Goal: Task Accomplishment & Management: Use online tool/utility

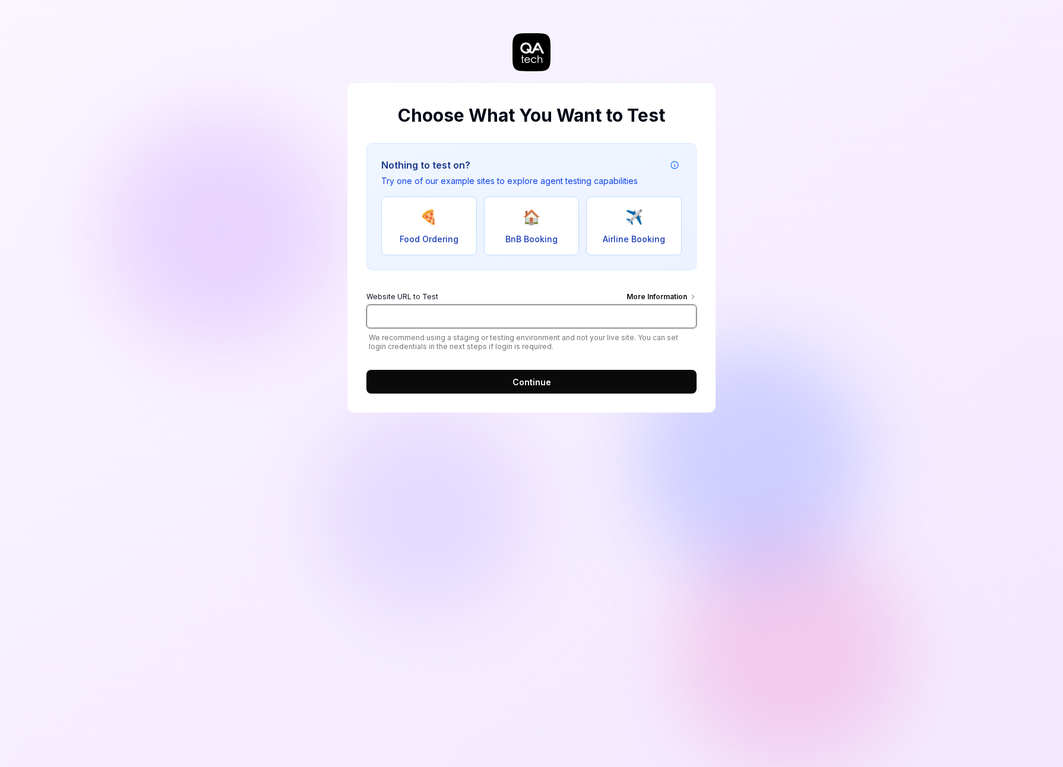
click at [432, 314] on input "Website URL to Test More Information" at bounding box center [531, 317] width 330 height 24
click at [419, 319] on input "Website URL to Test More Information" at bounding box center [531, 317] width 330 height 24
paste input "https://provider-uat.mycompanyfiles.fr/?clientevent=1"
click at [530, 317] on input "https://provider-uat.mycompanyfiles.fr/?clientevent=1" at bounding box center [531, 317] width 330 height 24
drag, startPoint x: 533, startPoint y: 316, endPoint x: 628, endPoint y: 322, distance: 94.6
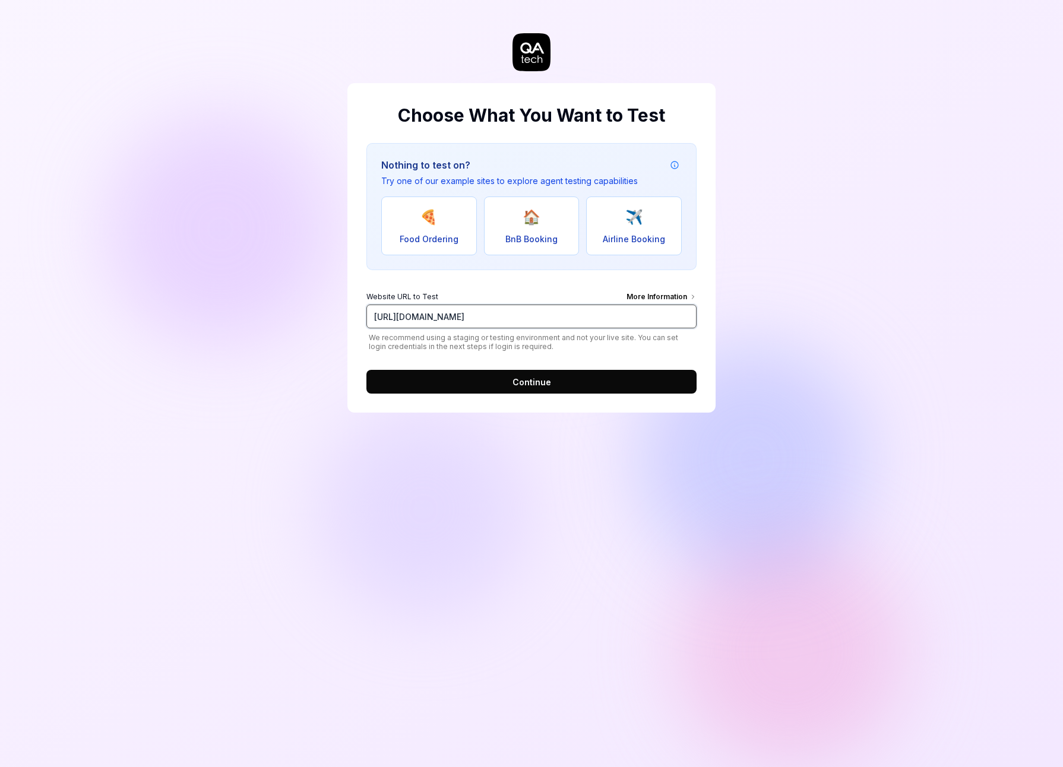
click at [628, 322] on input "https://provider-uat.mycompanyfiles.fr/?clientevent=1" at bounding box center [531, 317] width 330 height 24
type input "[URL][DOMAIN_NAME]"
click at [553, 385] on button "Continue" at bounding box center [531, 382] width 330 height 24
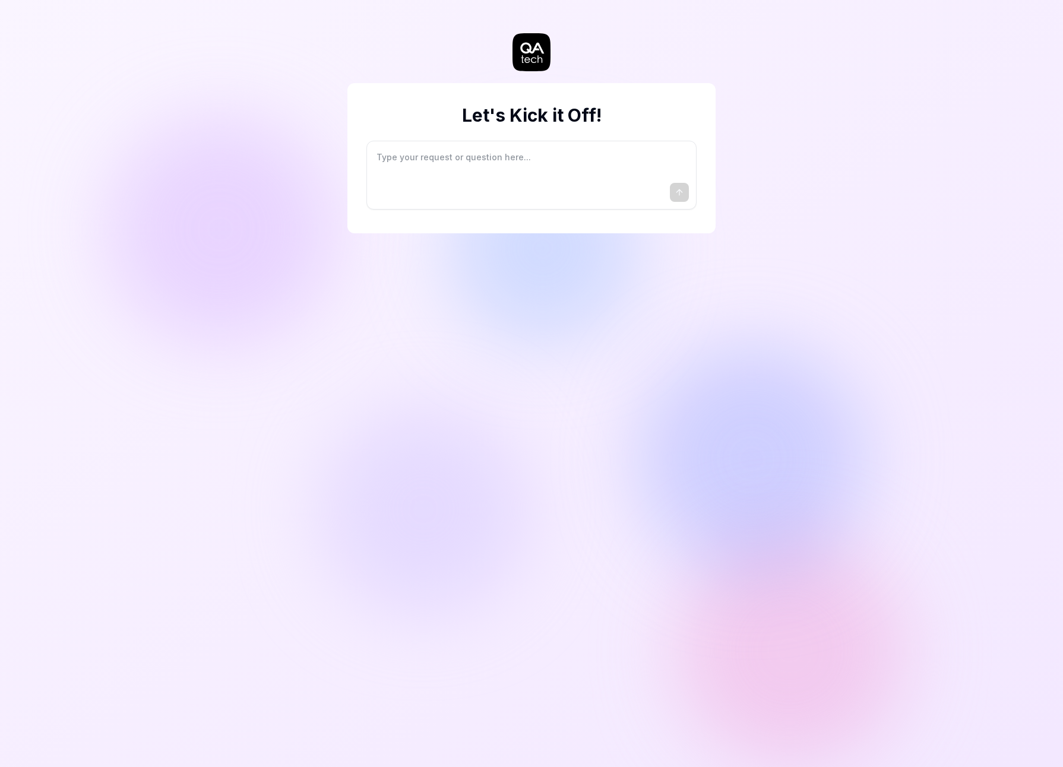
type textarea "*"
type textarea "I"
type textarea "*"
type textarea "I"
type textarea "*"
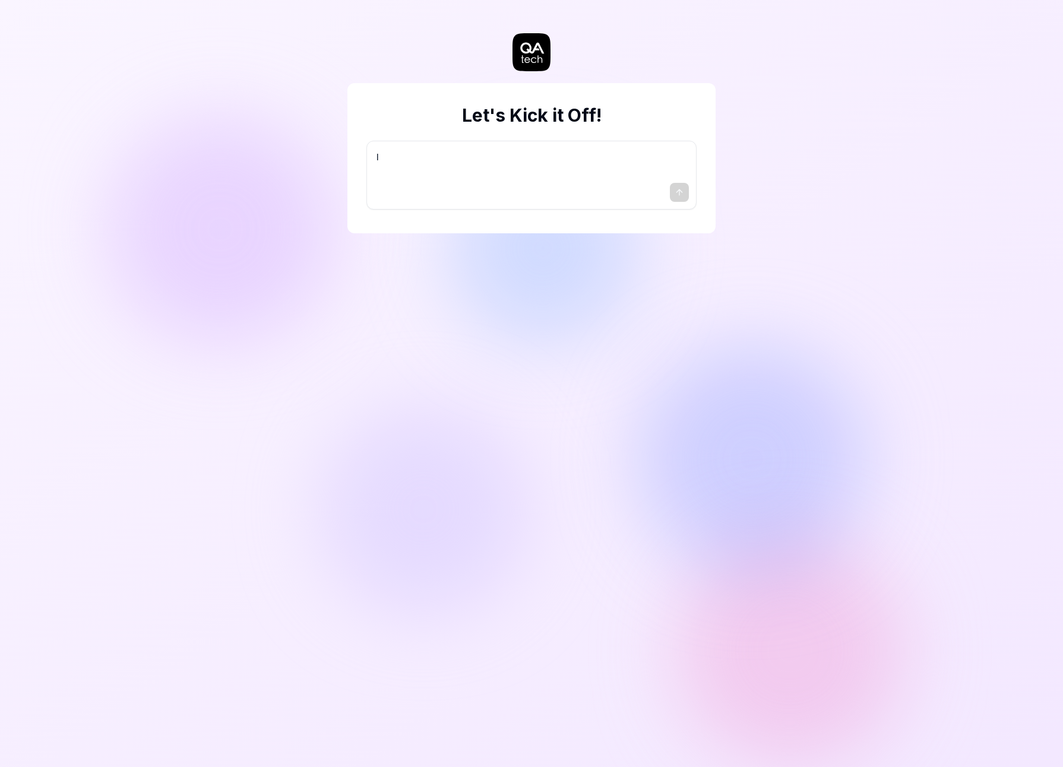
type textarea "I w"
type textarea "*"
type textarea "I wa"
type textarea "*"
type textarea "I wan"
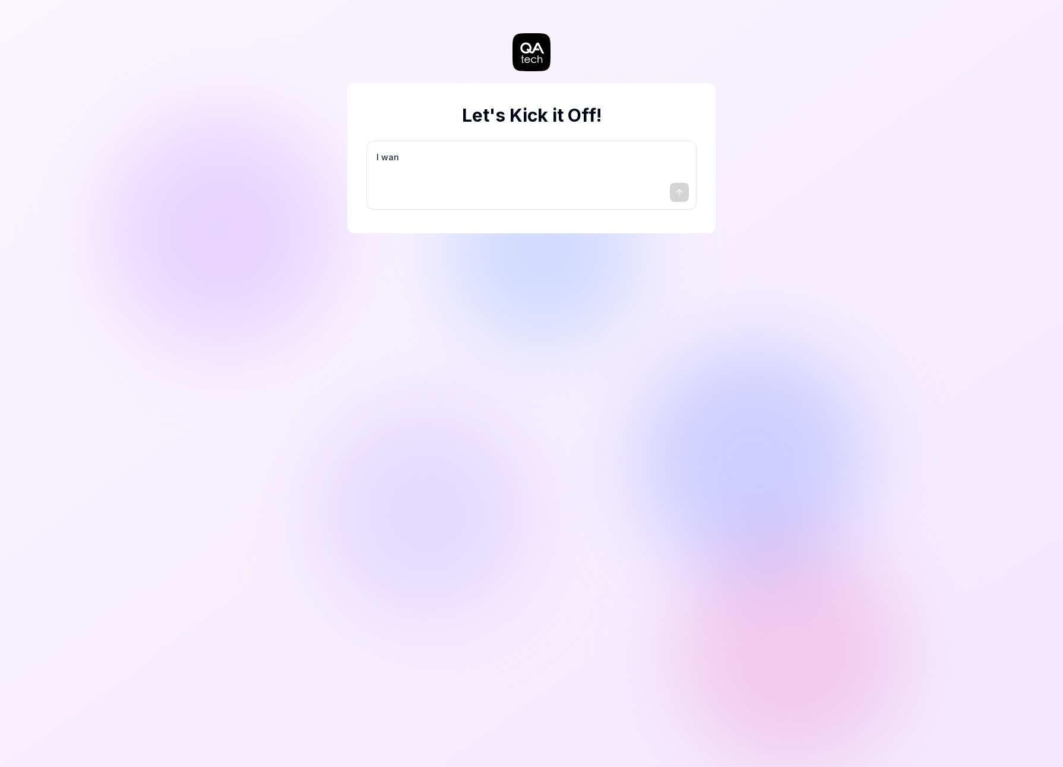
type textarea "*"
type textarea "I want"
type textarea "*"
type textarea "I want"
type textarea "*"
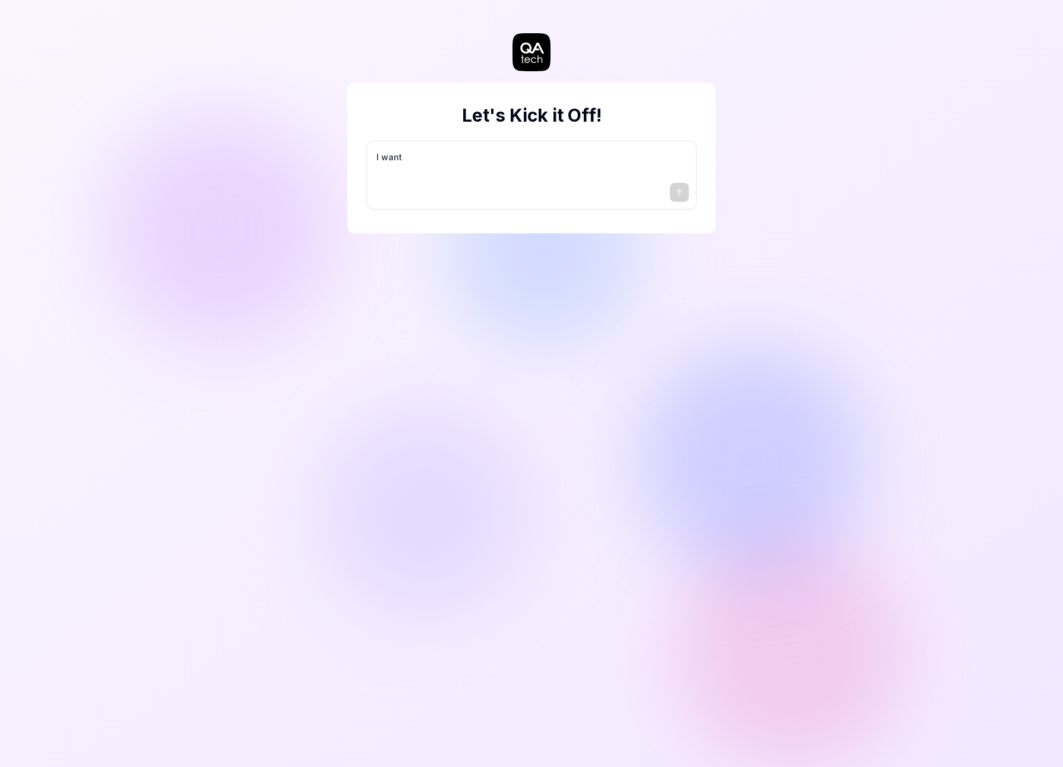
type textarea "I want a"
type textarea "*"
type textarea "I want a"
type textarea "*"
type textarea "I want a g"
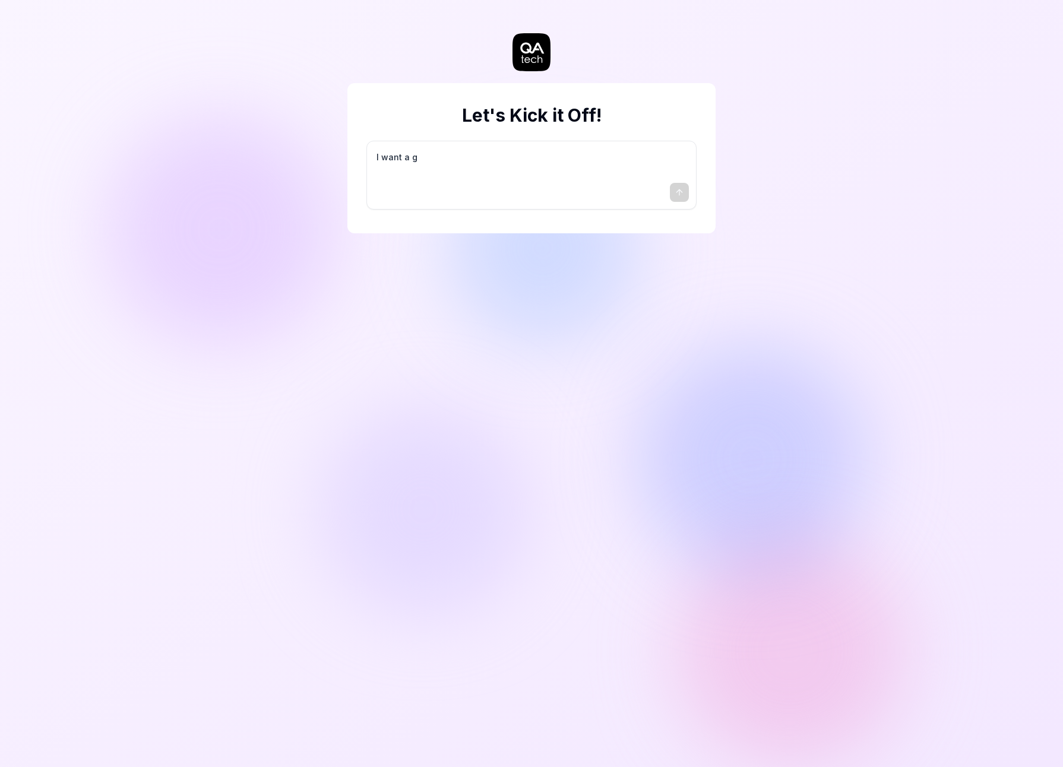
type textarea "*"
type textarea "I want a go"
type textarea "*"
type textarea "I want a goo"
type textarea "*"
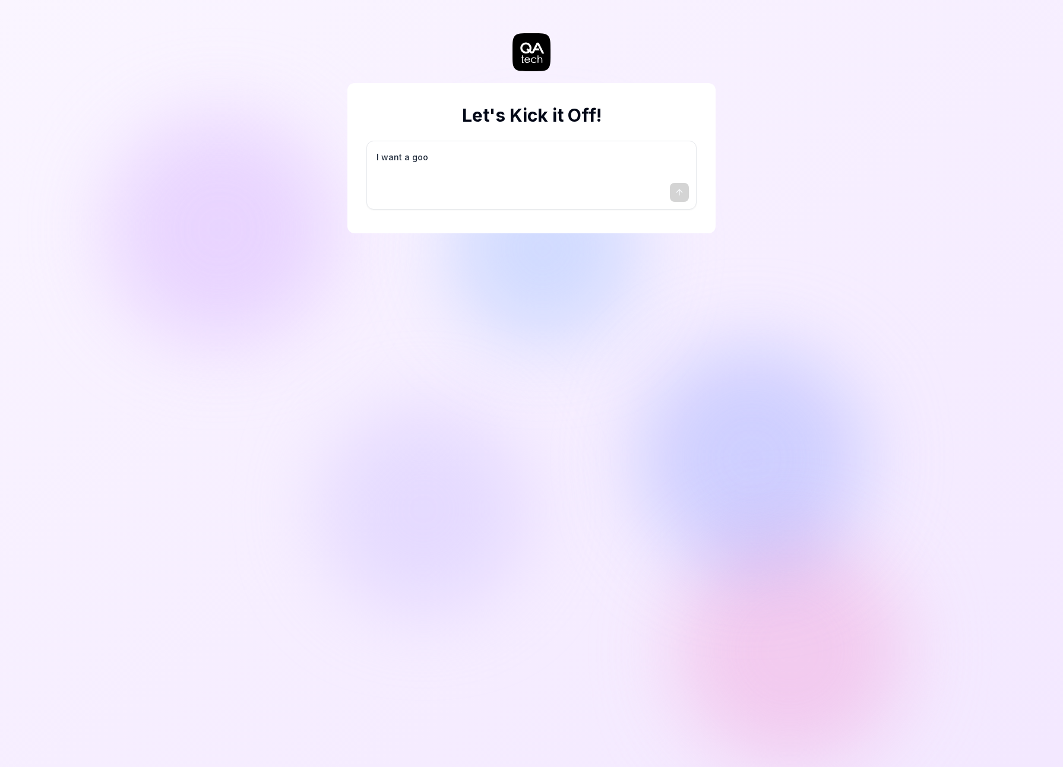
type textarea "I want a good"
type textarea "*"
type textarea "I want a good"
type textarea "*"
type textarea "I want a good t"
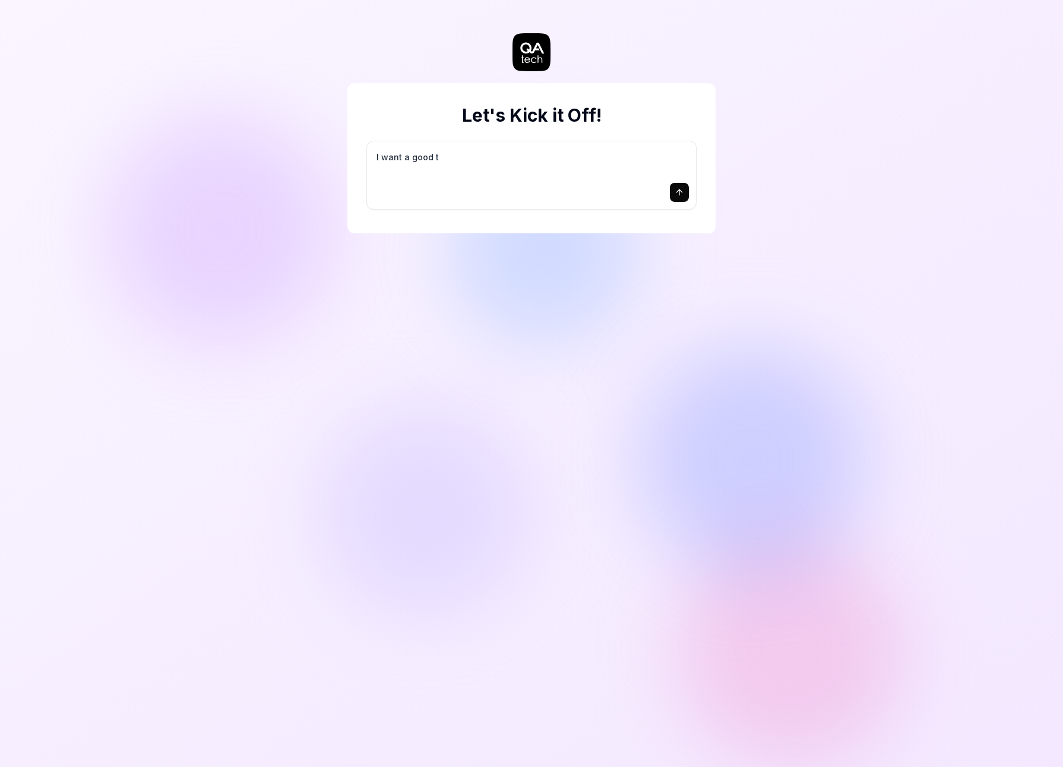
type textarea "*"
type textarea "I want a good te"
type textarea "*"
type textarea "I want a good tes"
type textarea "*"
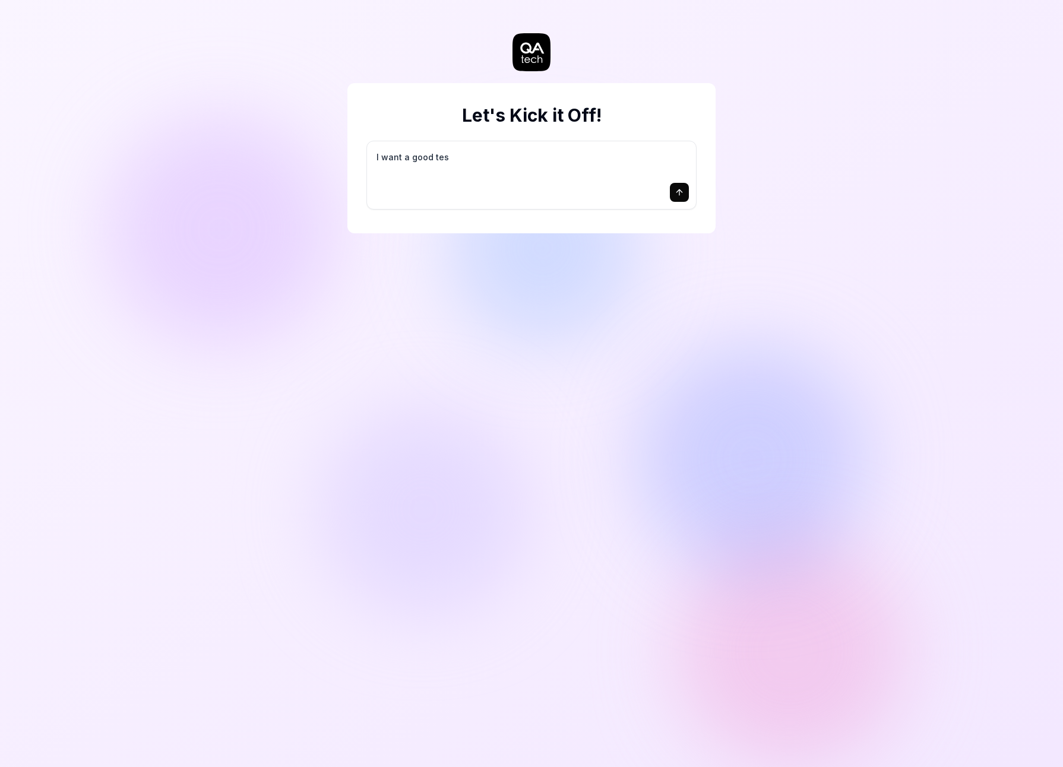
type textarea "I want a good test"
type textarea "*"
type textarea "I want a good test"
type textarea "*"
type textarea "I want a good test s"
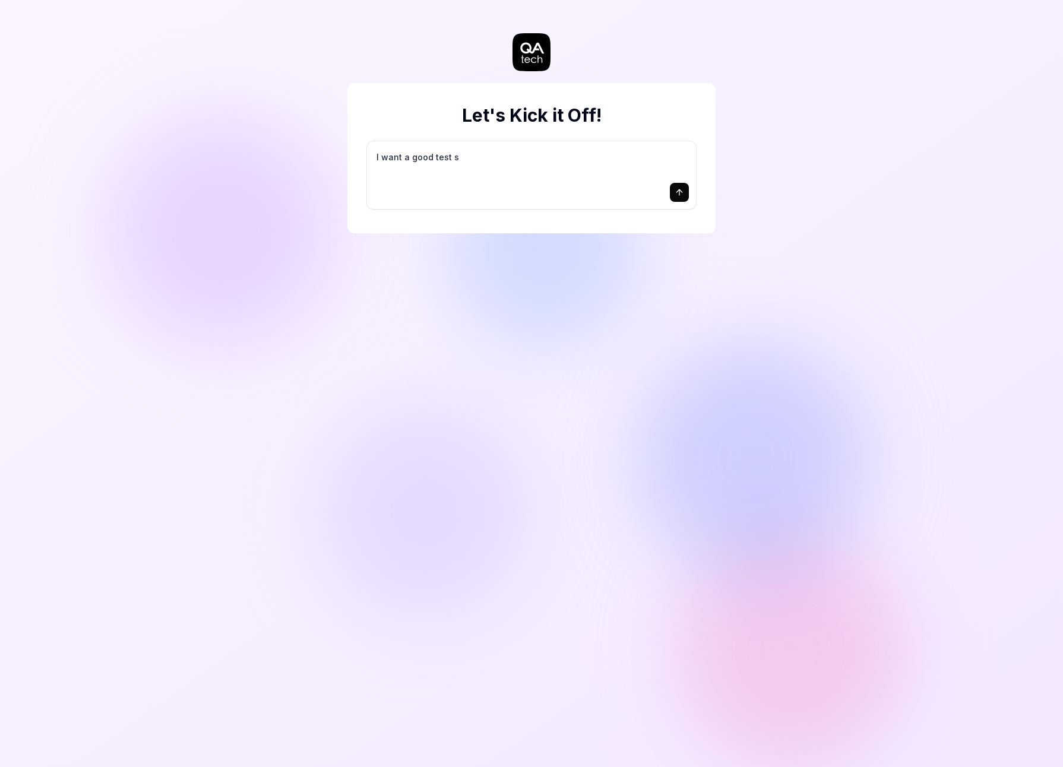
type textarea "*"
type textarea "I want a good test se"
type textarea "*"
type textarea "I want a good test set"
type textarea "*"
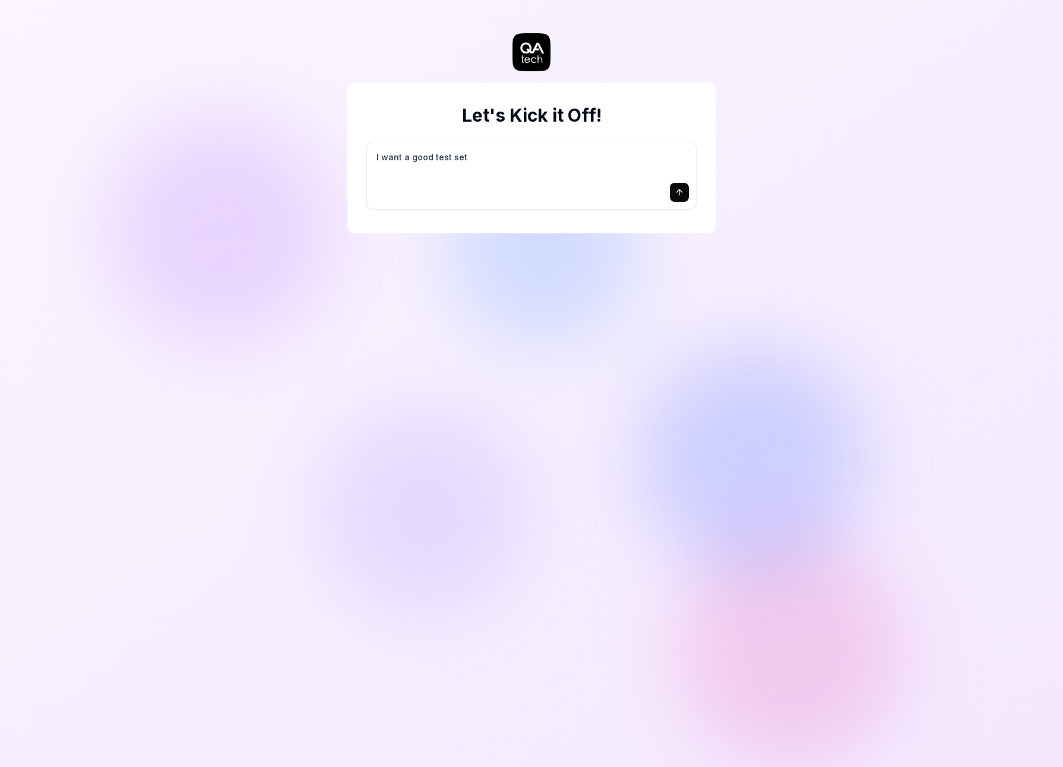
type textarea "I want a good test setu"
type textarea "*"
type textarea "I want a good test setup"
type textarea "*"
type textarea "I want a good test setup"
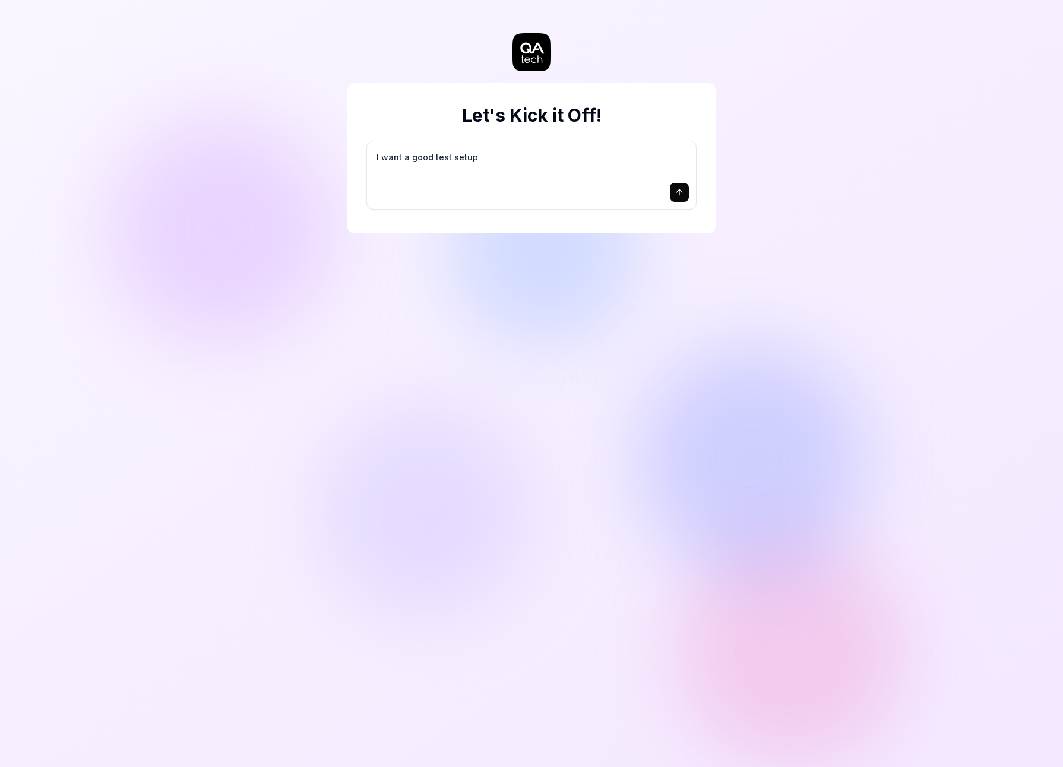
type textarea "*"
type textarea "I want a good test setup f"
type textarea "*"
type textarea "I want a good test setup fo"
type textarea "*"
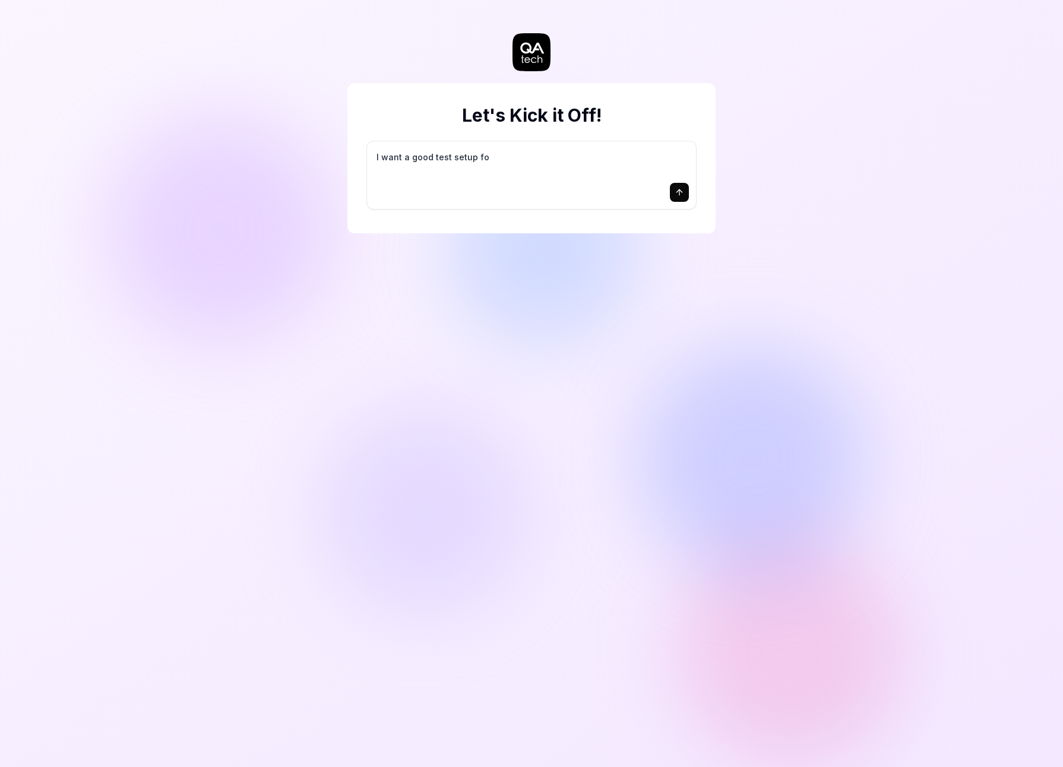
type textarea "I want a good test setup for"
type textarea "*"
type textarea "I want a good test setup for"
type textarea "*"
type textarea "I want a good test setup for m"
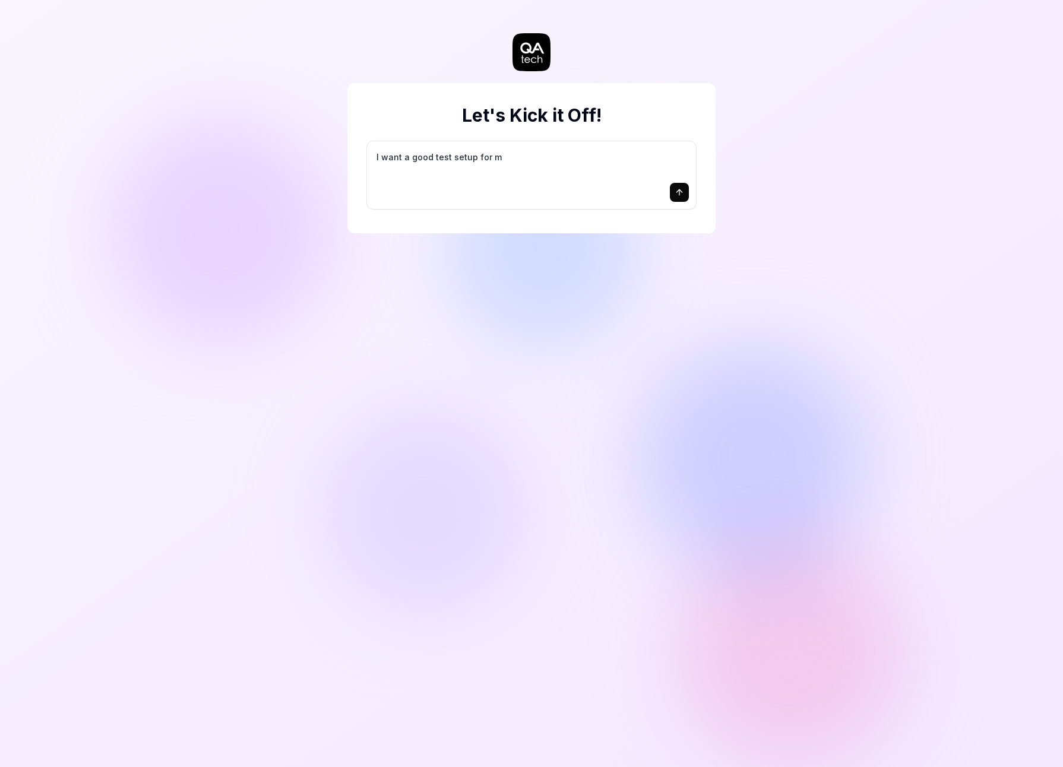
type textarea "*"
type textarea "I want a good test setup for my"
type textarea "*"
type textarea "I want a good test setup for my"
type textarea "*"
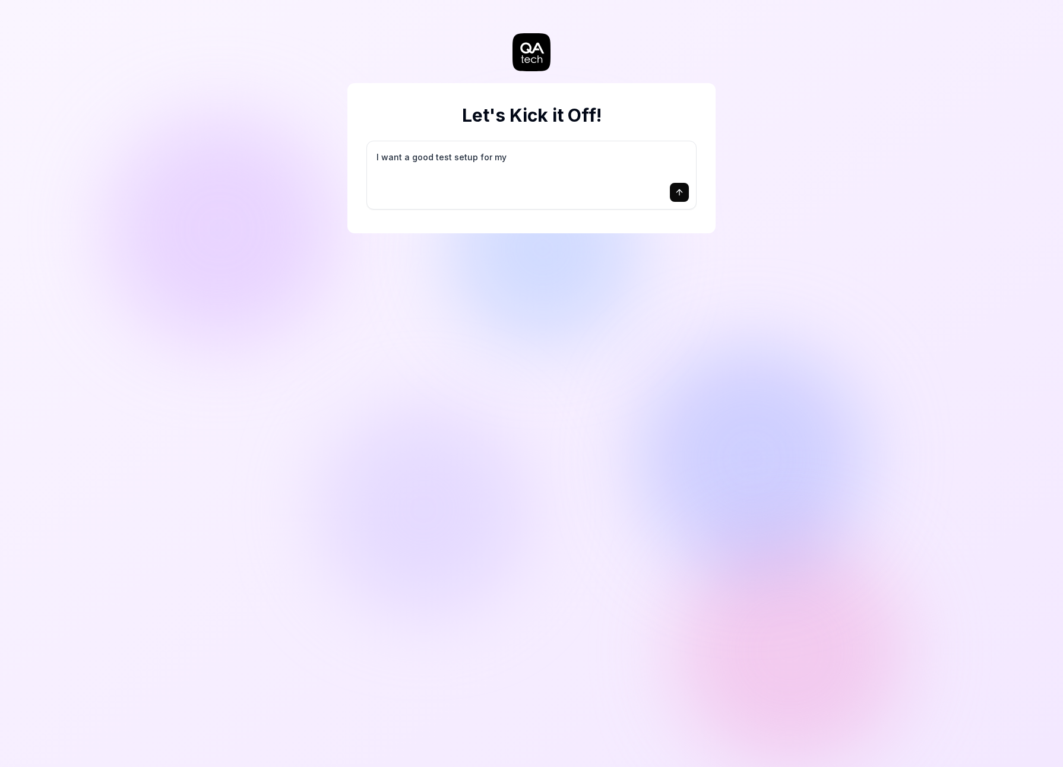
type textarea "I want a good test setup for my s"
type textarea "*"
type textarea "I want a good test setup for my si"
type textarea "*"
type textarea "I want a good test setup for my sit"
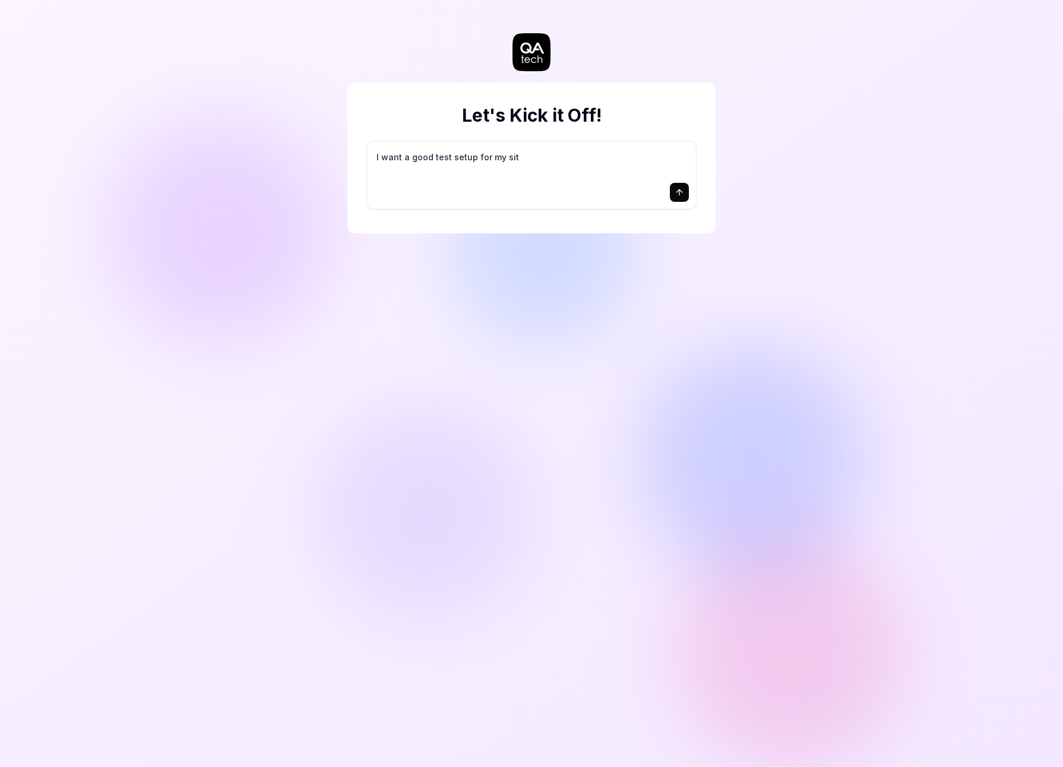
type textarea "*"
type textarea "I want a good test setup for my site"
type textarea "*"
type textarea "I want a good test setup for my site"
type textarea "*"
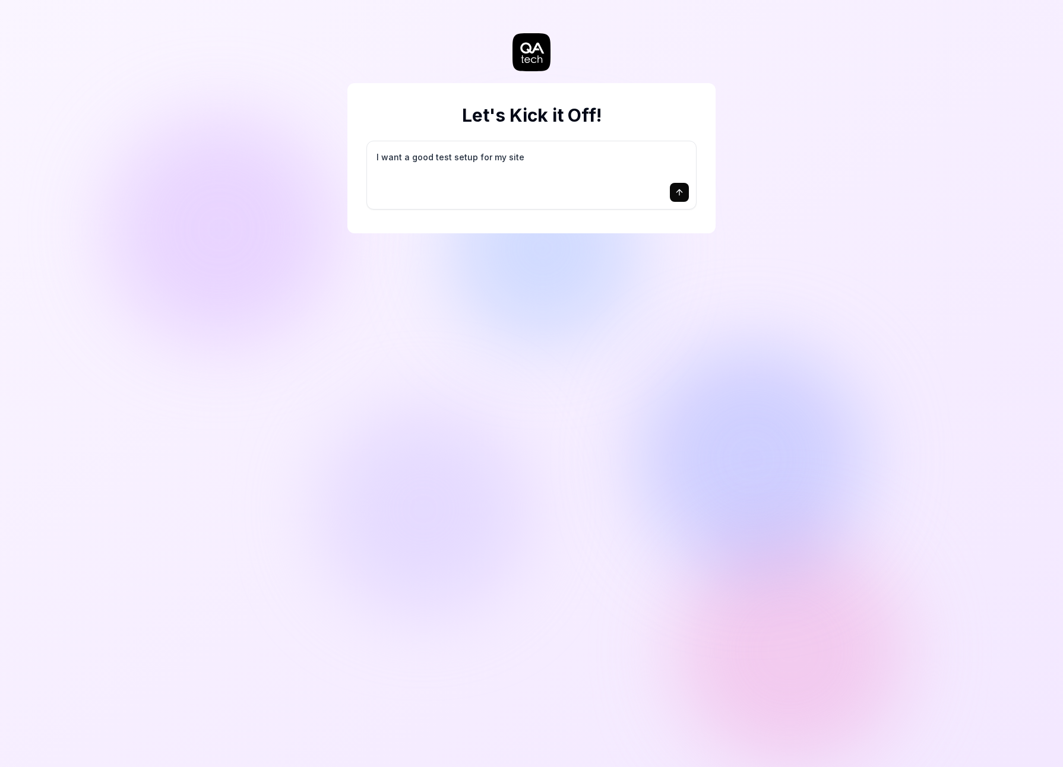
type textarea "I want a good test setup for my site -"
type textarea "*"
type textarea "I want a good test setup for my site -"
type textarea "*"
type textarea "I want a good test setup for my site - h"
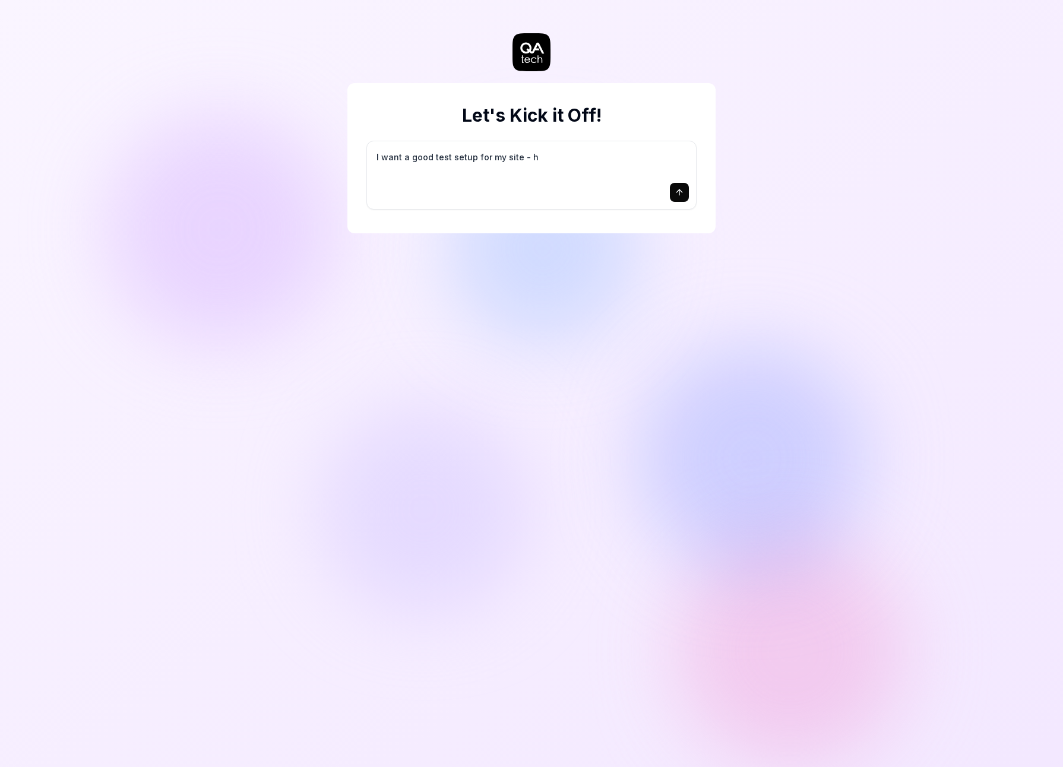
type textarea "*"
type textarea "I want a good test setup for my site - he"
type textarea "*"
type textarea "I want a good test setup for my site - hel"
type textarea "*"
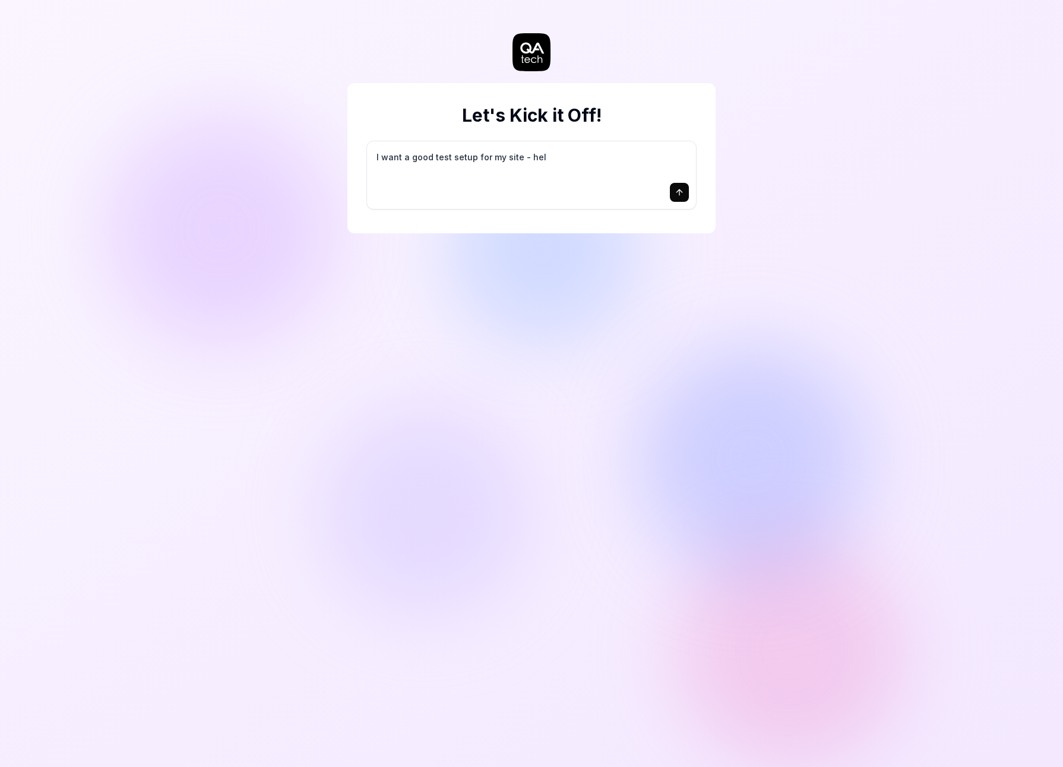
type textarea "I want a good test setup for my site - help"
type textarea "*"
type textarea "I want a good test setup for my site - help"
type textarea "*"
type textarea "I want a good test setup for my site - help m"
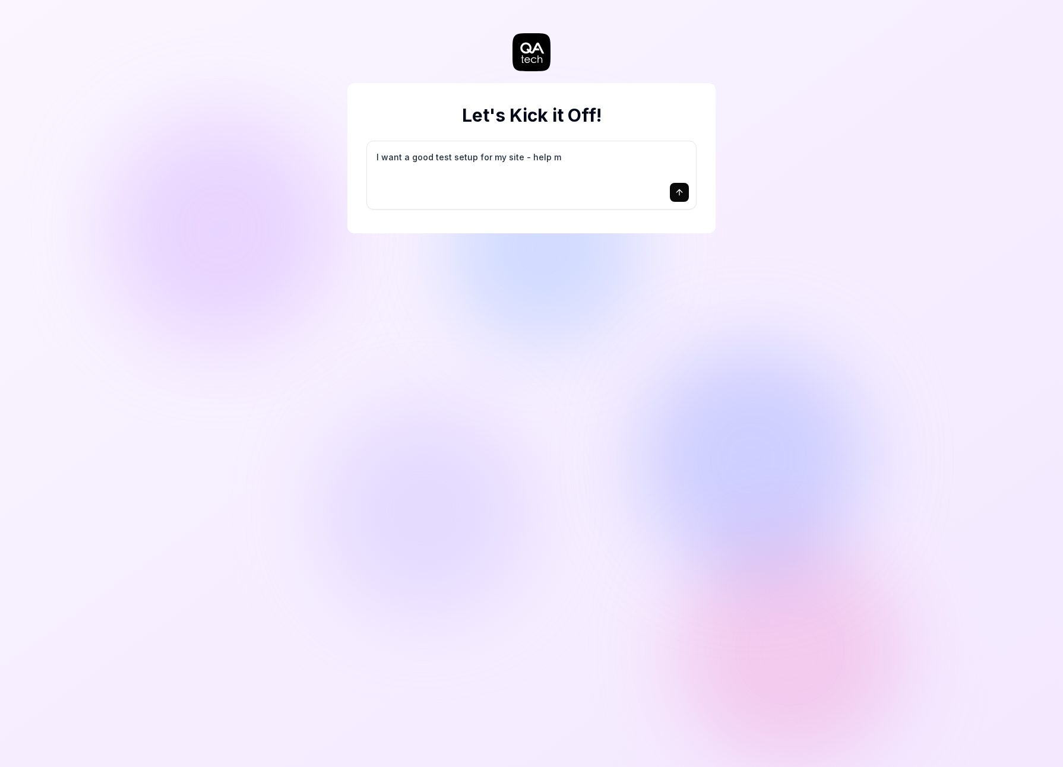
type textarea "*"
type textarea "I want a good test setup for my site - help me"
type textarea "*"
type textarea "I want a good test setup for my site - help me"
type textarea "*"
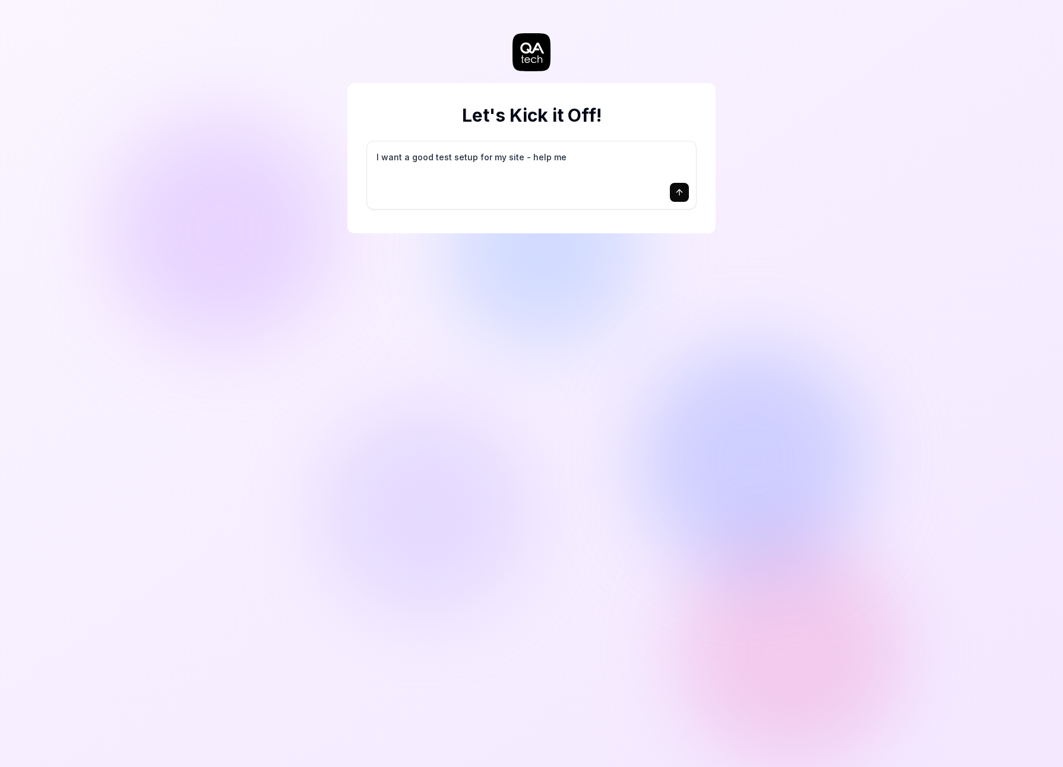
type textarea "I want a good test setup for my site - help me c"
type textarea "*"
type textarea "I want a good test setup for my site - help me cr"
type textarea "*"
type textarea "I want a good test setup for my site - help me cre"
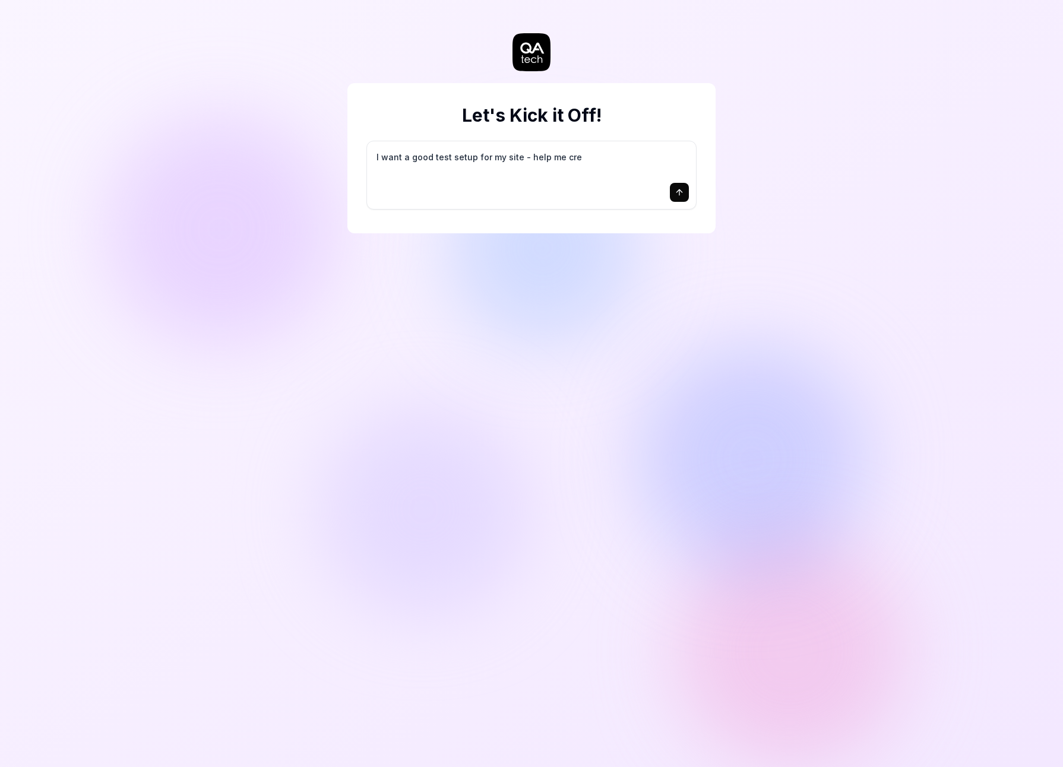
type textarea "*"
type textarea "I want a good test setup for my site - help me crea"
type textarea "*"
type textarea "I want a good test setup for my site - help me creat"
type textarea "*"
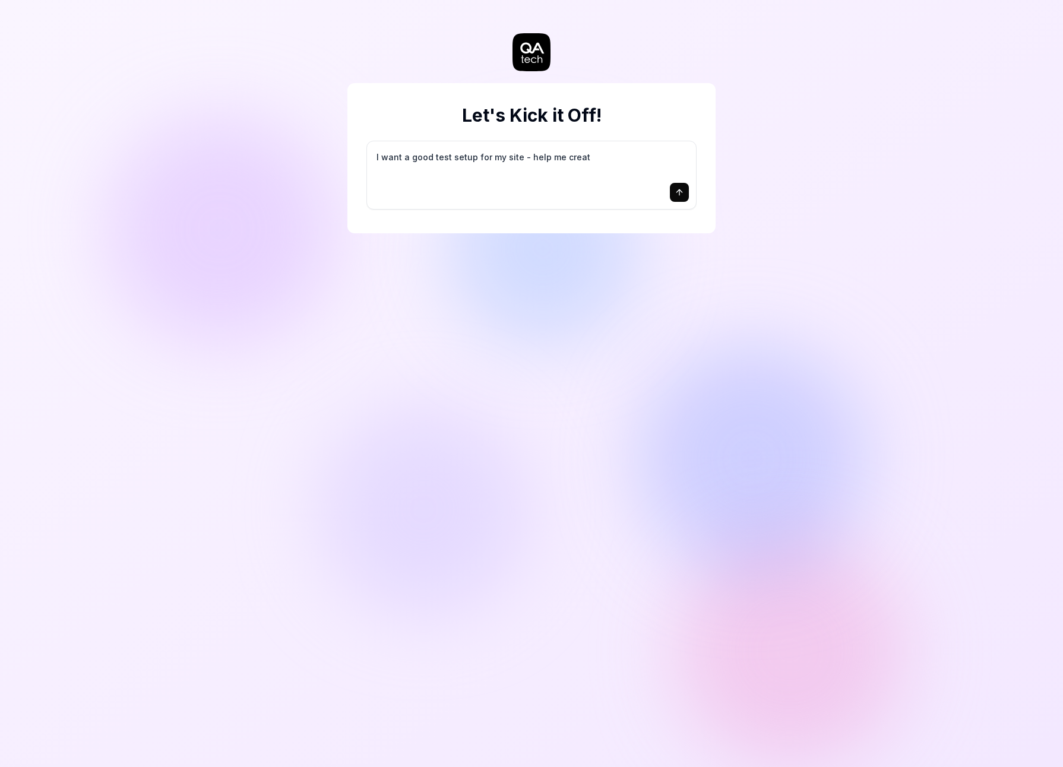
type textarea "I want a good test setup for my site - help me create"
type textarea "*"
type textarea "I want a good test setup for my site - help me create"
type textarea "*"
type textarea "I want a good test setup for my site - help me create t"
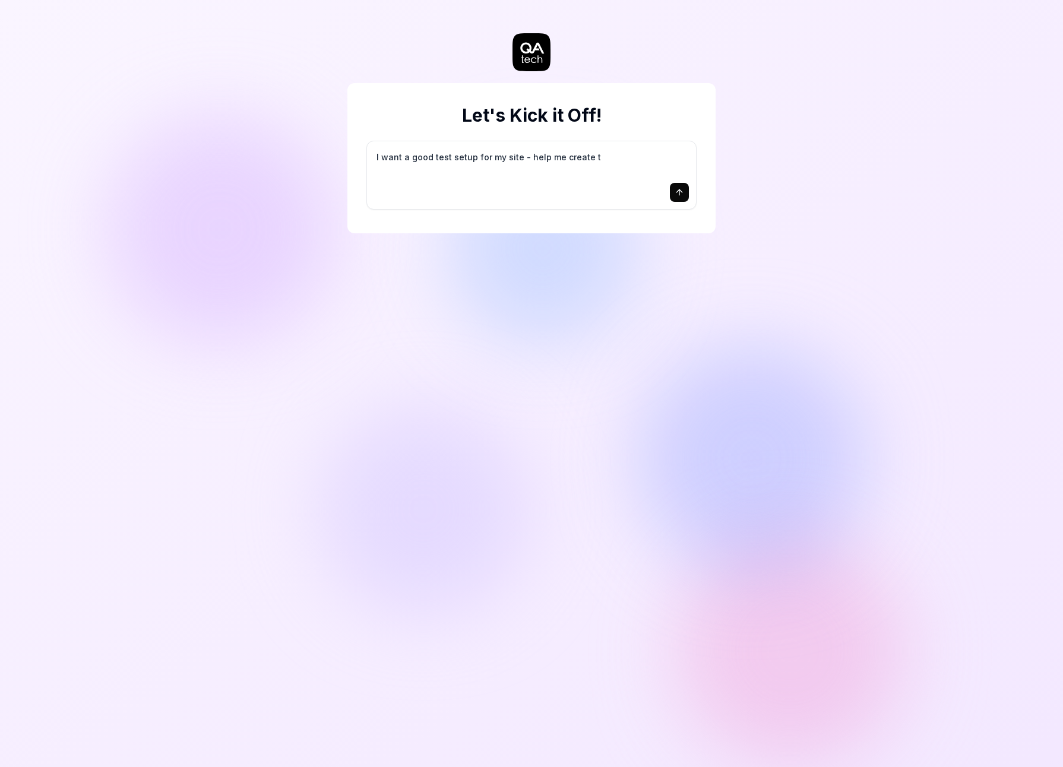
type textarea "*"
type textarea "I want a good test setup for my site - help me create th"
type textarea "*"
type textarea "I want a good test setup for my site - help me create the"
type textarea "*"
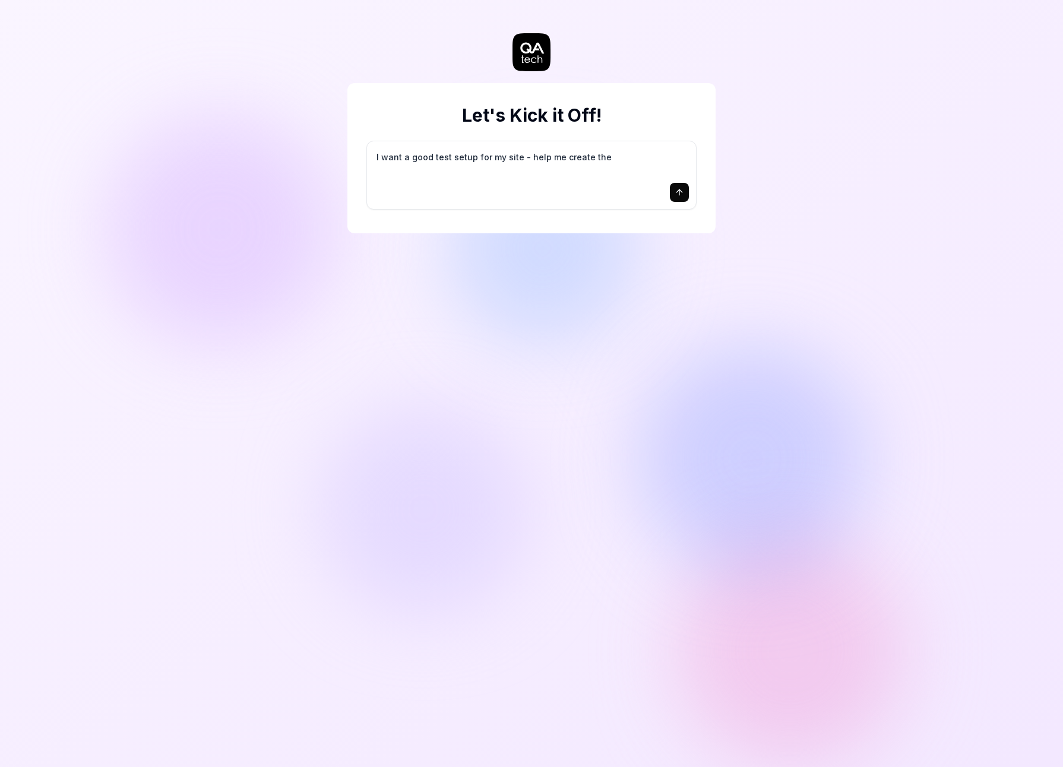
type textarea "I want a good test setup for my site - help me create the"
type textarea "*"
type textarea "I want a good test setup for my site - help me create the f"
type textarea "*"
type textarea "I want a good test setup for my site - help me create the fi"
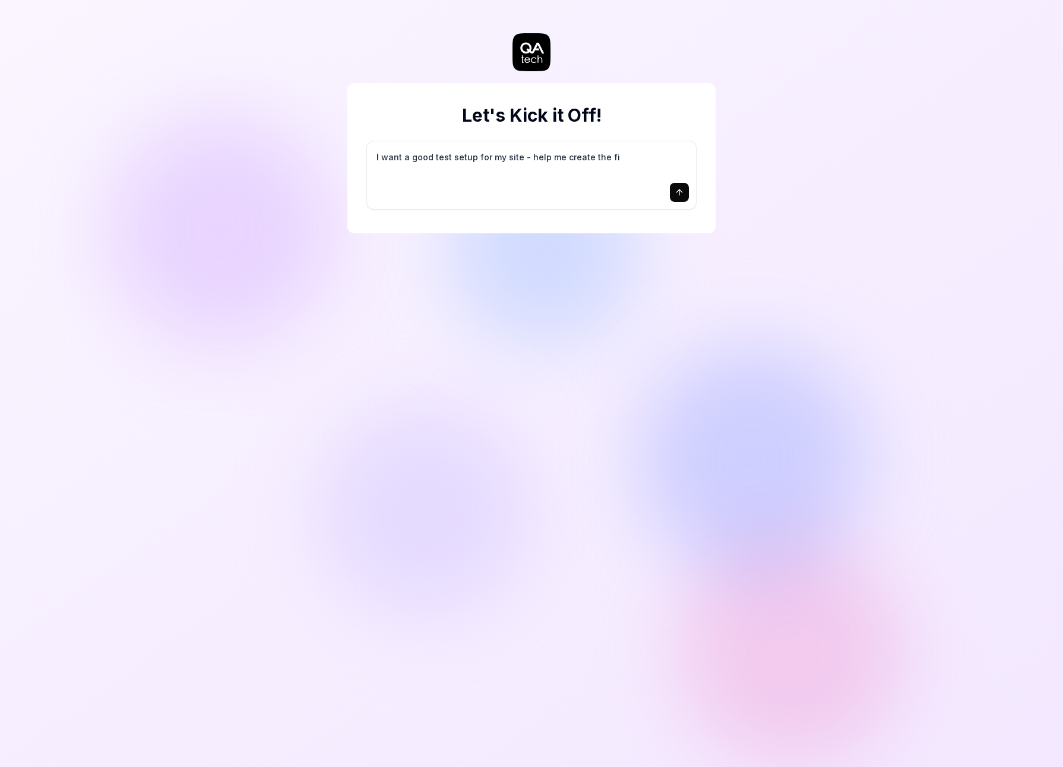
type textarea "*"
type textarea "I want a good test setup for my site - help me create the fir"
type textarea "*"
type textarea "I want a good test setup for my site - help me create the firs"
type textarea "*"
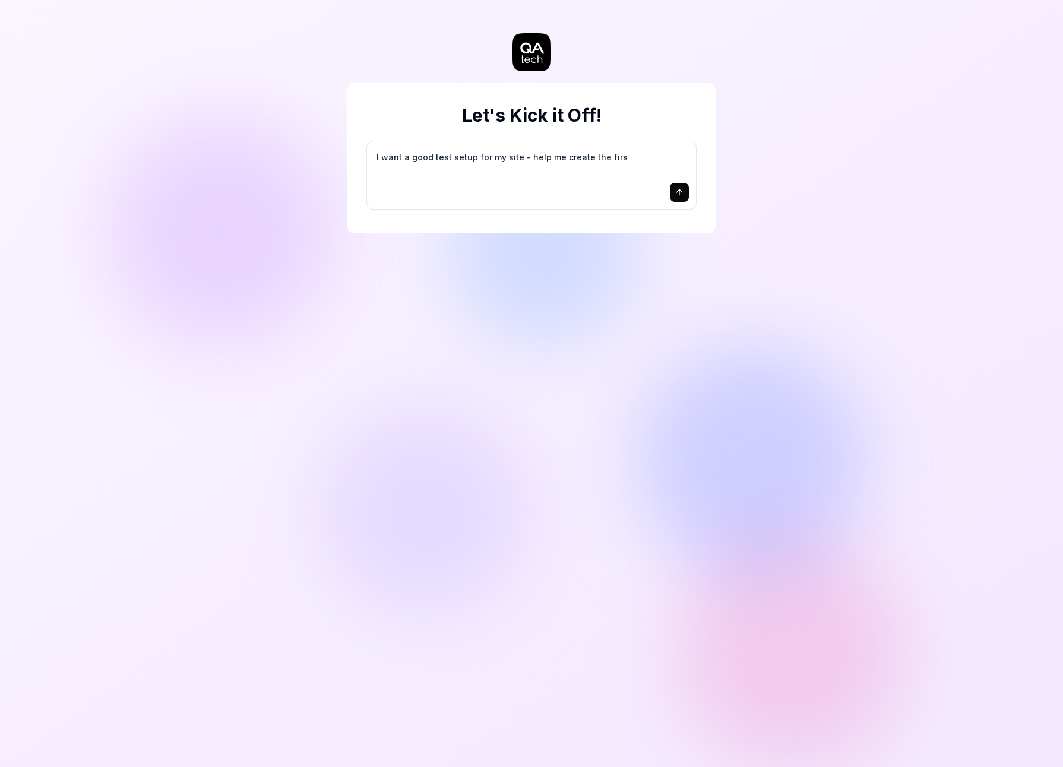
type textarea "I want a good test setup for my site - help me create the first"
type textarea "*"
type textarea "I want a good test setup for my site - help me create the first"
type textarea "*"
type textarea "I want a good test setup for my site - help me create the first 3"
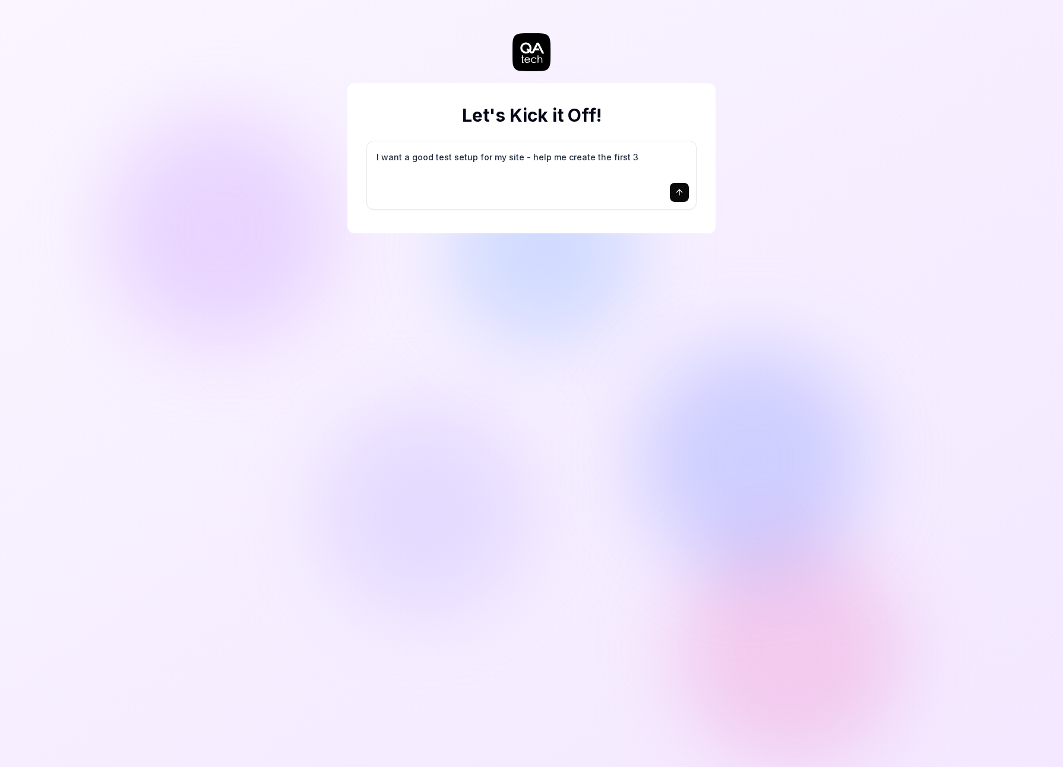
type textarea "*"
type textarea "I want a good test setup for my site - help me create the first 3-"
type textarea "*"
type textarea "I want a good test setup for my site - help me create the first 3-5"
type textarea "*"
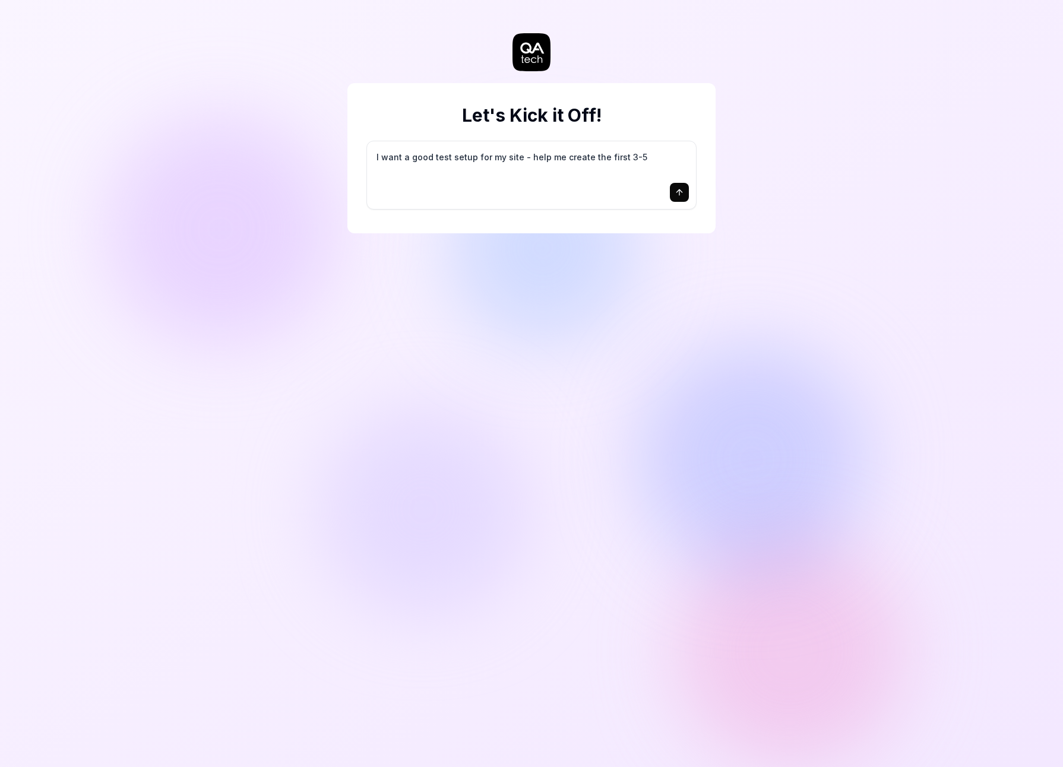
type textarea "I want a good test setup for my site - help me create the first 3-5"
type textarea "*"
type textarea "I want a good test setup for my site - help me create the first 3-5 t"
type textarea "*"
type textarea "I want a good test setup for my site - help me create the first 3-5 te"
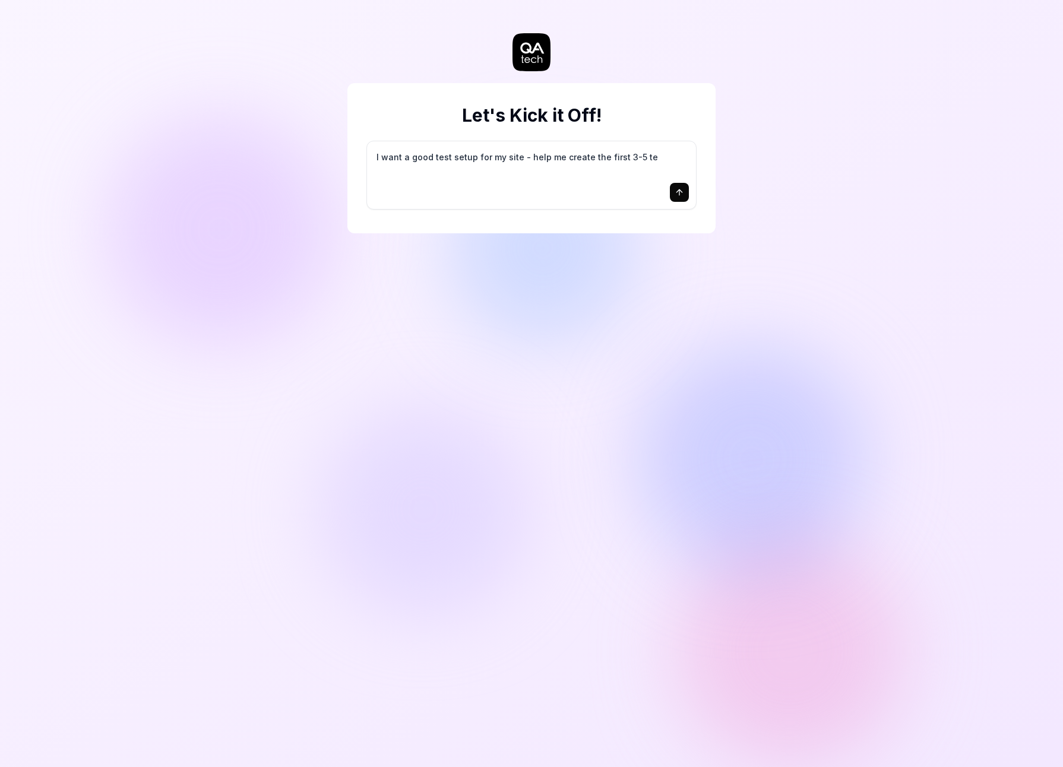
type textarea "*"
type textarea "I want a good test setup for my site - help me create the first 3-5 tes"
type textarea "*"
type textarea "I want a good test setup for my site - help me create the first 3-5 test"
type textarea "*"
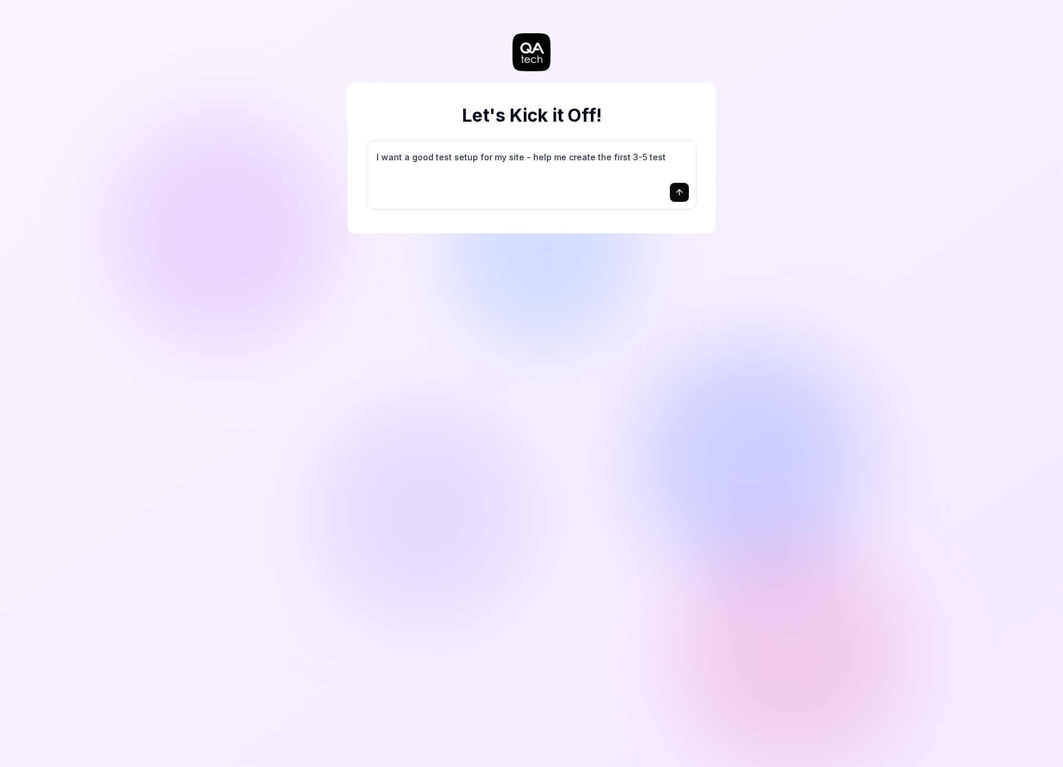
type textarea "I want a good test setup for my site - help me create the first 3-5 test"
type textarea "*"
type textarea "I want a good test setup for my site - help me create the first 3-5 test c"
type textarea "*"
type textarea "I want a good test setup for my site - help me create the first 3-5 test ca"
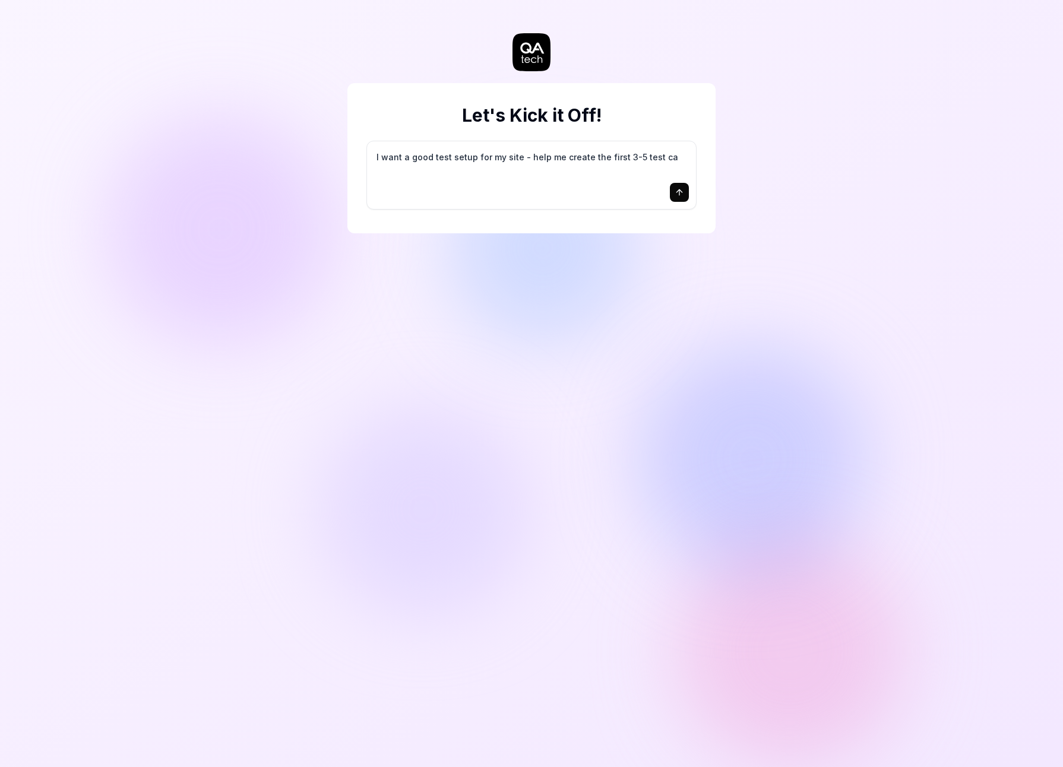
type textarea "*"
type textarea "I want a good test setup for my site - help me create the first 3-5 test cas"
type textarea "*"
type textarea "I want a good test setup for my site - help me create the first 3-5 test case"
type textarea "*"
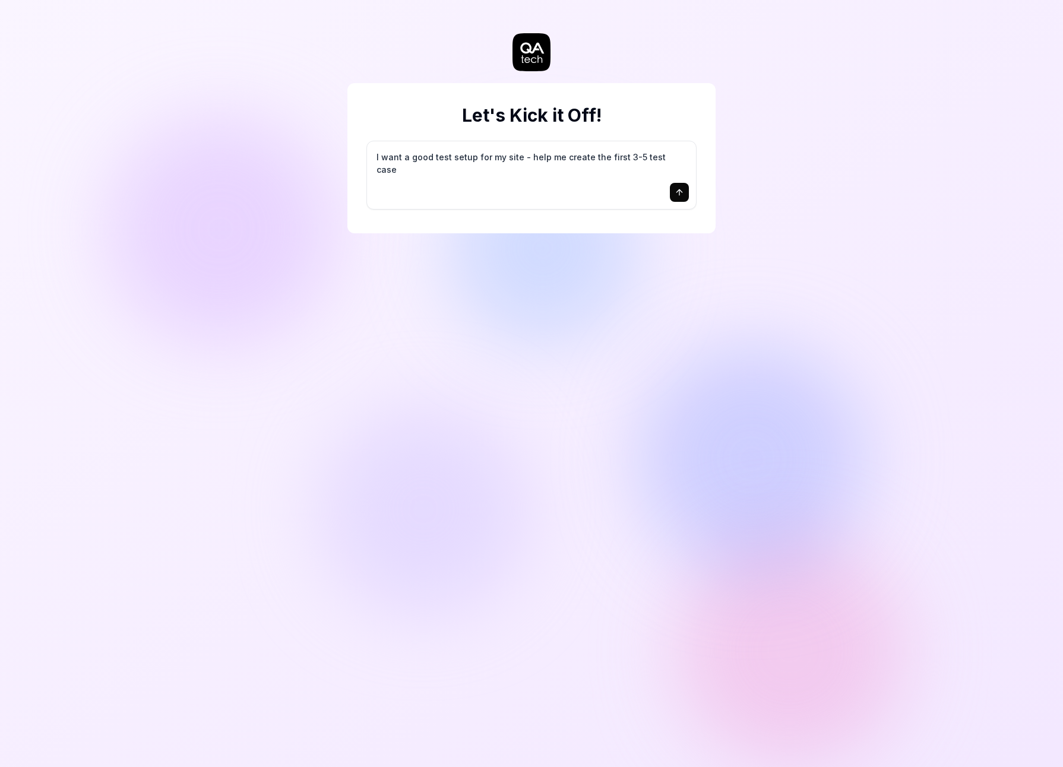
type textarea "I want a good test setup for my site - help me create the first 3-5 test cases"
click at [682, 193] on icon "submit" at bounding box center [680, 193] width 10 height 10
type textarea "*"
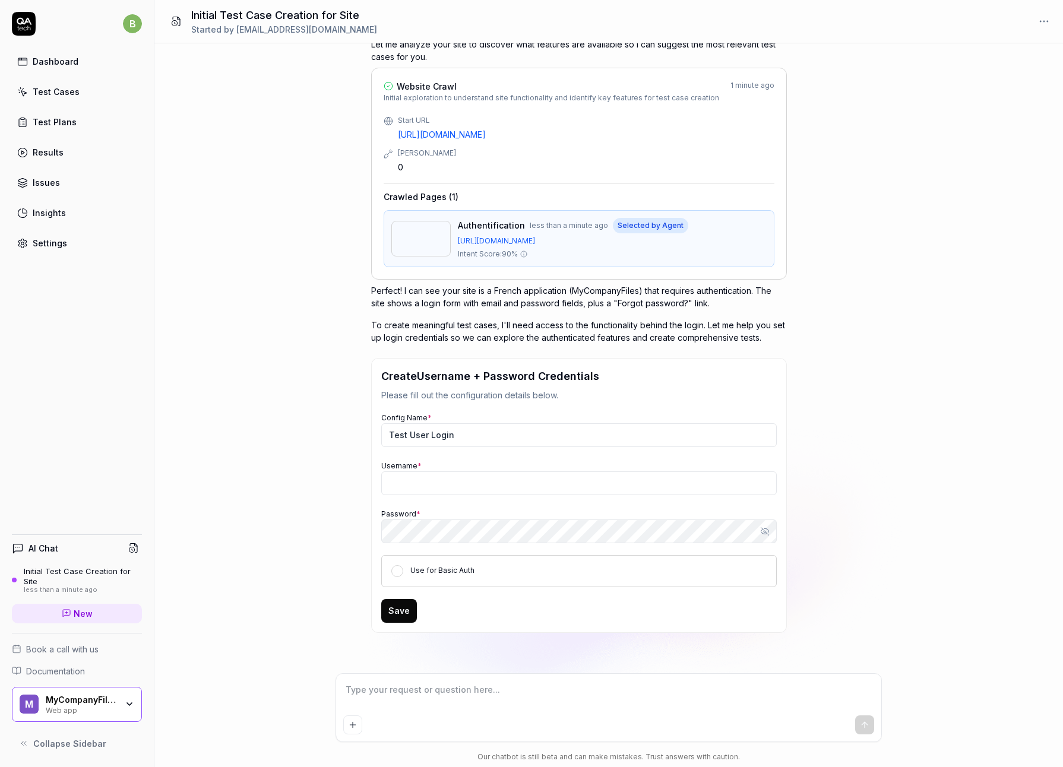
scroll to position [91, 0]
click at [444, 483] on input "Username *" at bounding box center [578, 485] width 395 height 24
click at [440, 482] on input "Username *" at bounding box center [578, 485] width 395 height 24
click at [412, 486] on input "Username *" at bounding box center [578, 484] width 395 height 24
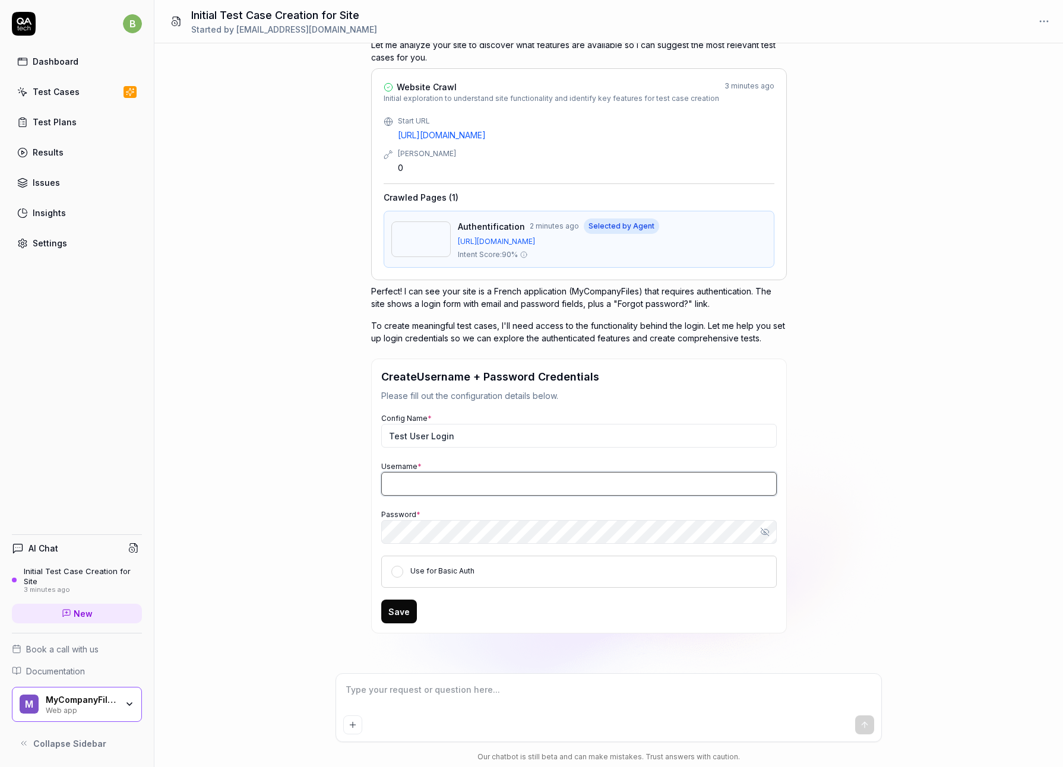
type textarea "*"
paste input "[EMAIL_ADDRESS][DOMAIN_NAME]"
type input "[EMAIL_ADDRESS][DOMAIN_NAME]"
type textarea "*"
type input "[EMAIL_ADDRESS][DOMAIN_NAME]"
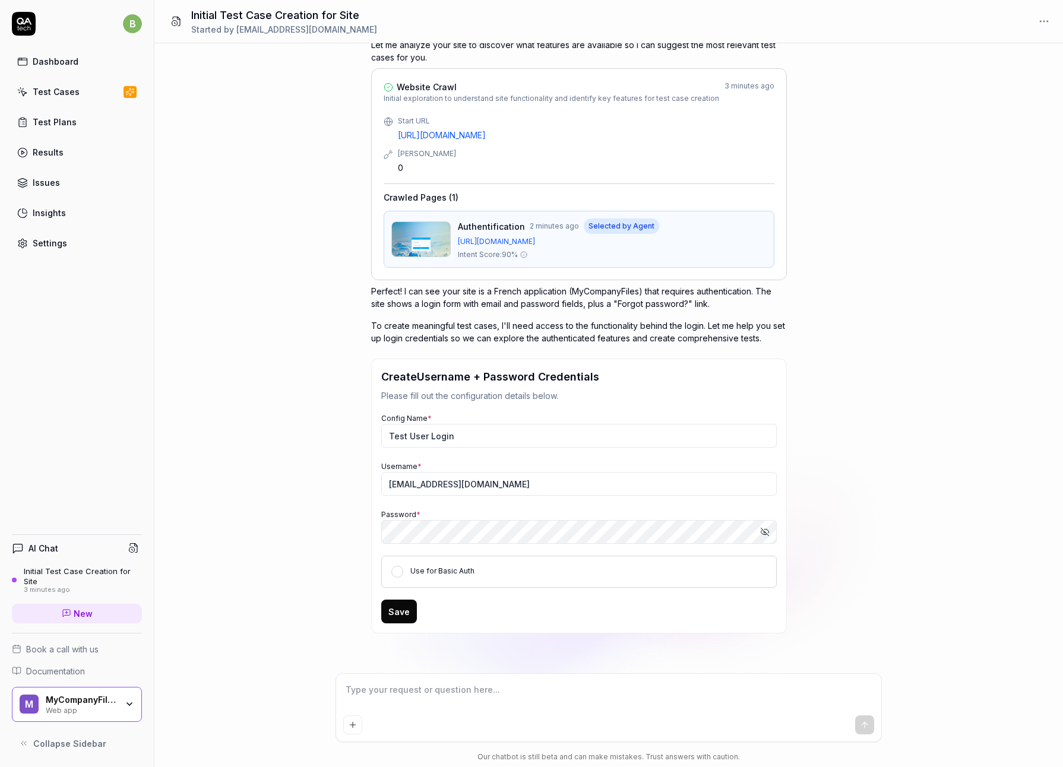
click at [401, 610] on button "Save" at bounding box center [399, 612] width 36 height 24
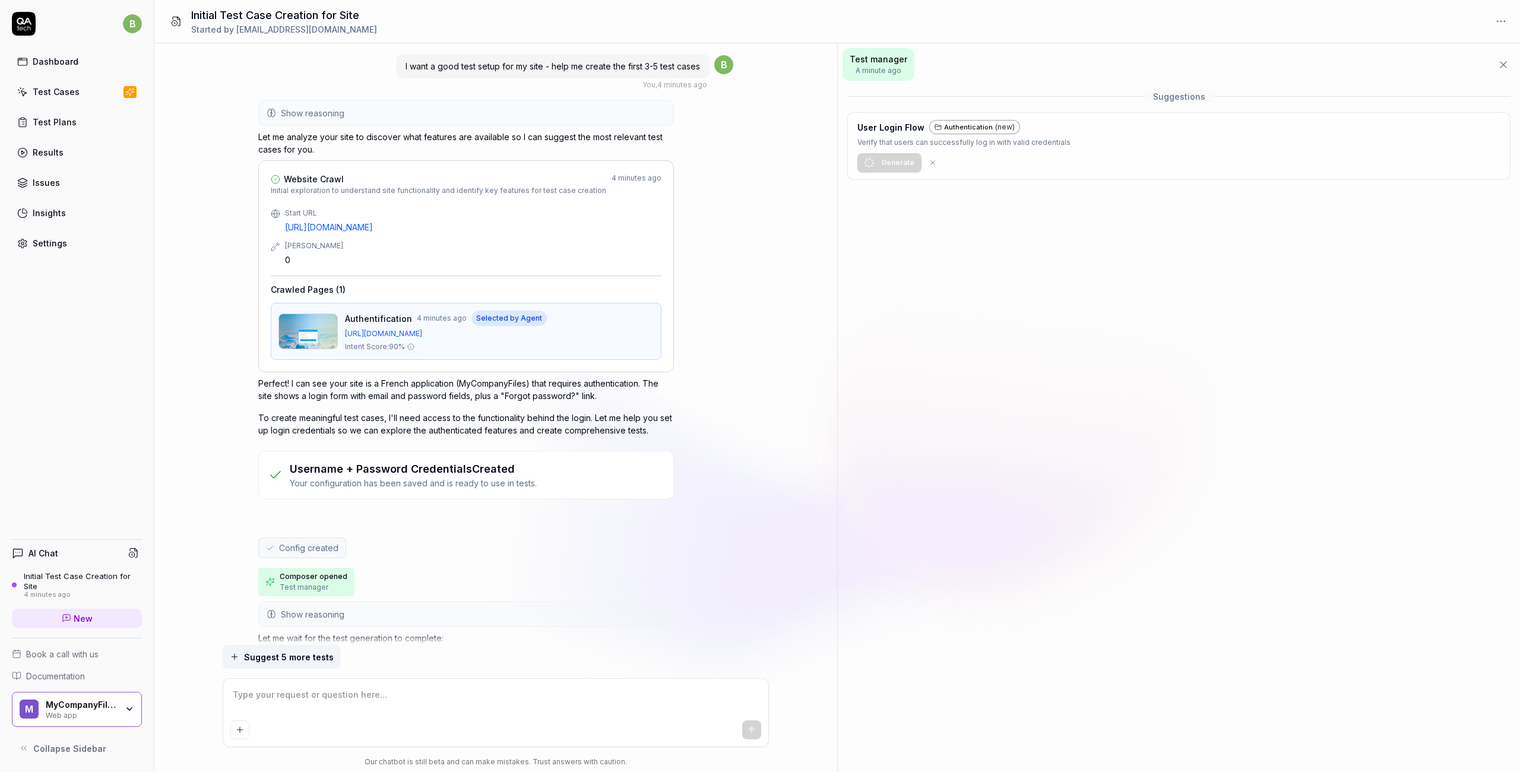
scroll to position [39, 0]
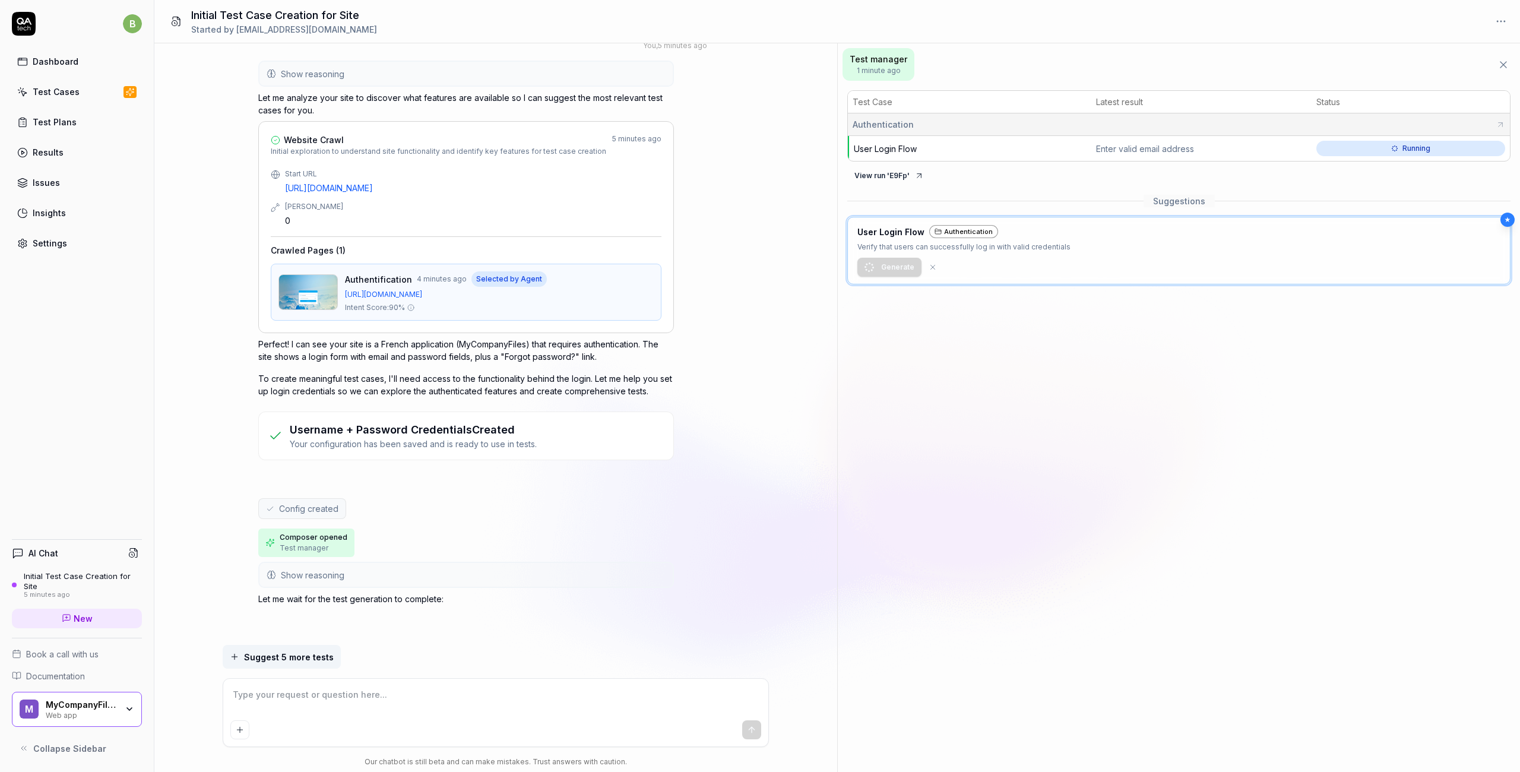
type textarea "*"
click at [879, 246] on p "Verify that users can successfully log in with valid credentials" at bounding box center [963, 247] width 213 height 12
click at [44, 246] on div "Settings" at bounding box center [50, 243] width 34 height 12
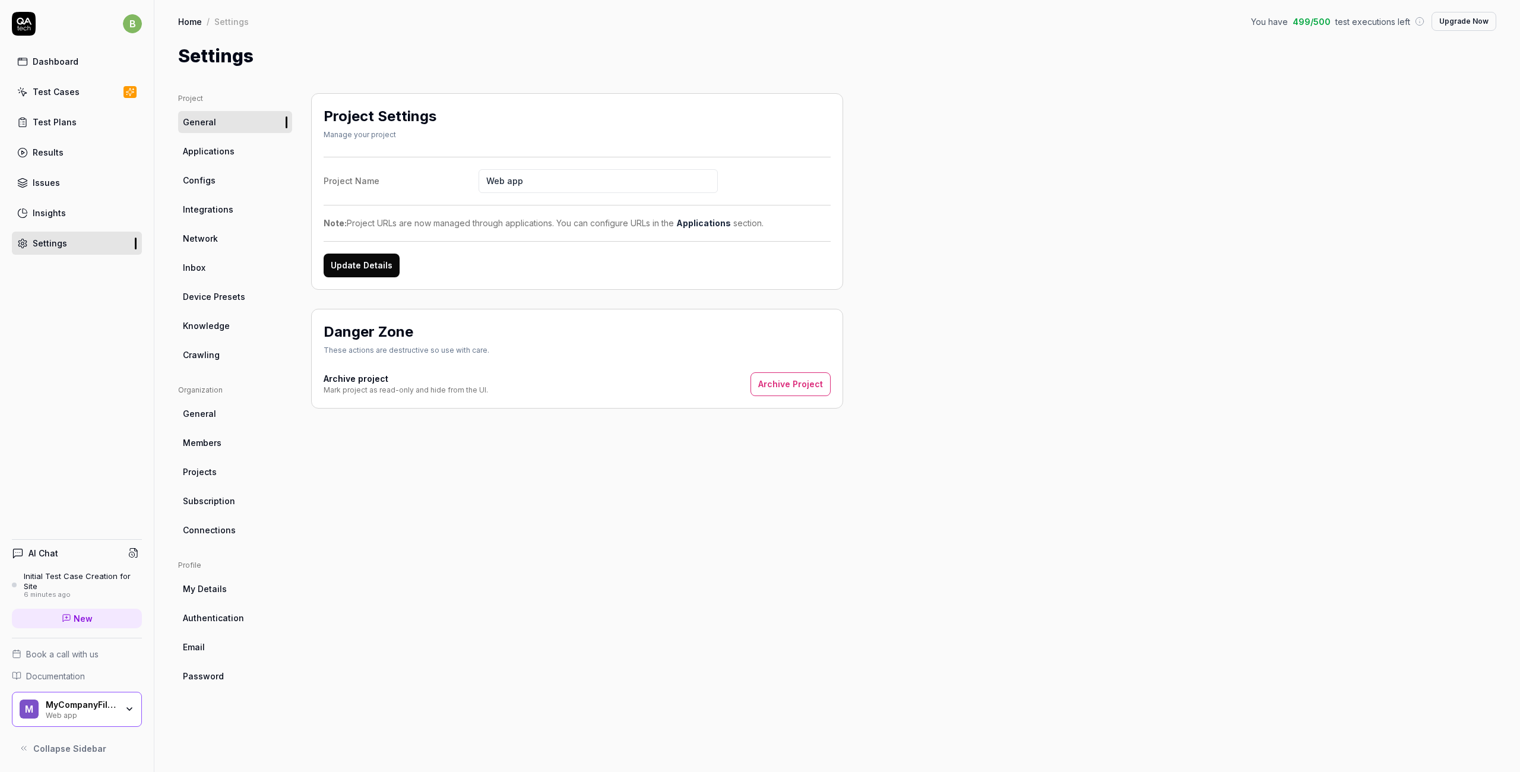
click at [216, 498] on span "Subscription" at bounding box center [209, 501] width 52 height 12
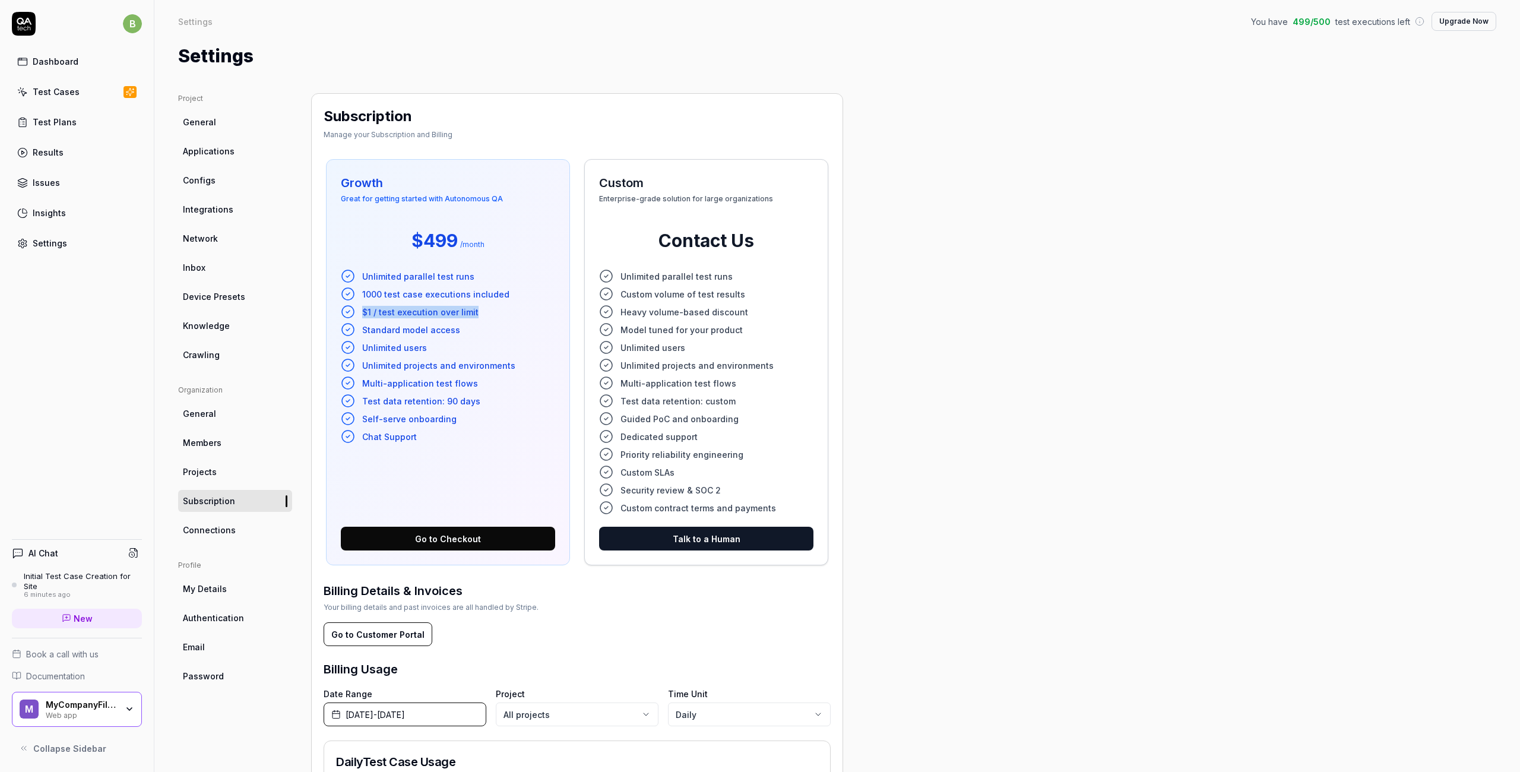
drag, startPoint x: 363, startPoint y: 312, endPoint x: 479, endPoint y: 310, distance: 115.8
click at [479, 310] on li "$1 / test execution over limit" at bounding box center [448, 312] width 214 height 14
drag, startPoint x: 361, startPoint y: 295, endPoint x: 517, endPoint y: 297, distance: 155.6
click at [517, 297] on li "1000 test case executions included" at bounding box center [448, 294] width 214 height 14
click at [360, 399] on li "Test data retention: 90 days" at bounding box center [448, 401] width 214 height 14
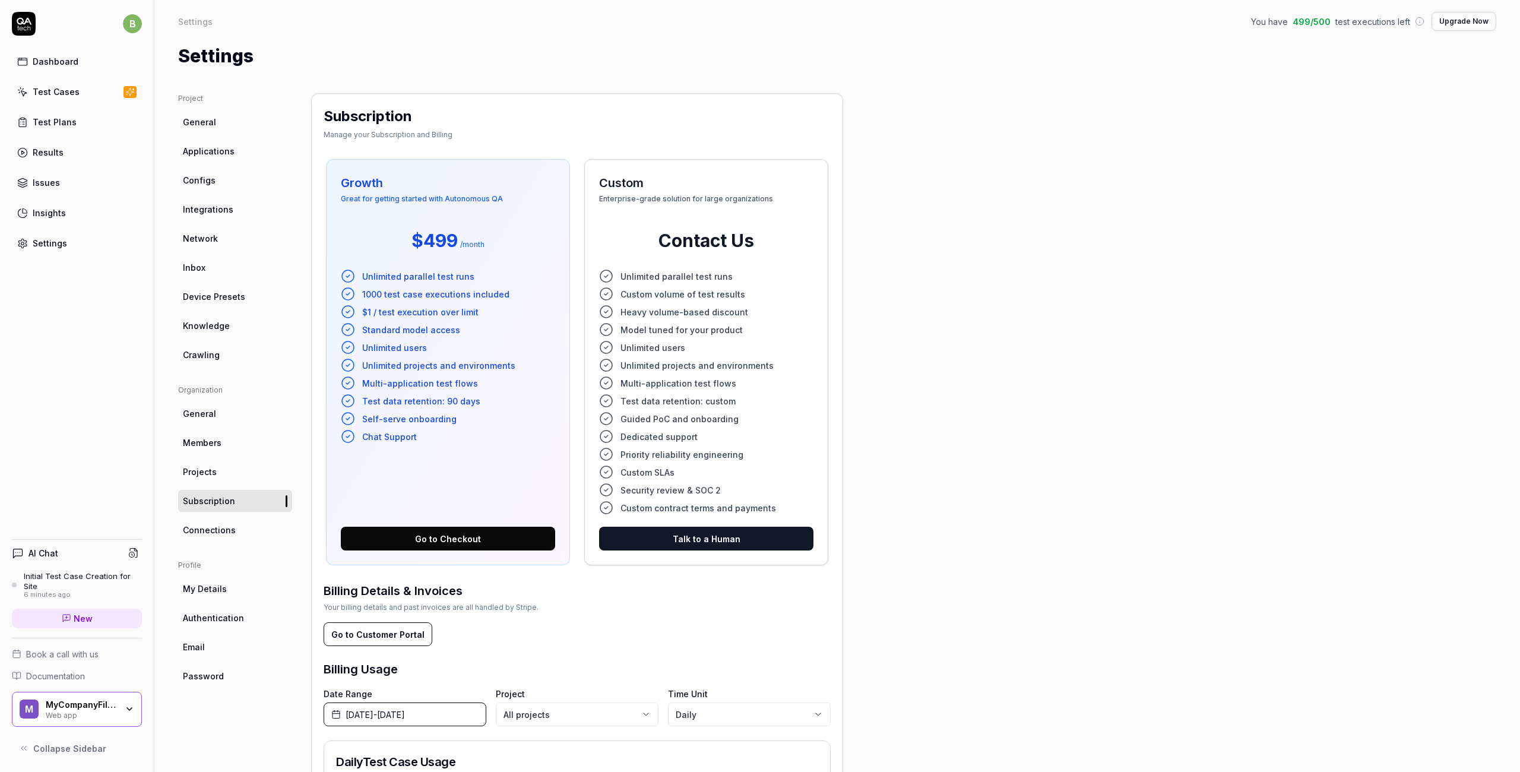
drag, startPoint x: 364, startPoint y: 400, endPoint x: 479, endPoint y: 401, distance: 114.6
click at [479, 401] on li "Test data retention: 90 days" at bounding box center [448, 401] width 214 height 14
click at [474, 401] on li "Test data retention: 90 days" at bounding box center [448, 401] width 214 height 14
drag, startPoint x: 676, startPoint y: 475, endPoint x: 620, endPoint y: 471, distance: 56.5
click at [619, 471] on li "Custom SLAs" at bounding box center [706, 472] width 214 height 14
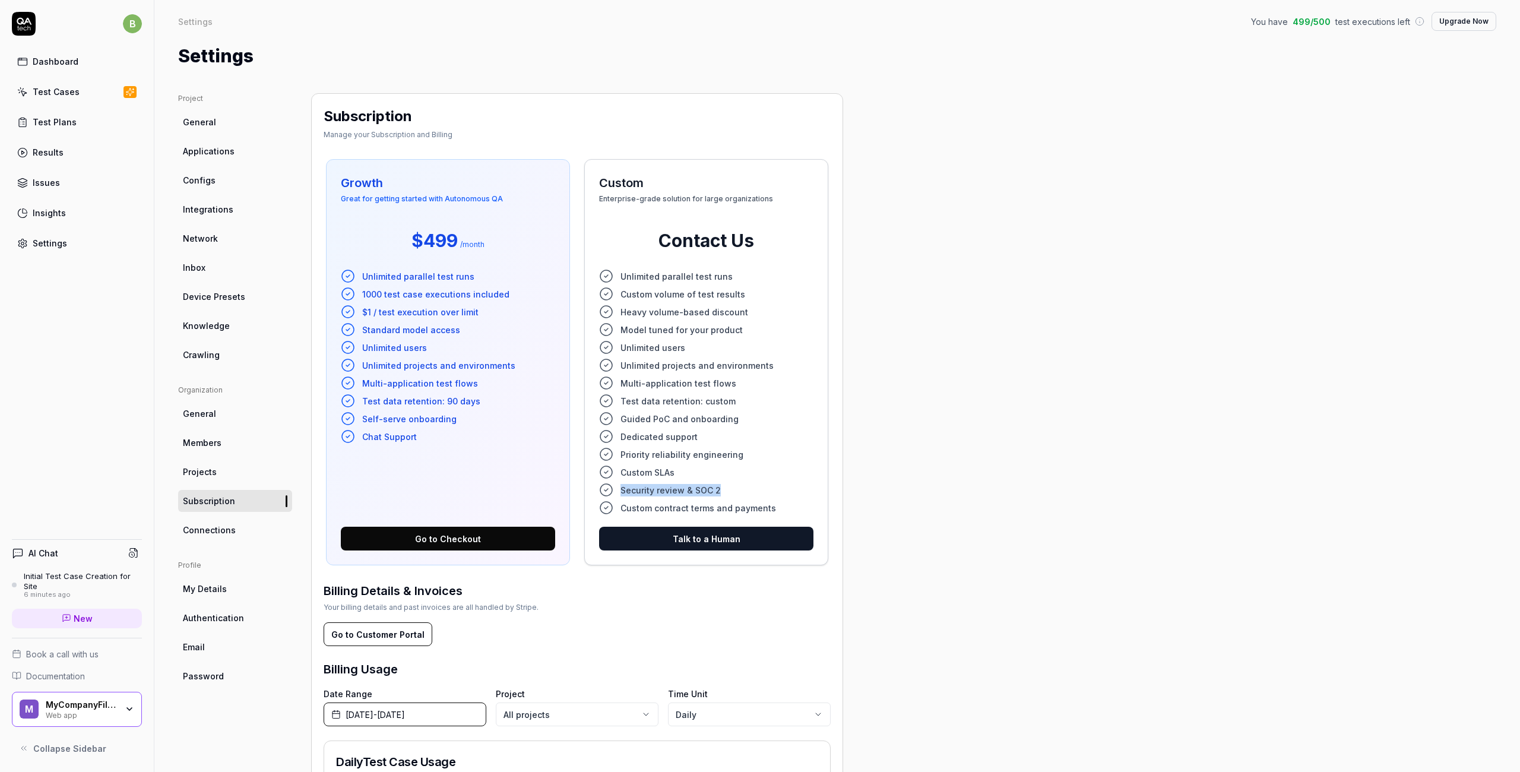
drag, startPoint x: 719, startPoint y: 489, endPoint x: 616, endPoint y: 489, distance: 103.3
click at [616, 489] on li "Security review & SOC 2" at bounding box center [706, 490] width 214 height 14
click at [55, 96] on div "Test Cases" at bounding box center [56, 92] width 47 height 12
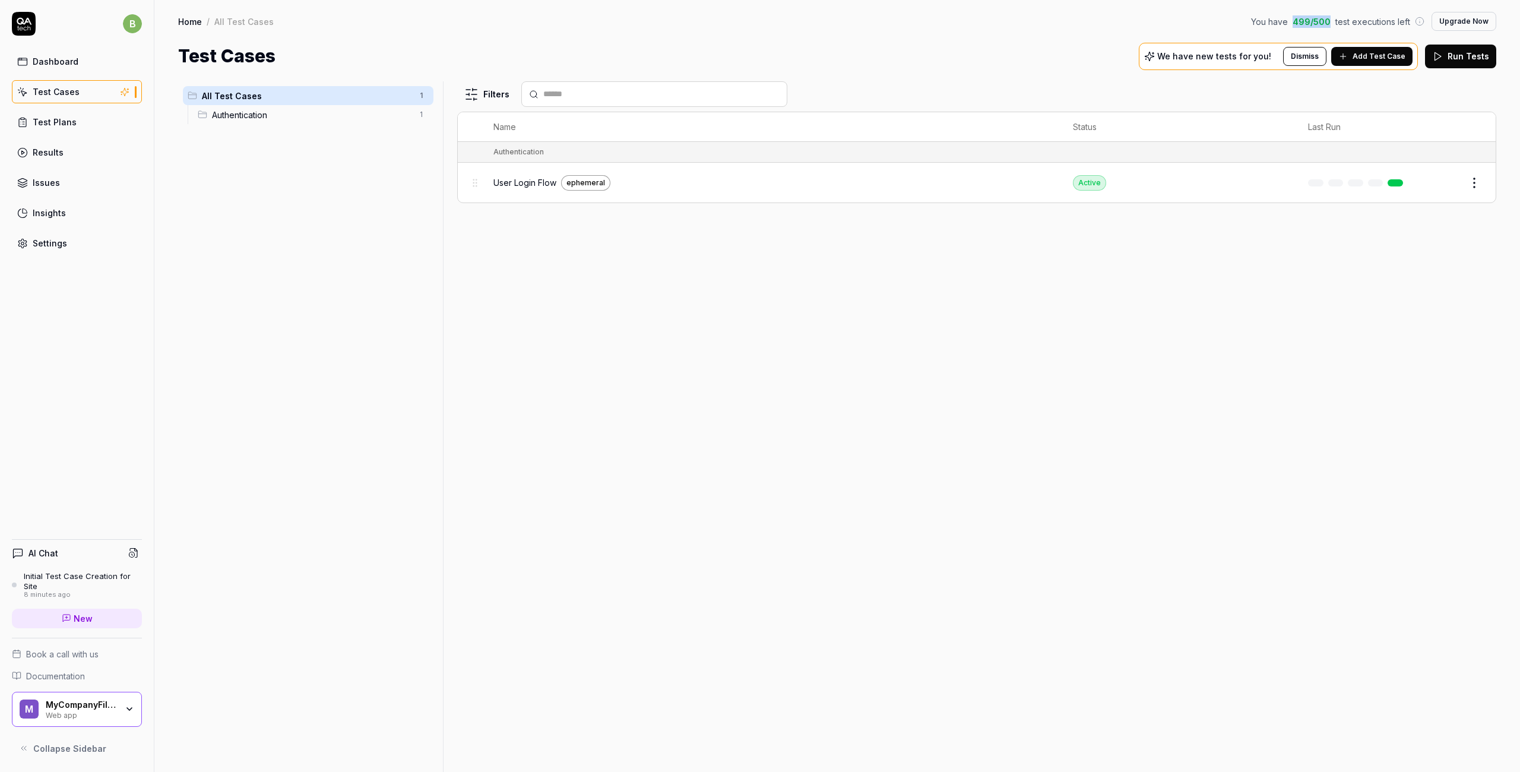
drag, startPoint x: 1300, startPoint y: 19, endPoint x: 1331, endPoint y: 19, distance: 30.3
click at [1062, 19] on span "499 / 500" at bounding box center [1312, 21] width 38 height 12
click at [130, 705] on icon "button" at bounding box center [130, 709] width 10 height 10
click at [118, 369] on div "b Dashboard Test Cases Test Plans Results Issues Insights Settings AI Chat Init…" at bounding box center [77, 386] width 154 height 772
click at [48, 245] on div "Settings" at bounding box center [50, 243] width 34 height 12
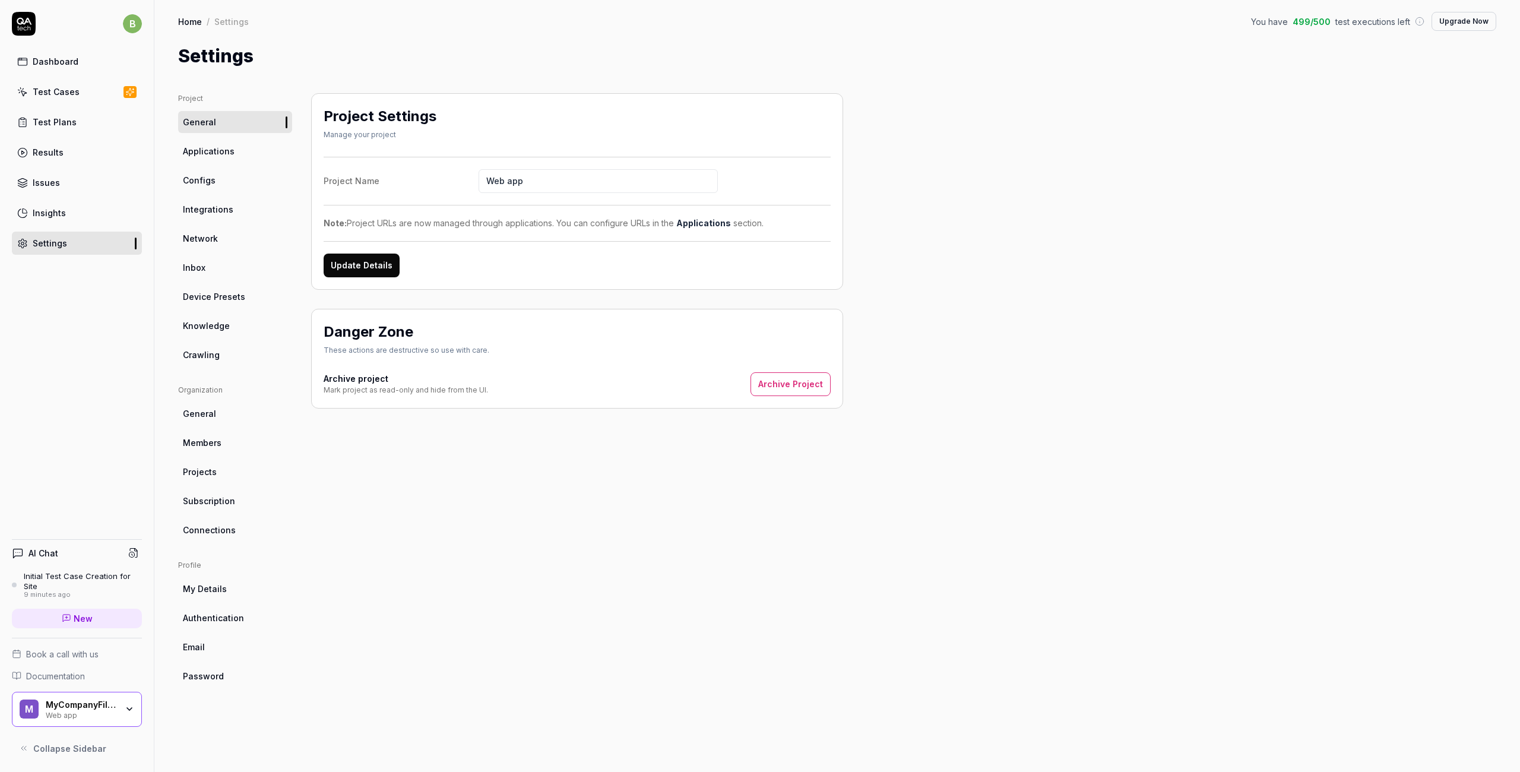
click at [214, 439] on span "Members" at bounding box center [202, 442] width 39 height 12
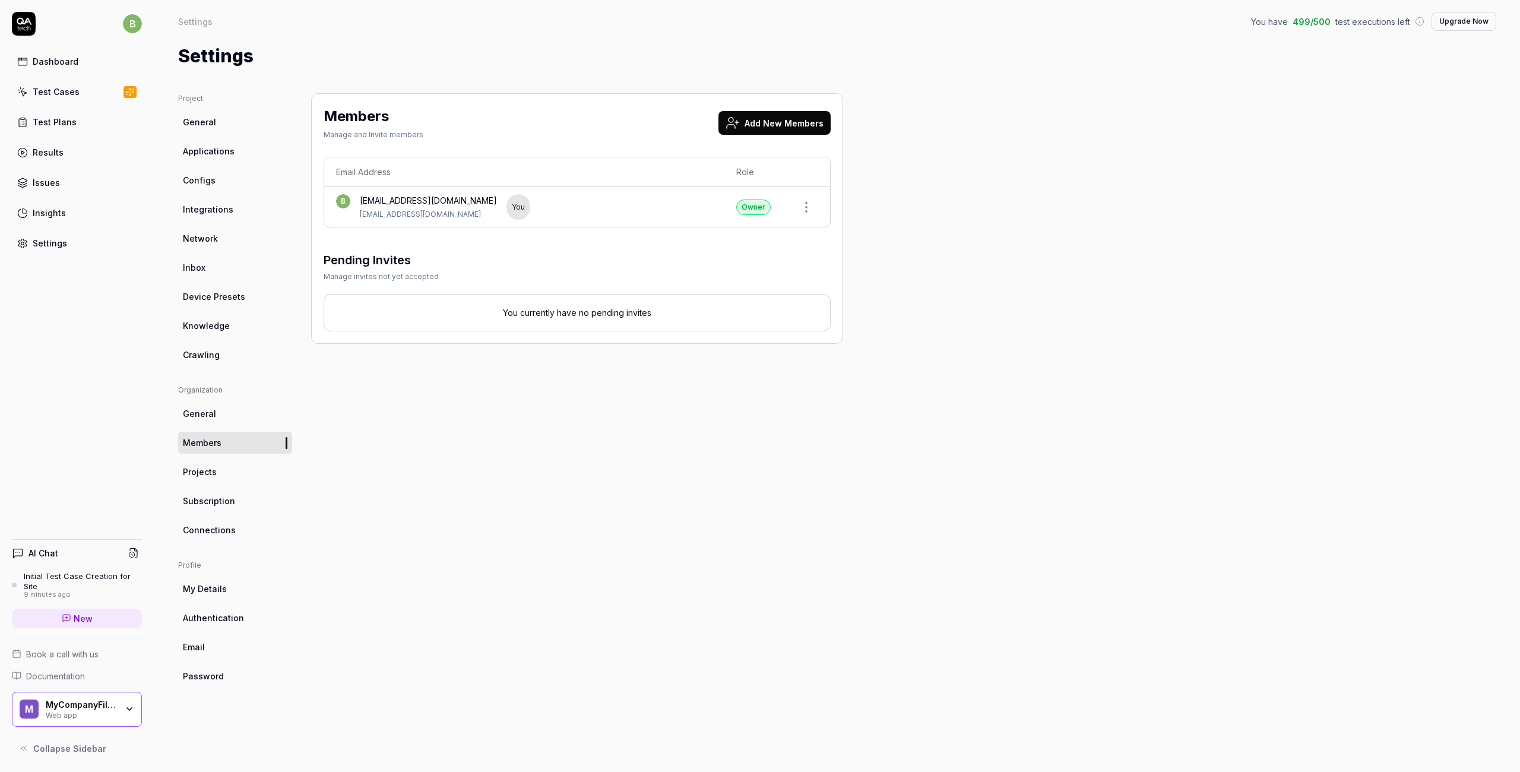
click at [763, 126] on button "Add New Members" at bounding box center [775, 123] width 112 height 24
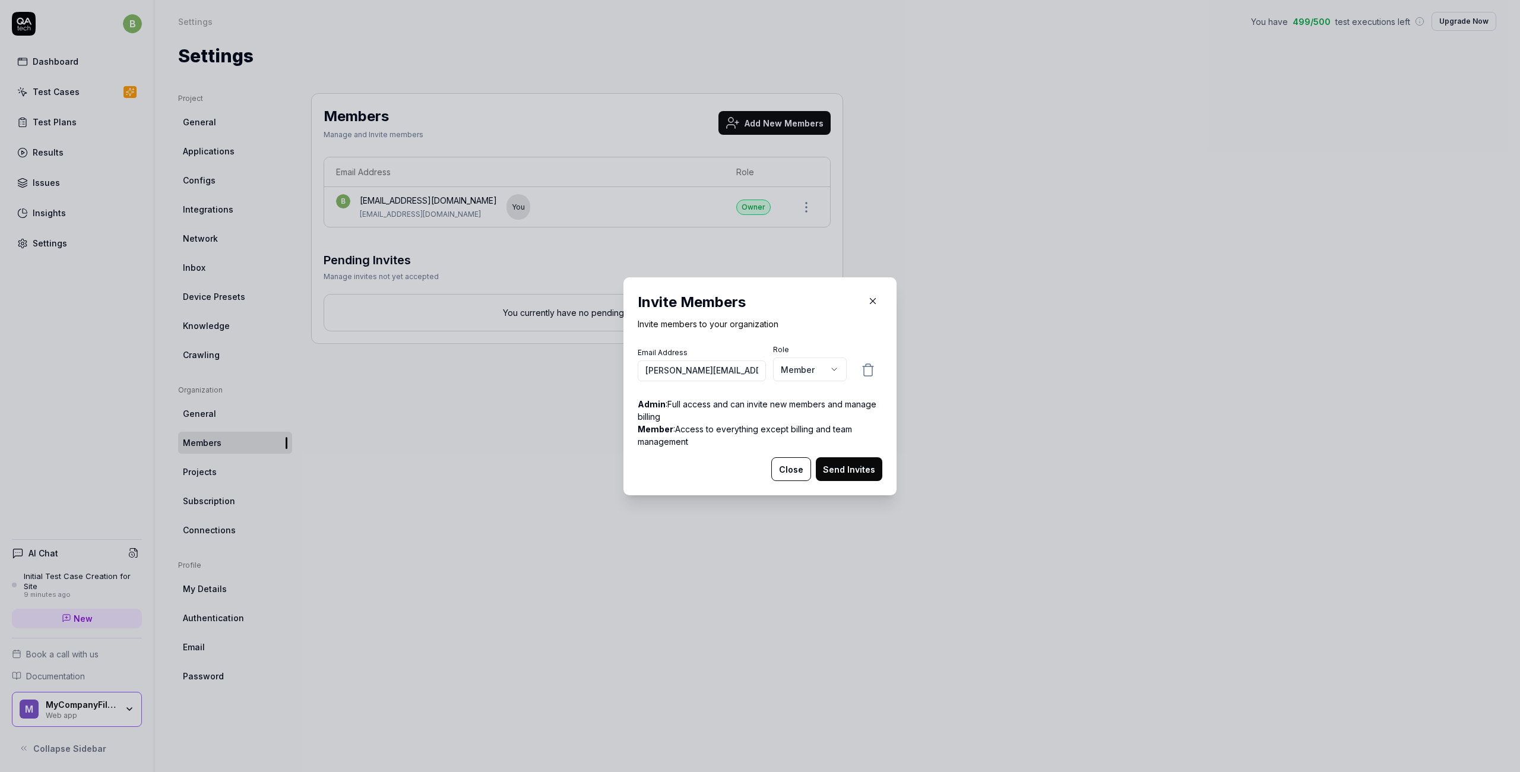
scroll to position [0, 8]
type input "[PERSON_NAME][EMAIL_ADDRESS][DOMAIN_NAME]"
click at [850, 469] on button "Send Invites" at bounding box center [849, 469] width 67 height 24
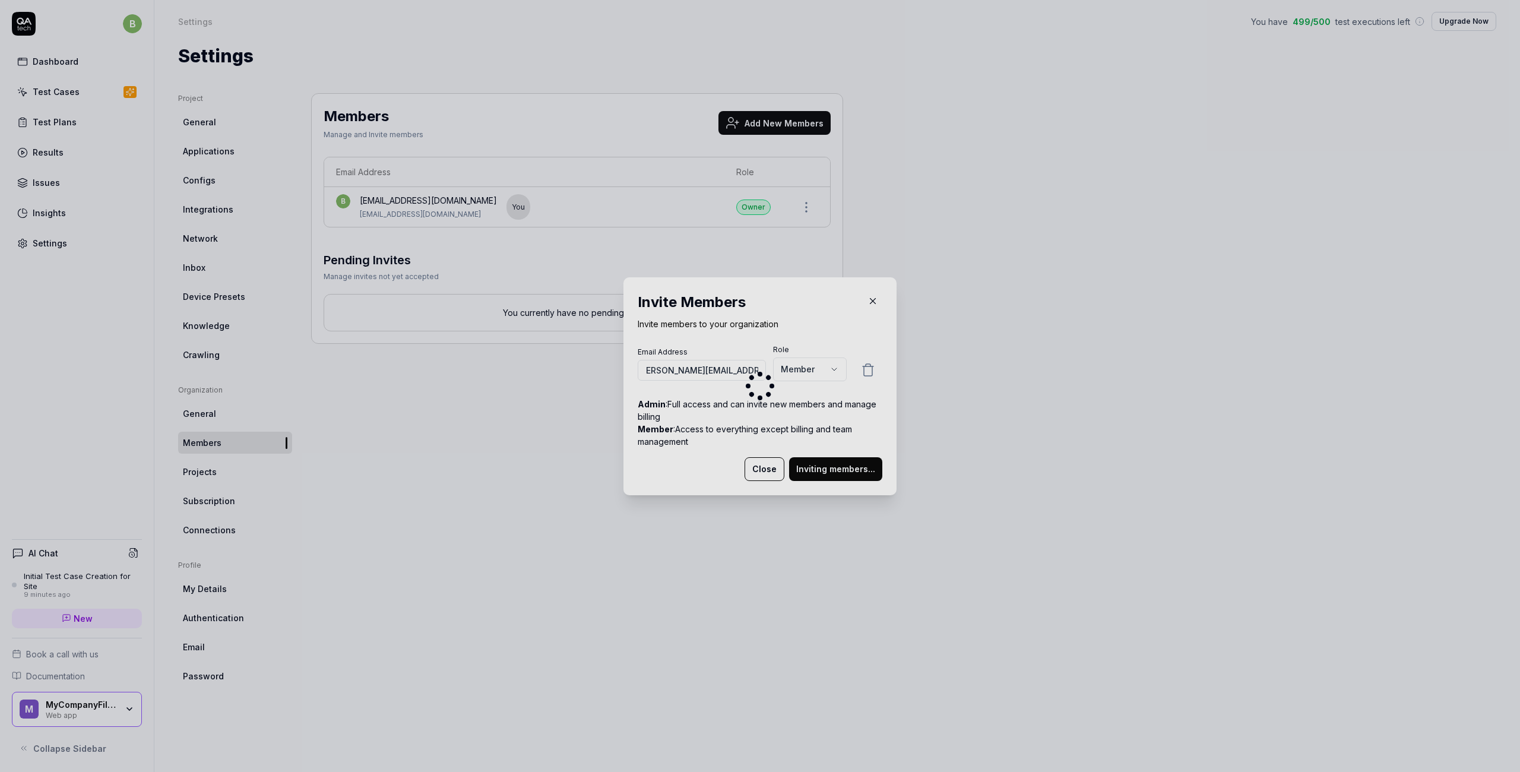
scroll to position [0, 0]
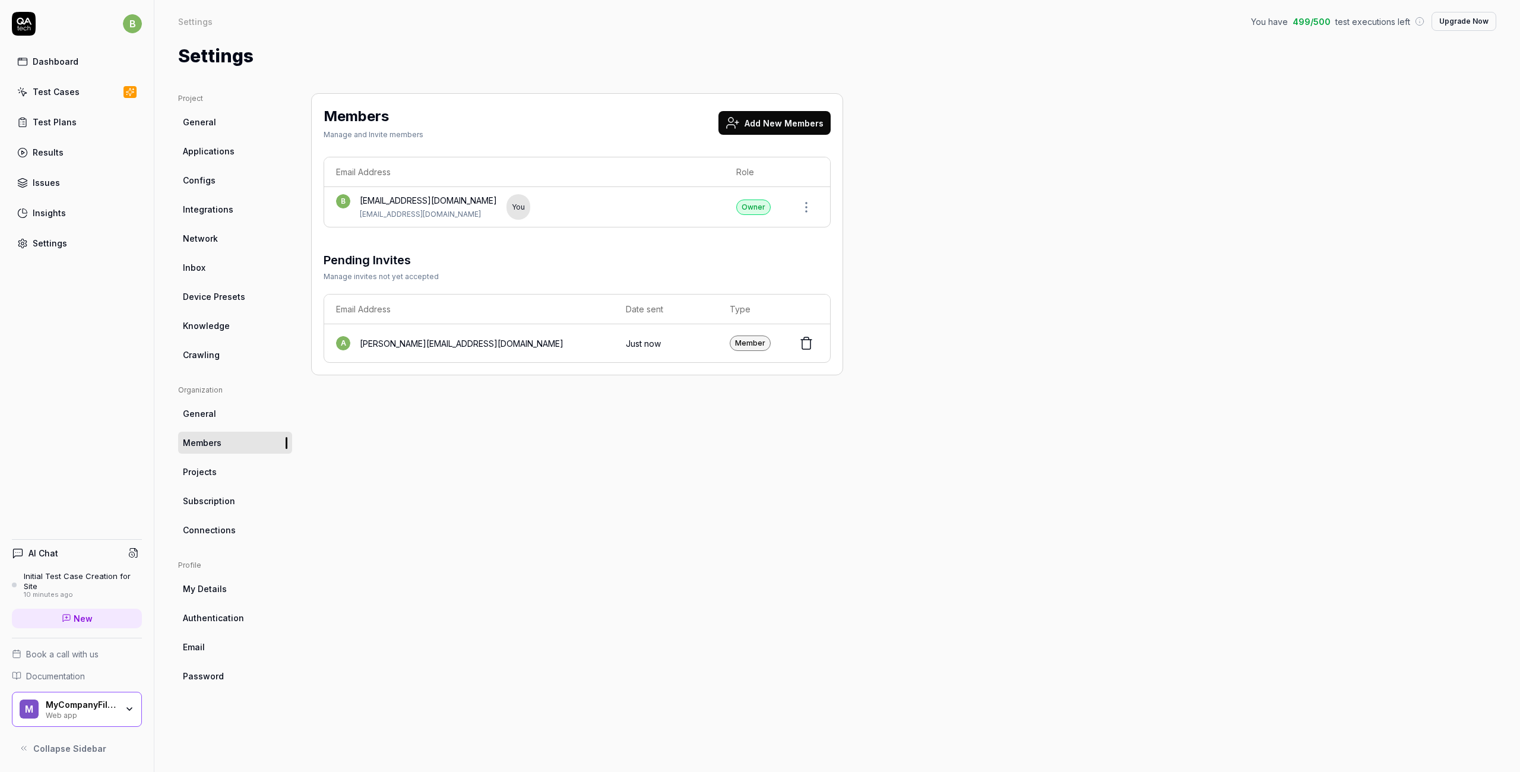
click at [57, 92] on div "Test Cases" at bounding box center [56, 92] width 47 height 12
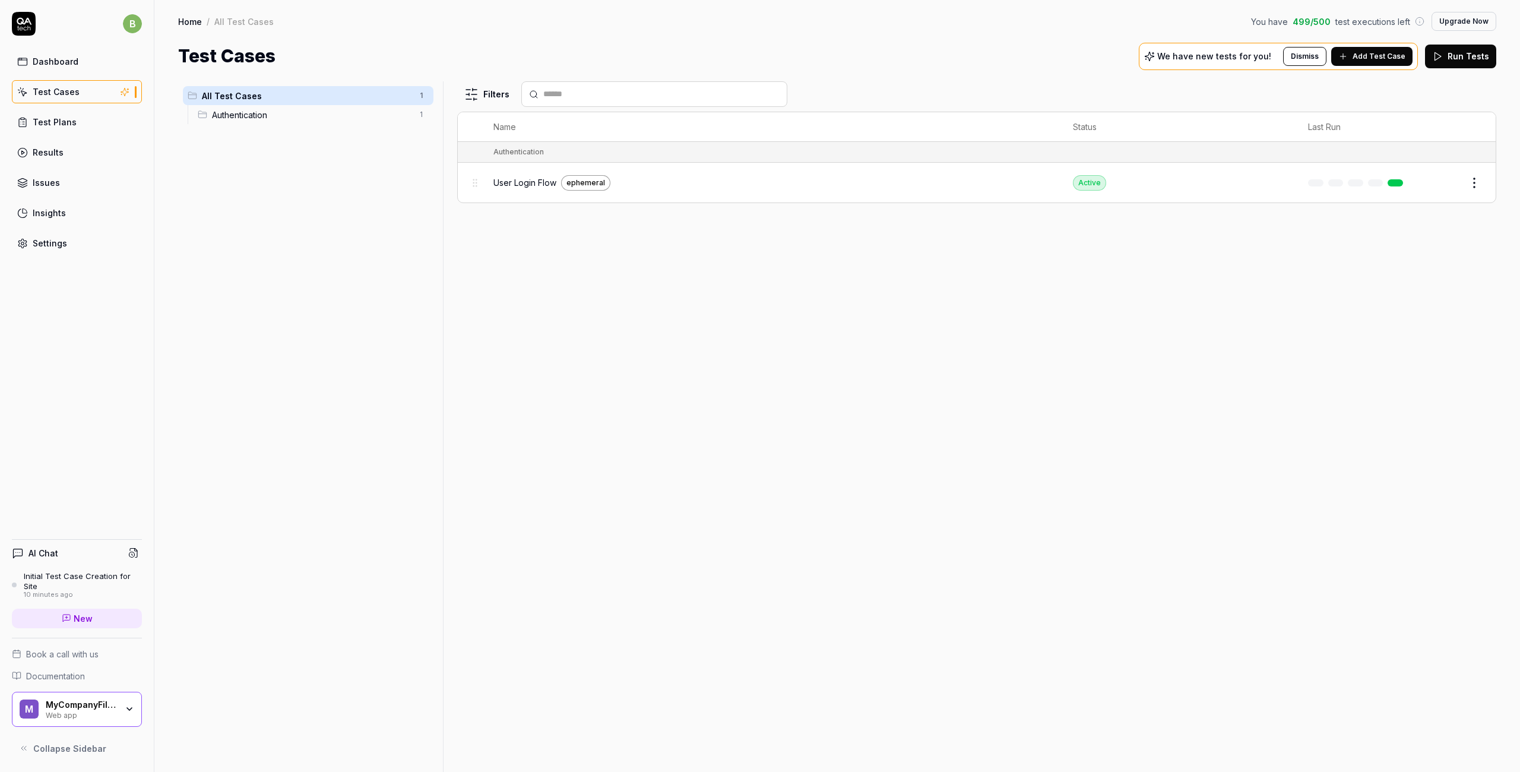
click at [474, 97] on html "b Dashboard Test Cases Test Plans Results Issues Insights Settings AI Chat Init…" at bounding box center [760, 386] width 1520 height 772
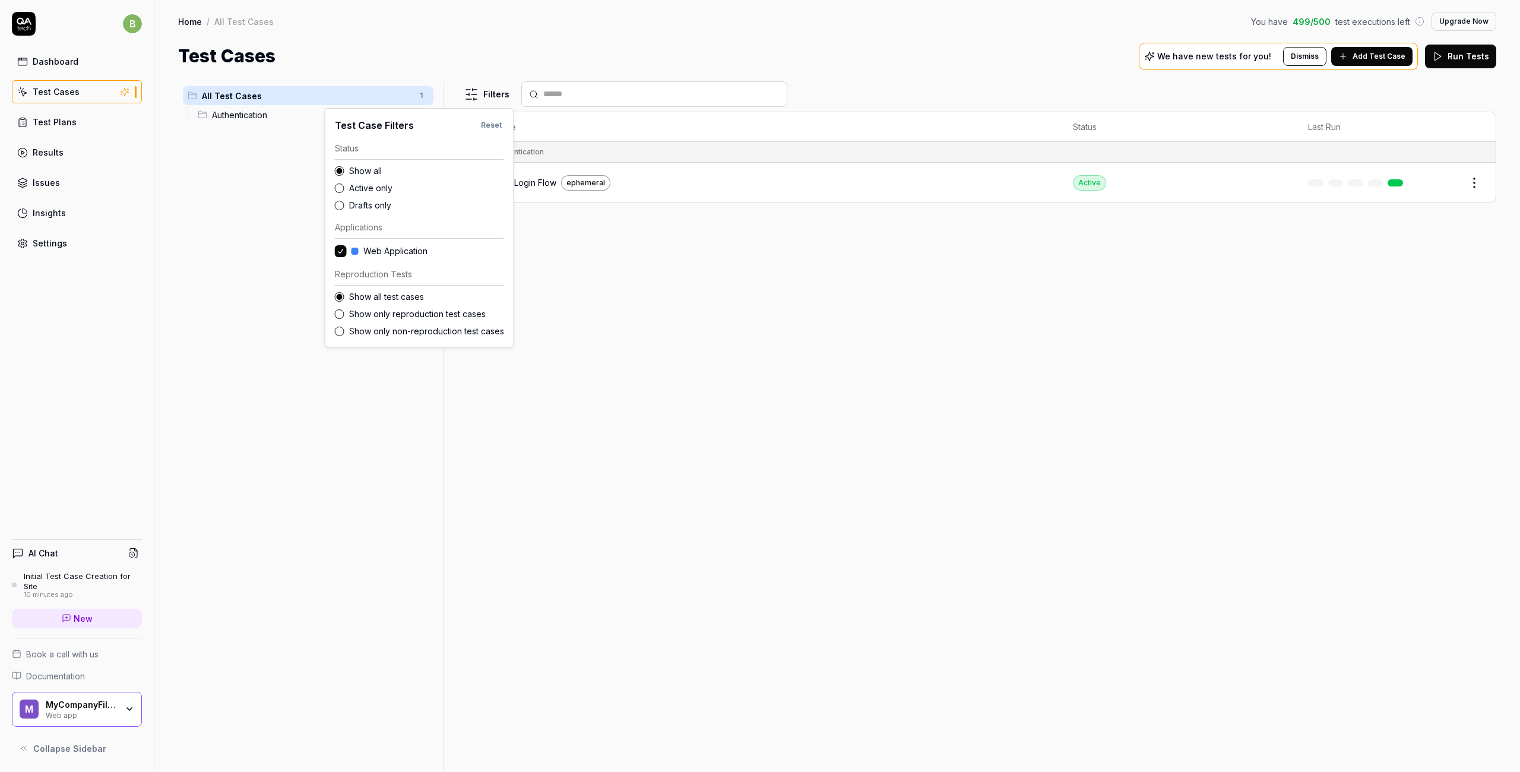
click at [1062, 75] on html "b Dashboard Test Cases Test Plans Results Issues Insights Settings AI Chat Init…" at bounding box center [760, 386] width 1520 height 772
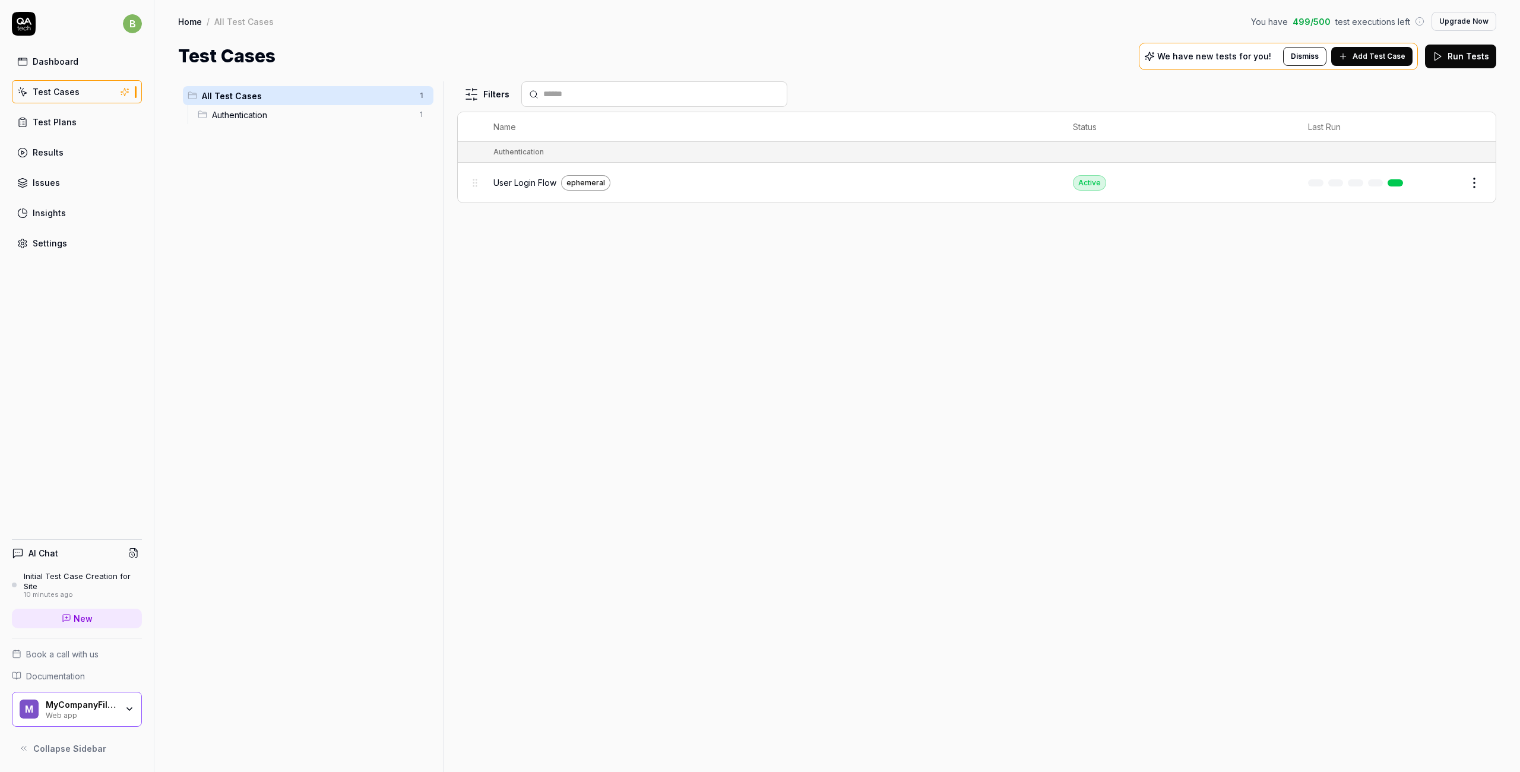
click at [134, 551] on icon at bounding box center [133, 553] width 11 height 11
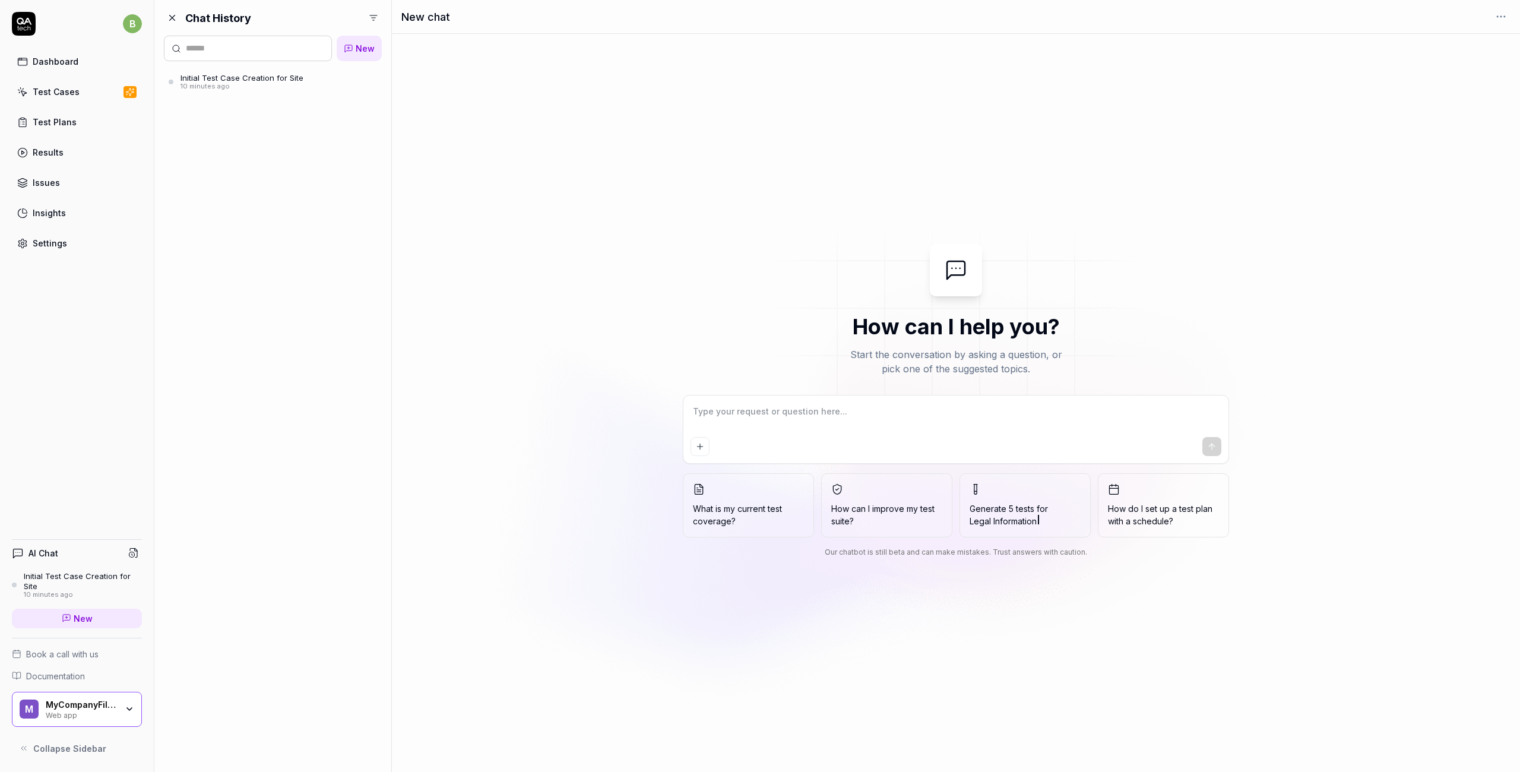
type textarea "*"
type textarea "P"
type textarea "*"
type textarea "Pr"
type textarea "*"
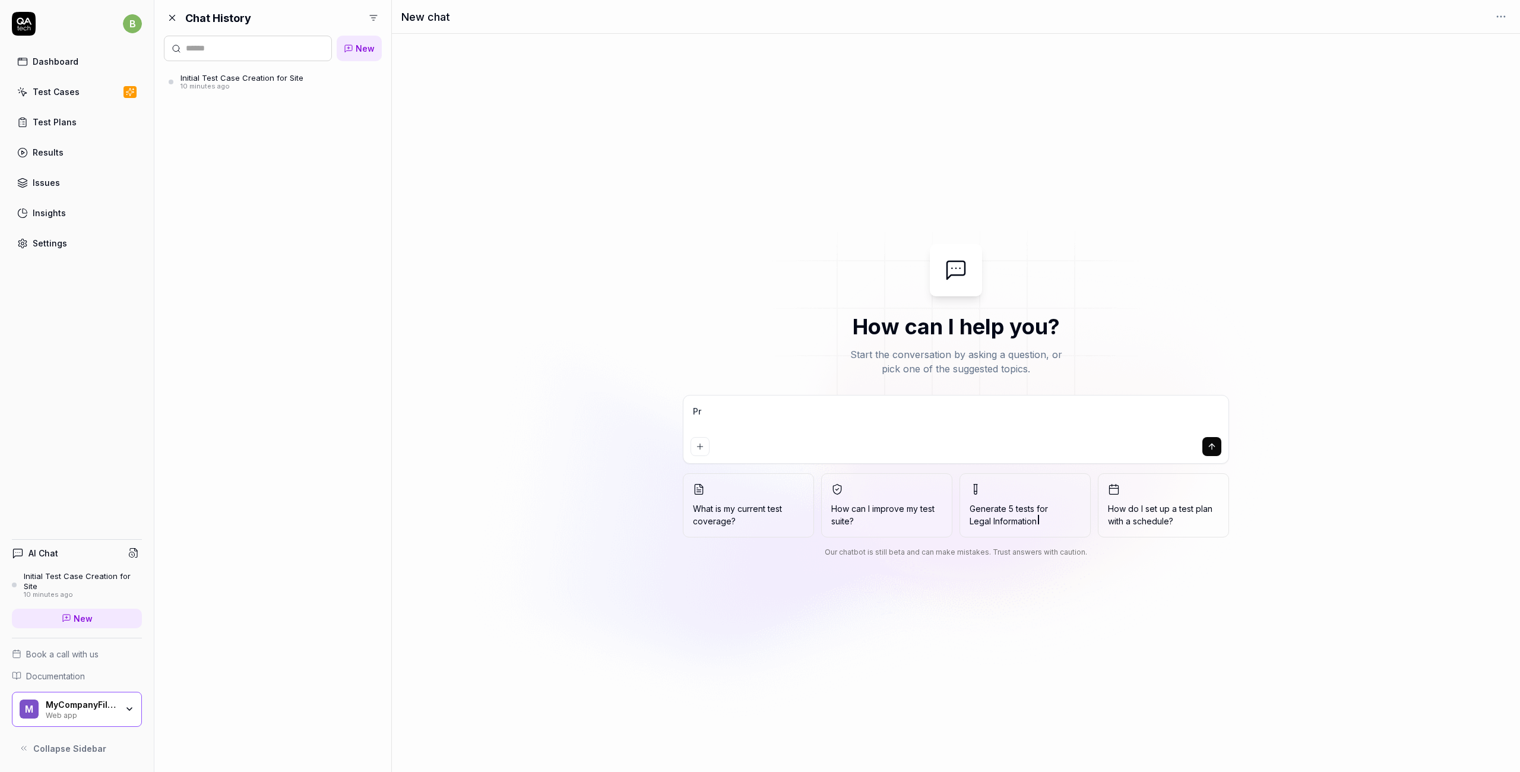
type textarea "Pro"
type textarea "*"
type textarea "Prop"
type textarea "*"
type textarea "Propo"
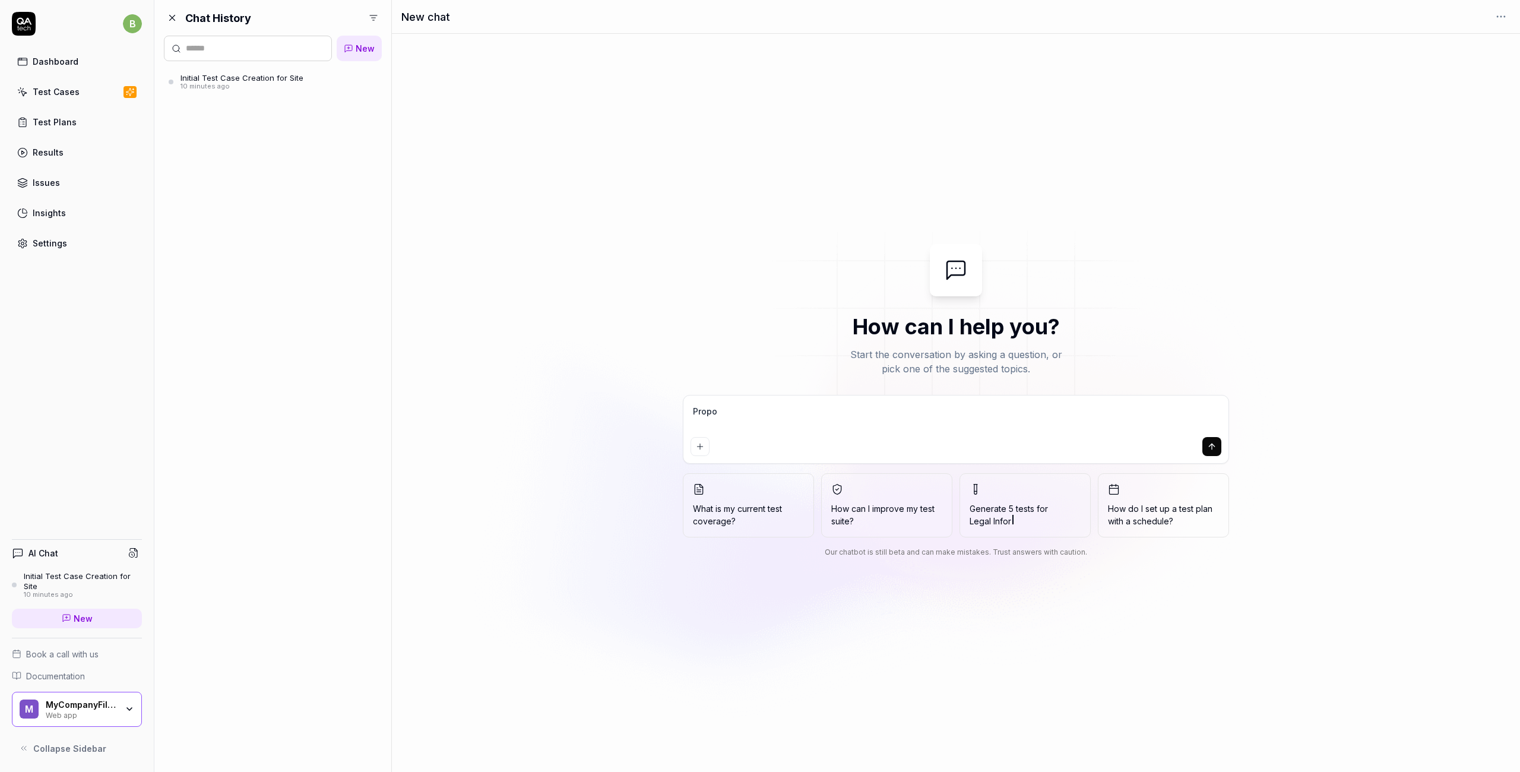
type textarea "*"
type textarea "Propos"
type textarea "*"
type textarea "Propose"
type textarea "*"
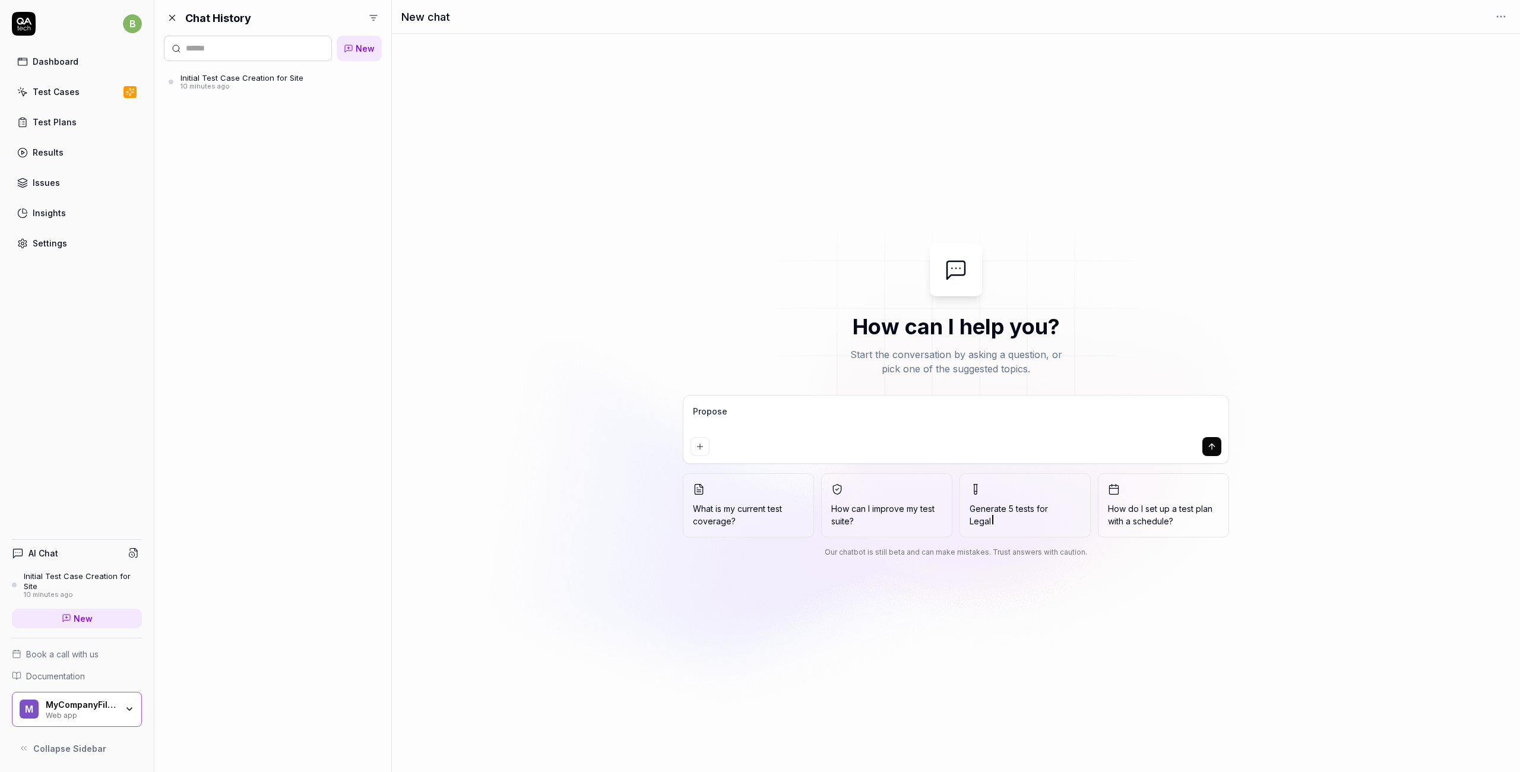
type textarea "Propose"
type textarea "*"
type textarea "Propose"
type textarea "*"
type textarea "Propos"
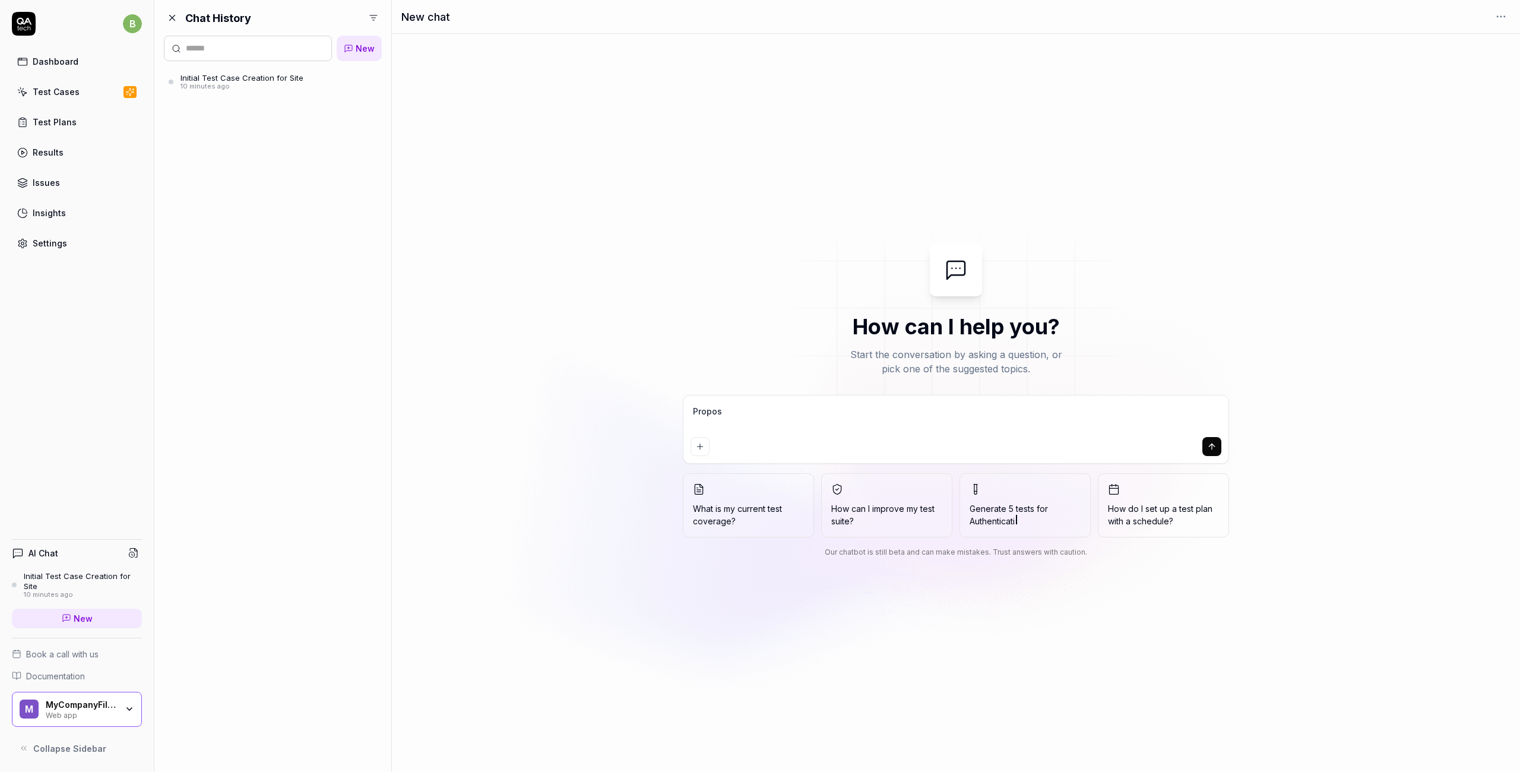
type textarea "*"
type textarea "Propo"
type textarea "*"
type textarea "Prop"
type textarea "*"
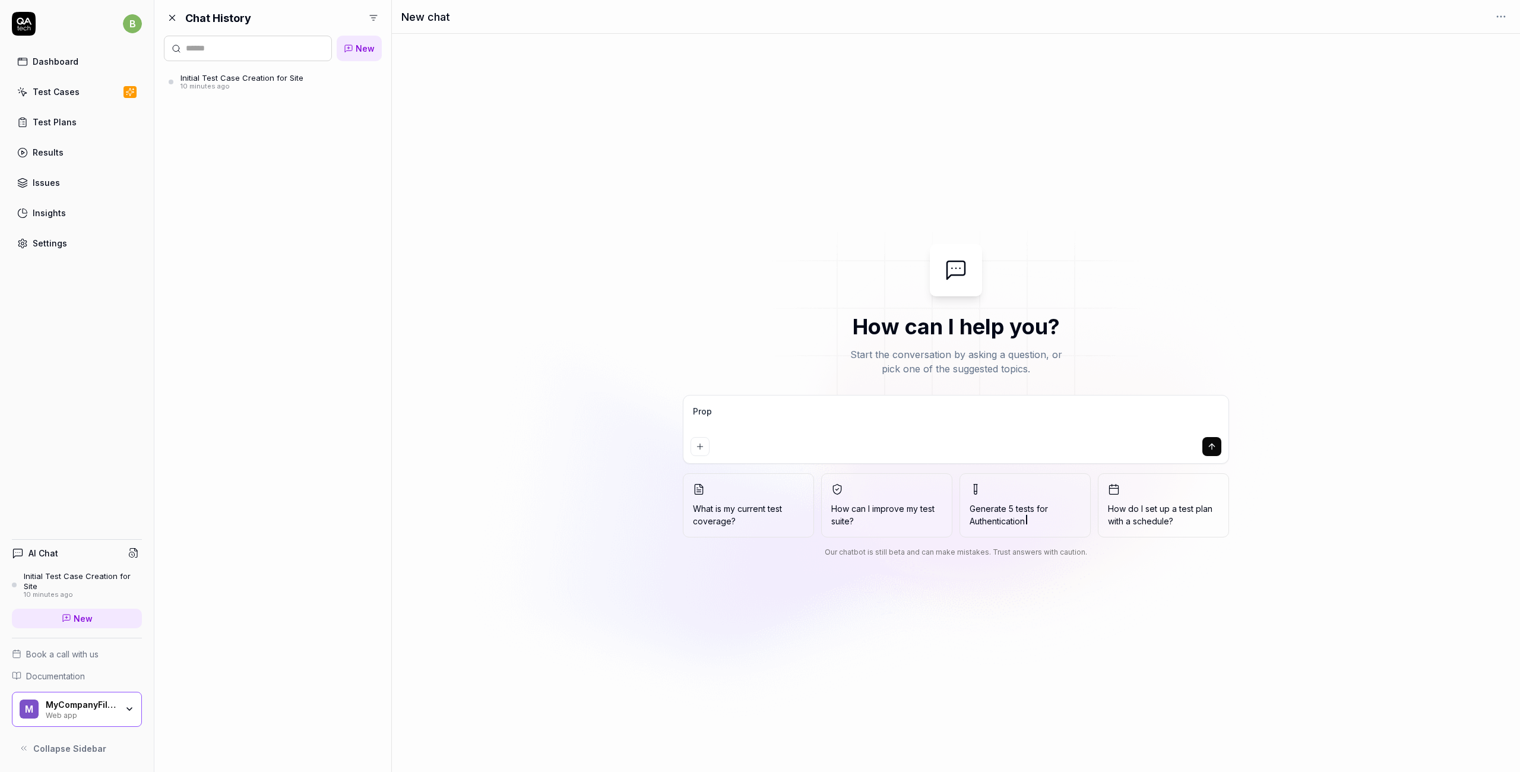
type textarea "Pro"
type textarea "*"
type textarea "Pr"
type textarea "*"
type textarea "P"
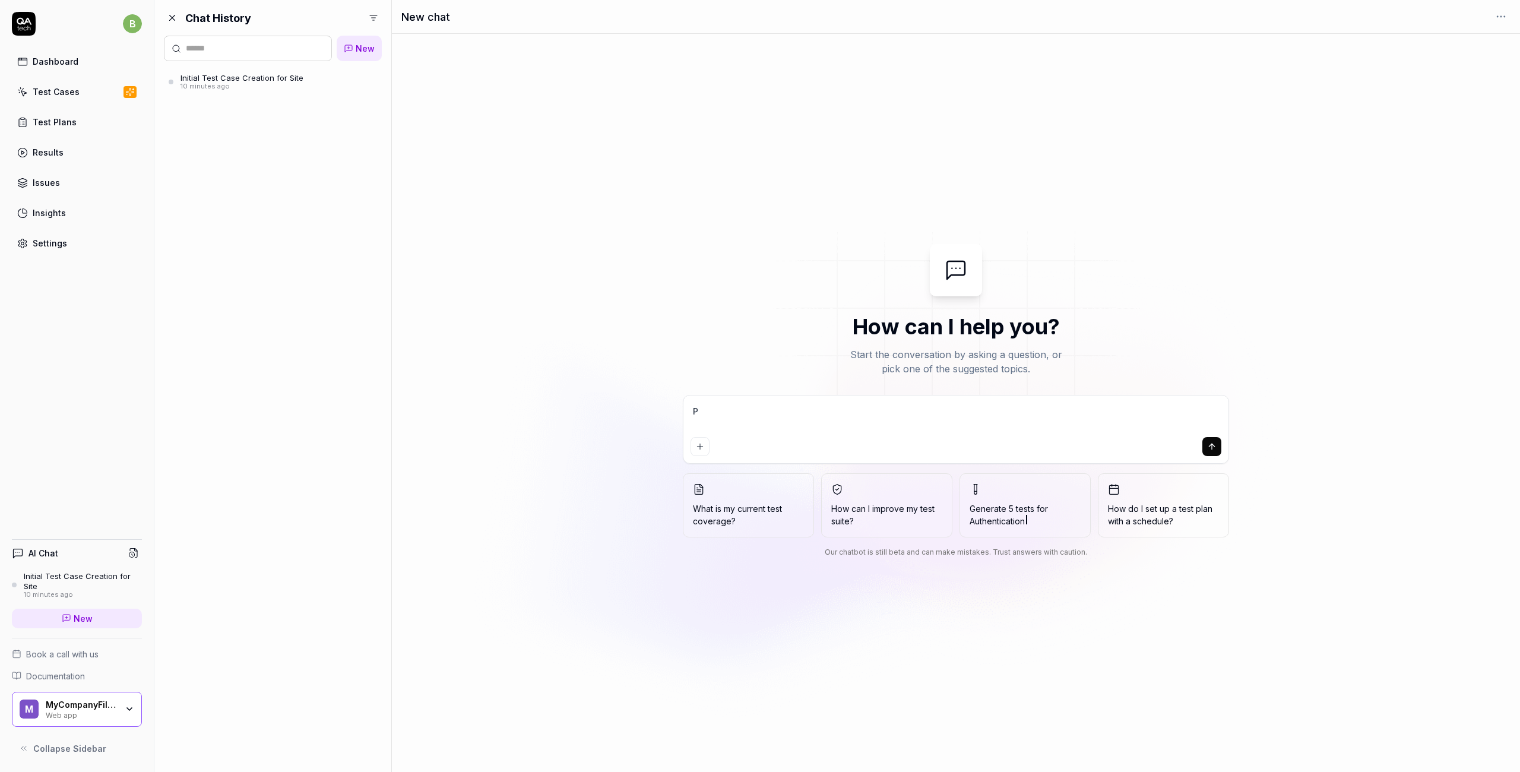
type textarea "*"
type textarea "E"
type textarea "*"
type textarea "Ex"
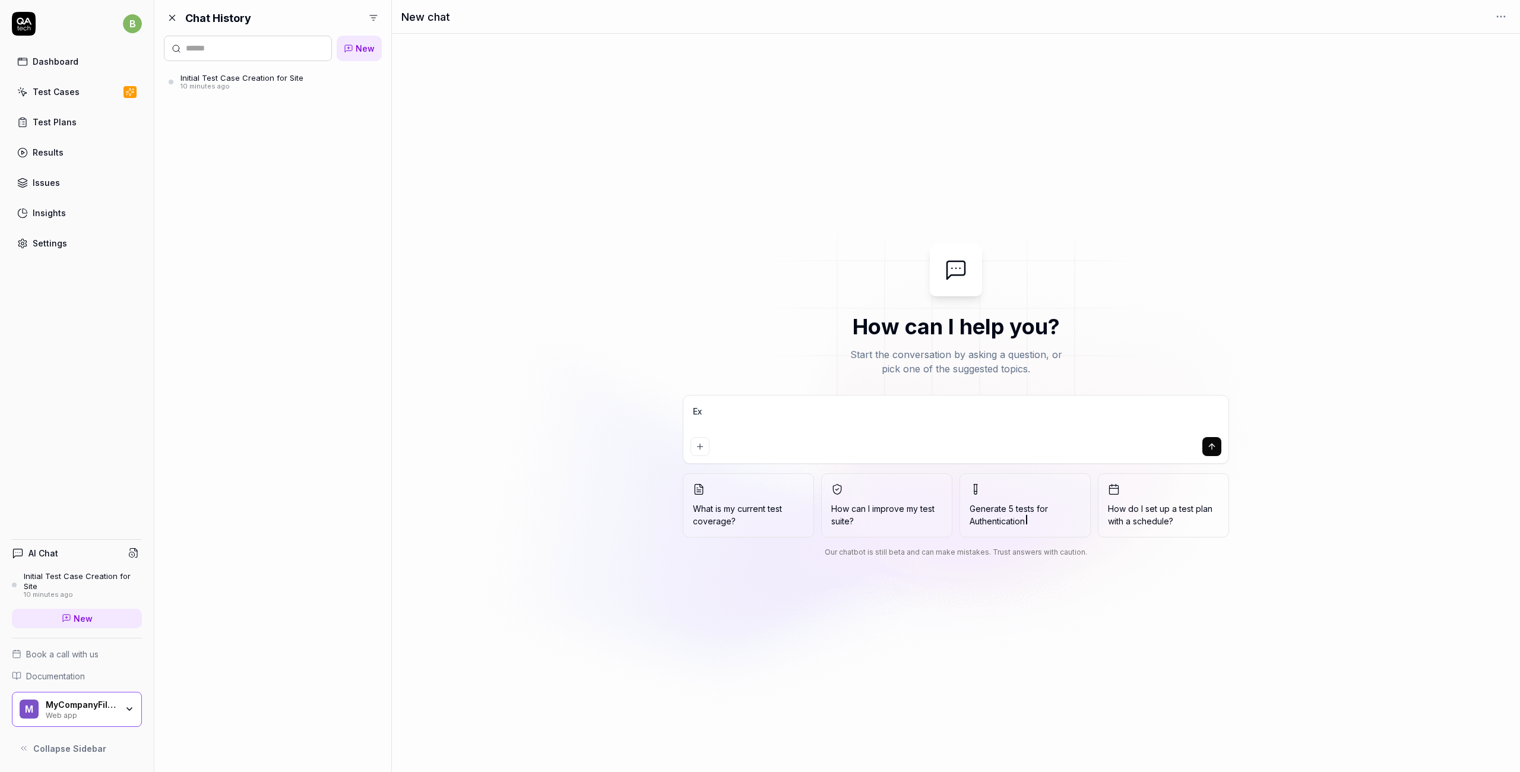
type textarea "*"
type textarea "Exp"
type textarea "*"
type textarea "Expl"
type textarea "*"
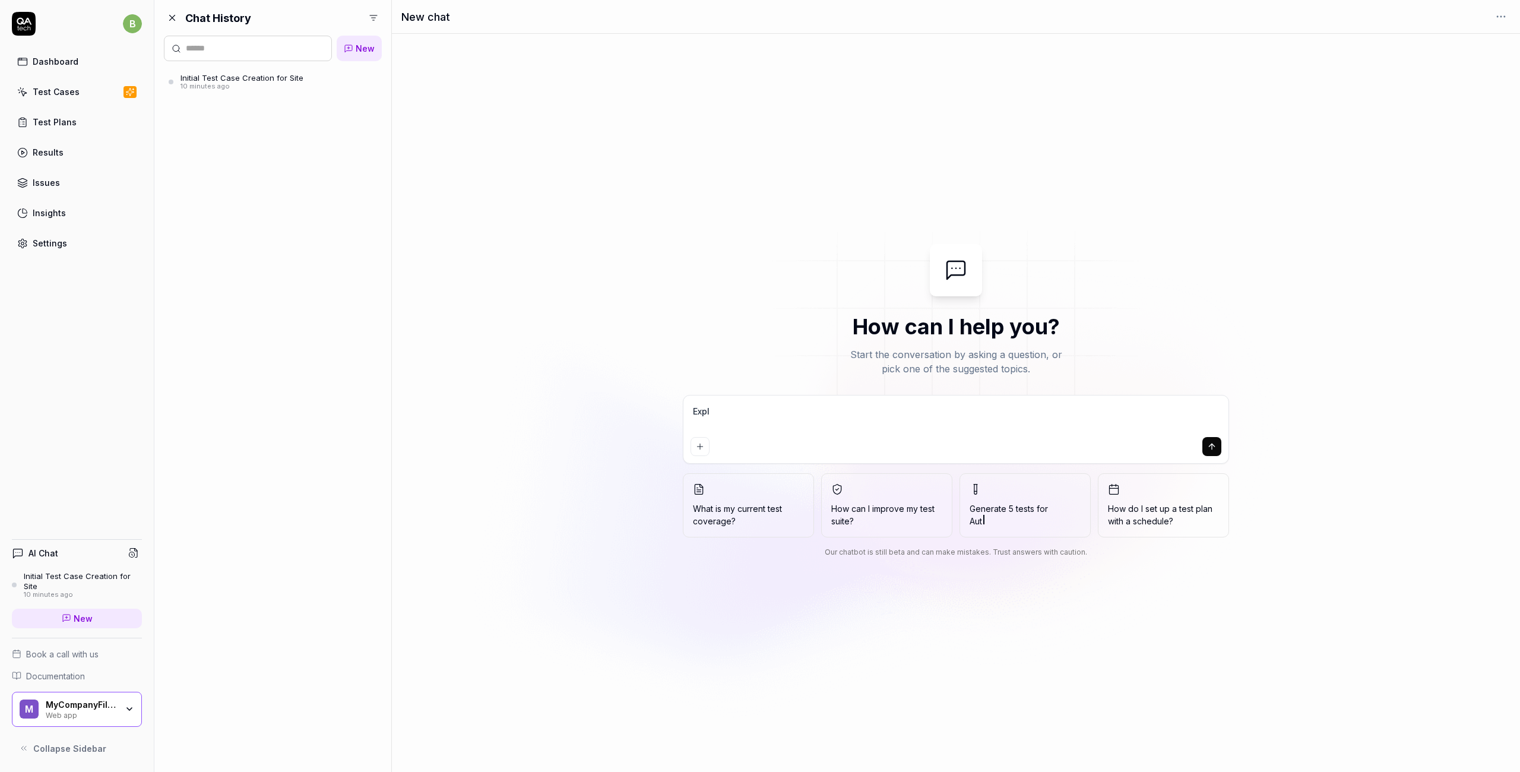
type textarea "Explo"
type textarea "*"
type textarea "Explor"
type textarea "*"
type textarea "Explore"
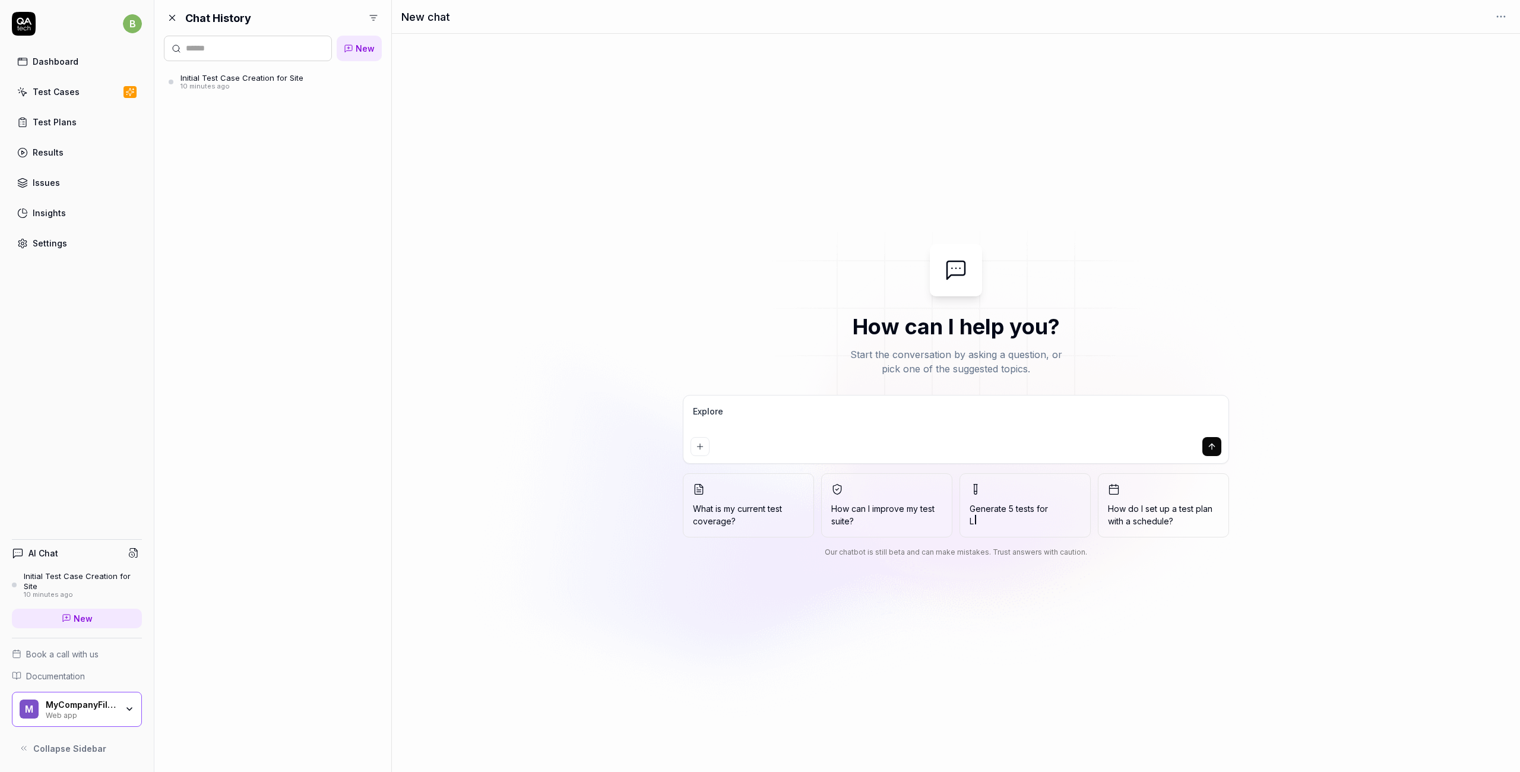
type textarea "*"
type textarea "Explore"
type textarea "*"
type textarea "Explore t"
type textarea "*"
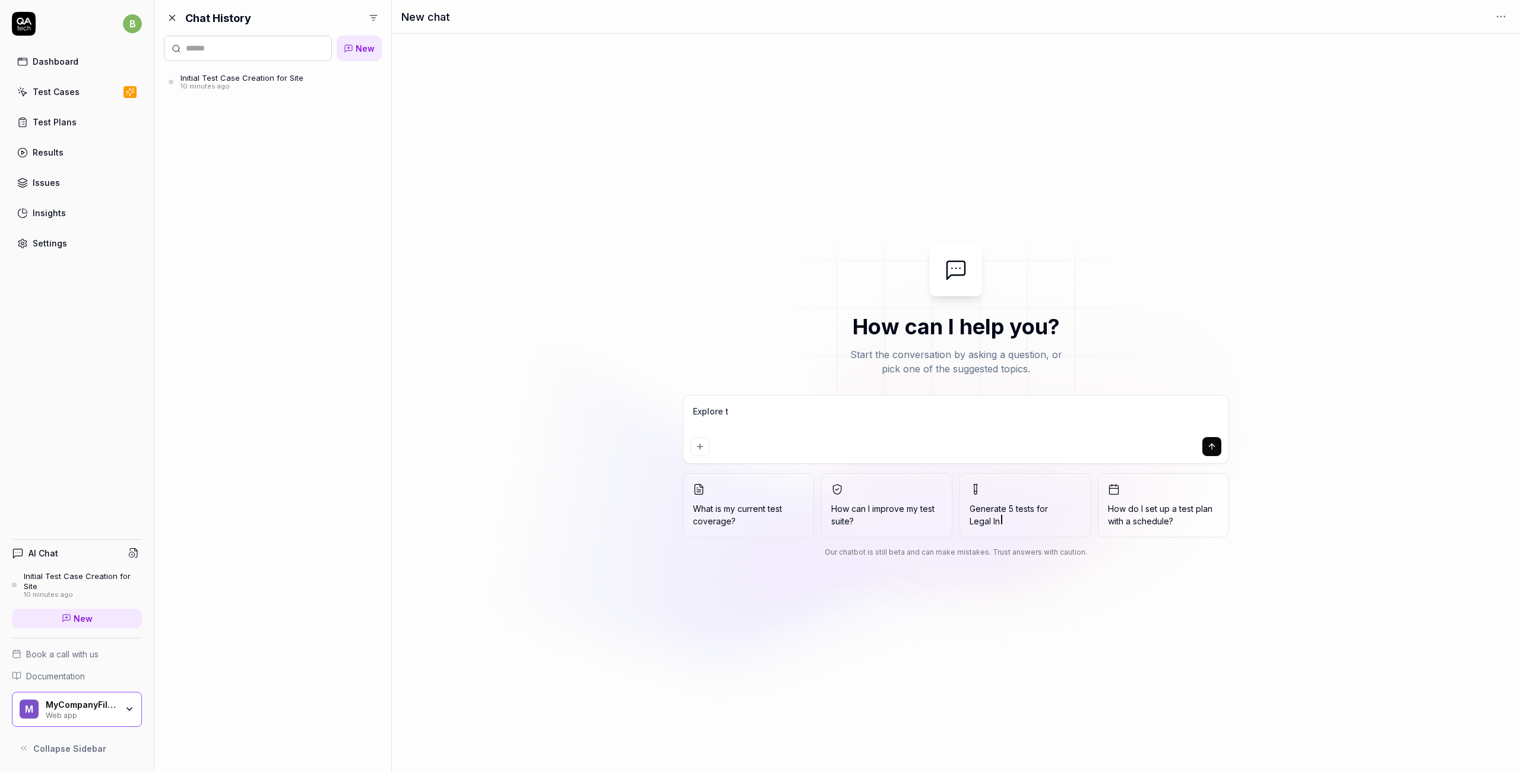
type textarea "Explore th"
type textarea "*"
type textarea "Explore the"
type textarea "*"
type textarea "Explore the"
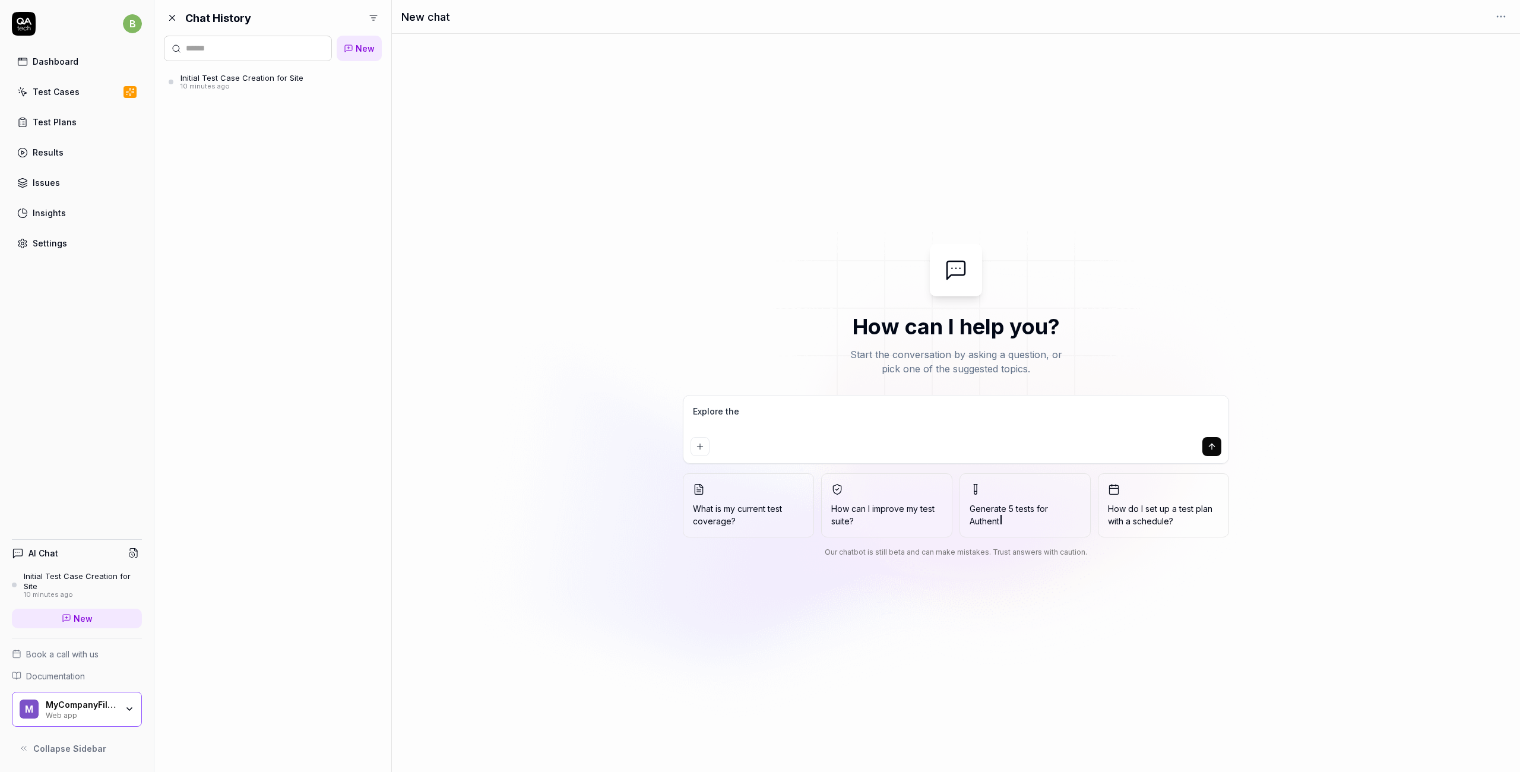
type textarea "*"
type textarea "Explore the U"
type textarea "*"
type textarea "Explore the UR"
type textarea "*"
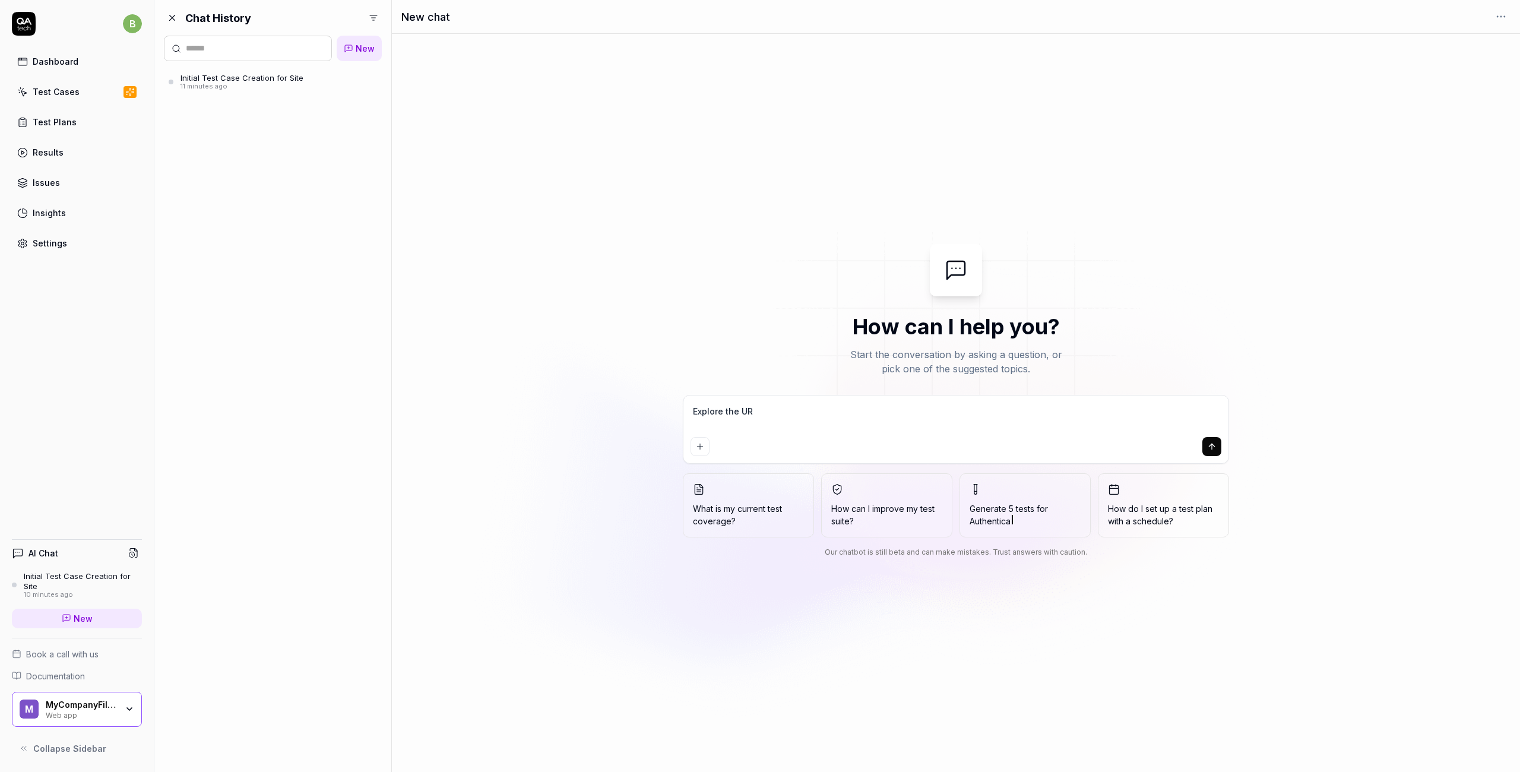
type textarea "Explore the URL"
type textarea "*"
type textarea "Explore the URL"
type textarea "*"
type textarea "Explore the URL a"
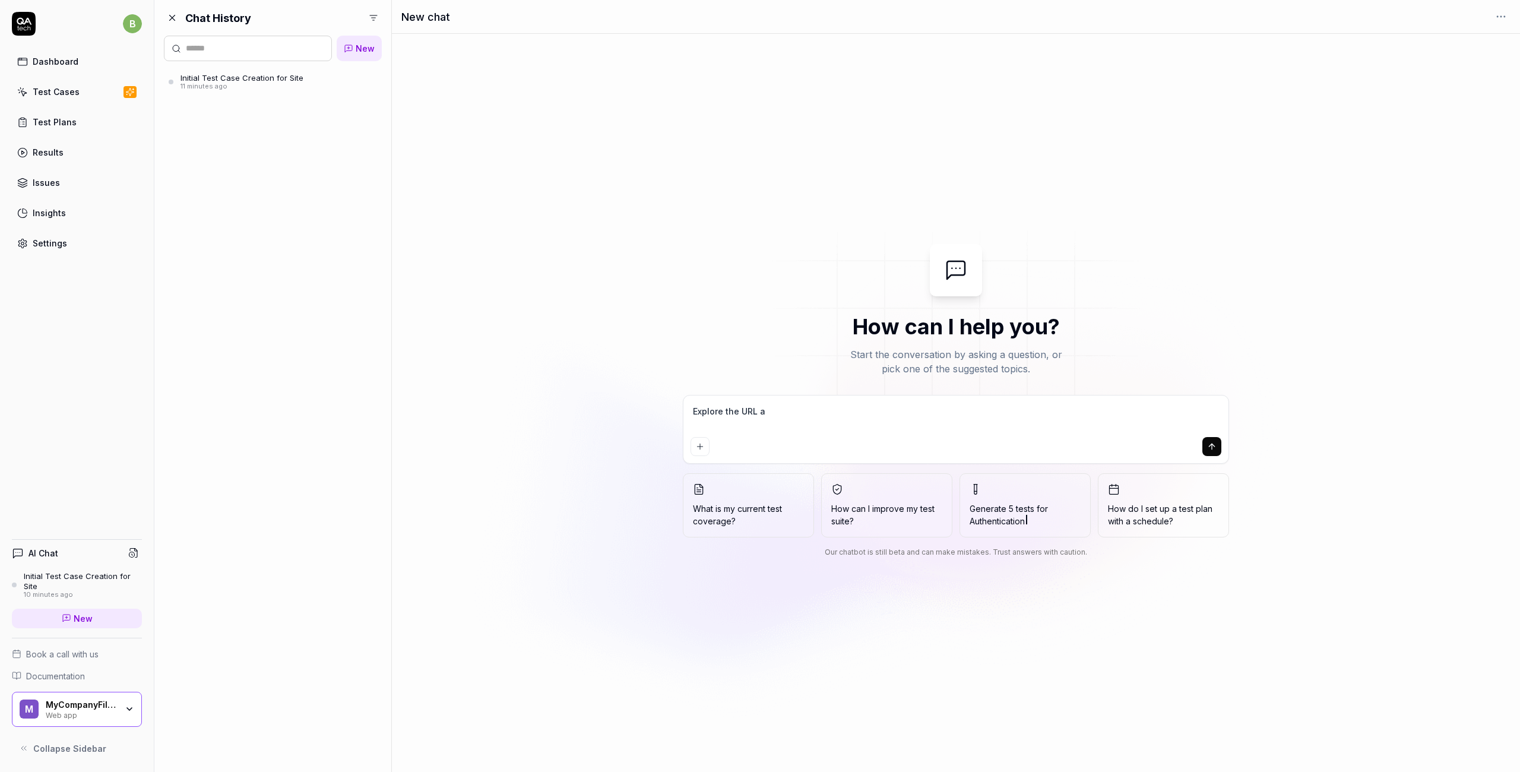
type textarea "*"
type textarea "Explore the URL an"
type textarea "*"
type textarea "Explore the URL and"
type textarea "*"
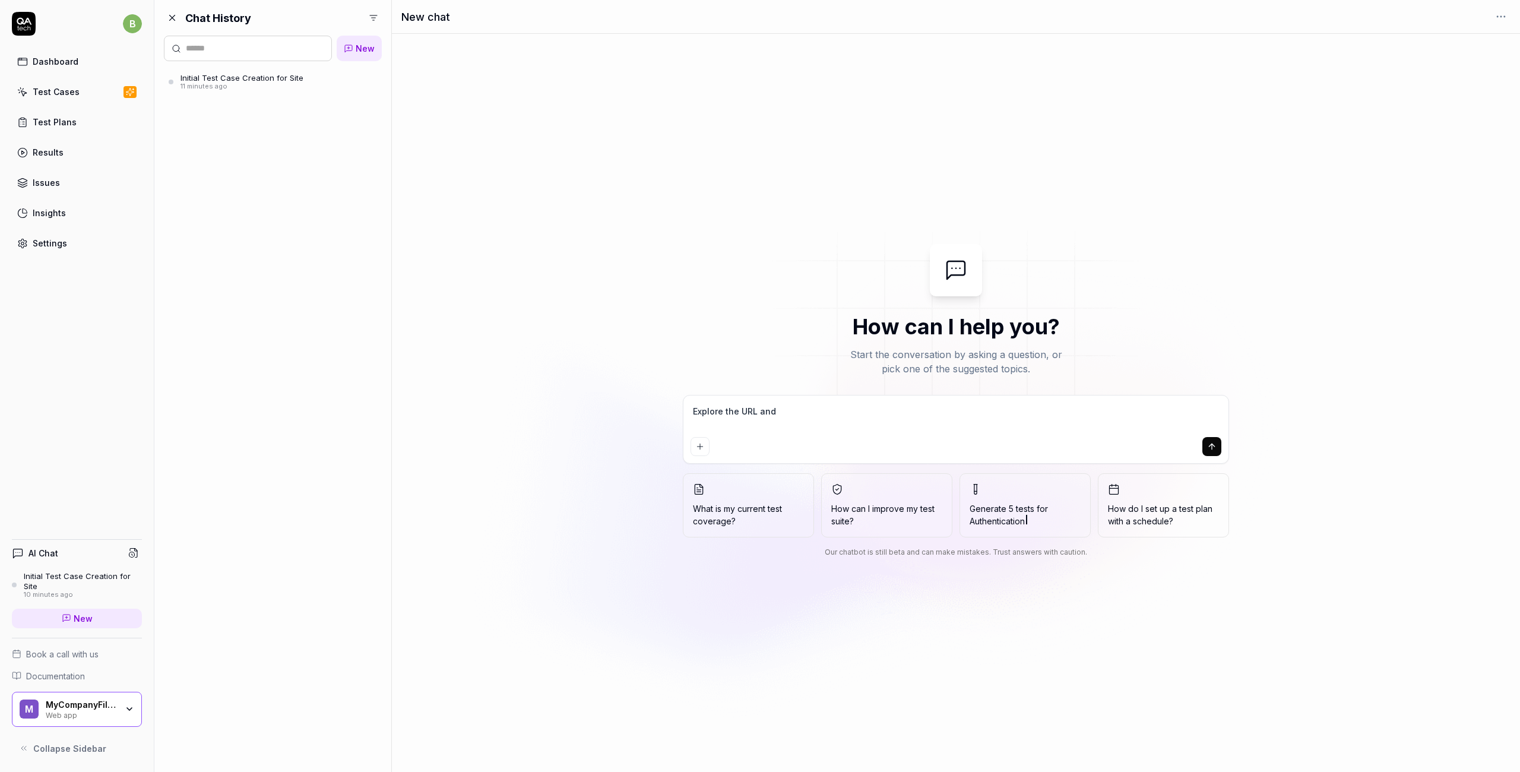
type textarea "Explore the URL and"
type textarea "*"
type textarea "Explore the URL and p"
type textarea "*"
type textarea "Explore the URL and pr"
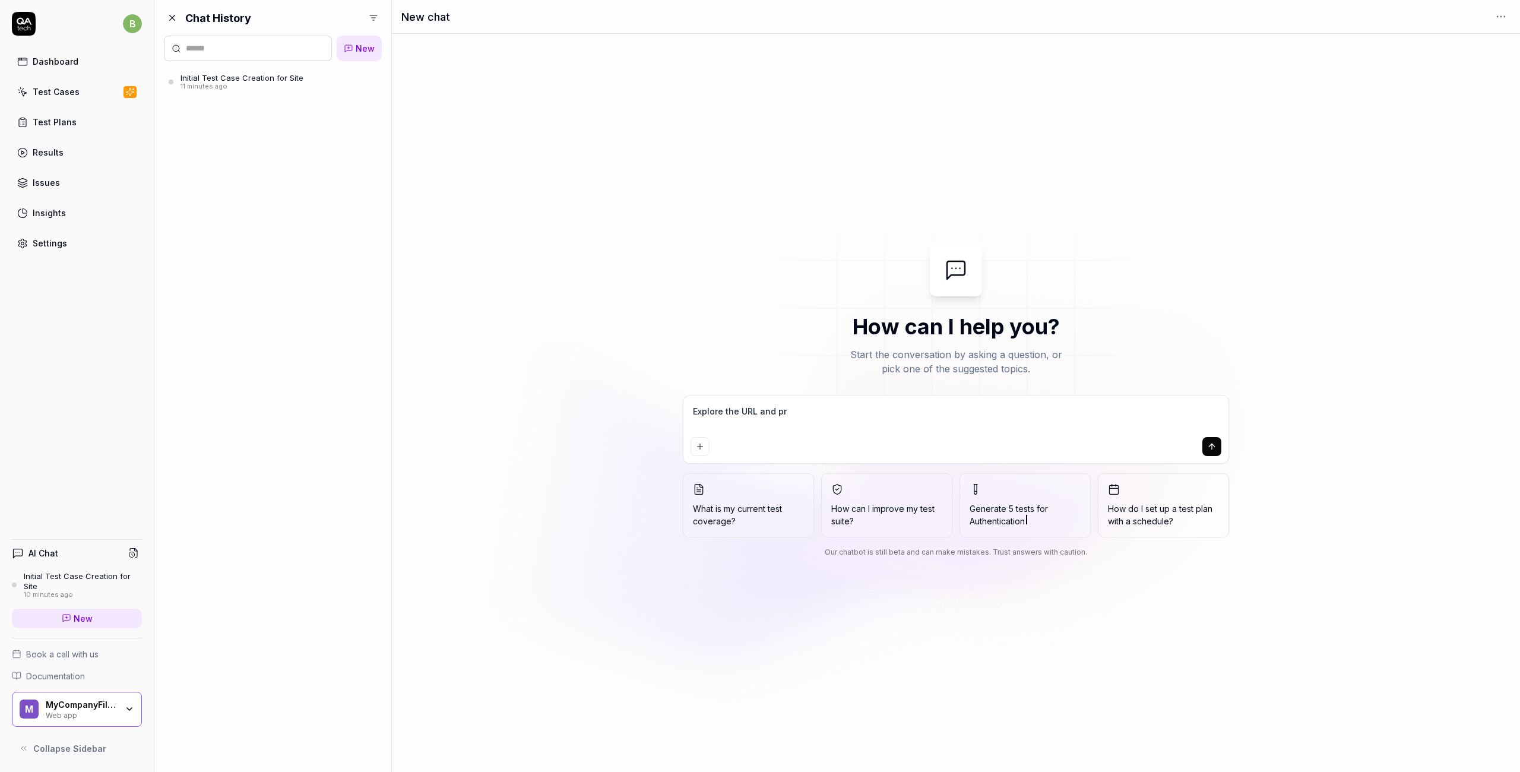
type textarea "*"
type textarea "Explore the URL and pro"
type textarea "*"
type textarea "Explore the URL and prop"
type textarea "*"
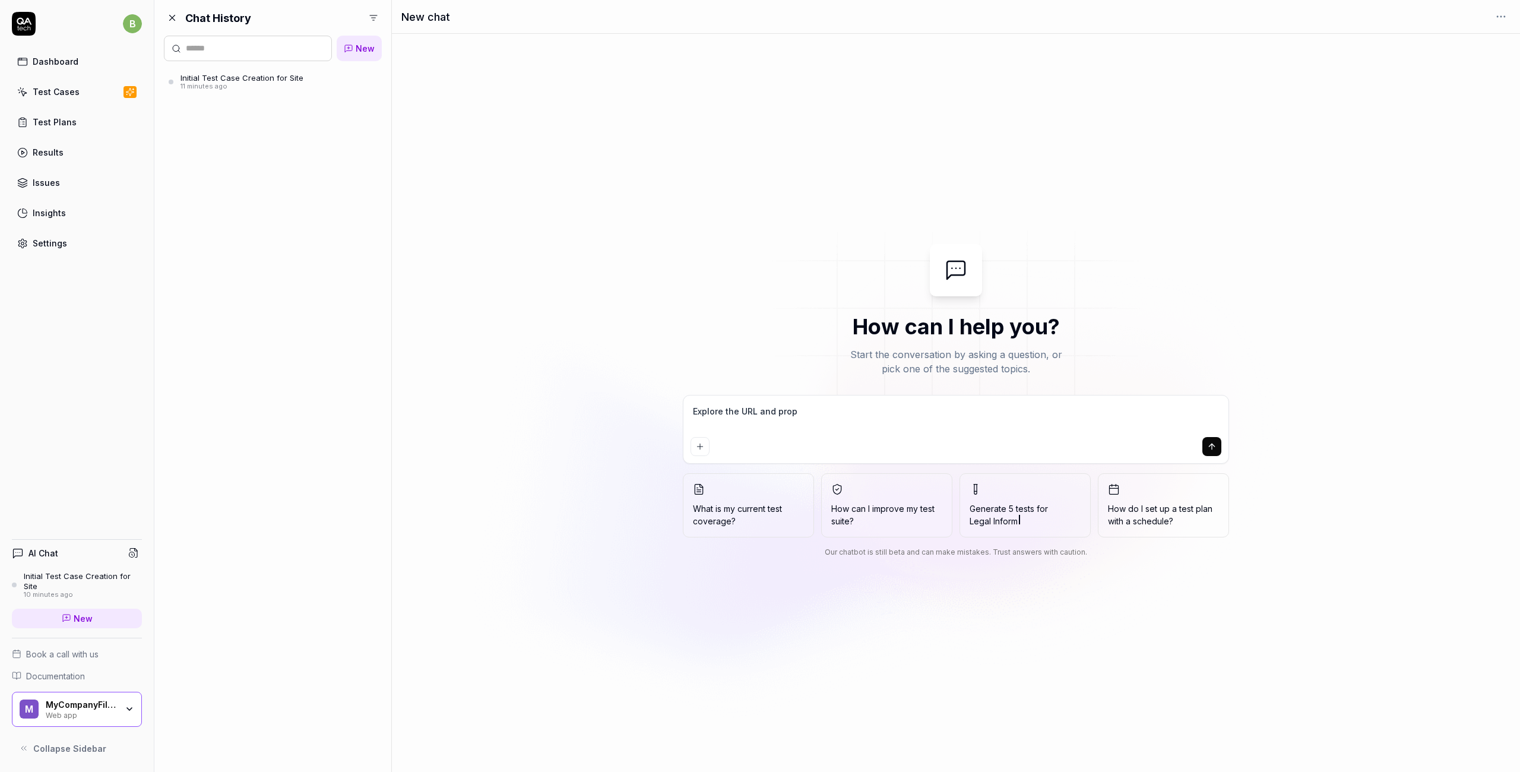
type textarea "Explore the URL and propo"
type textarea "*"
type textarea "Explore the URL and propos"
type textarea "*"
type textarea "Explore the URL and propose"
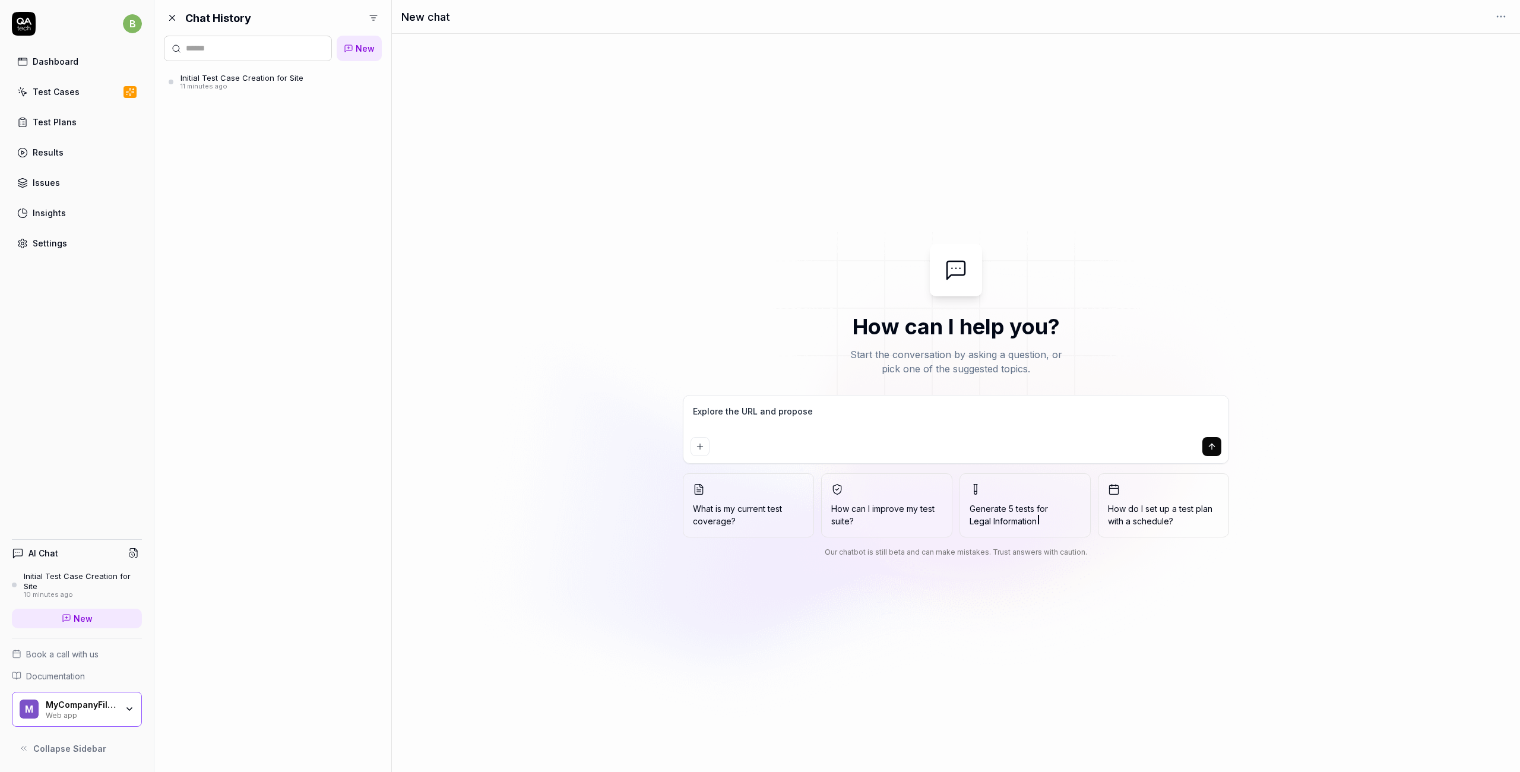
type textarea "*"
type textarea "Explore the URL and propose"
type textarea "*"
type textarea "Explore the URL and propose o"
type textarea "*"
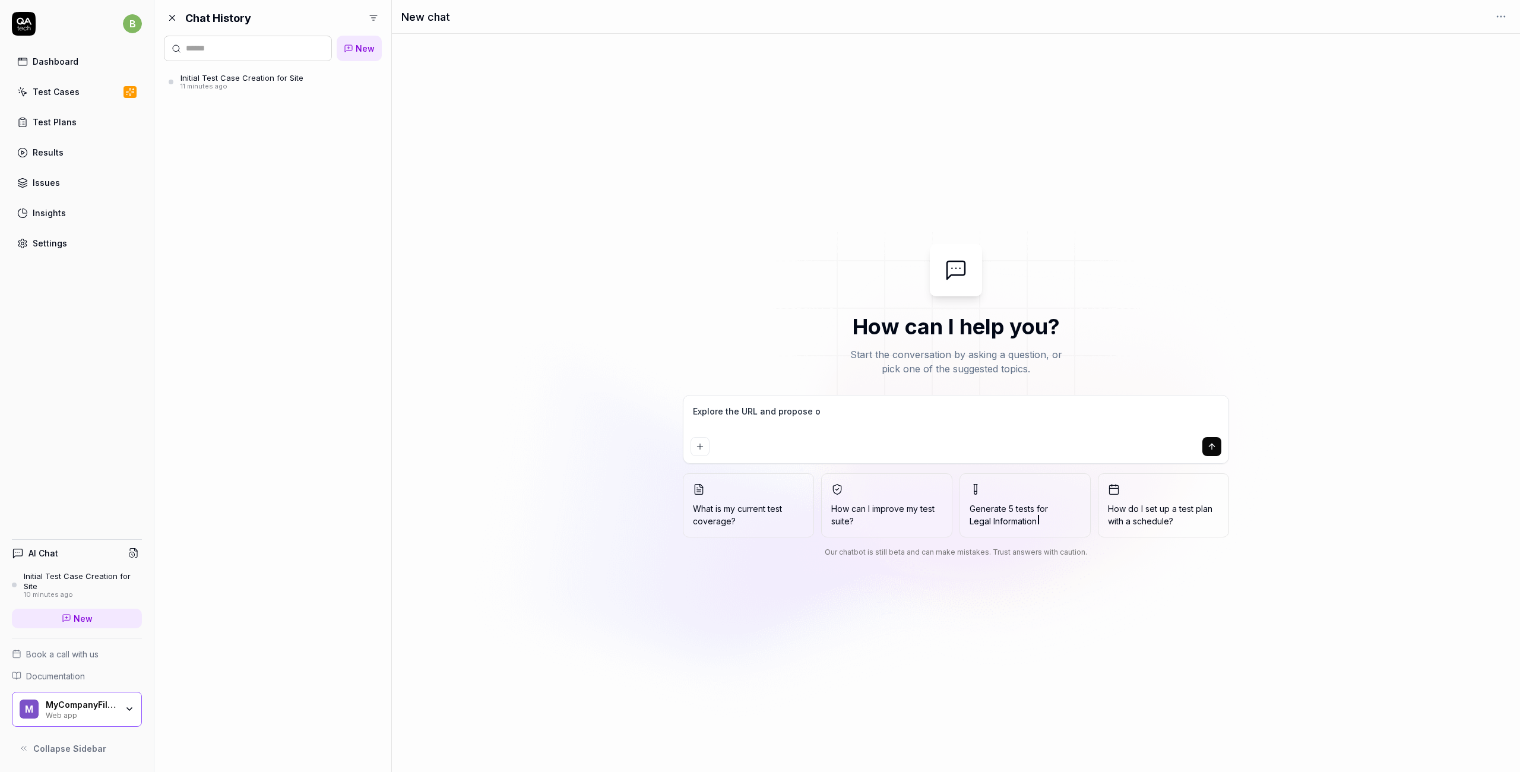
type textarea "Explore the URL and propose ot"
type textarea "*"
type textarea "Explore the URL and propose oth"
type textarea "*"
type textarea "Explore the URL and propose othe"
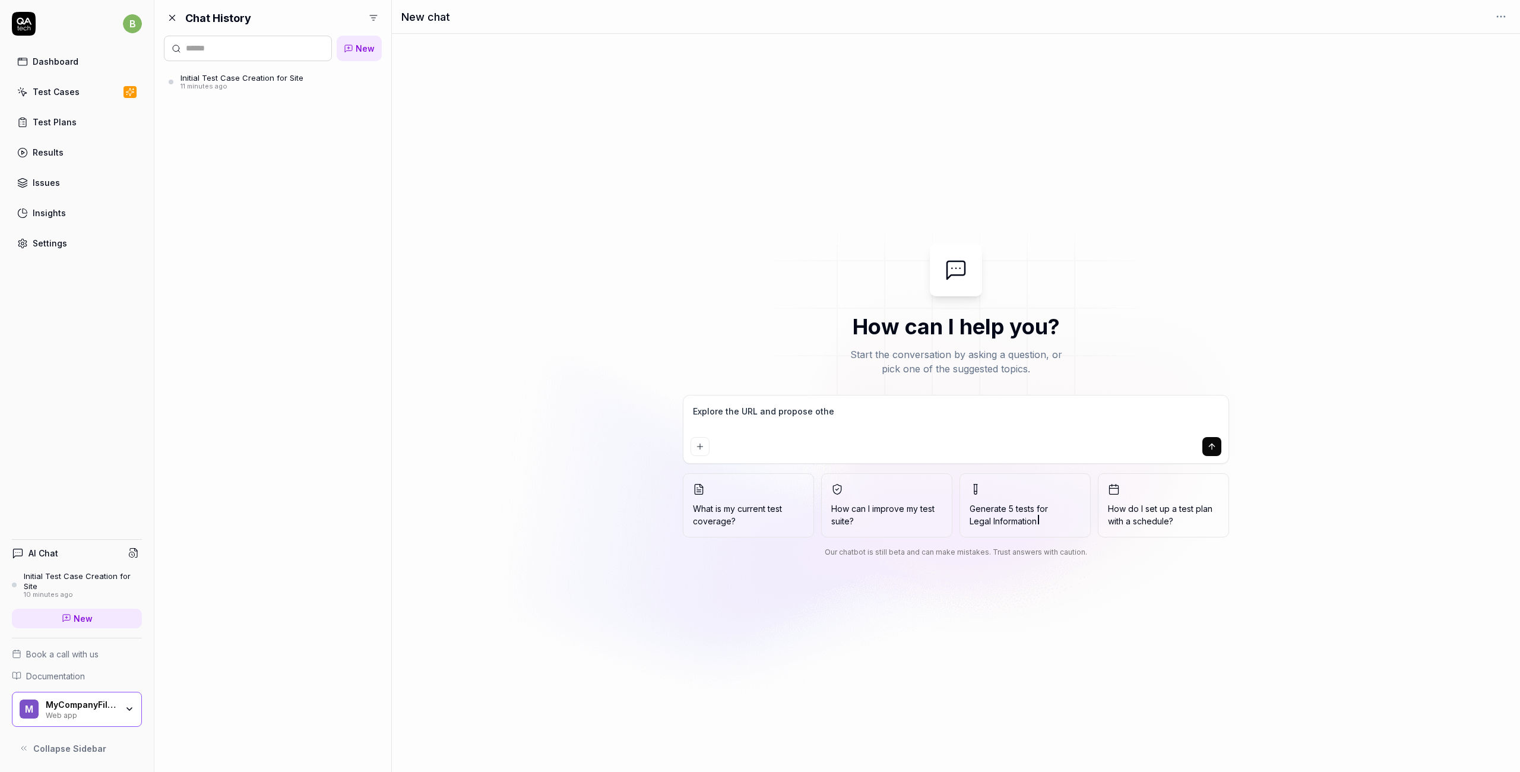
type textarea "*"
type textarea "Explore the URL and propose other"
type textarea "*"
type textarea "Explore the URL and propose other"
type textarea "*"
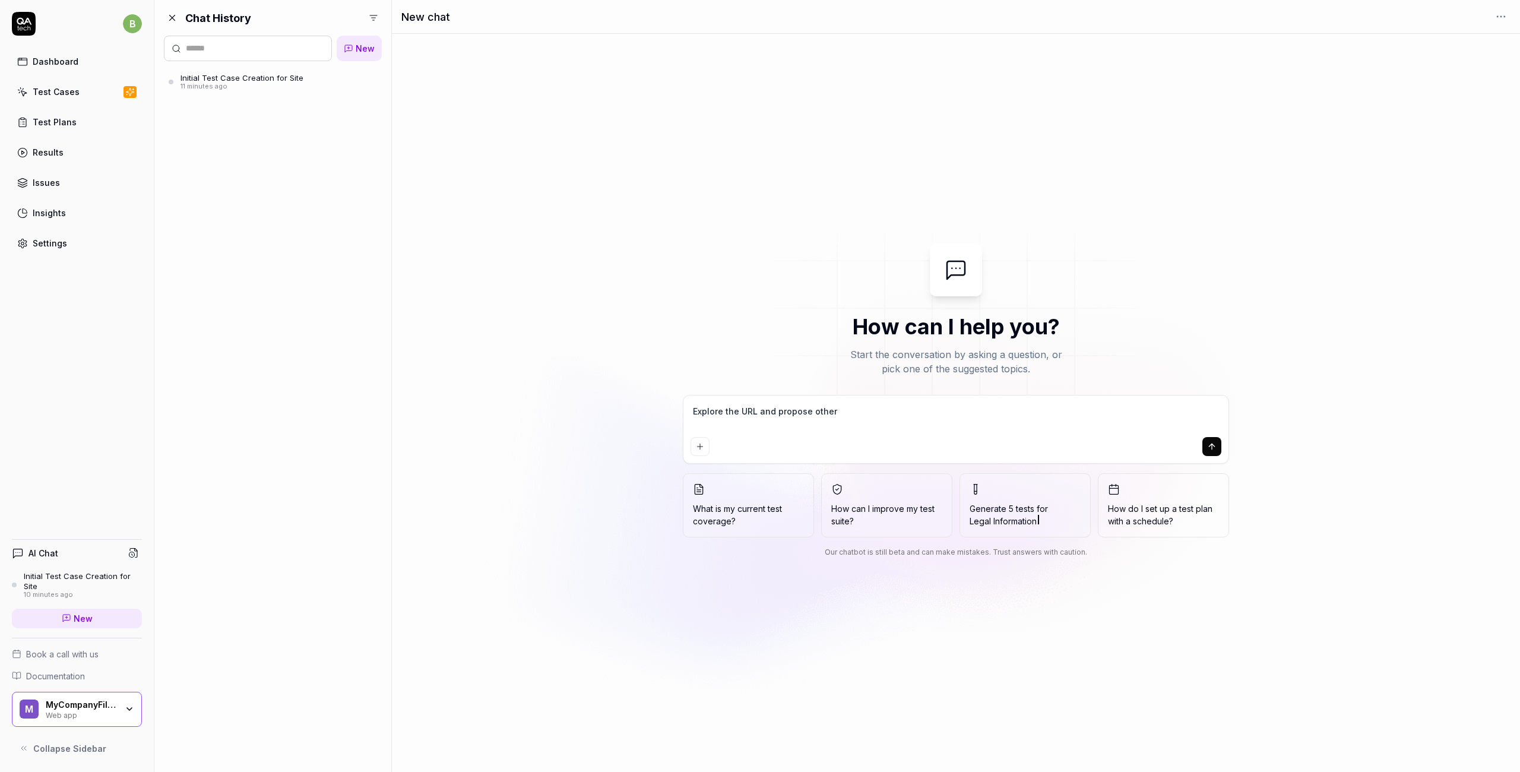
type textarea "Explore the URL and propose other t"
type textarea "*"
type textarea "Explore the URL and propose other te"
type textarea "*"
type textarea "Explore the URL and propose other tet"
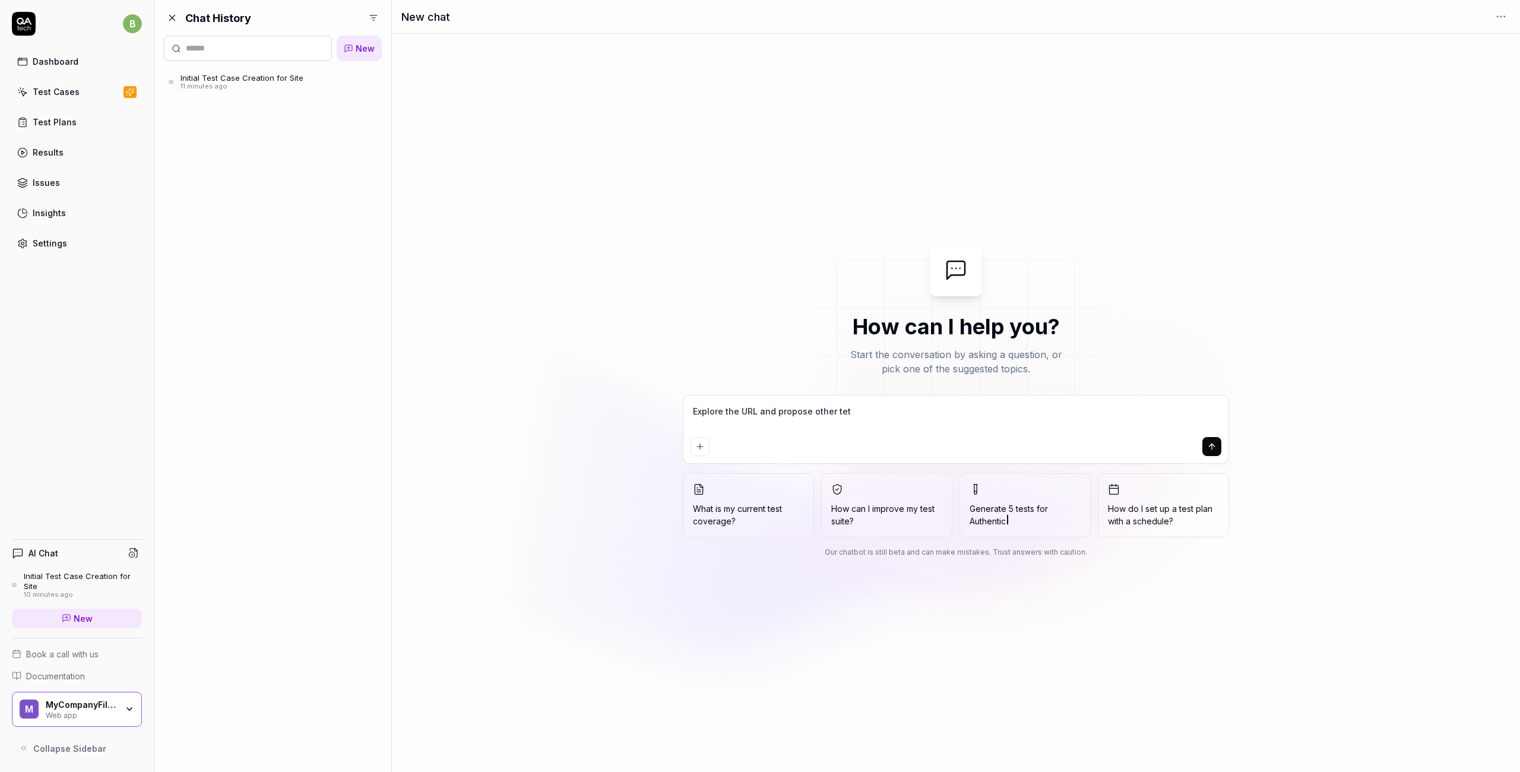
type textarea "*"
type textarea "Explore the URL and propose other tets"
type textarea "*"
type textarea "Explore the URL and propose other tet"
type textarea "*"
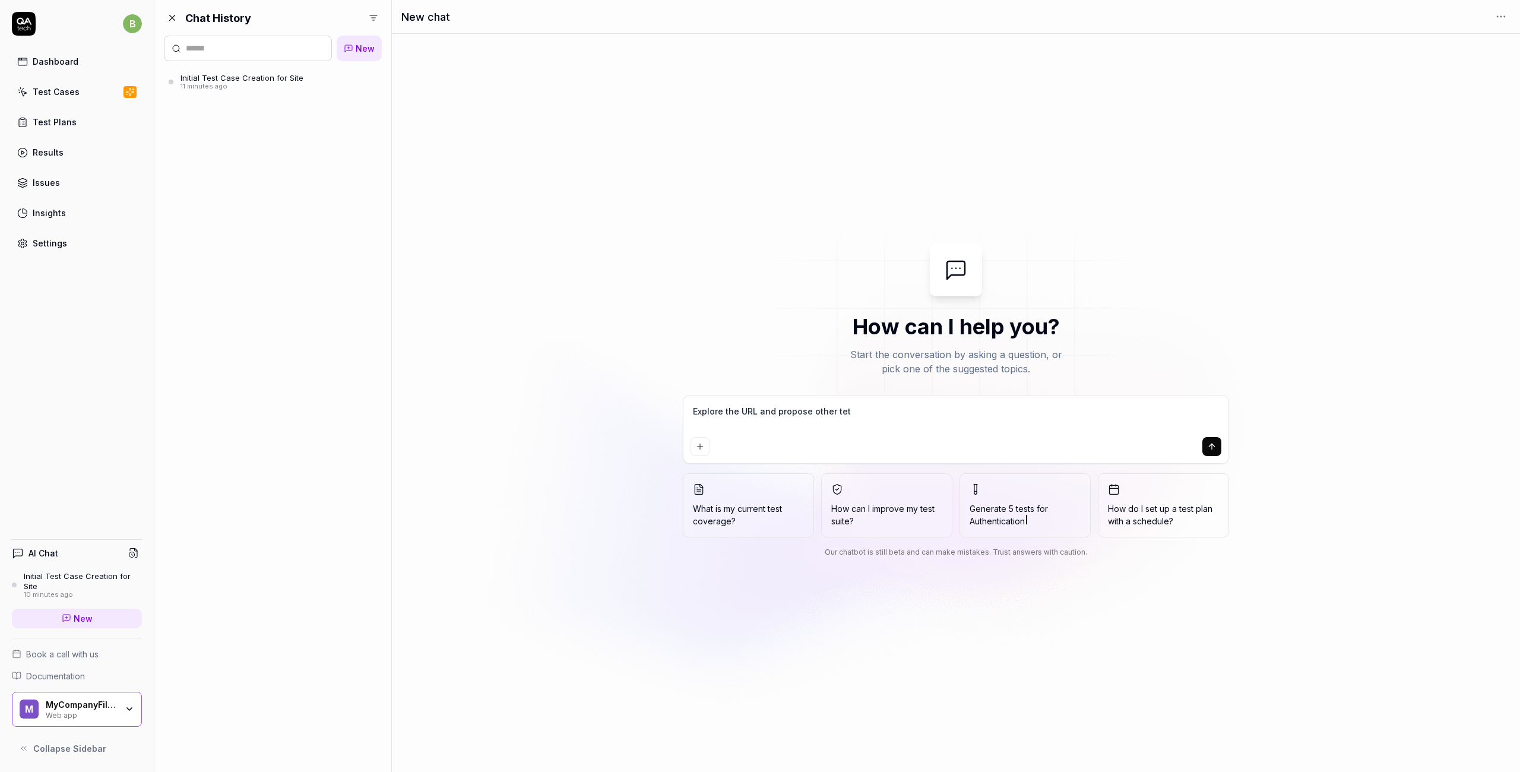
type textarea "Explore the URL and propose other te"
type textarea "*"
type textarea "Explore the URL and propose other tes"
type textarea "*"
type textarea "Explore the URL and propose other test"
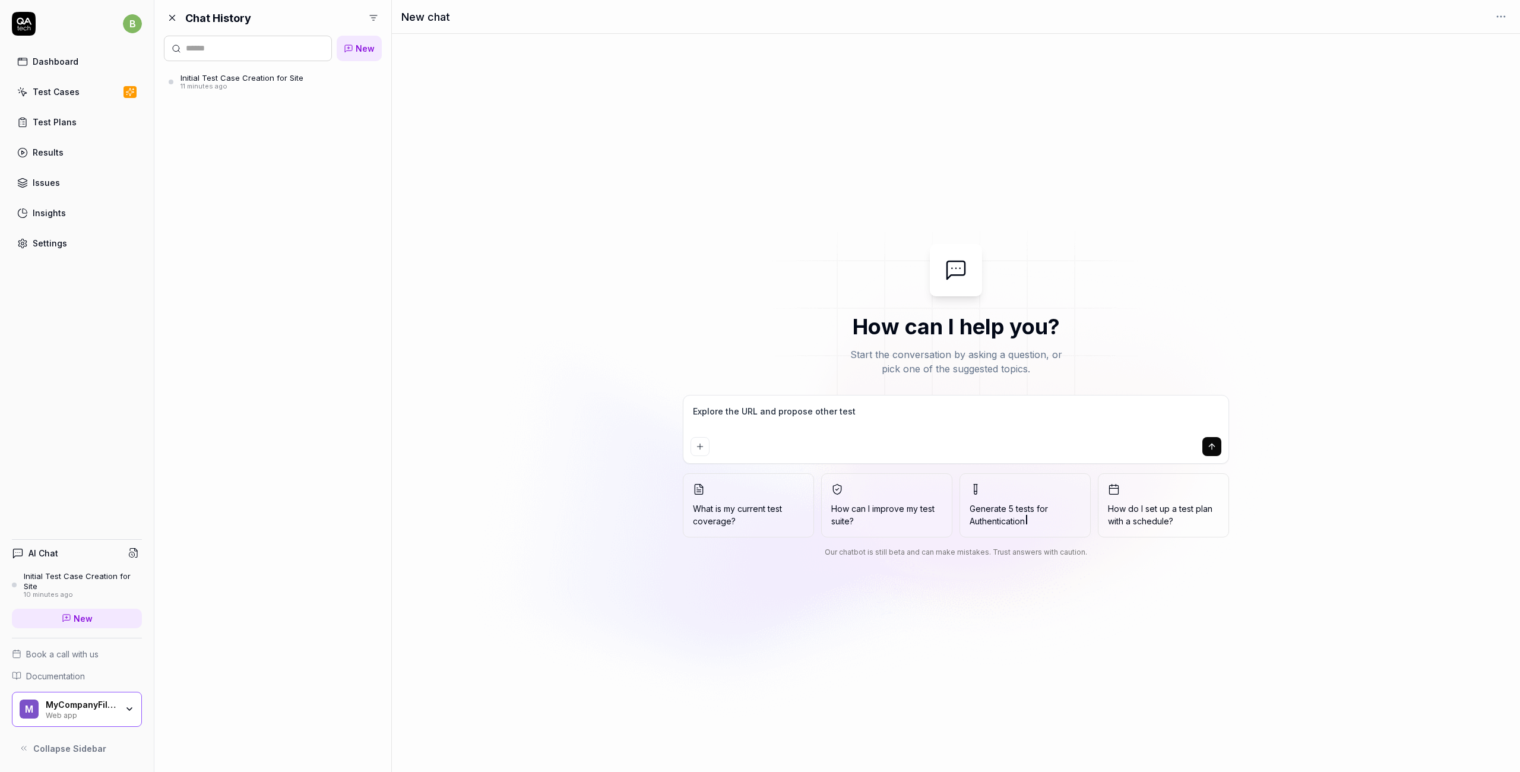
type textarea "*"
type textarea "Explore the URL and propose other tests"
type textarea "*"
type textarea "Explore the URL and propose other tests"
type textarea "*"
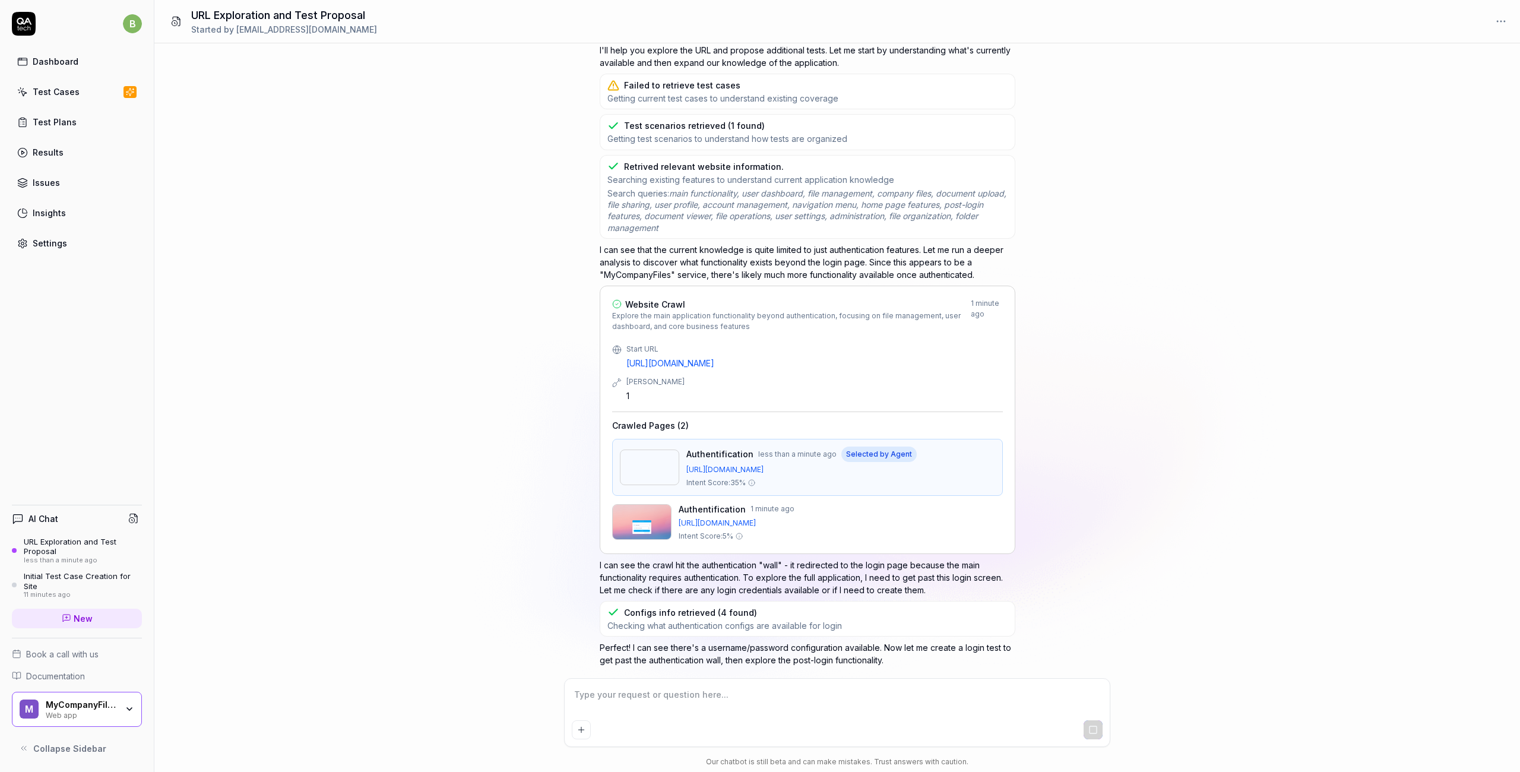
scroll to position [55, 0]
drag, startPoint x: 762, startPoint y: 564, endPoint x: 793, endPoint y: 564, distance: 30.9
click at [793, 564] on p "I can see the crawl hit the authentication "wall" - it redirected to the login …" at bounding box center [808, 577] width 416 height 37
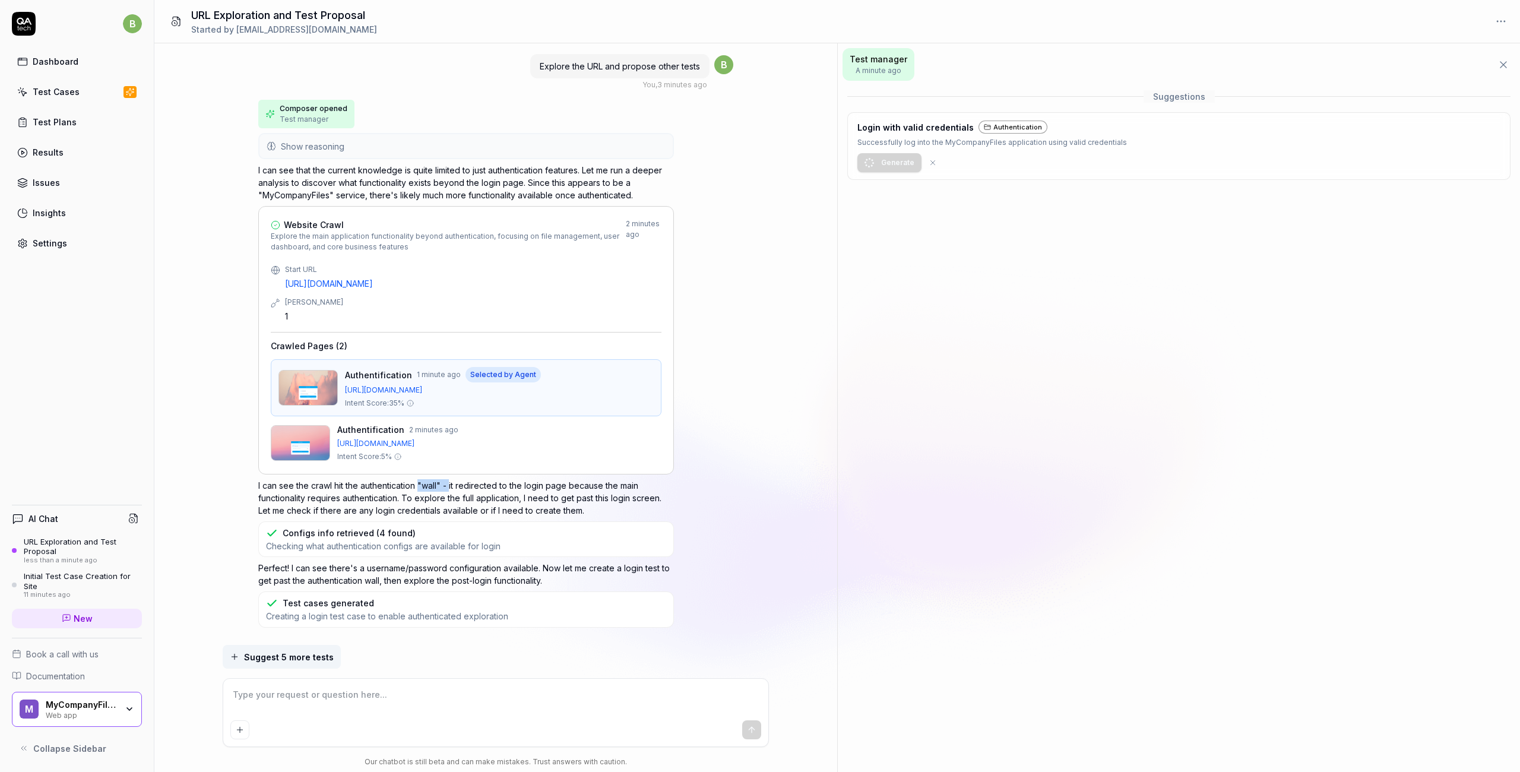
scroll to position [22, 0]
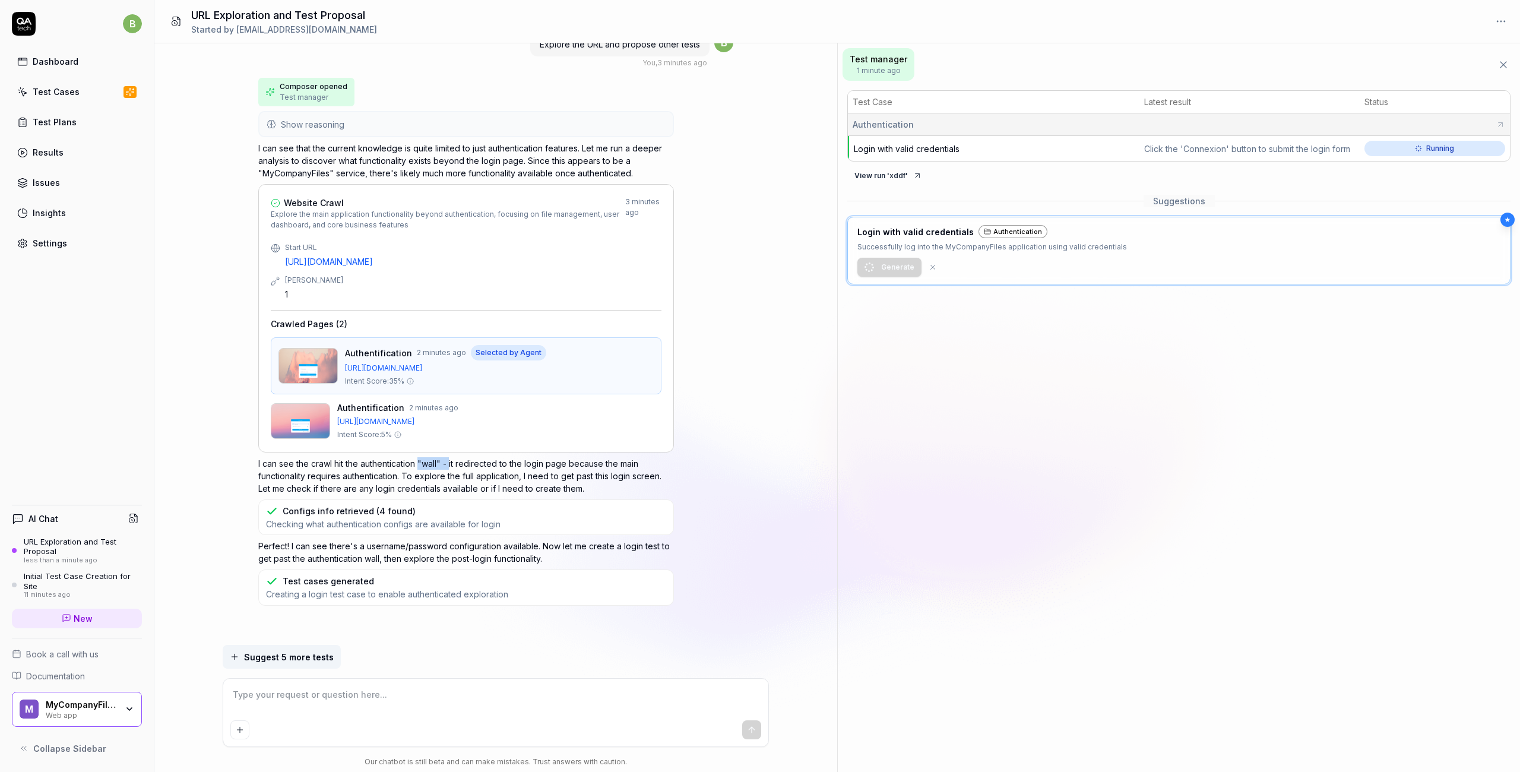
click at [306, 656] on span "Suggest 5 more tests" at bounding box center [289, 657] width 90 height 12
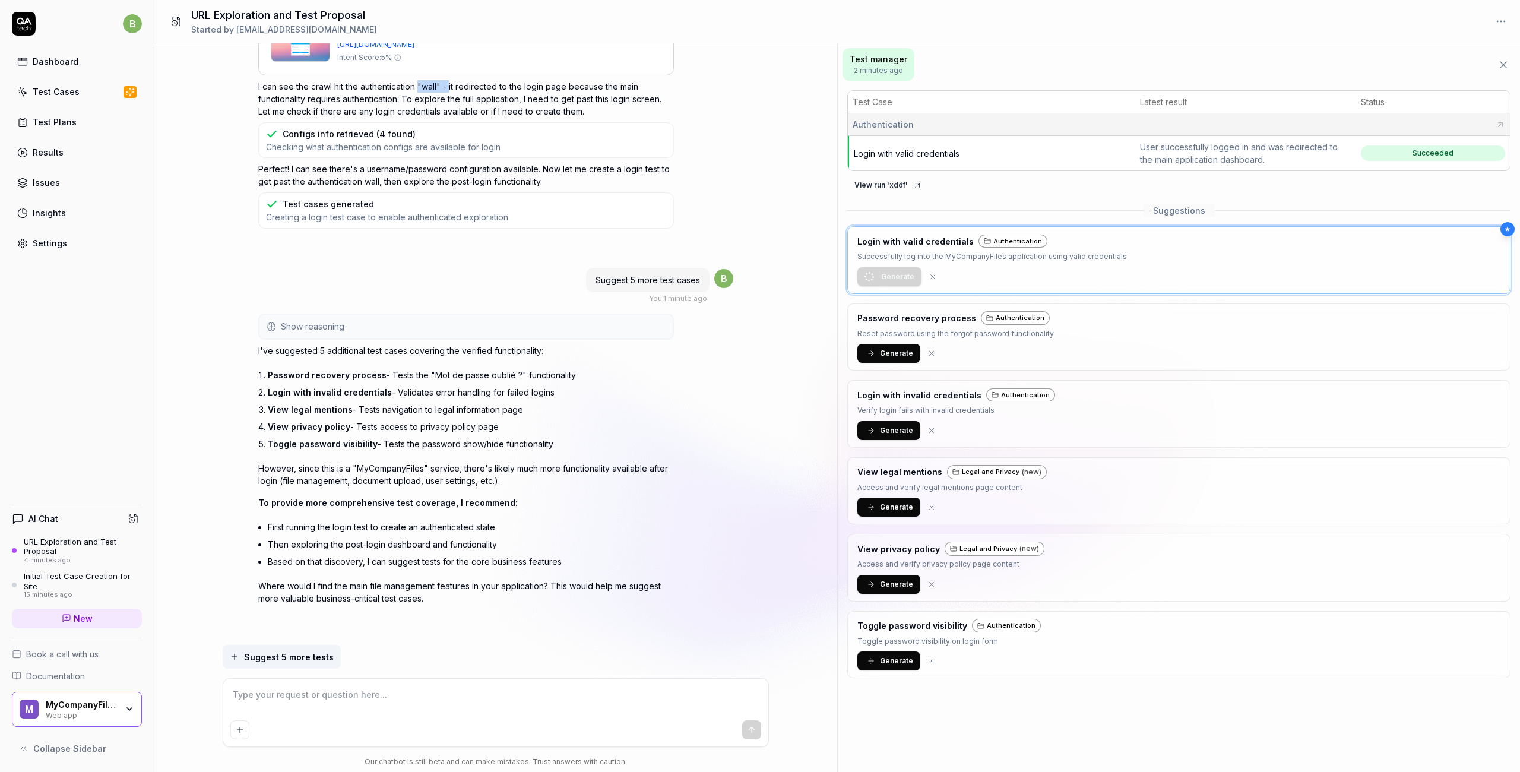
scroll to position [398, 0]
click at [907, 153] on span "Login with valid credentials" at bounding box center [907, 153] width 106 height 10
type textarea "*"
click at [1062, 20] on html "b Dashboard Test Cases Test Plans Results Issues Insights Settings AI Chat URL …" at bounding box center [760, 386] width 1520 height 772
click at [1062, 18] on html "b Dashboard Test Cases Test Plans Results Issues Insights Settings AI Chat URL …" at bounding box center [760, 386] width 1520 height 772
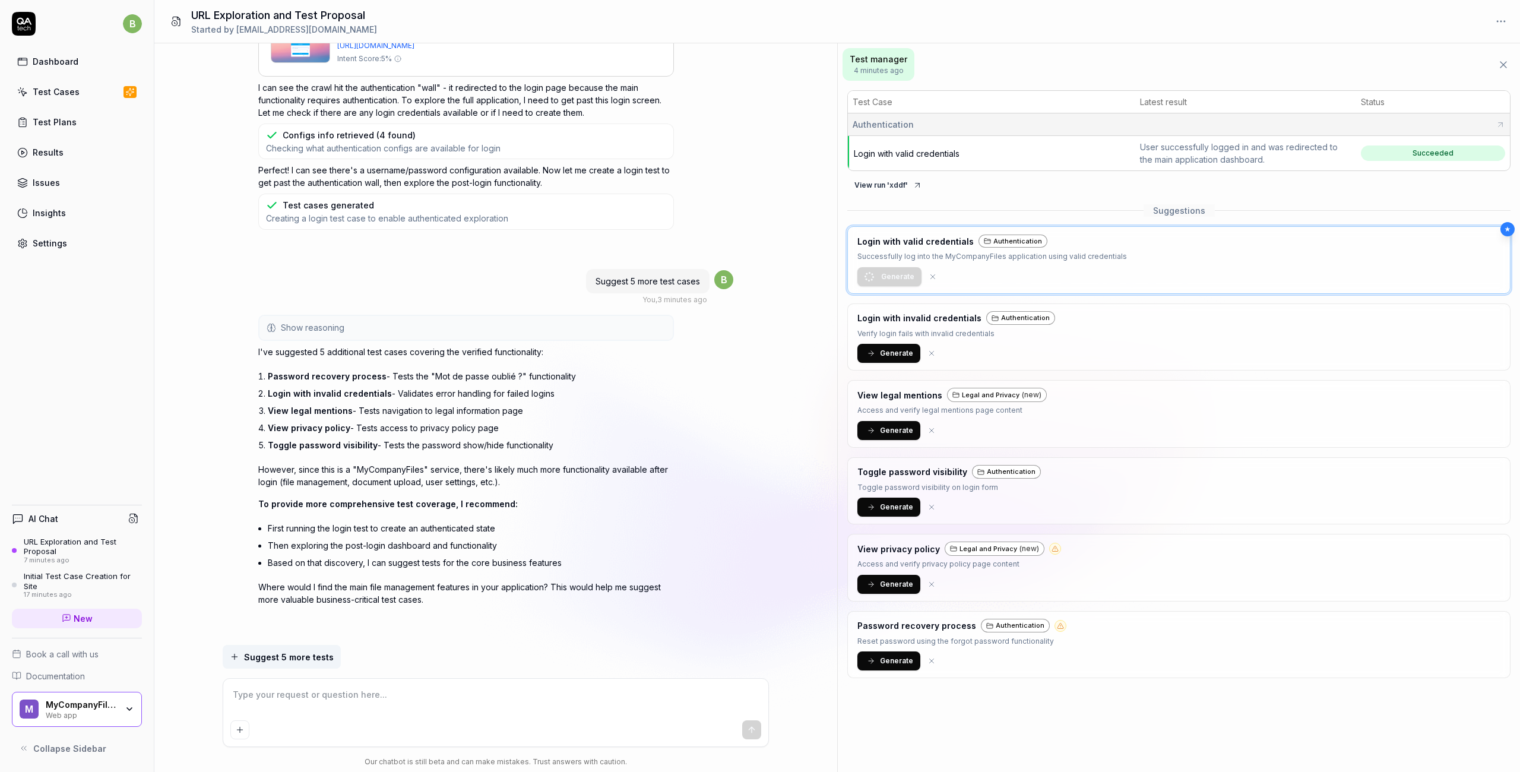
click at [100, 705] on div "MyCompanyFiles" at bounding box center [81, 705] width 71 height 11
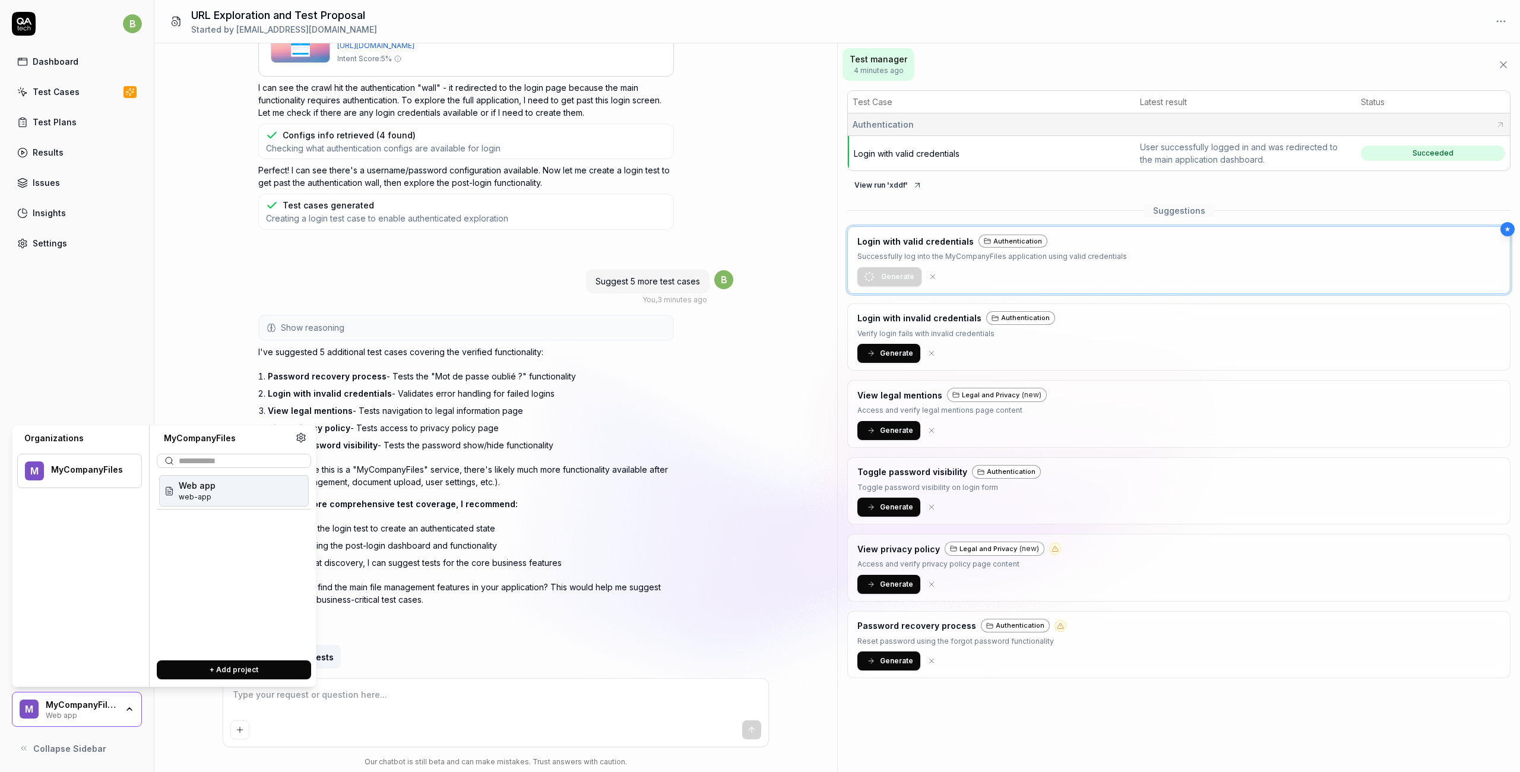
click at [46, 241] on div "Settings" at bounding box center [50, 243] width 34 height 12
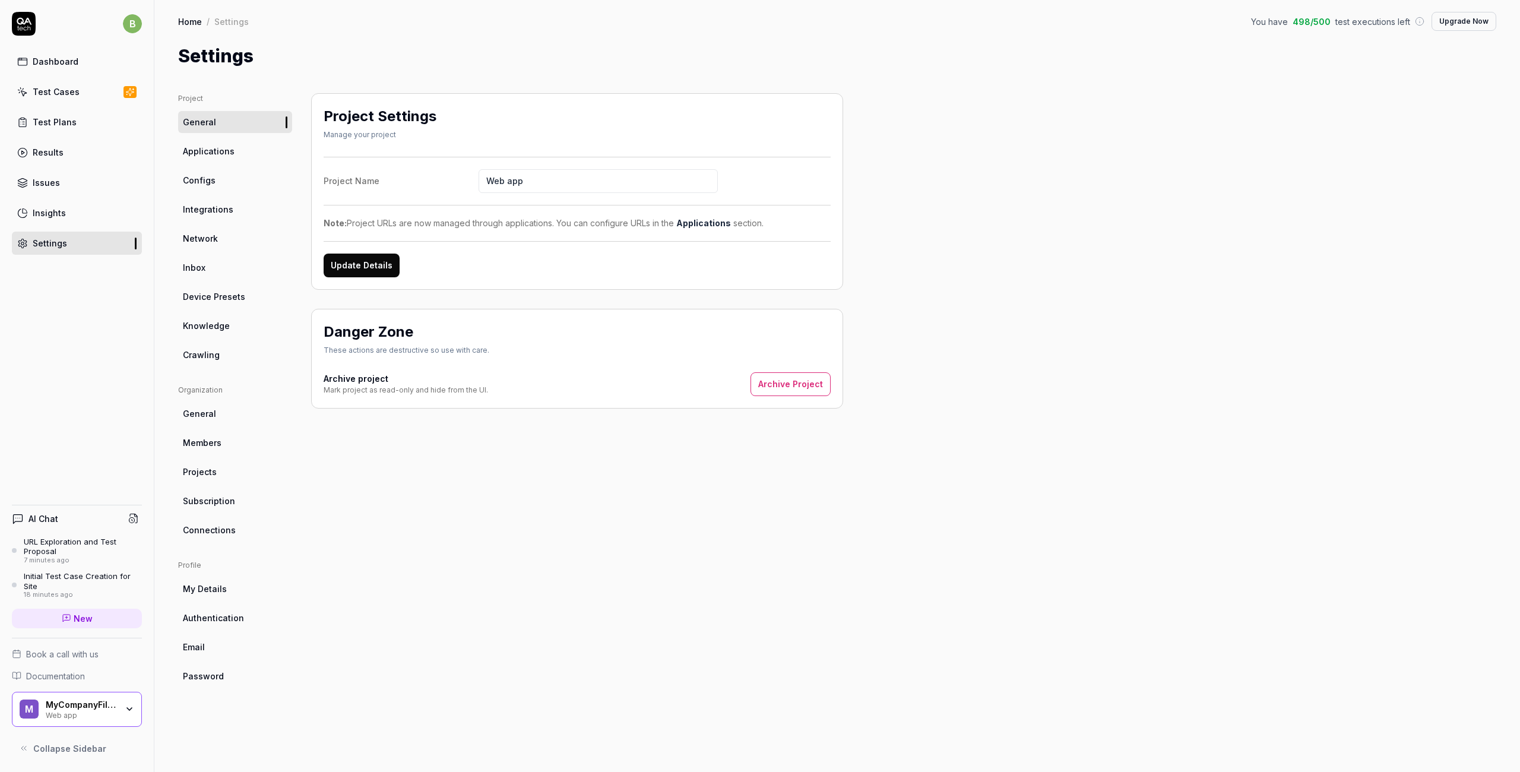
click at [204, 504] on span "Subscription" at bounding box center [209, 501] width 52 height 12
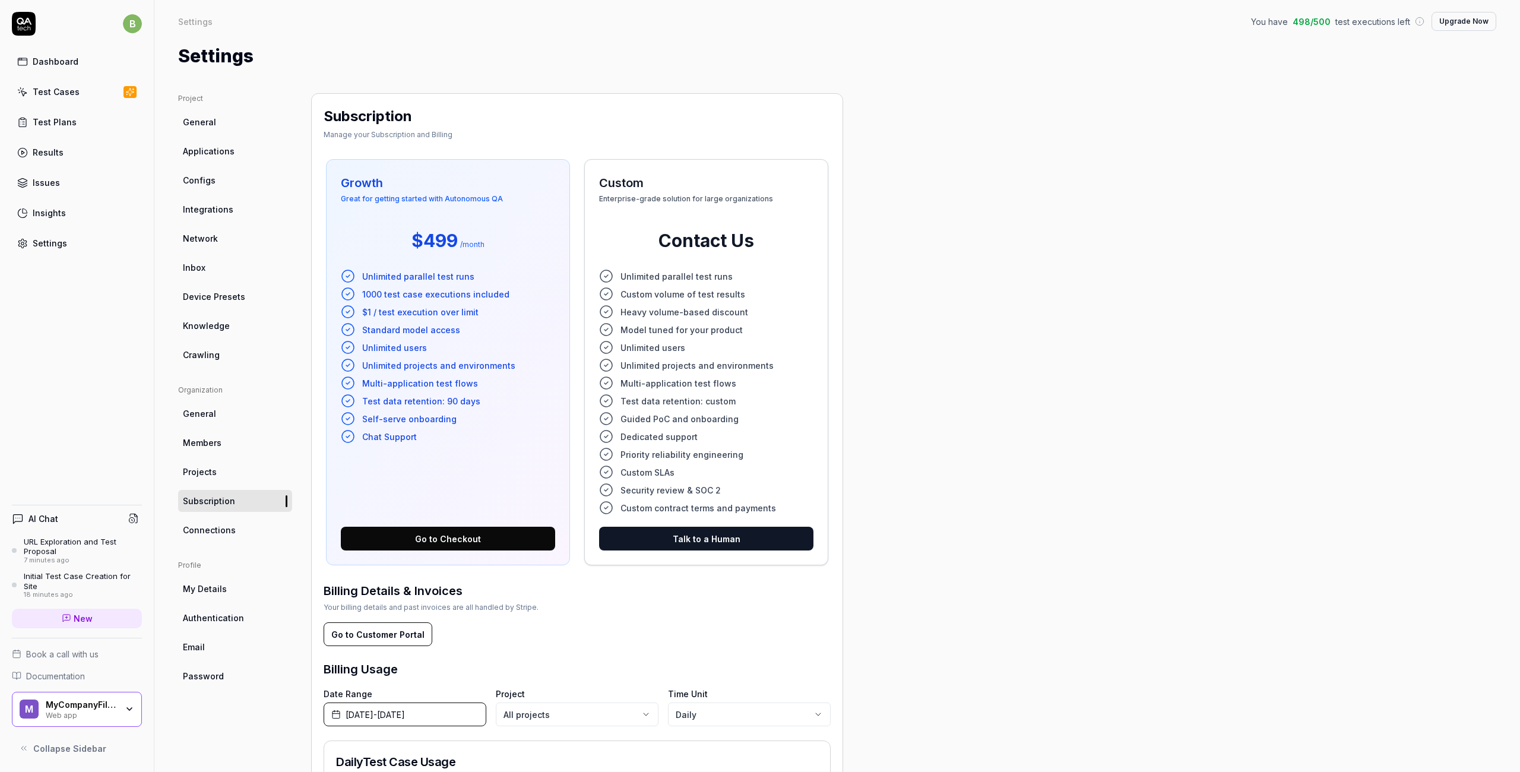
click at [1062, 22] on span "498 / 500" at bounding box center [1312, 21] width 38 height 12
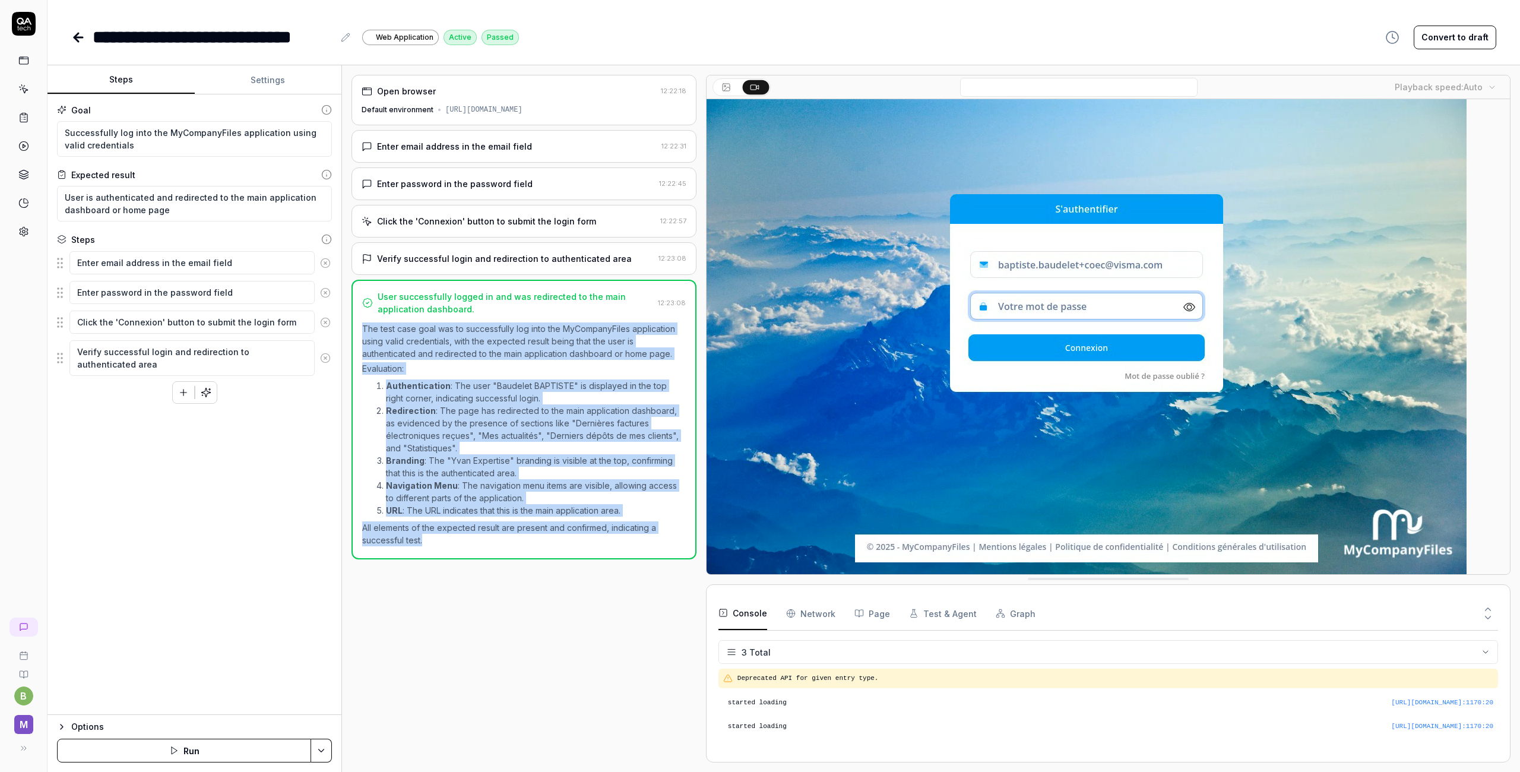
drag, startPoint x: 363, startPoint y: 327, endPoint x: 439, endPoint y: 542, distance: 228.8
click at [439, 542] on div "The test case goal was to successfully log into the MyCompanyFiles application …" at bounding box center [524, 434] width 324 height 224
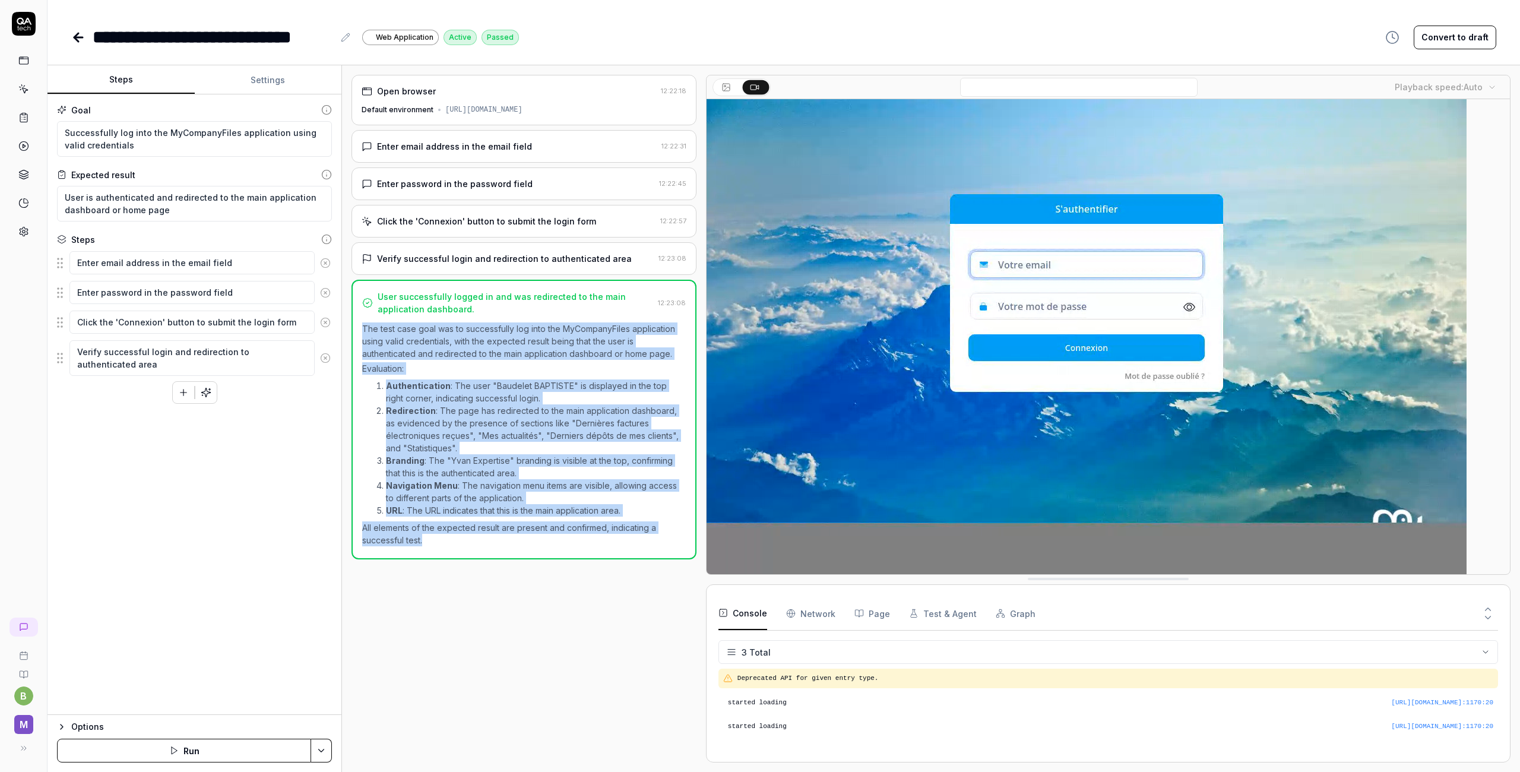
click at [62, 727] on icon "button" at bounding box center [62, 726] width 2 height 5
type textarea "*"
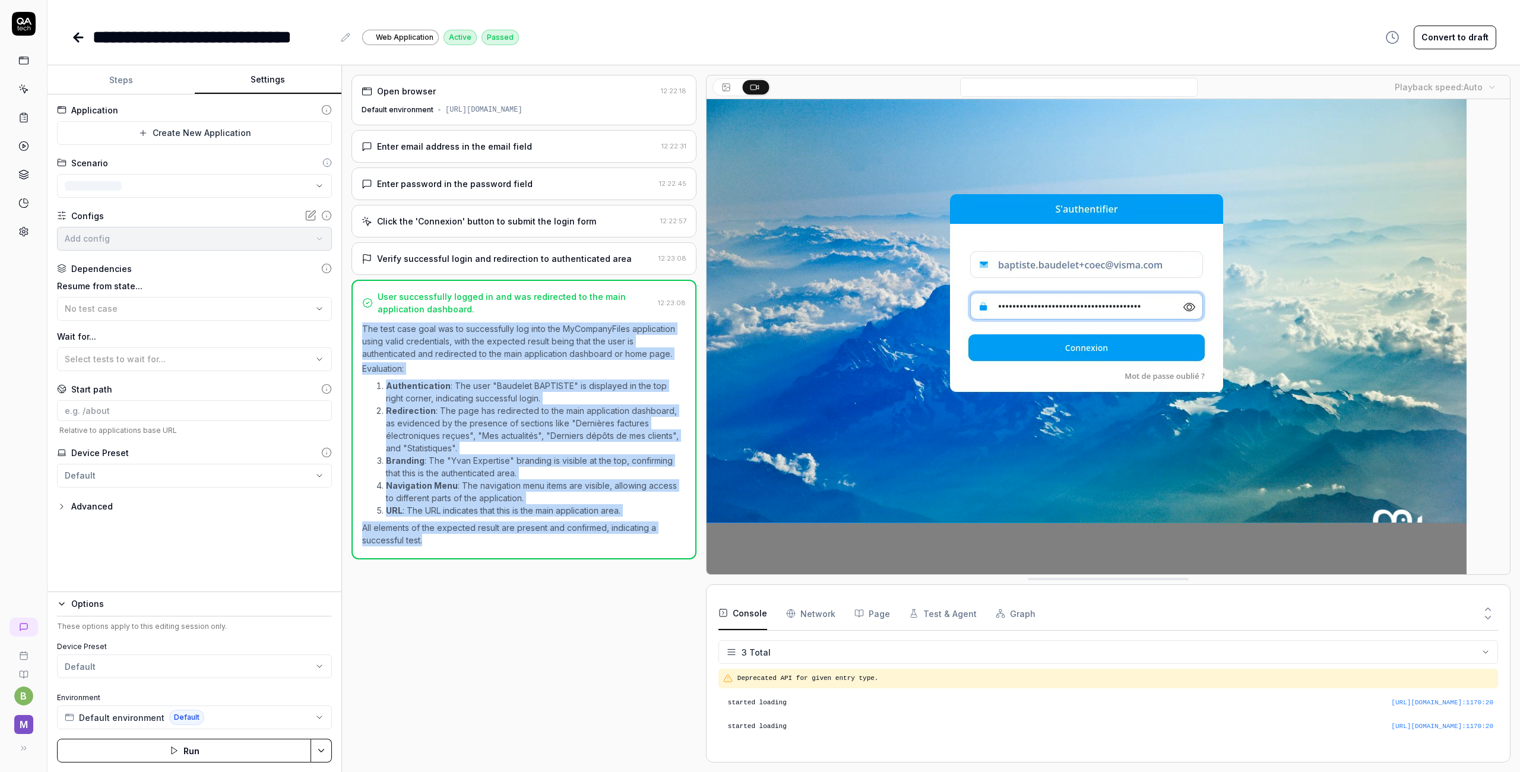
click at [273, 91] on button "Settings" at bounding box center [268, 80] width 147 height 29
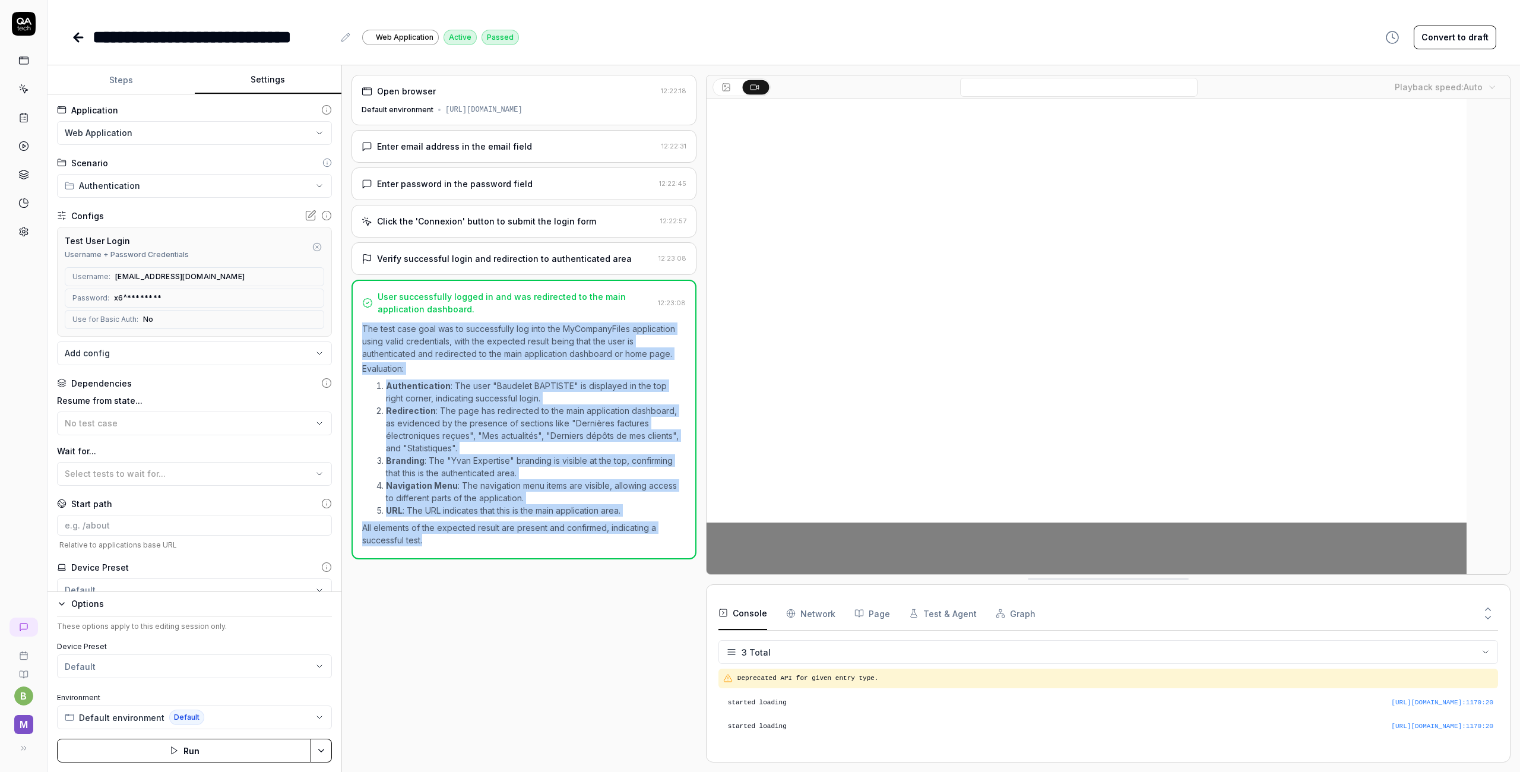
click at [726, 91] on rect at bounding box center [726, 87] width 7 height 7
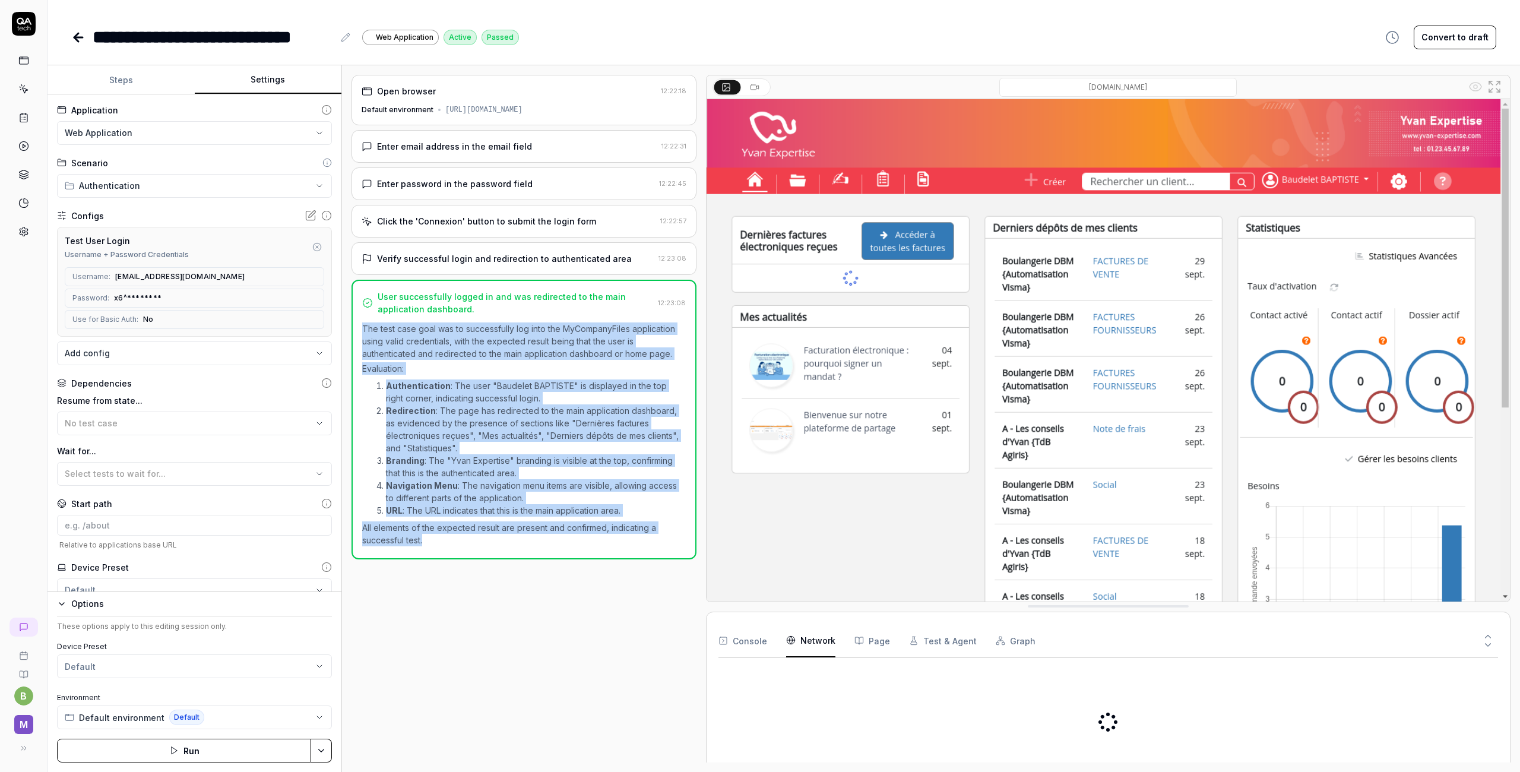
click at [819, 649] on Requests "Network" at bounding box center [810, 640] width 49 height 33
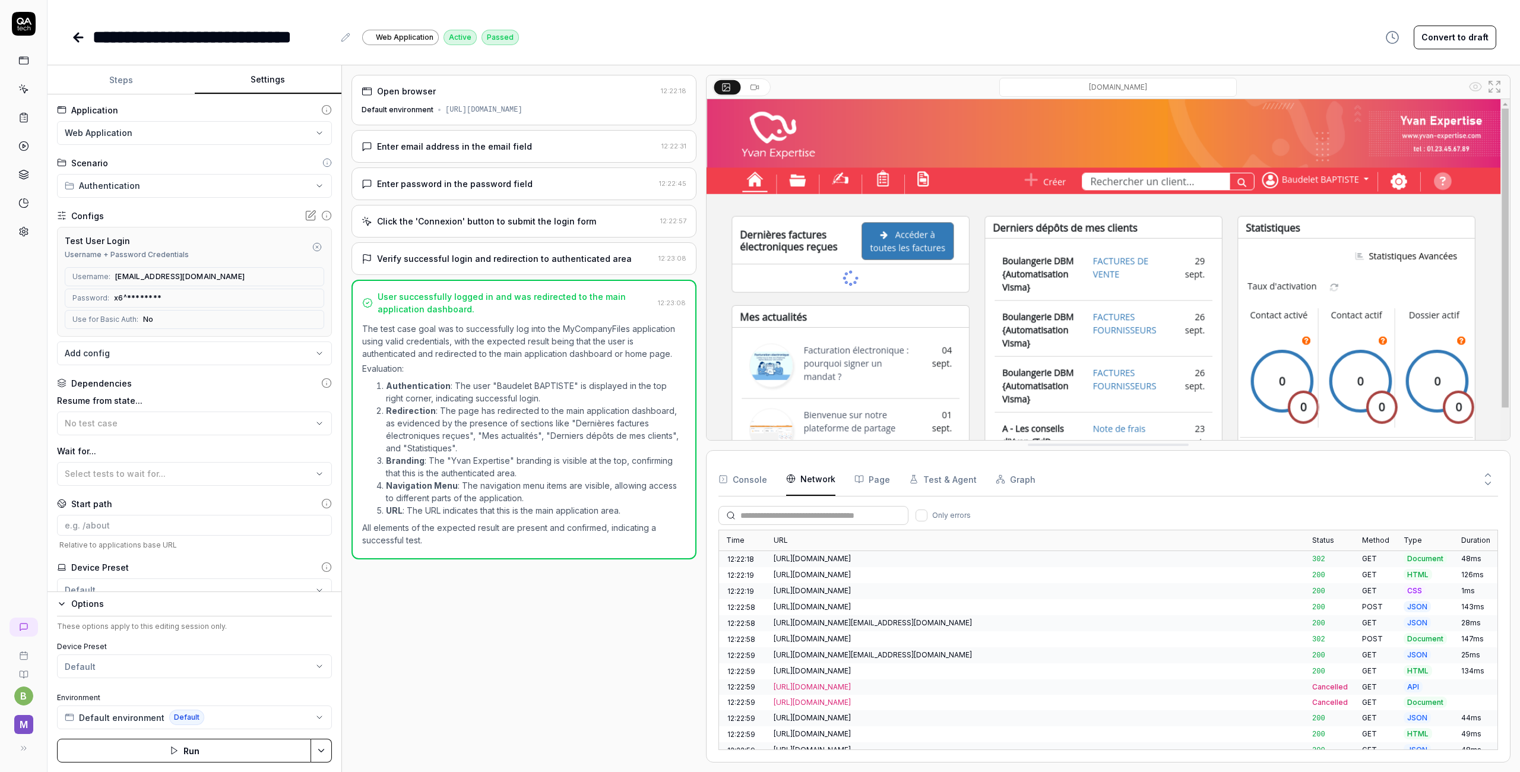
drag, startPoint x: 980, startPoint y: 609, endPoint x: 985, endPoint y: 447, distance: 162.8
click at [872, 478] on button "Page" at bounding box center [873, 477] width 36 height 33
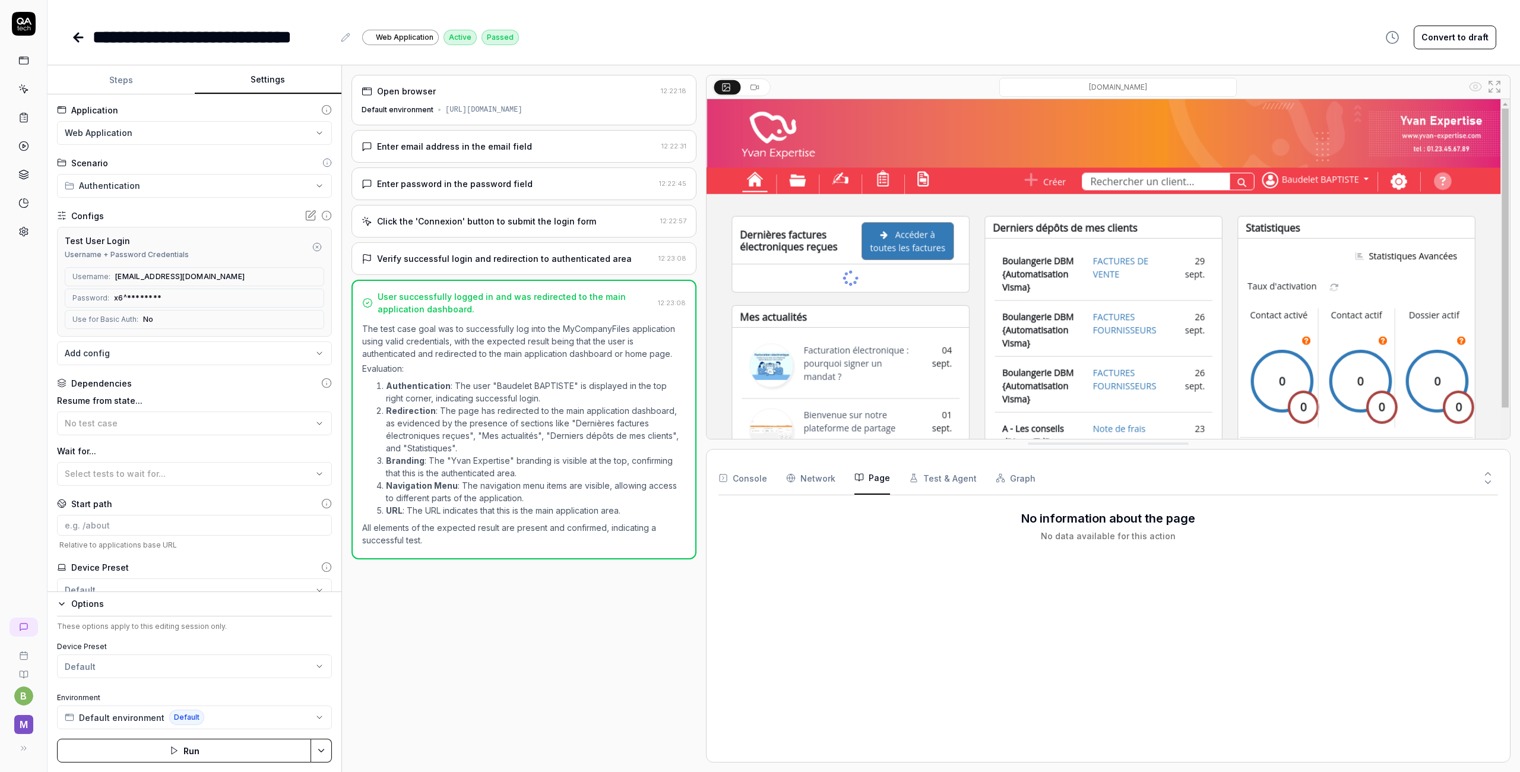
click at [931, 480] on button "Test & Agent" at bounding box center [943, 477] width 68 height 33
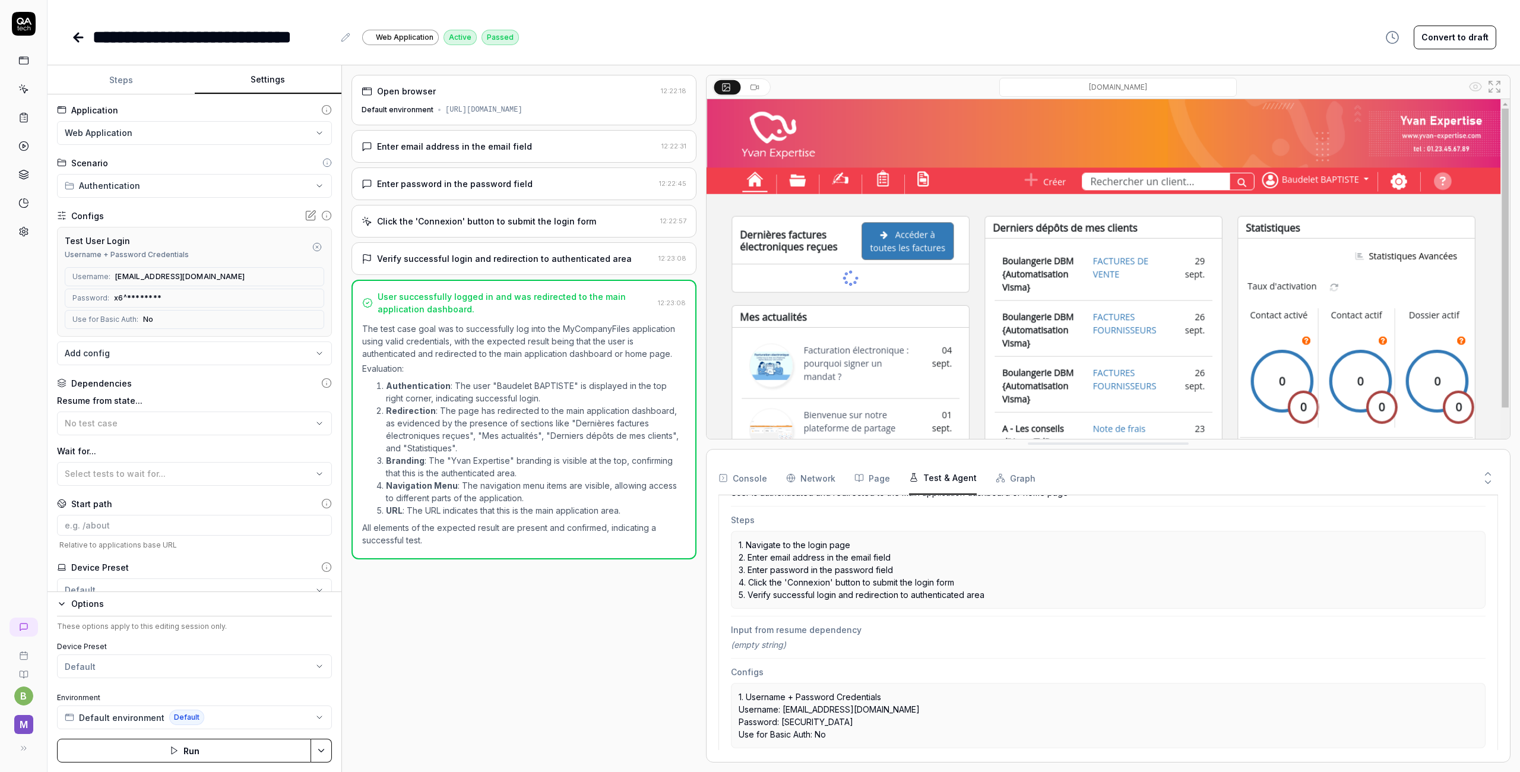
scroll to position [255, 0]
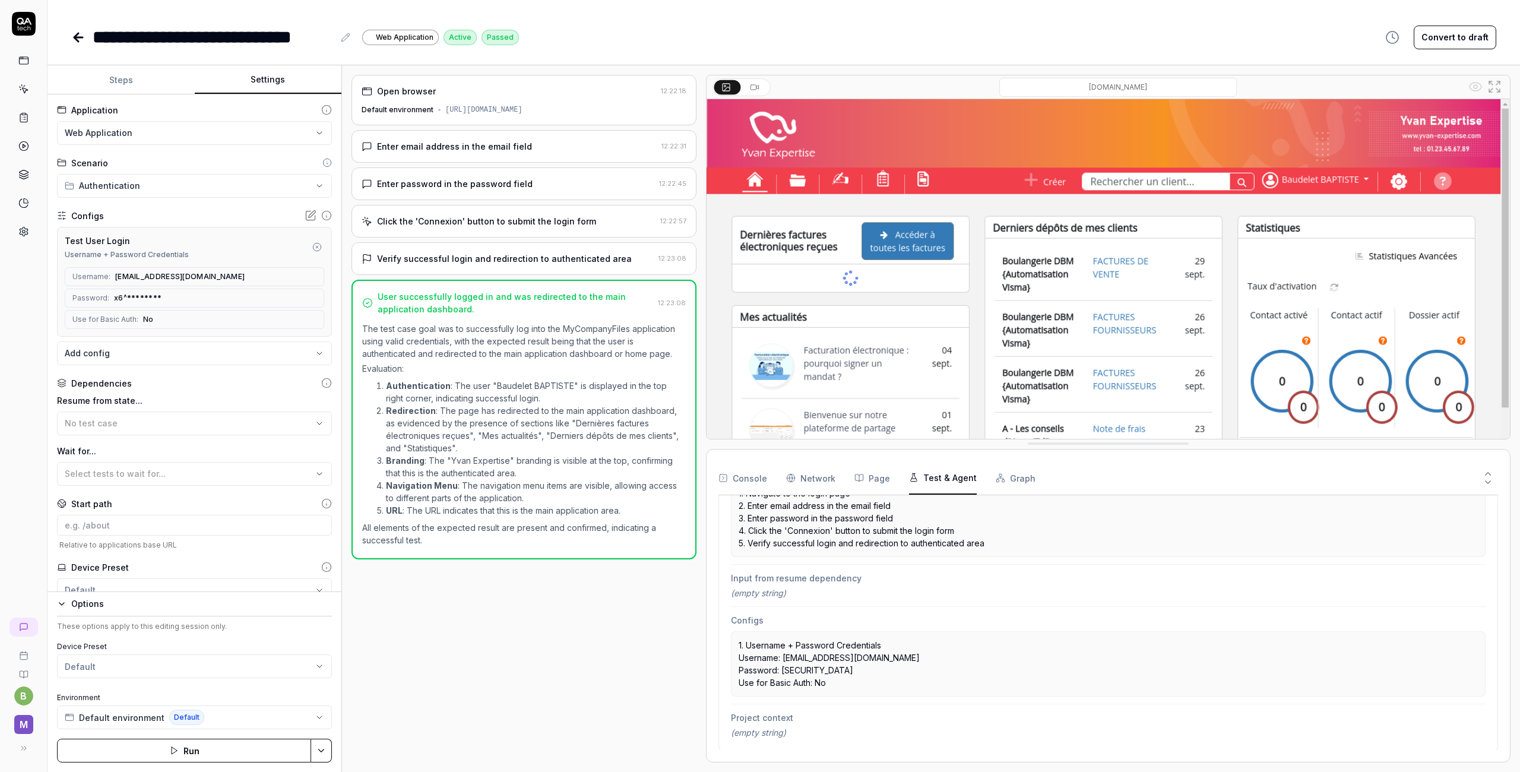
drag, startPoint x: 783, startPoint y: 670, endPoint x: 806, endPoint y: 670, distance: 23.2
click at [806, 670] on p "1. Username + Password Credentials Username: [EMAIL_ADDRESS][DOMAIN_NAME] Passw…" at bounding box center [1108, 664] width 739 height 50
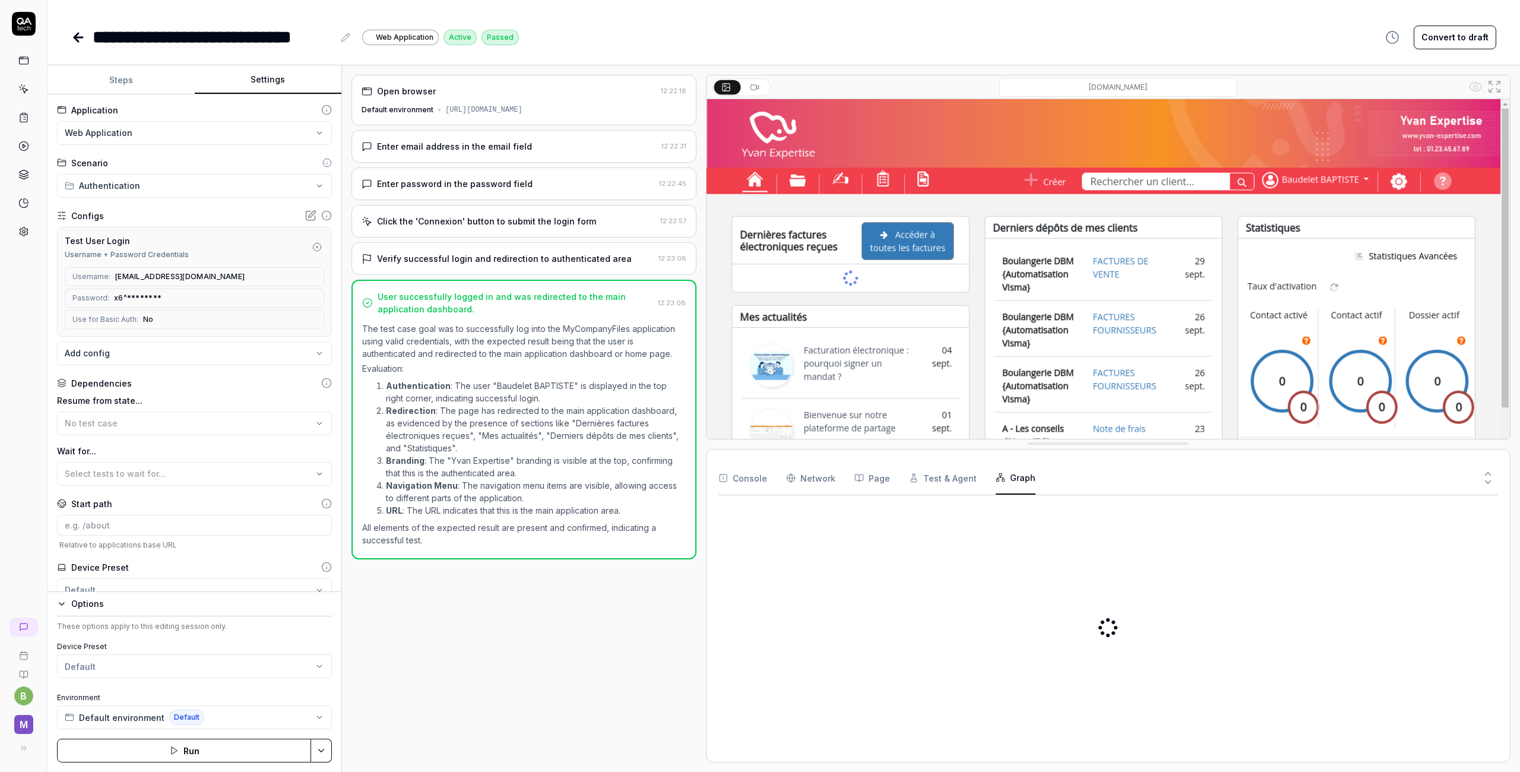
click at [1008, 482] on button "Graph" at bounding box center [1016, 477] width 40 height 33
click at [752, 479] on button "Console" at bounding box center [743, 477] width 49 height 33
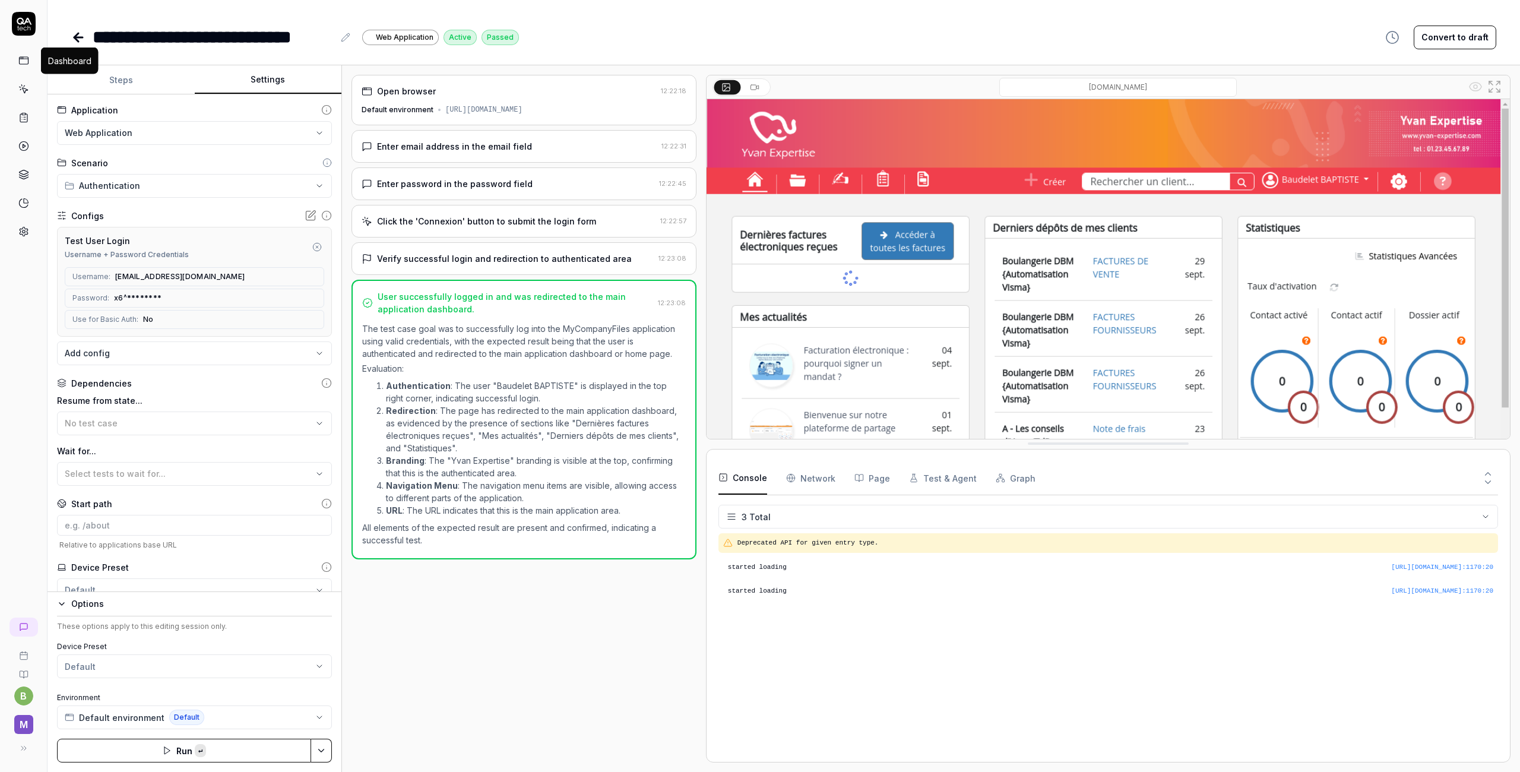
click at [20, 59] on icon at bounding box center [23, 60] width 11 height 11
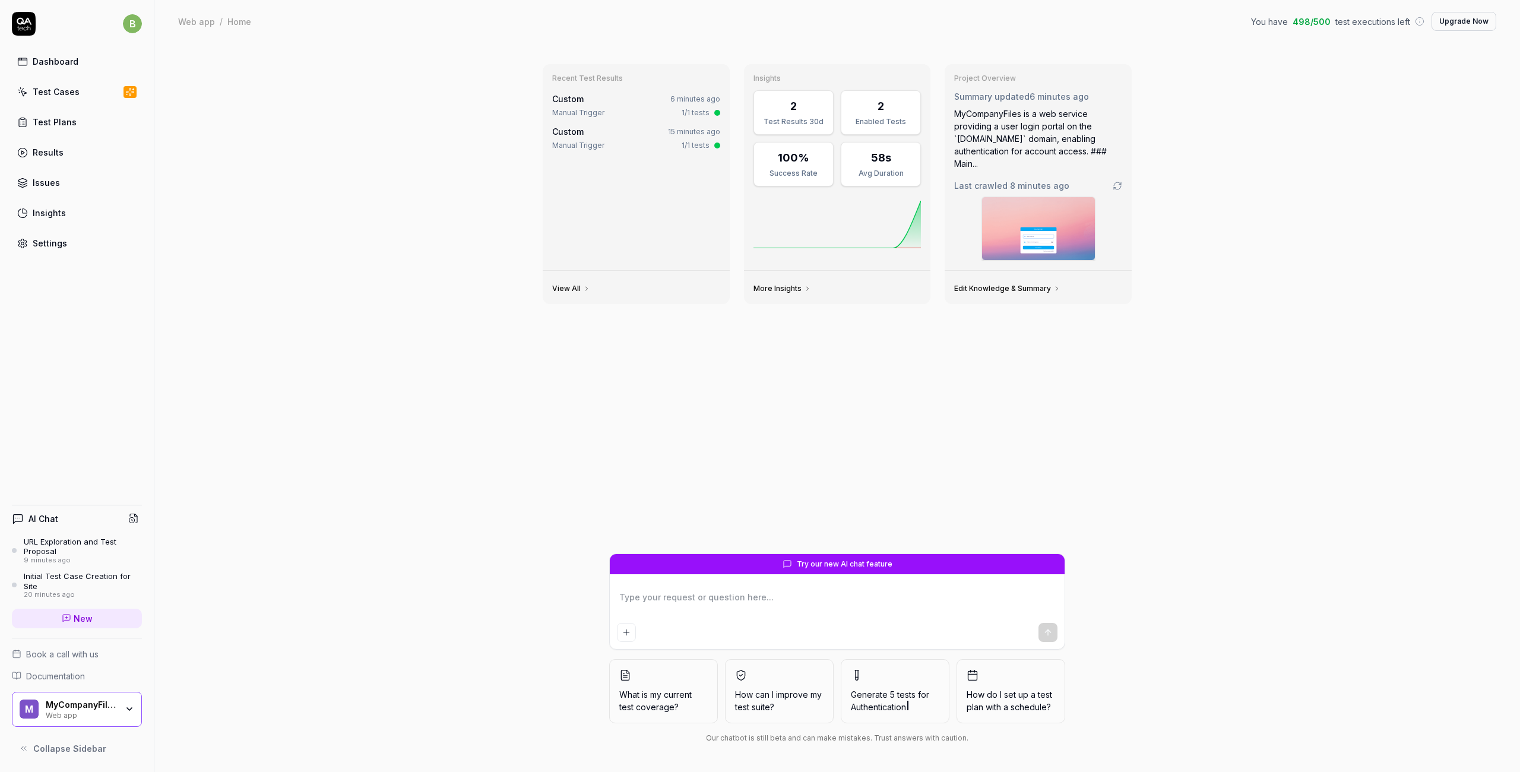
click at [46, 242] on div "Settings" at bounding box center [50, 243] width 34 height 12
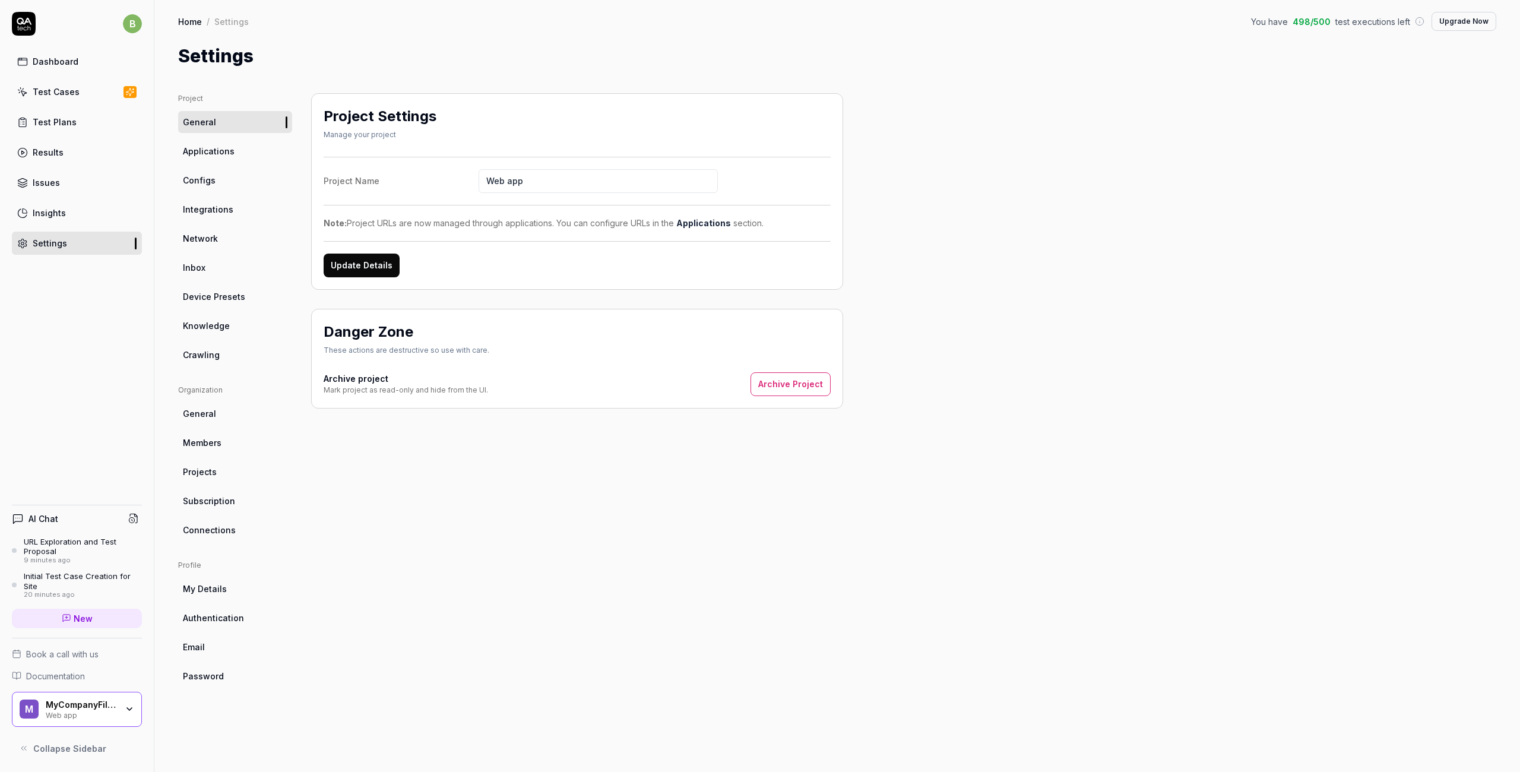
click at [219, 296] on span "Device Presets" at bounding box center [214, 296] width 62 height 12
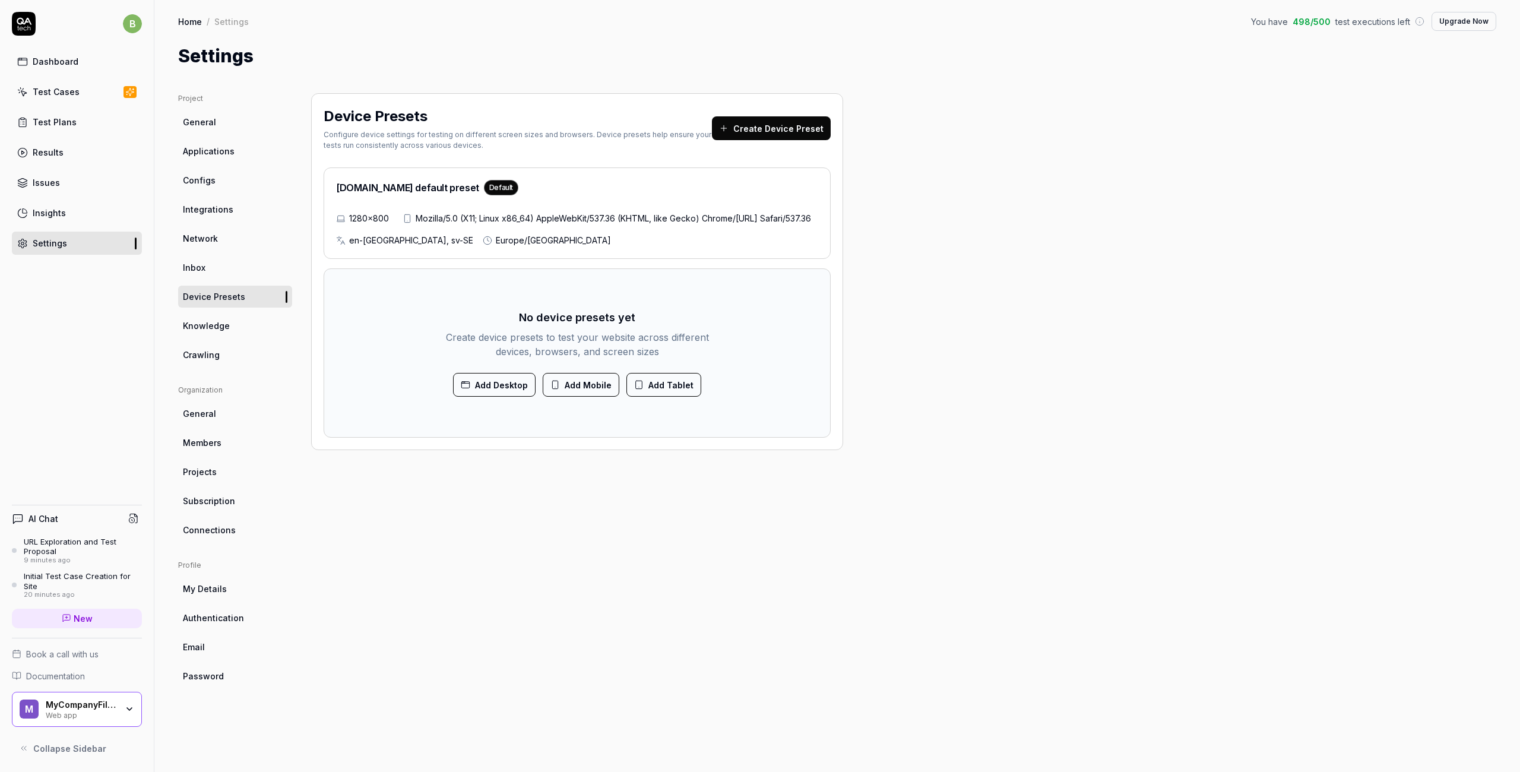
click at [215, 326] on span "Knowledge" at bounding box center [206, 325] width 47 height 12
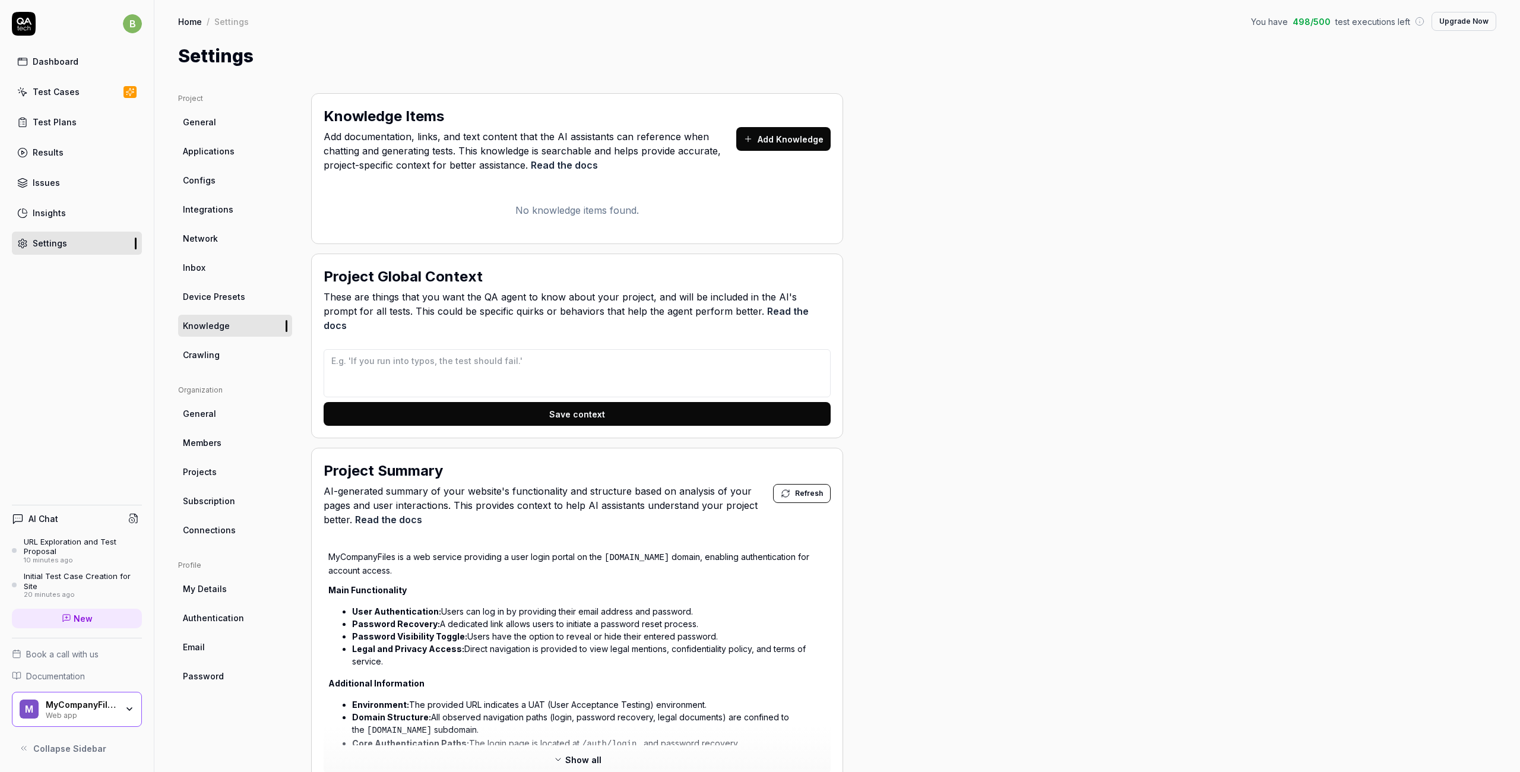
click at [205, 355] on span "Crawling" at bounding box center [201, 355] width 37 height 12
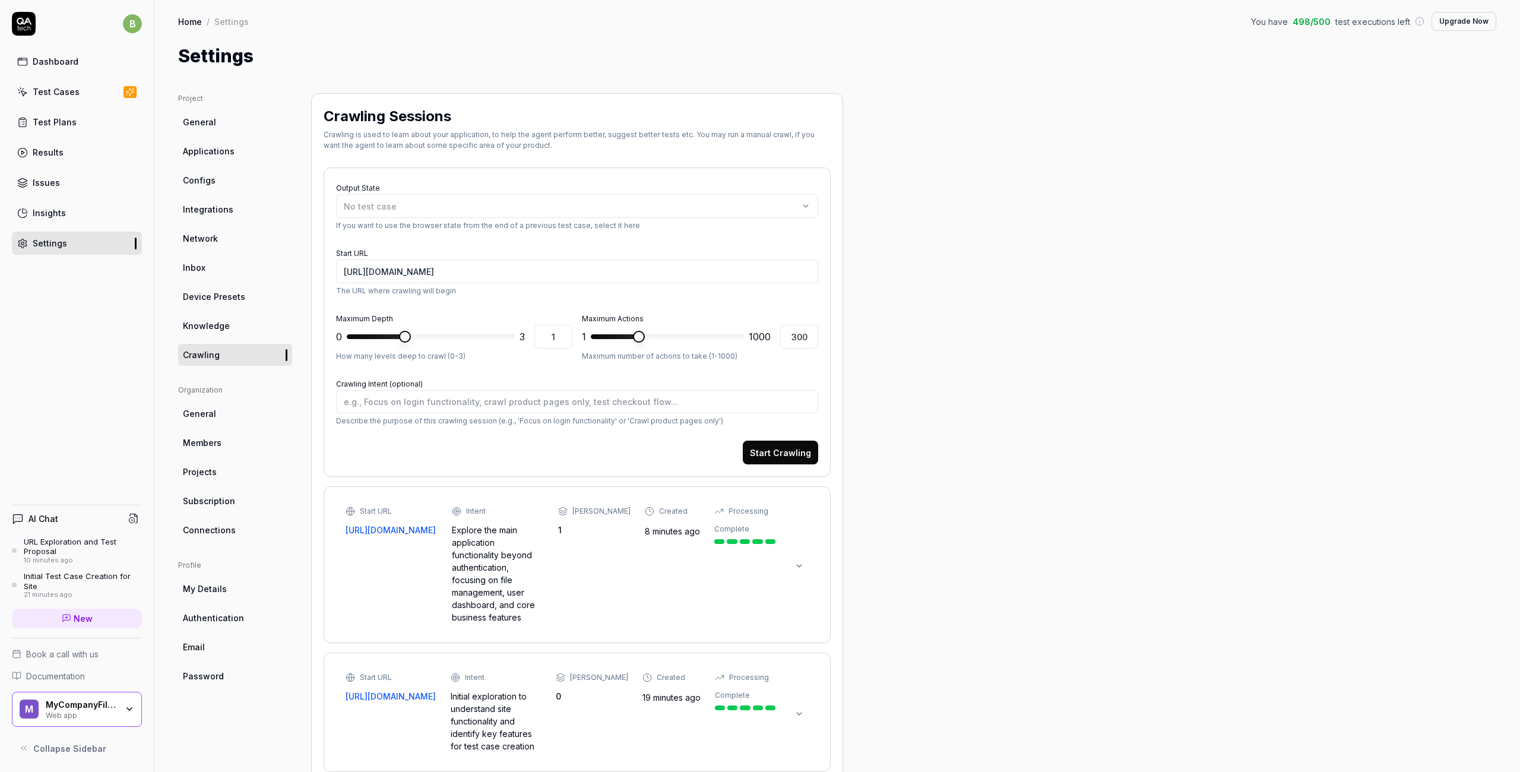
scroll to position [112, 0]
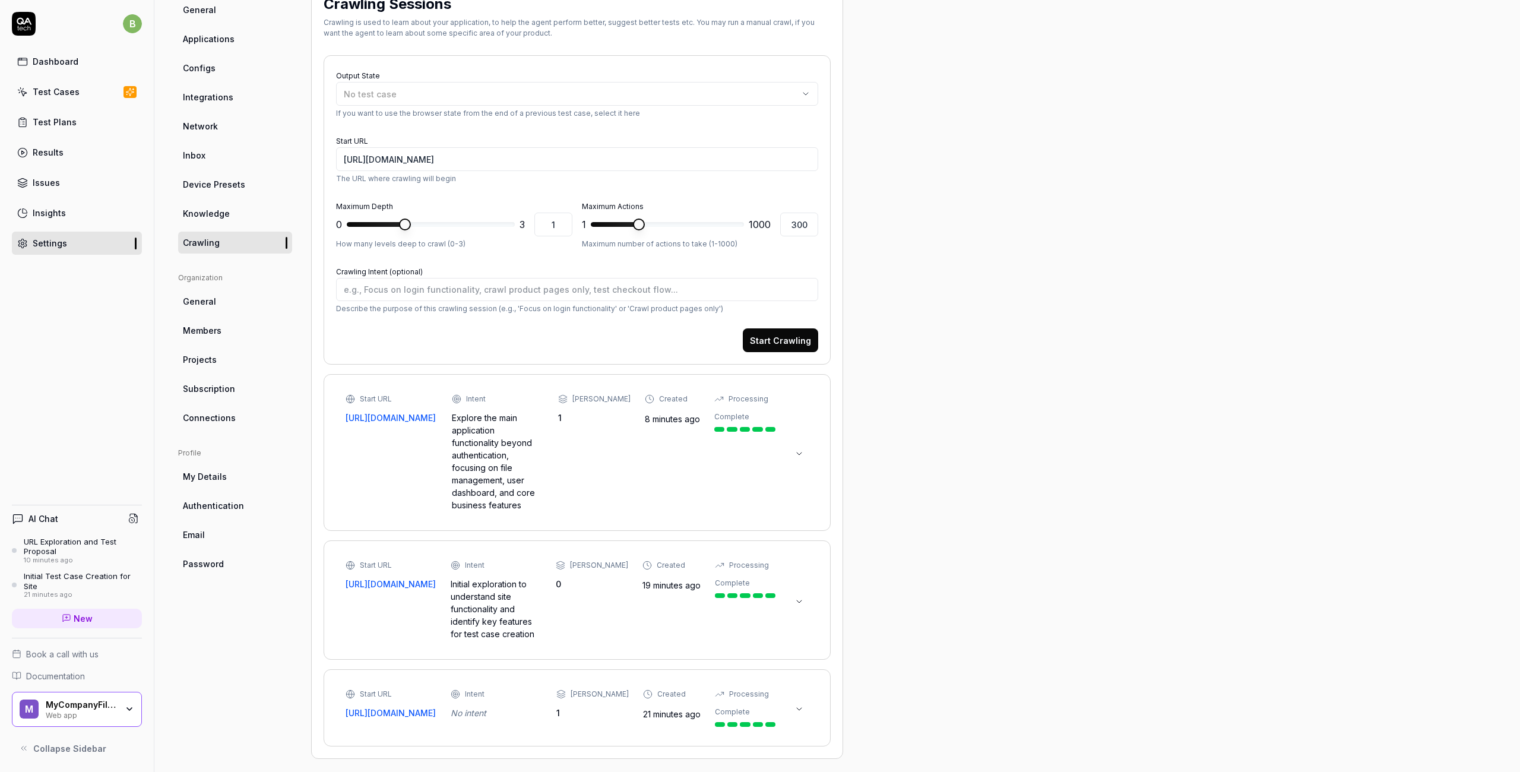
click at [799, 449] on icon at bounding box center [800, 454] width 10 height 10
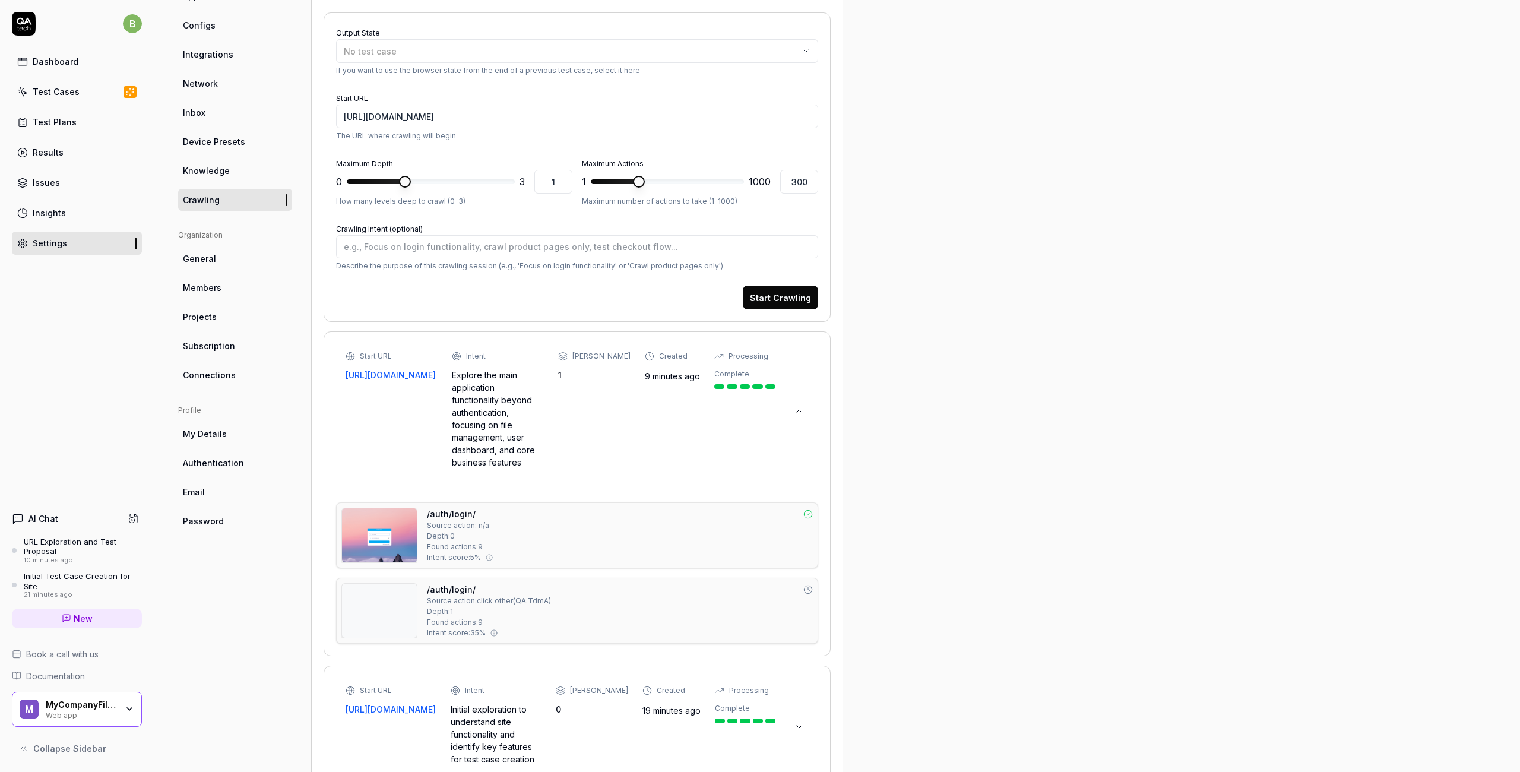
scroll to position [0, 0]
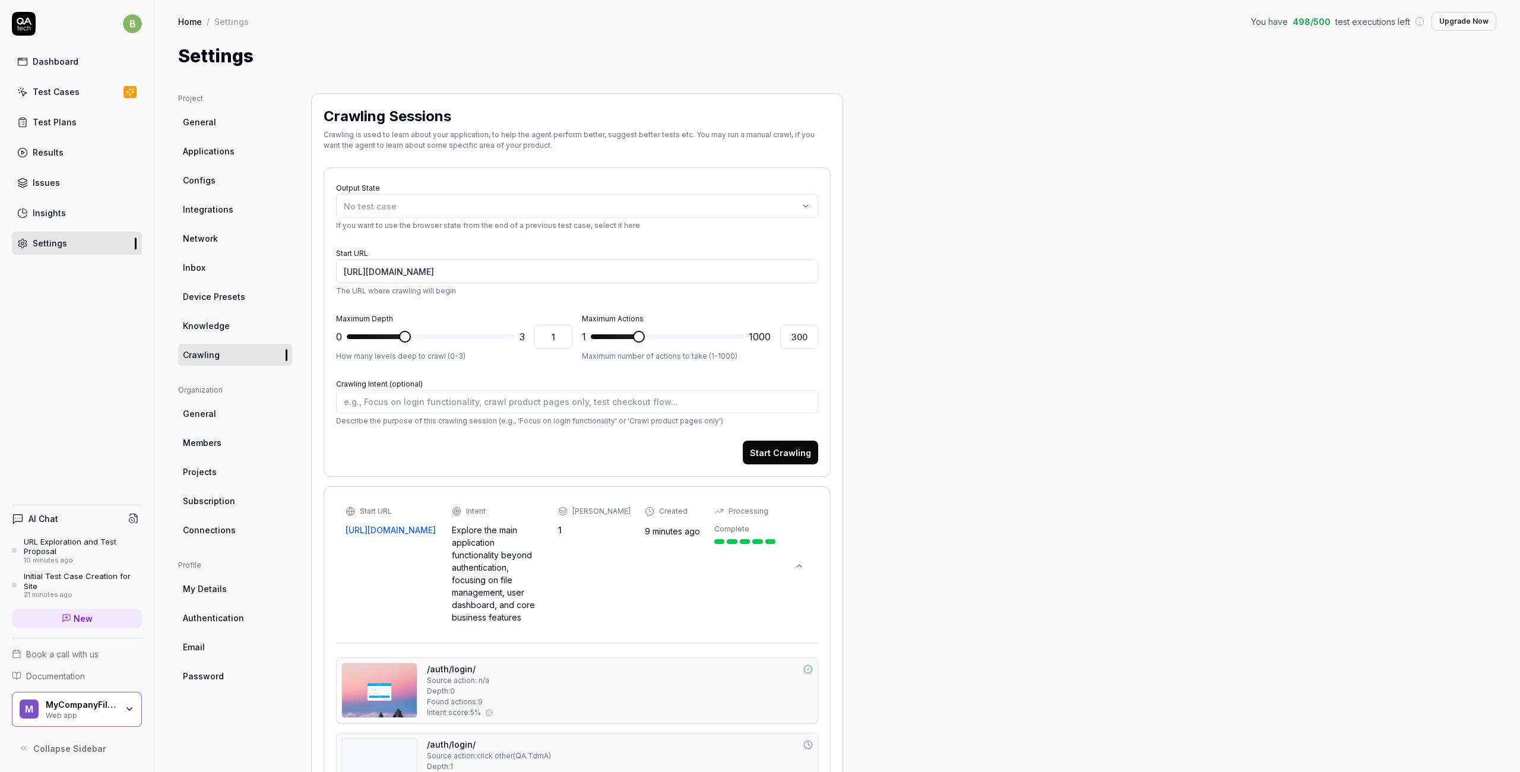
click at [321, 114] on div "Crawling Sessions Crawling is used to learn about your application, to help the…" at bounding box center [577, 566] width 532 height 946
drag, startPoint x: 326, startPoint y: 115, endPoint x: 480, endPoint y: 116, distance: 154.4
click at [480, 116] on div "Crawling Sessions" at bounding box center [577, 116] width 507 height 21
click at [455, 400] on textarea "Crawling Intent (optional)" at bounding box center [577, 401] width 482 height 23
type textarea "*"
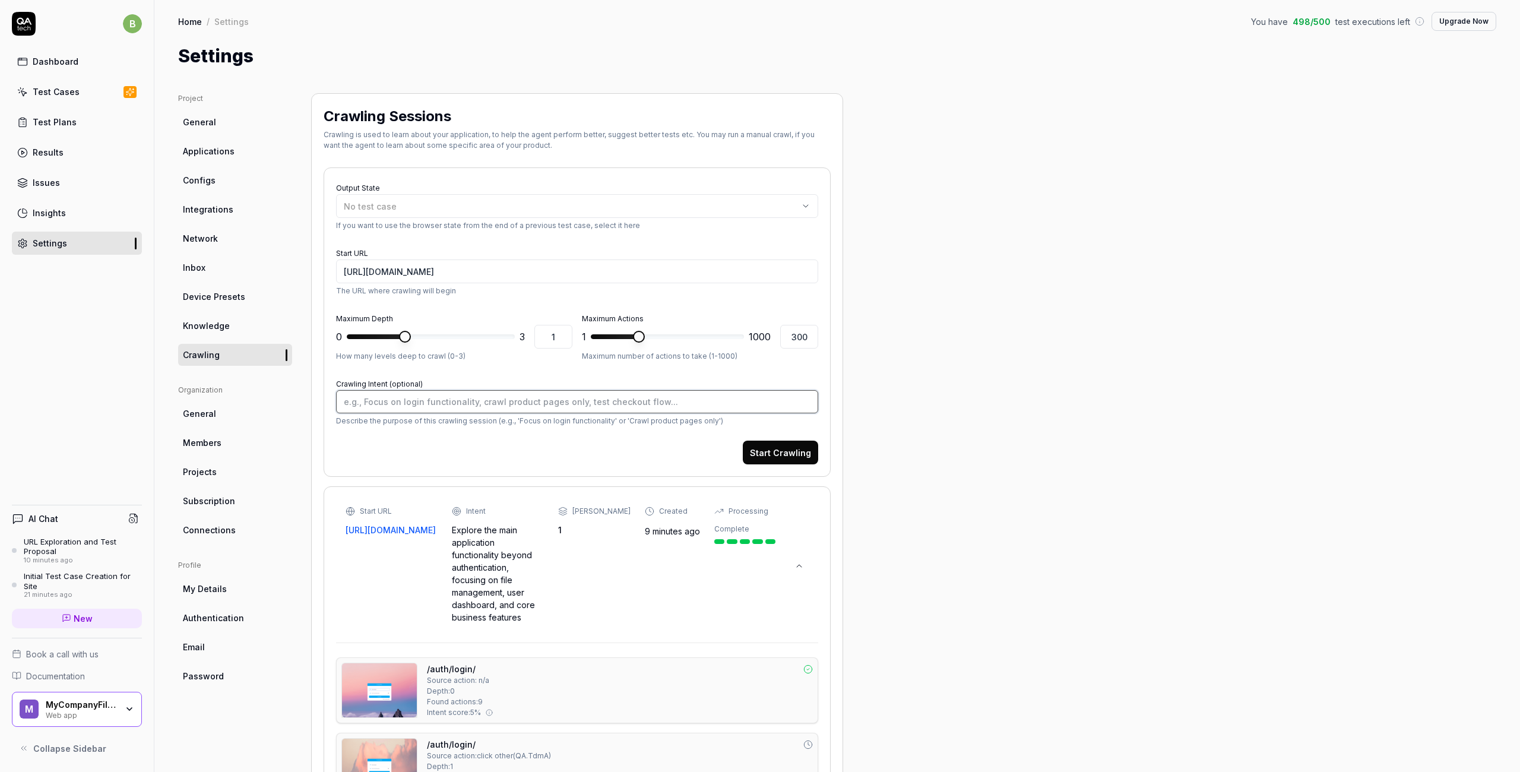
type textarea "c"
type textarea "*"
type textarea "cr"
type textarea "*"
type textarea "cra"
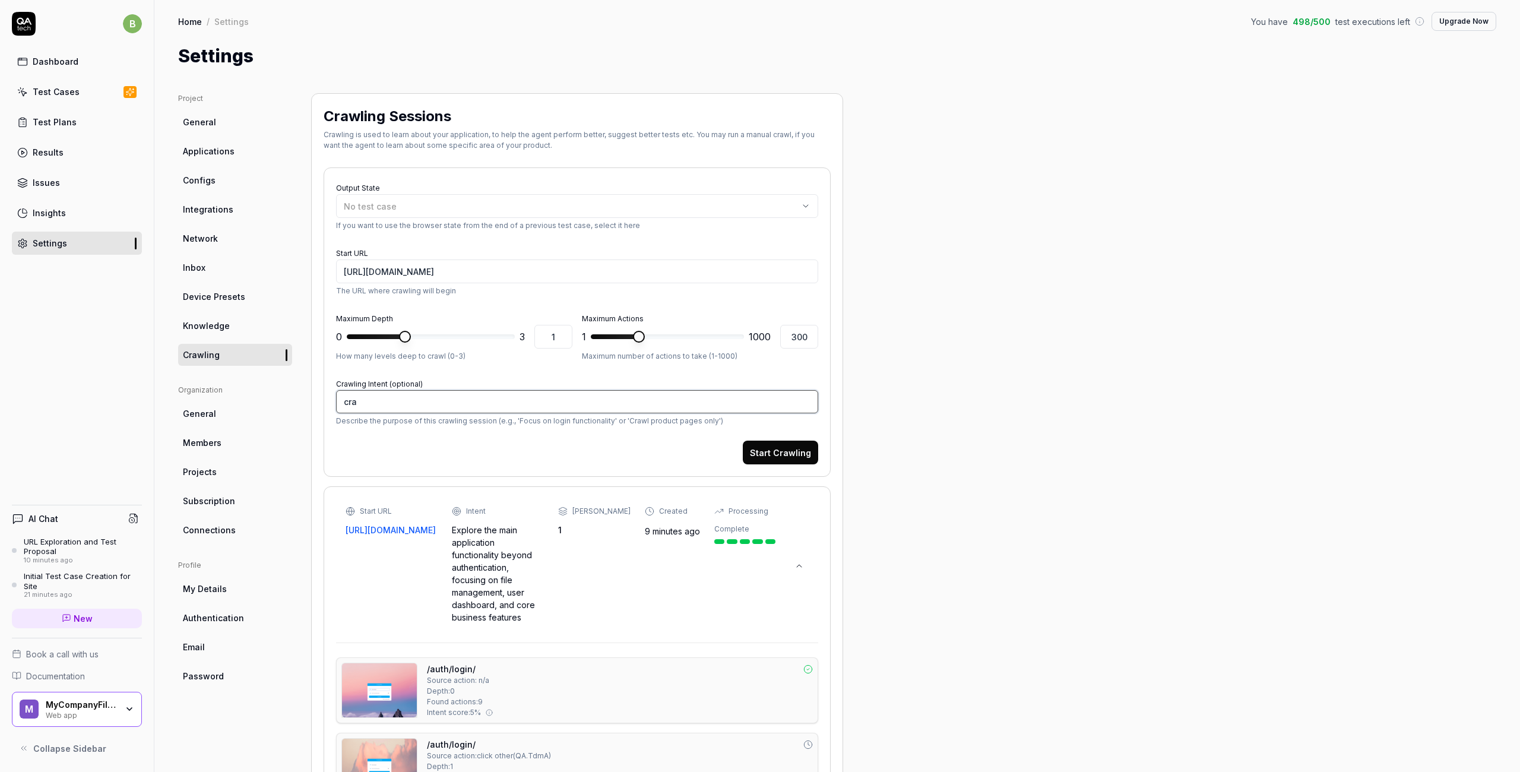
type textarea "*"
type textarea "craw"
type textarea "*"
type textarea "crawl"
type textarea "*"
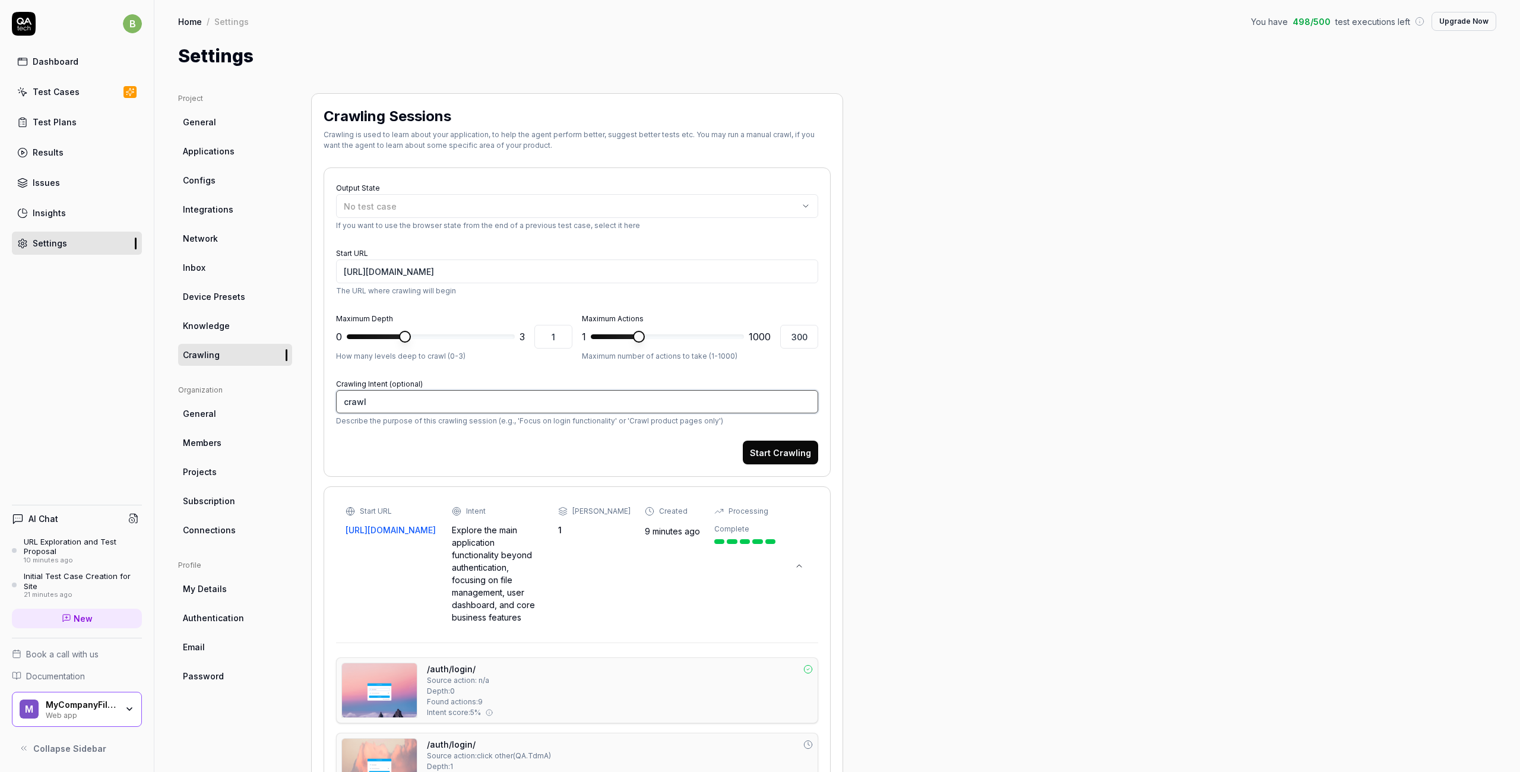
type textarea "crawl"
type textarea "*"
type textarea "crawl p"
type textarea "*"
type textarea "crawl pr"
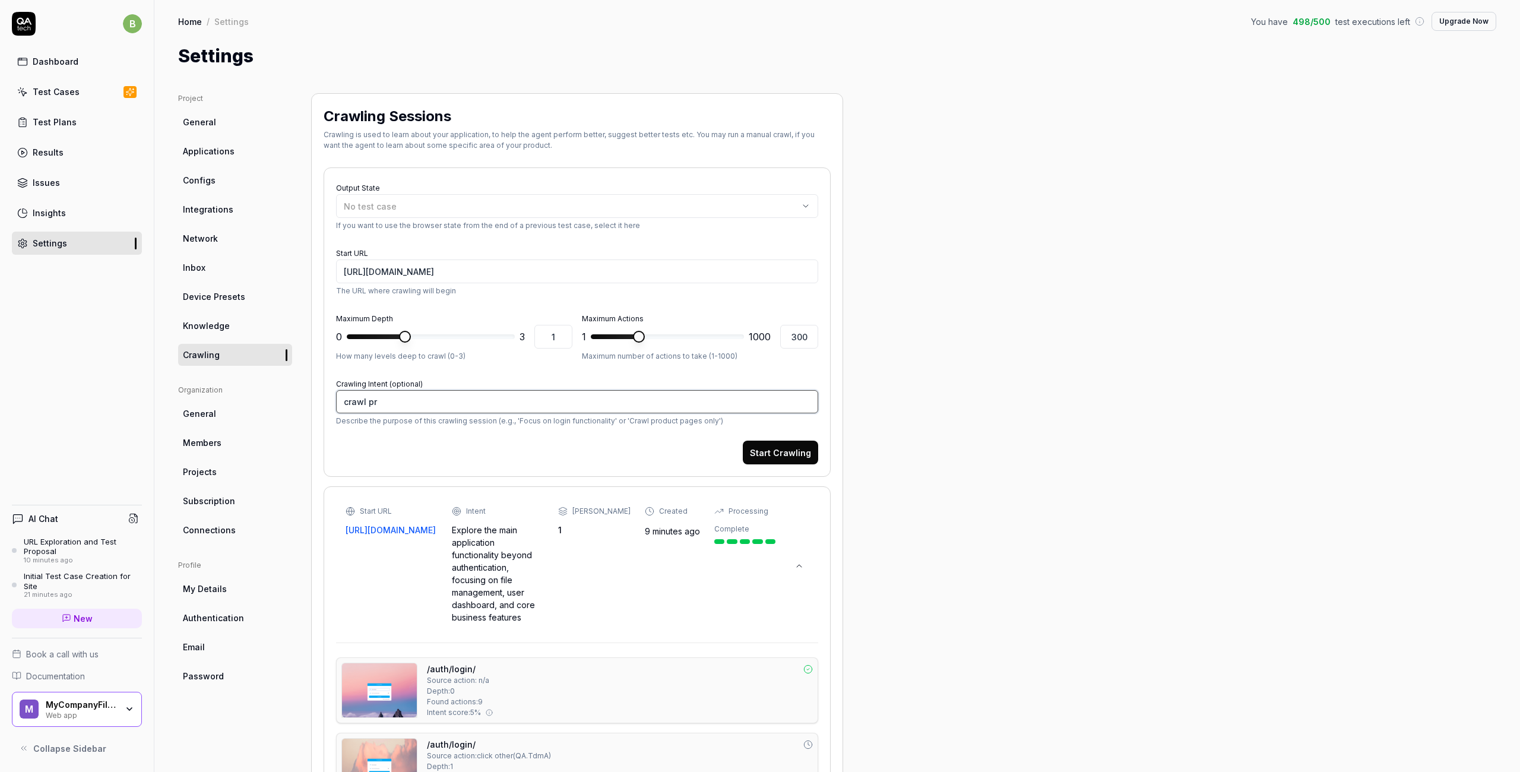
type textarea "*"
type textarea "crawl pro"
type textarea "*"
type textarea "crawl prod"
type textarea "*"
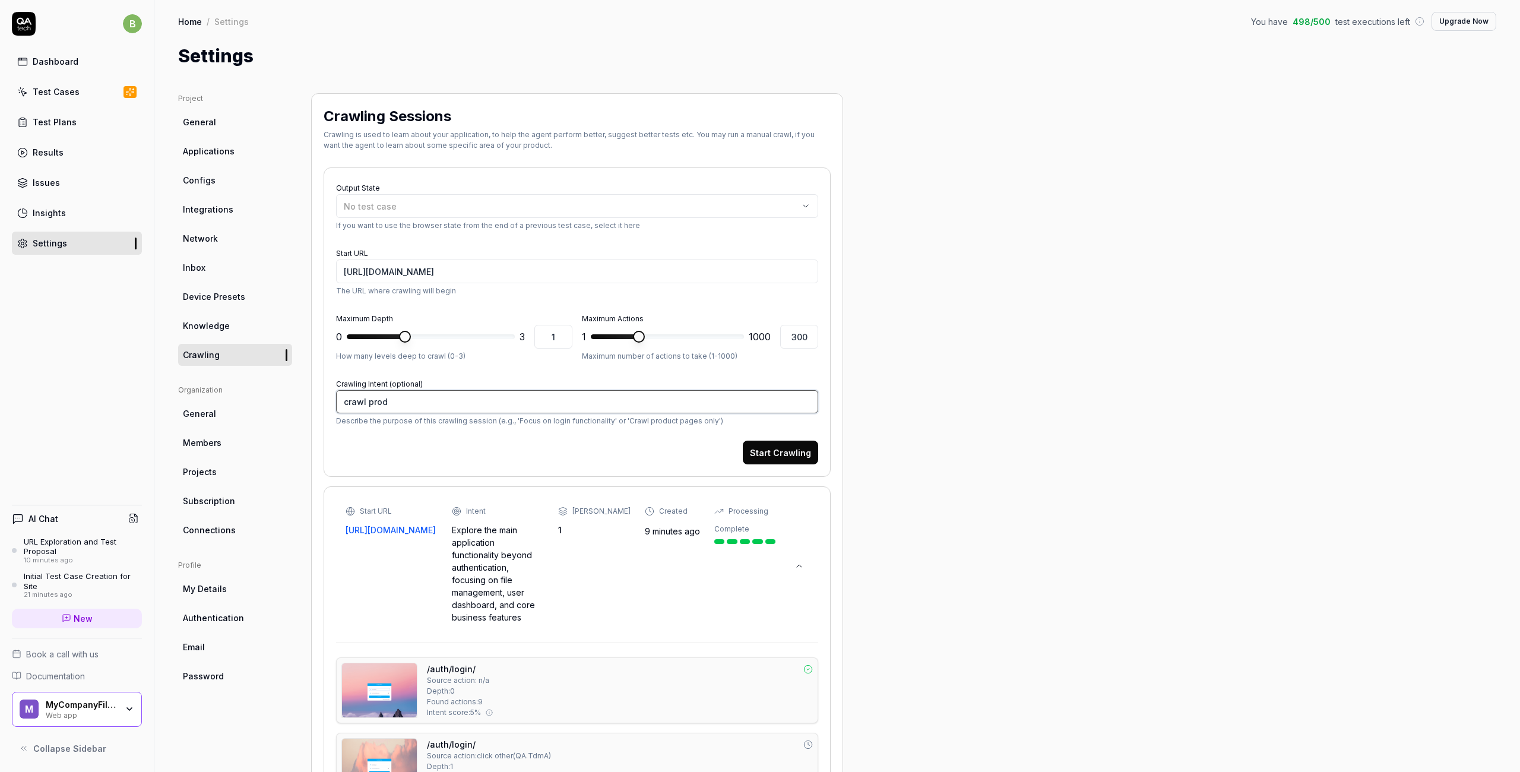
type textarea "crawl produ"
type textarea "*"
type textarea "crawl produc"
type textarea "*"
type textarea "crawl product"
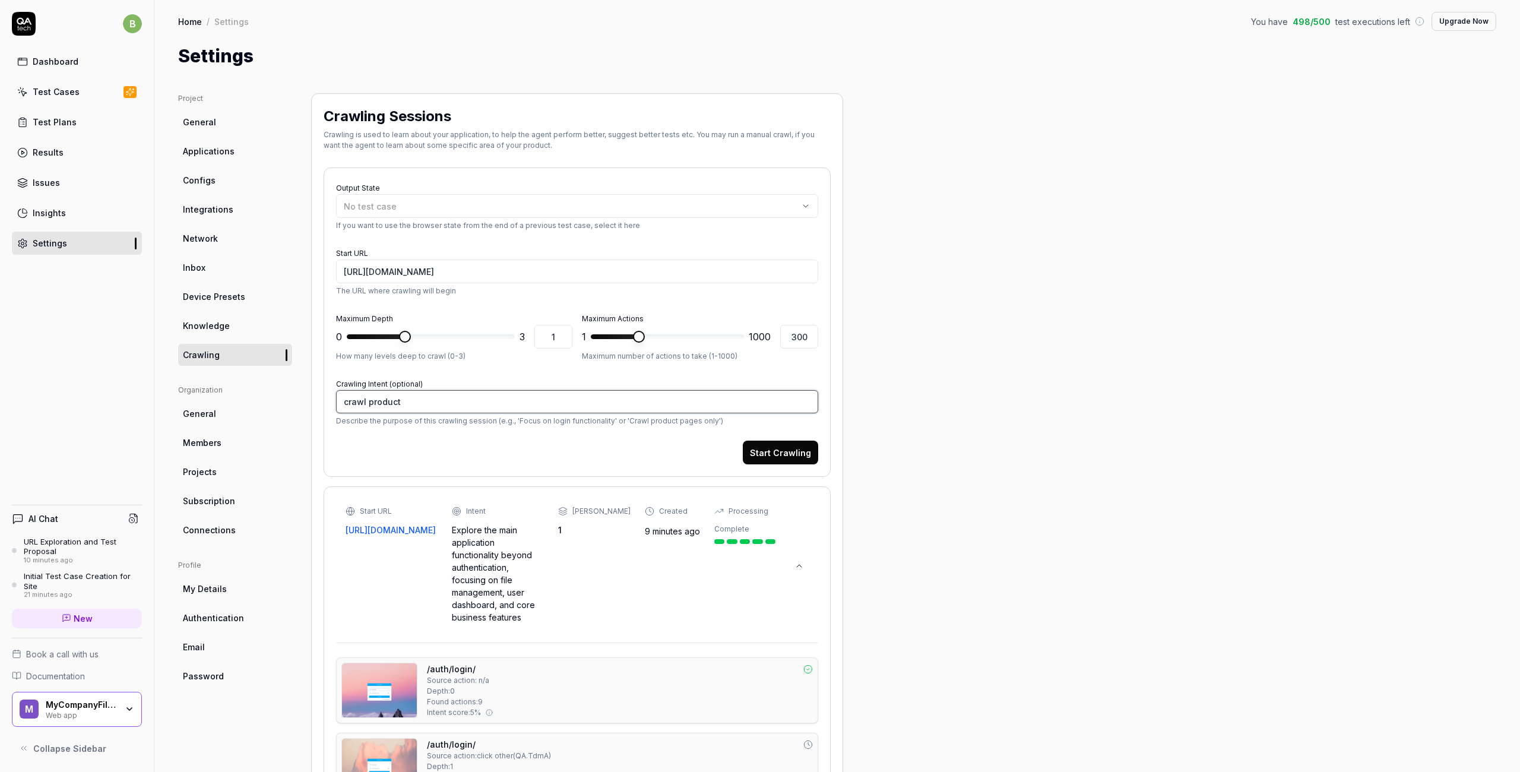
type textarea "*"
type textarea "crawl product"
type textarea "*"
type textarea "crawl product H"
type textarea "*"
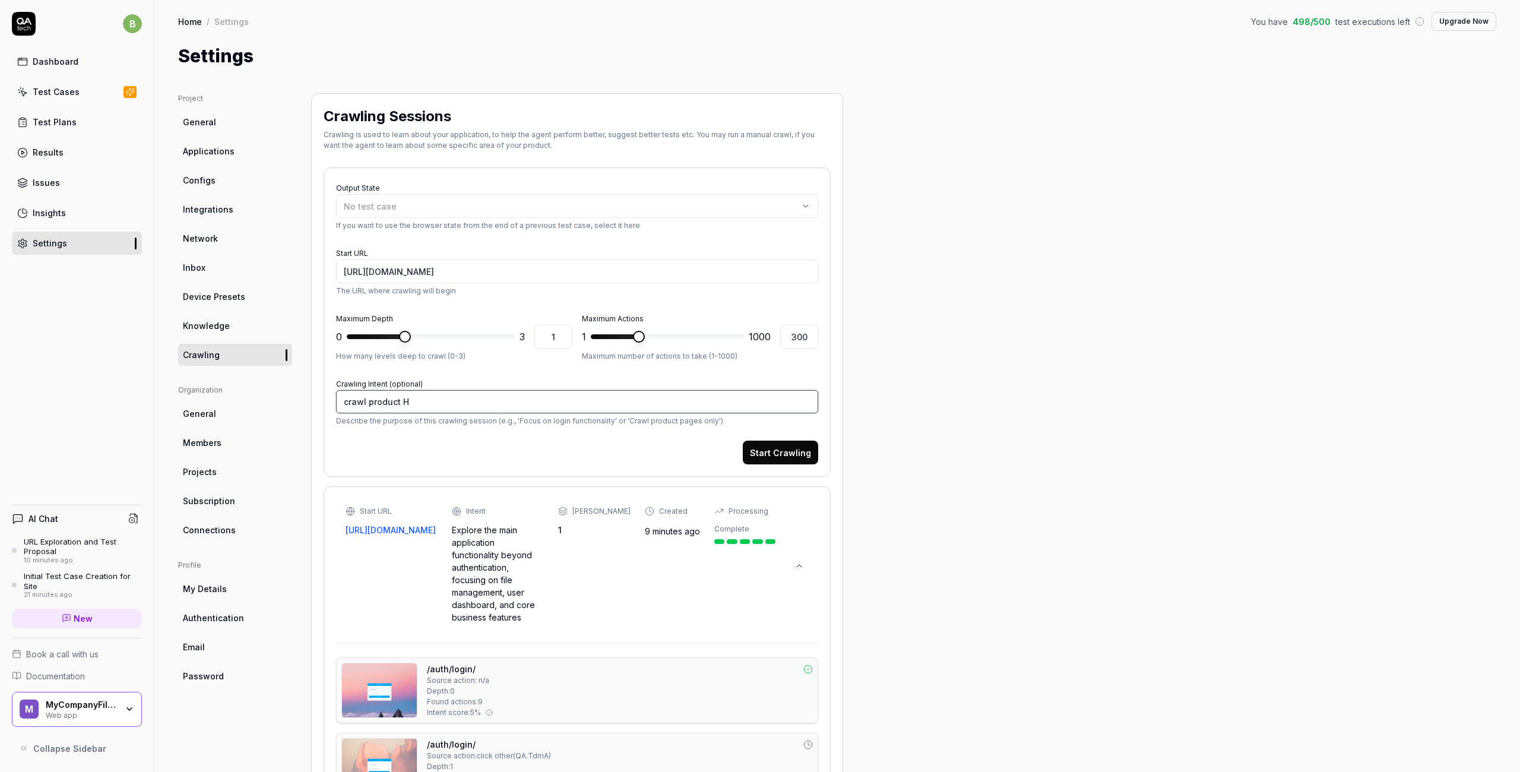
type textarea "crawl product HU"
type textarea "*"
type textarea "crawl product HUB"
type textarea "*"
type textarea "crawl product HUB""
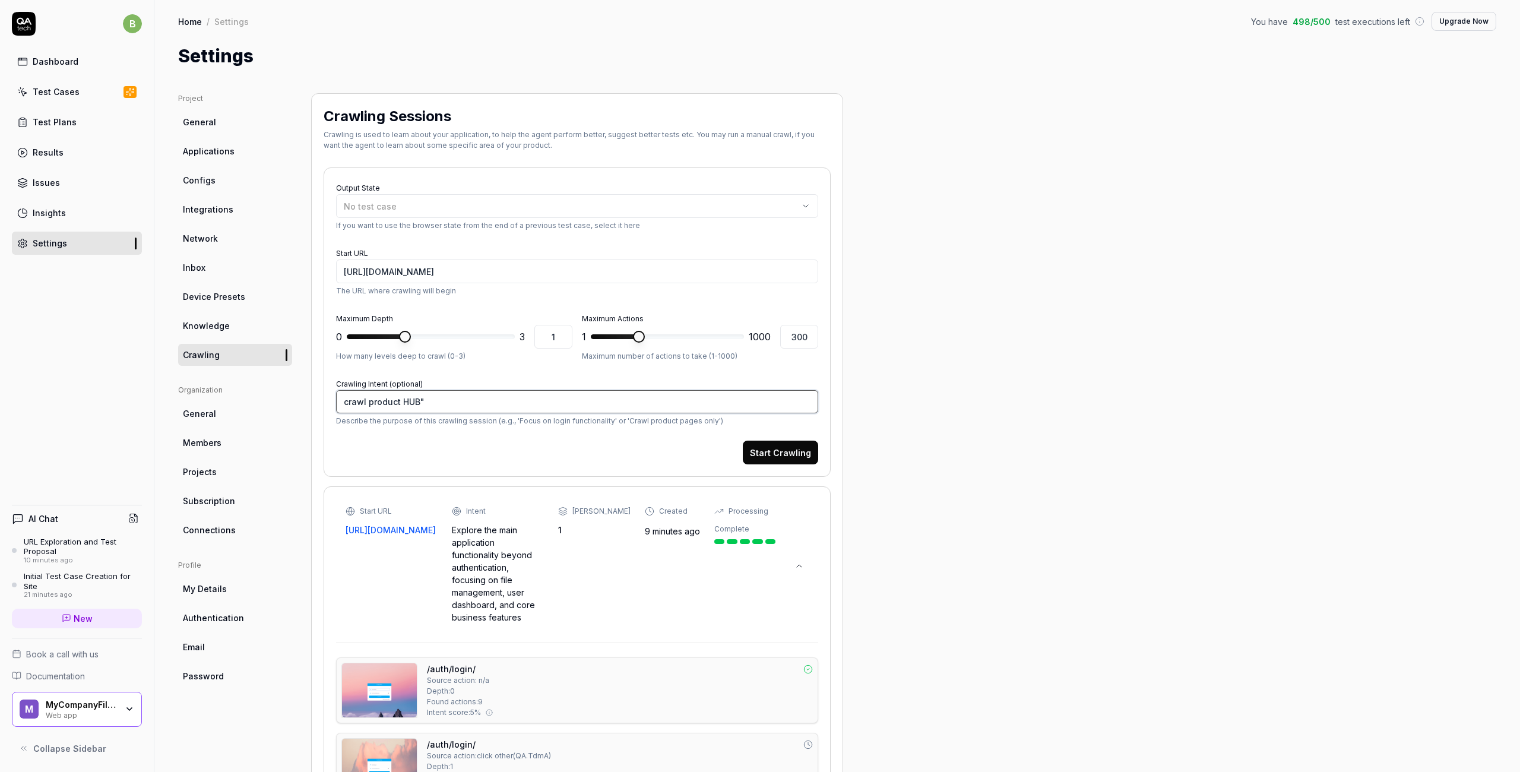
type textarea "*"
type textarea "crawl product "HUB""
type textarea "*"
type textarea "crawl product "HUB"
type textarea "*"
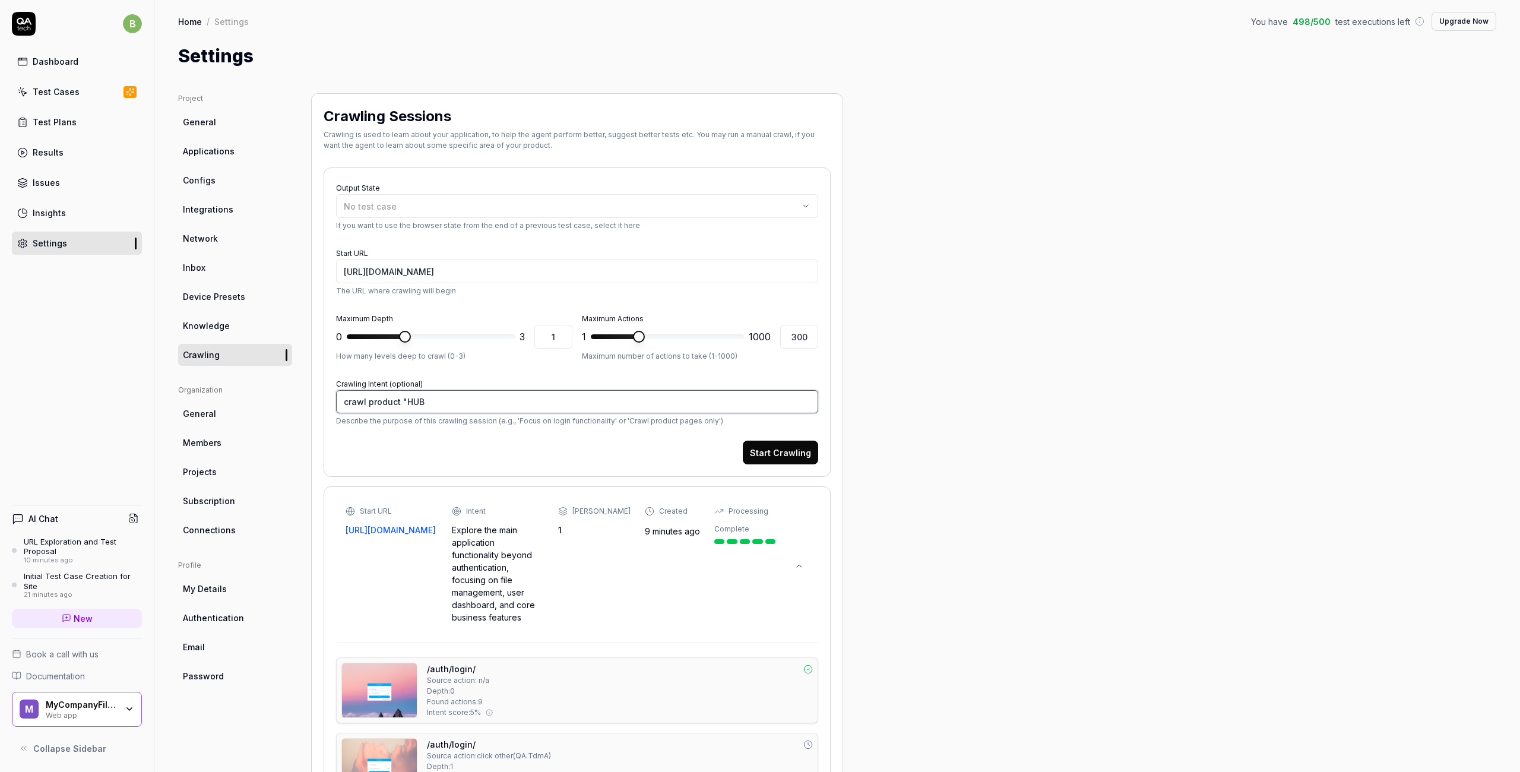
type textarea "crawl product "HU"
type textarea "*"
type textarea "crawl product "H"
type textarea "*"
type textarea "crawl product ""
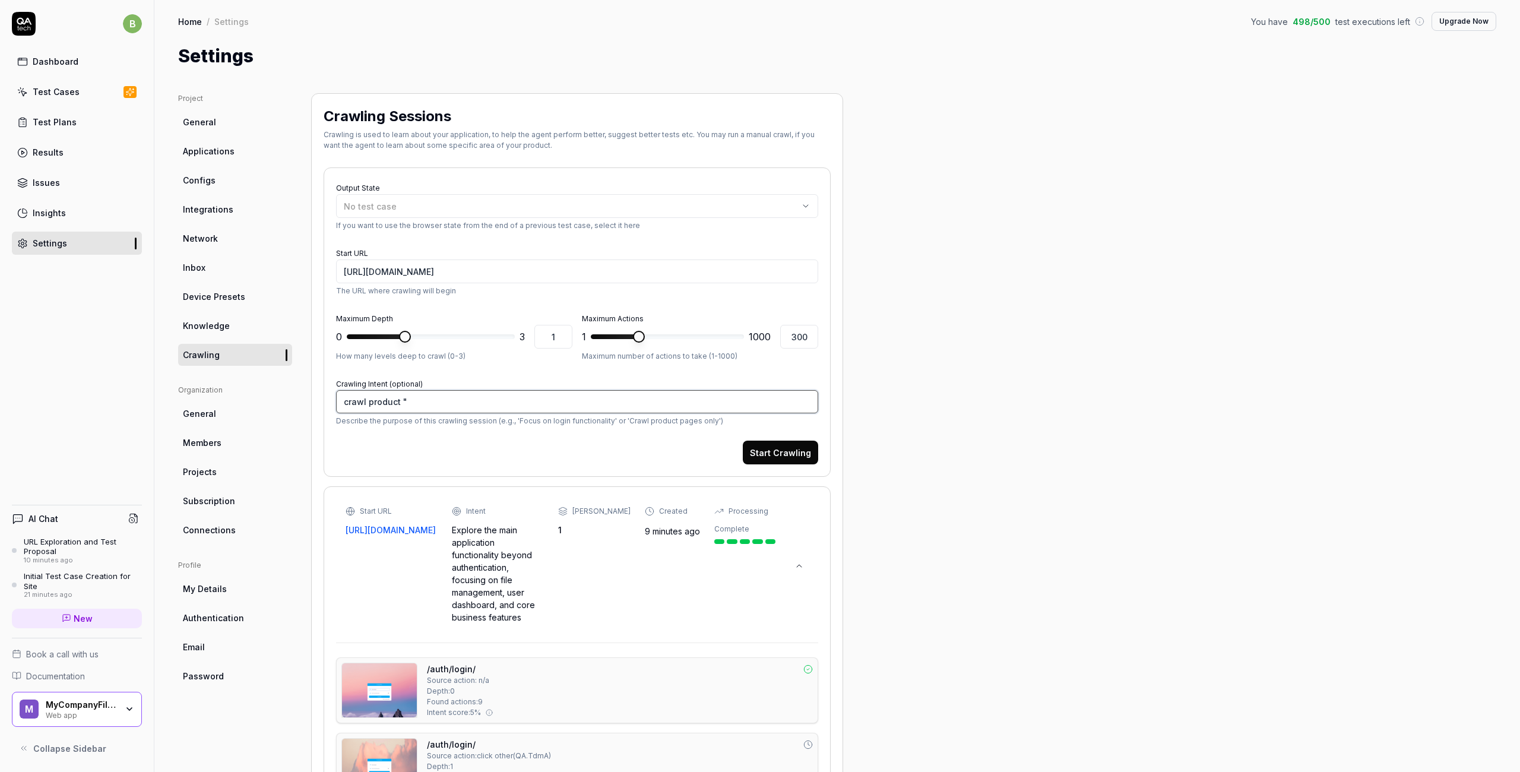
type textarea "*"
type textarea "crawl product"
type textarea "*"
type textarea "crawl product h"
type textarea "*"
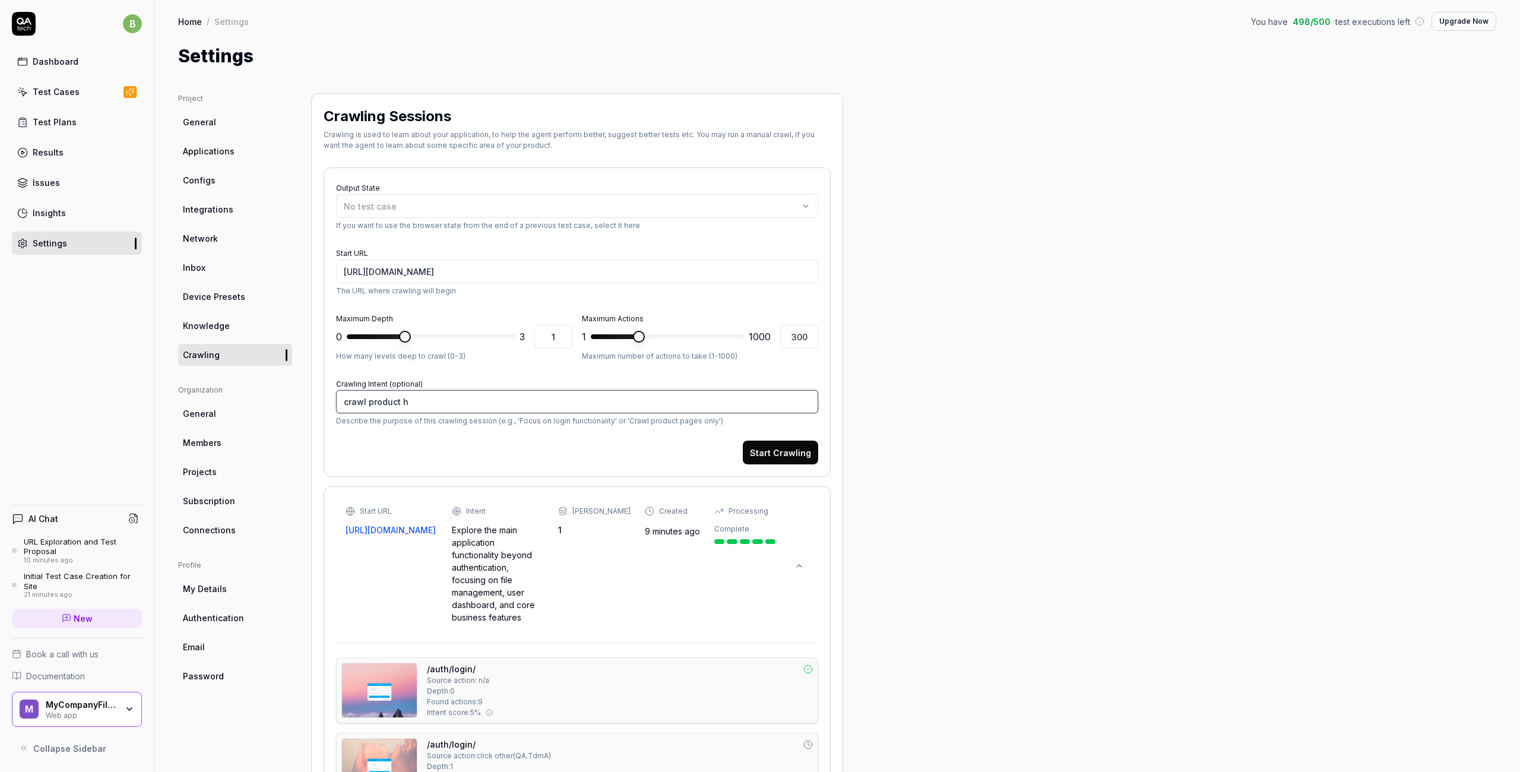
type textarea "crawl product hu"
type textarea "*"
type textarea "crawl product hub"
type textarea "*"
type textarea "crawl product hub"
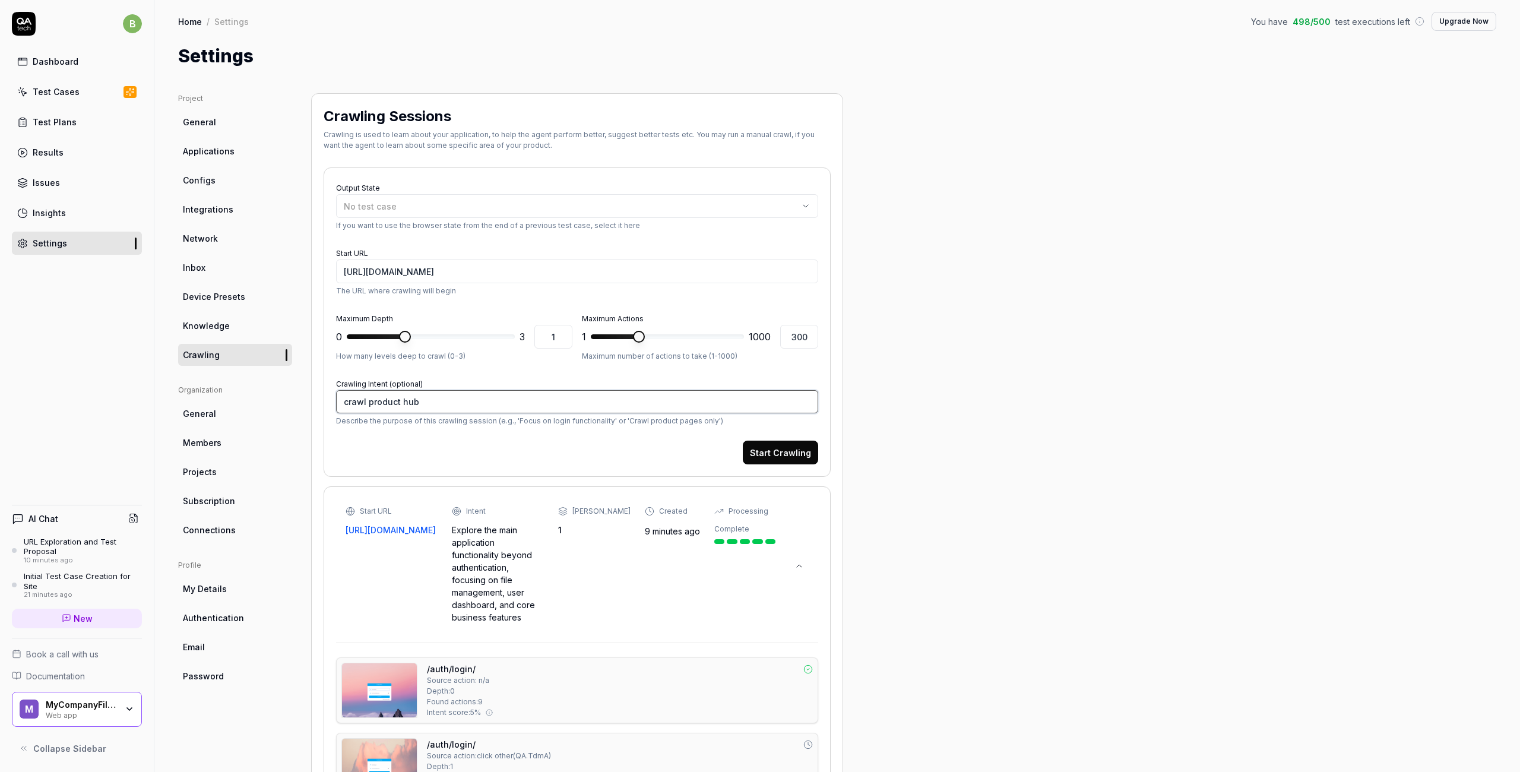
type textarea "*"
type textarea "crawl product hub je"
type textarea "*"
type textarea "crawl product hub jef"
type textarea "*"
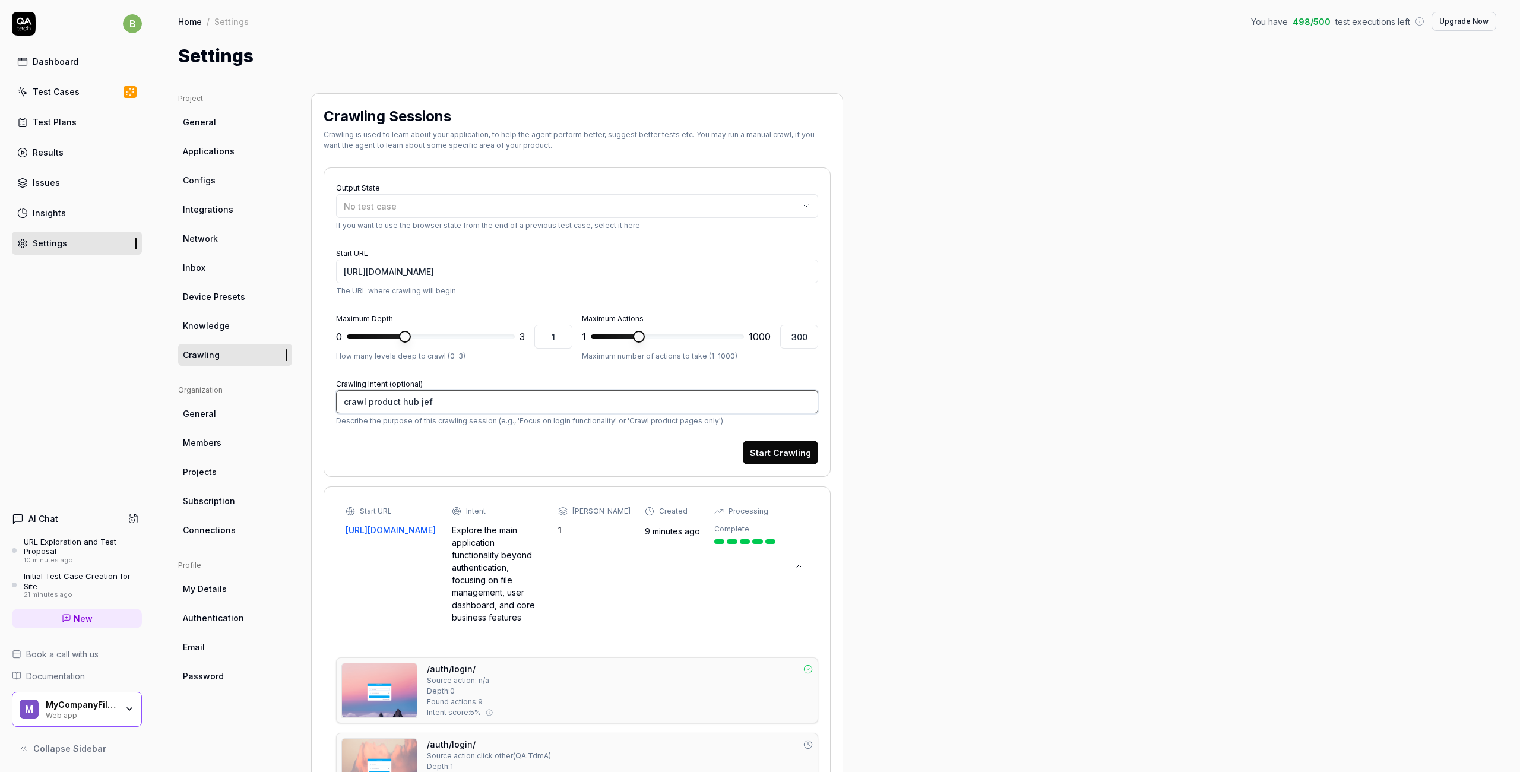
type textarea "crawl product hub jefa"
type textarea "*"
type textarea "crawl product hub jefac"
type textarea "*"
type textarea "crawl product hub jefact"
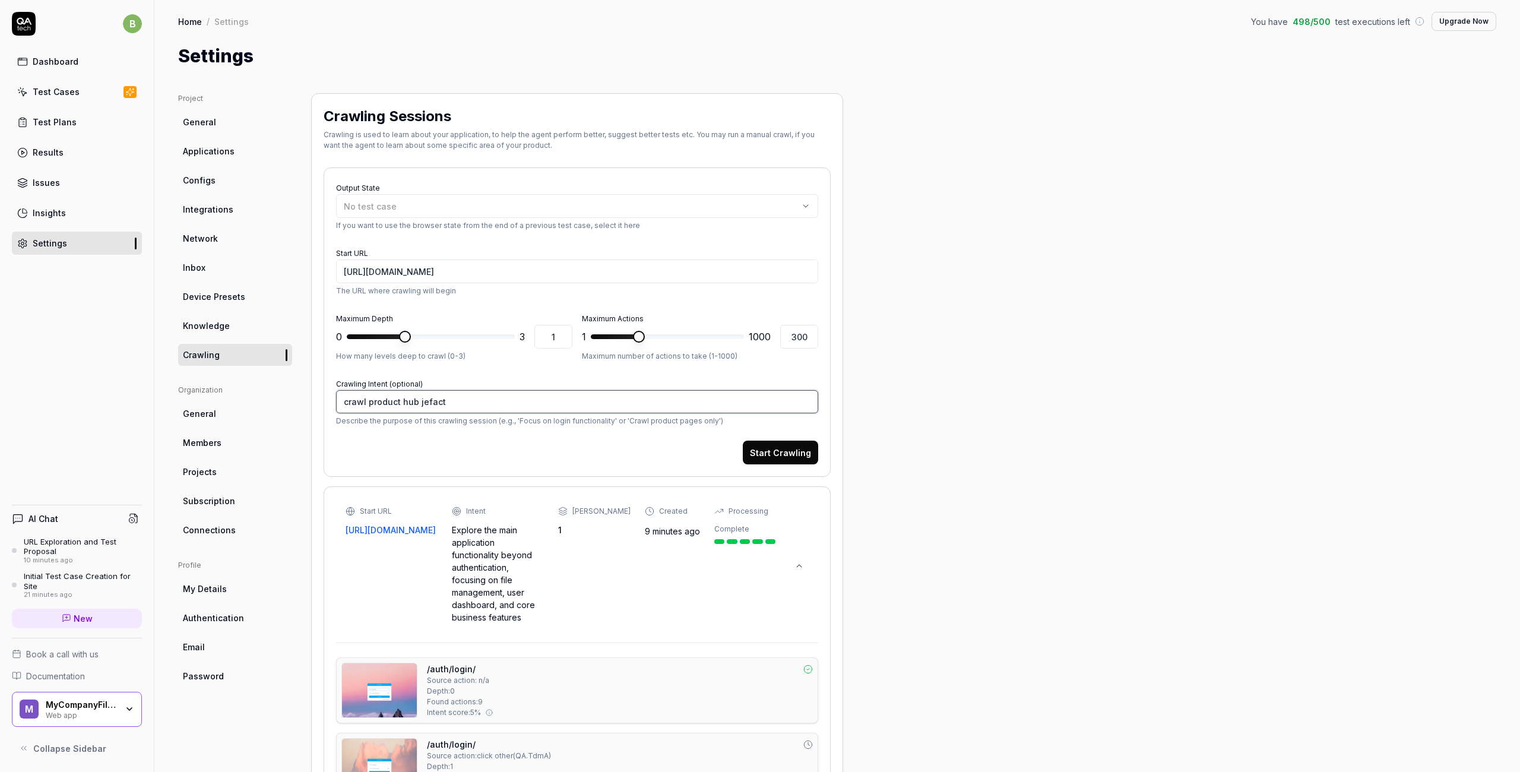
type textarea "*"
type textarea "crawl product hub jefactu"
type textarea "*"
type textarea "crawl product hub jefactur"
type textarea "*"
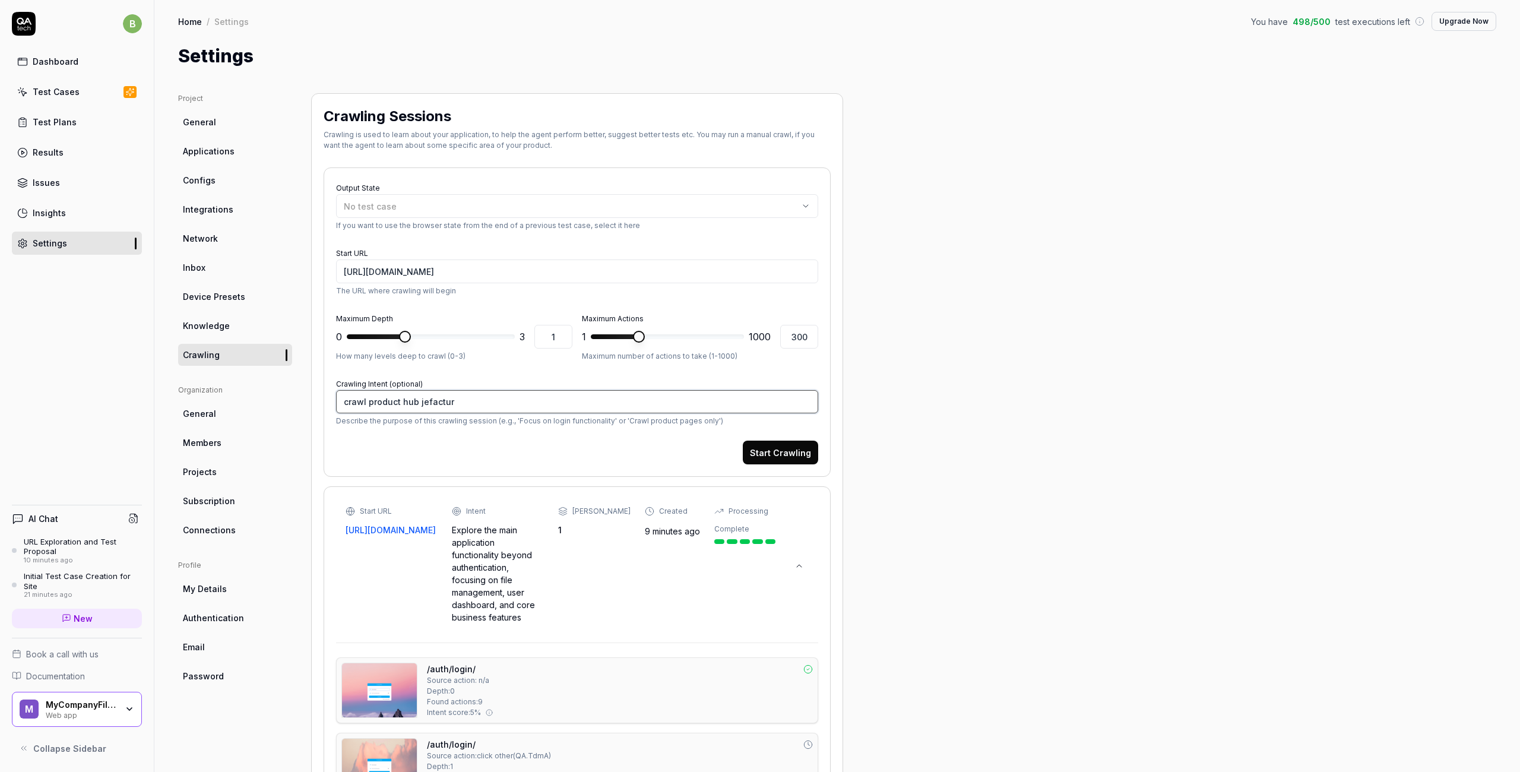
type textarea "crawl product hub jefacture"
type textarea "*"
type textarea "crawl product hub jefacture"
type textarea "*"
type textarea "crawl product hub jefacture a"
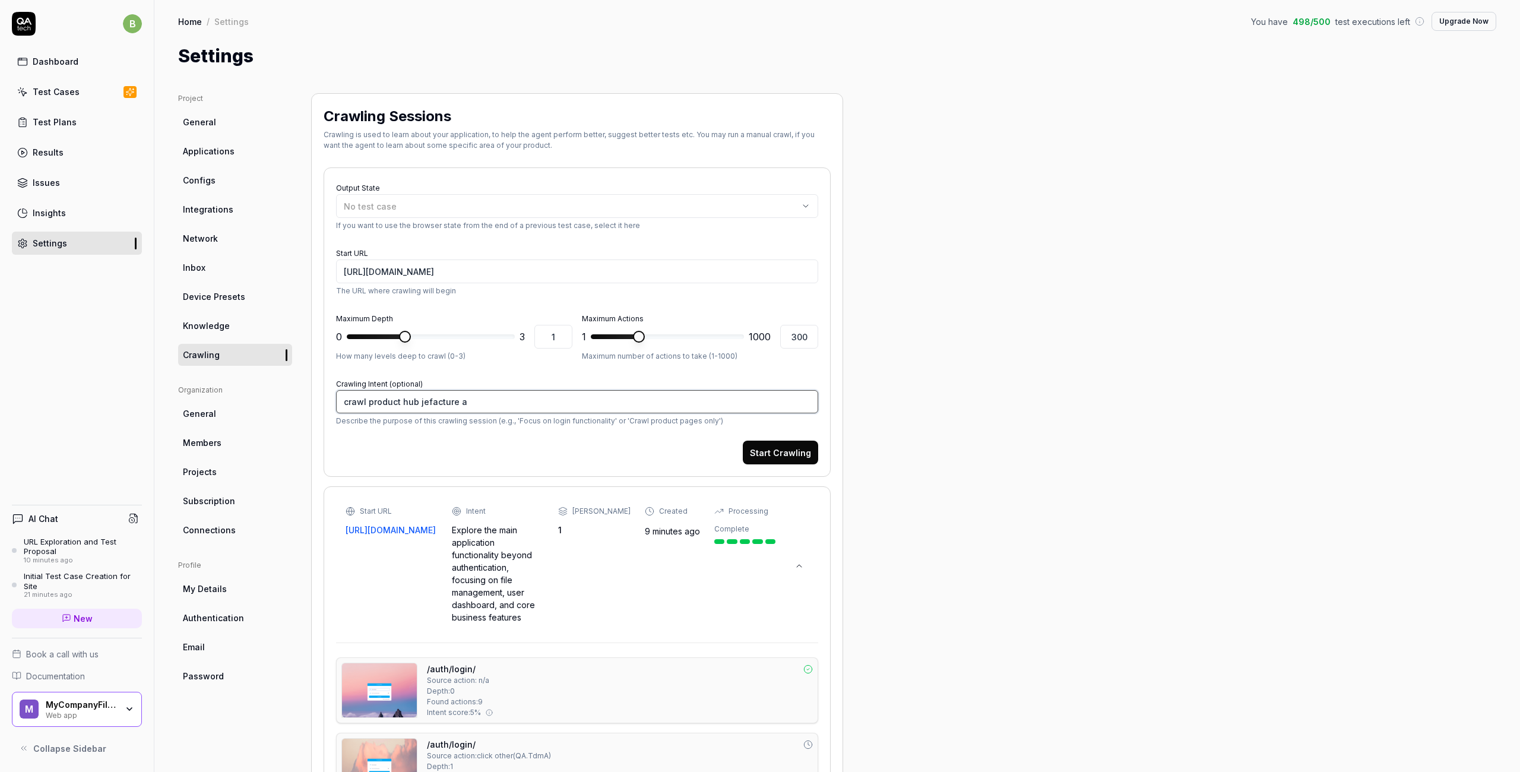
type textarea "*"
type textarea "crawl product hub jefacture an"
type textarea "*"
type textarea "crawl product hub jefacture and"
type textarea "*"
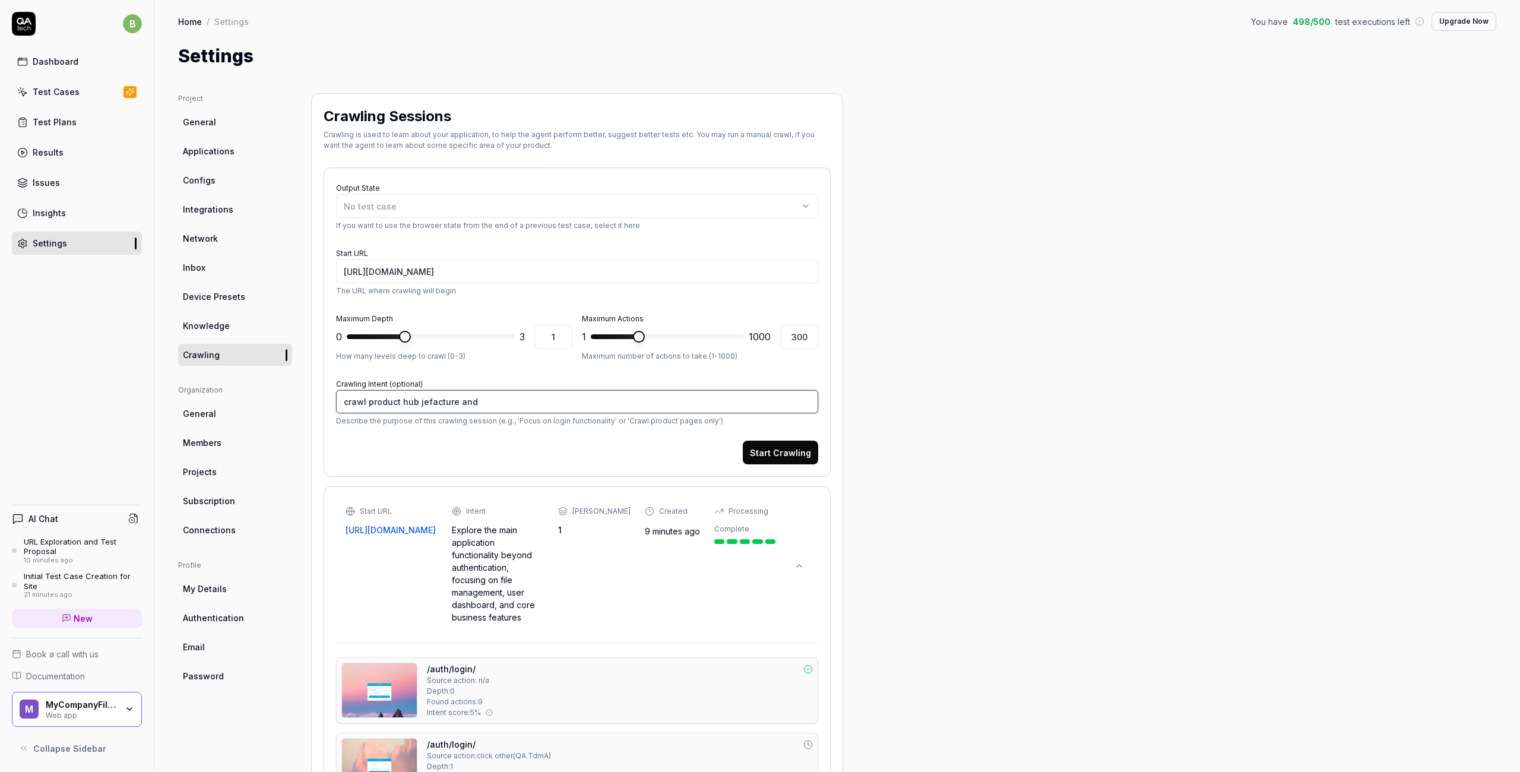
type textarea "crawl product hub jefacture and"
type textarea "*"
type textarea "crawl product hub jefacture and c"
type textarea "*"
type textarea "crawl product hub jefacture and ce"
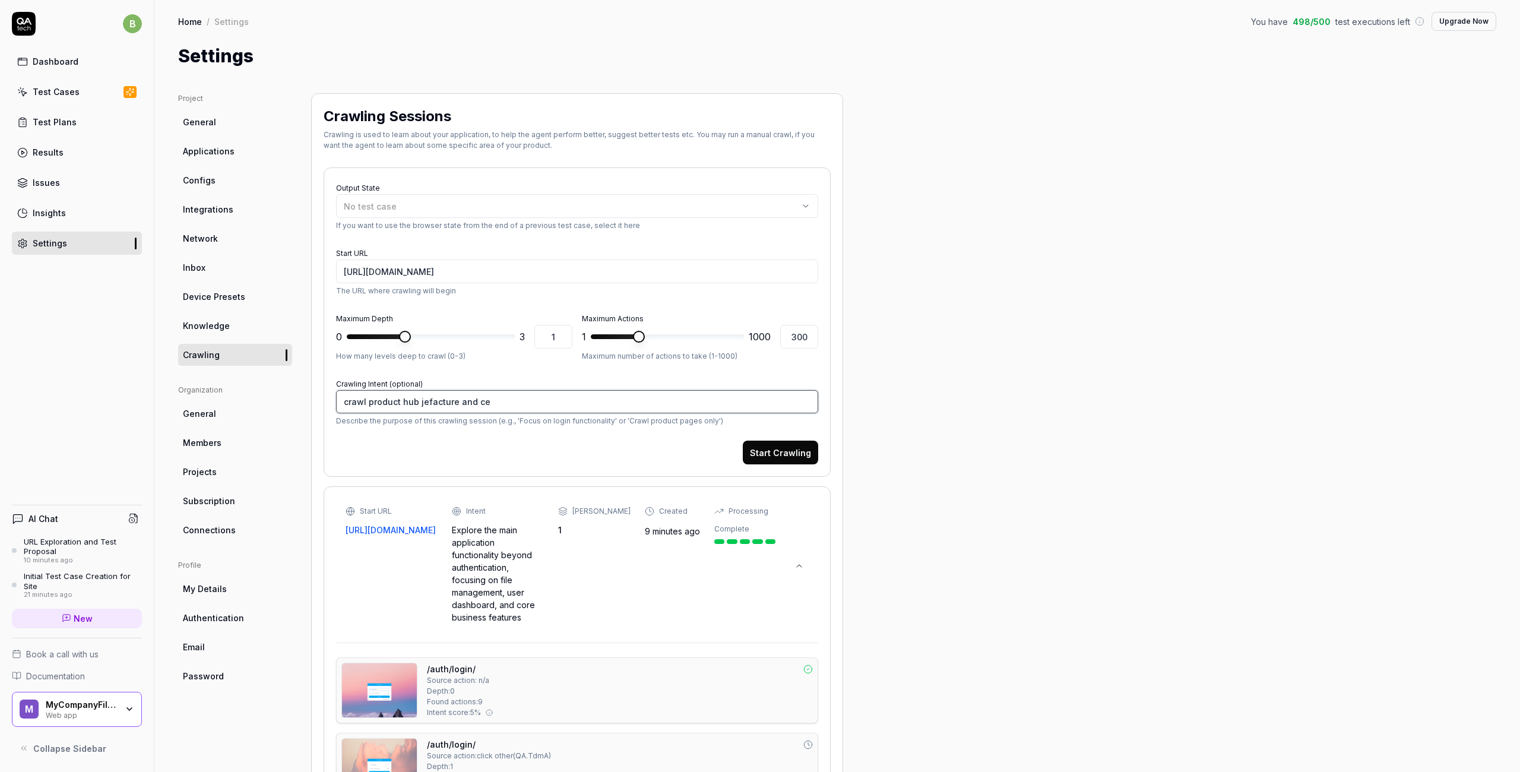
type textarea "*"
type textarea "crawl product hub jefacture and cecu"
type textarea "*"
type textarea "crawl product hub jefacture and cecur"
type textarea "*"
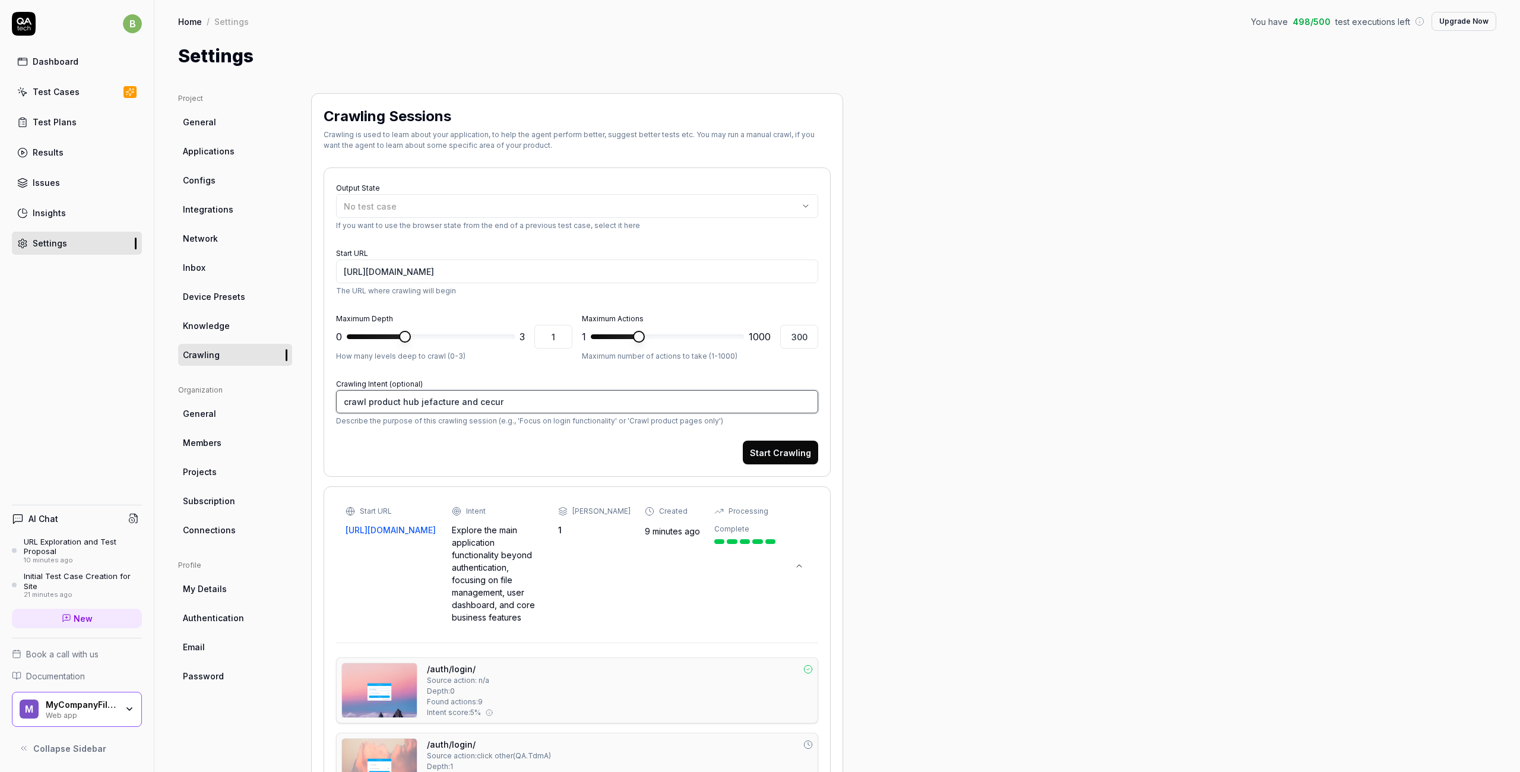
type textarea "crawl product hub jefacture and cecuri"
type textarea "*"
type textarea "crawl product hub jefacture and cecurit"
type textarea "*"
type textarea "crawl product hub jefacture and cecurity"
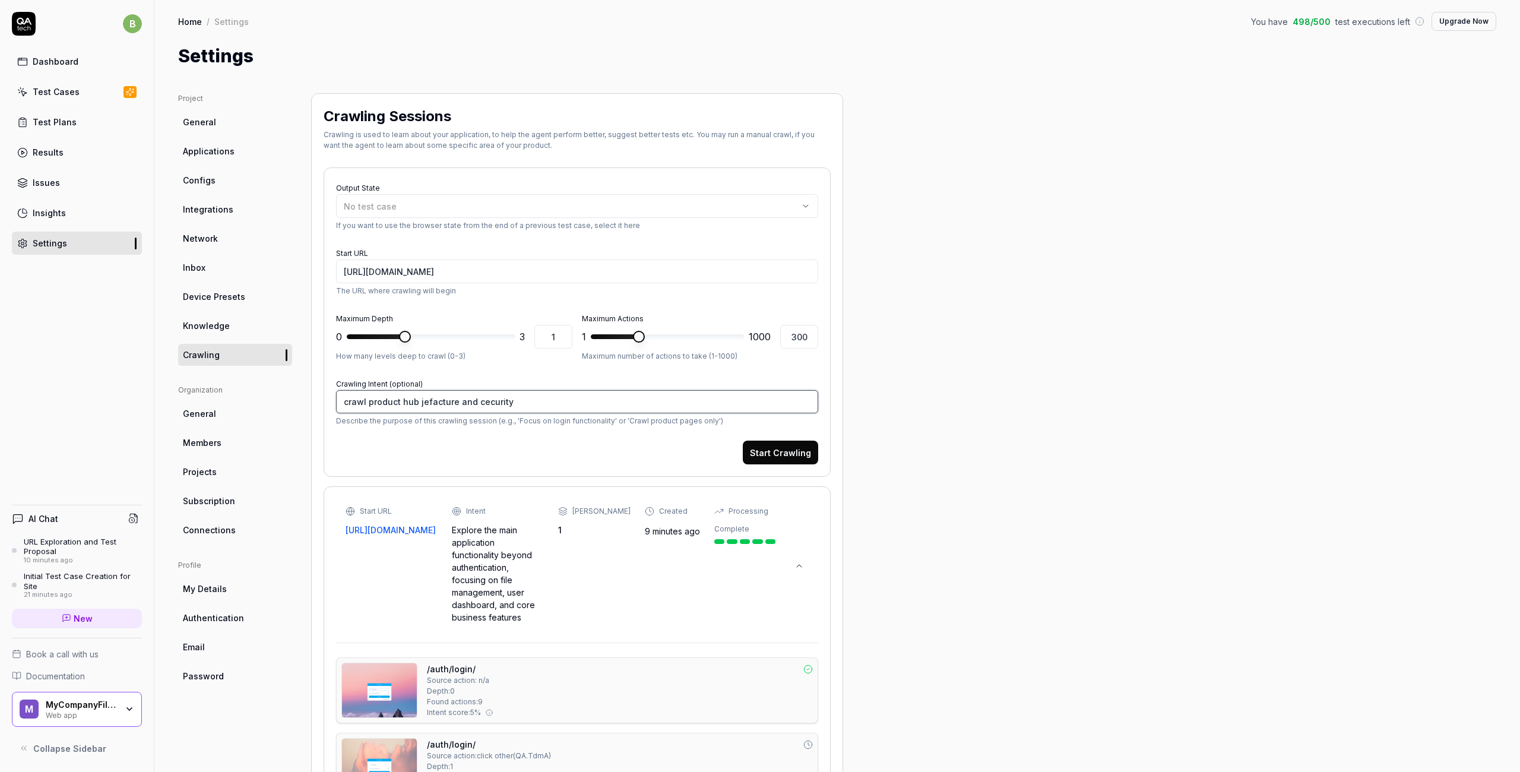
type textarea "*"
type textarea "crawl product hub jefacture and cecurity"
type textarea "*"
type textarea "crawl product hub jefacture and cecurity o"
type textarea "*"
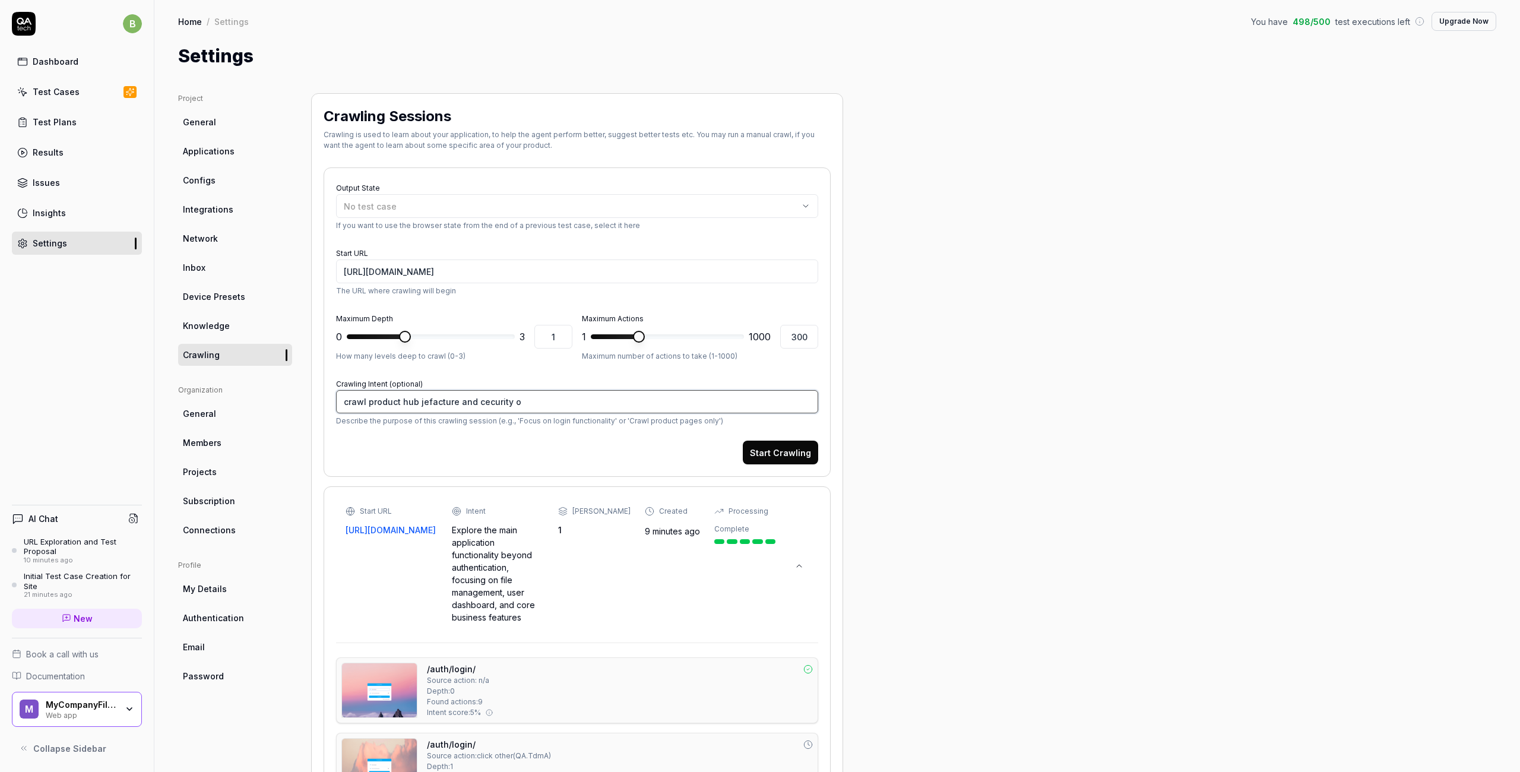
type textarea "crawl product hub jefacture and cecurity on"
type textarea "*"
type textarea "crawl product hub jefacture and cecurity onl"
type textarea "*"
type textarea "crawl product hub jefacture and cecurity only"
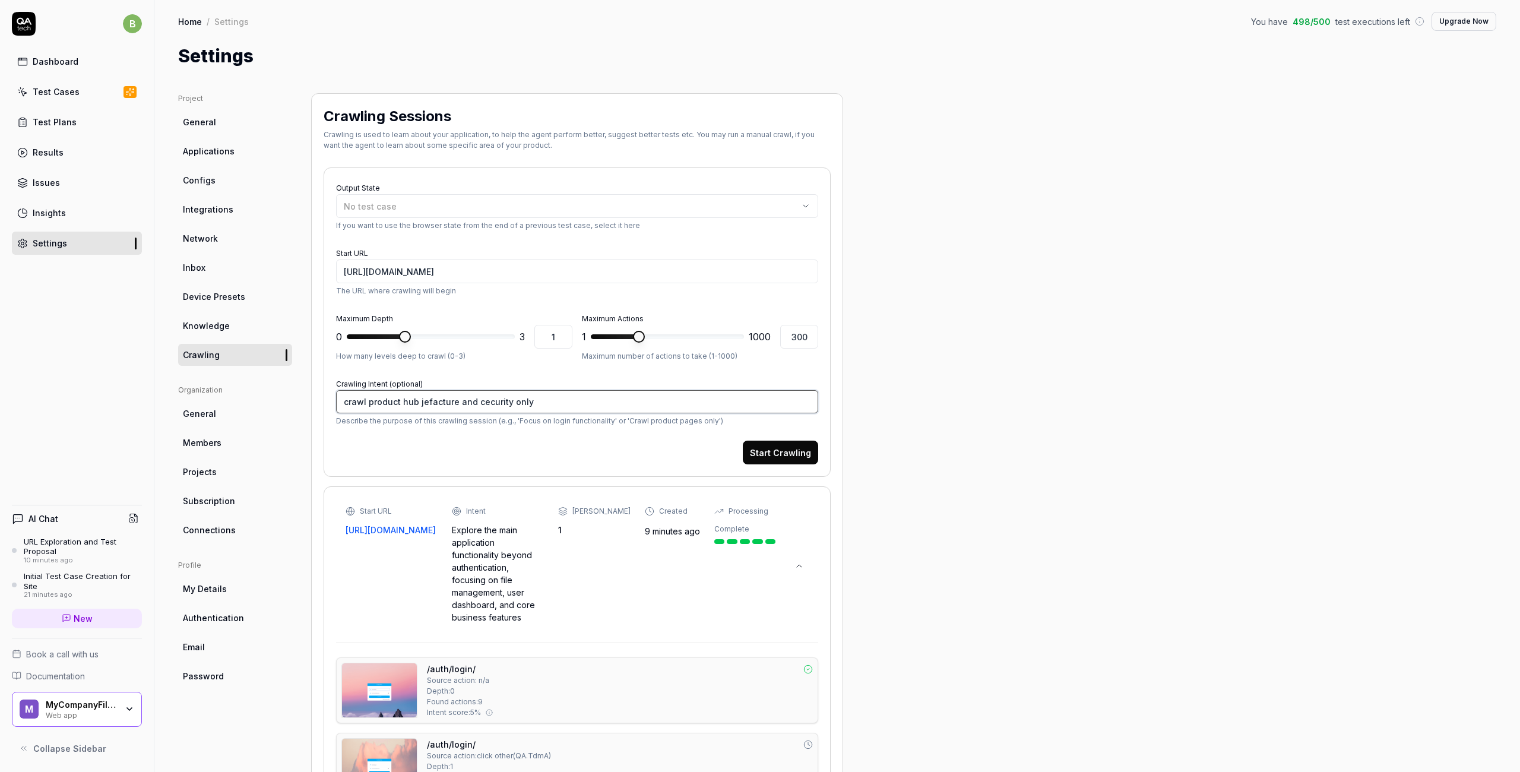
click at [418, 402] on textarea "crawl product hub jefacture and cecurity only" at bounding box center [577, 401] width 482 height 23
type textarea "*"
type textarea "crawl product hubjefacture and cecurity only"
type textarea "*"
type textarea "crawl product hub,jefacture and cecurity only"
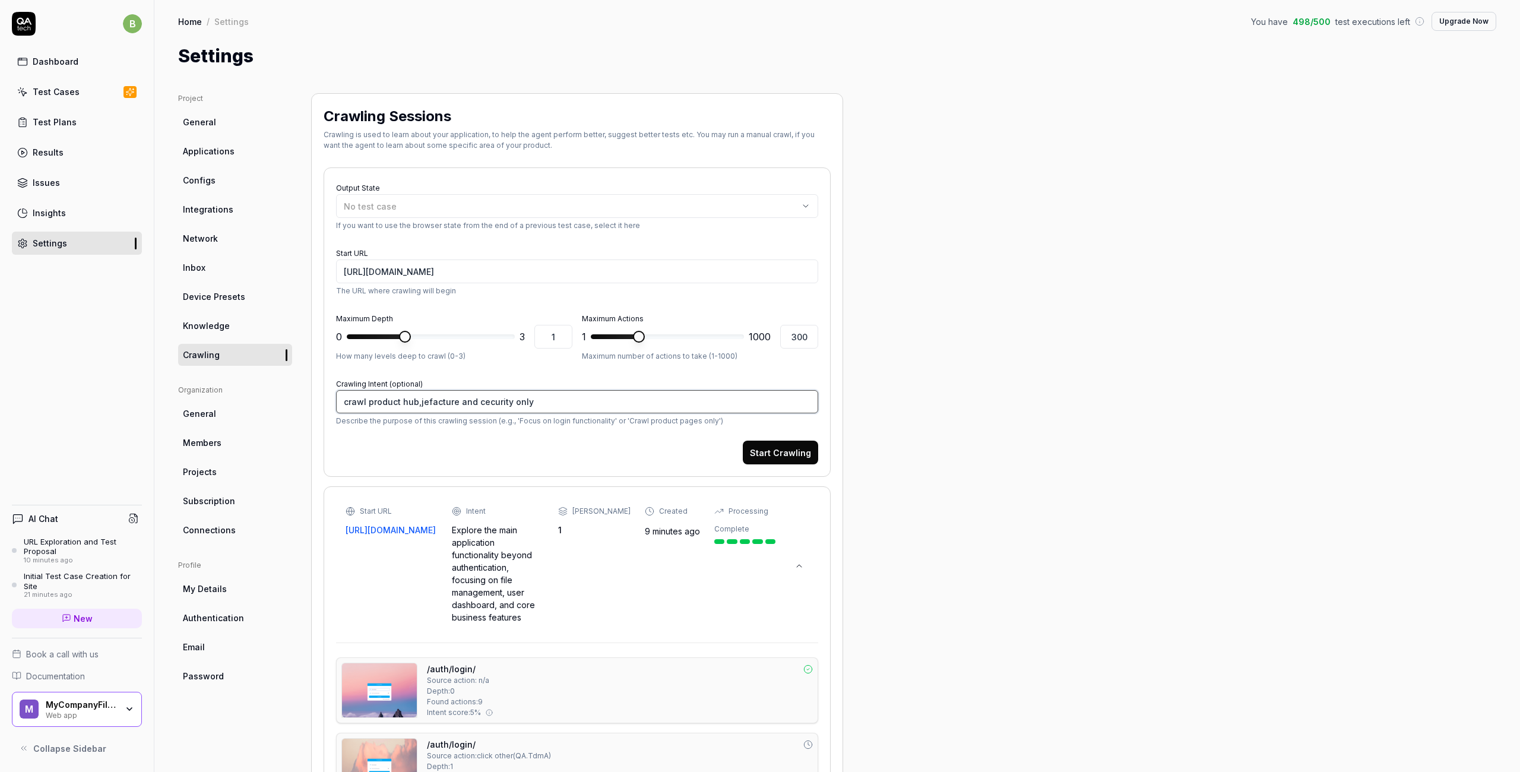
type textarea "*"
type textarea "crawl product hub, jefacture and cecurity only"
type textarea "*"
type textarea "crawl product hub, djefacture and cecurity only"
type textarea "*"
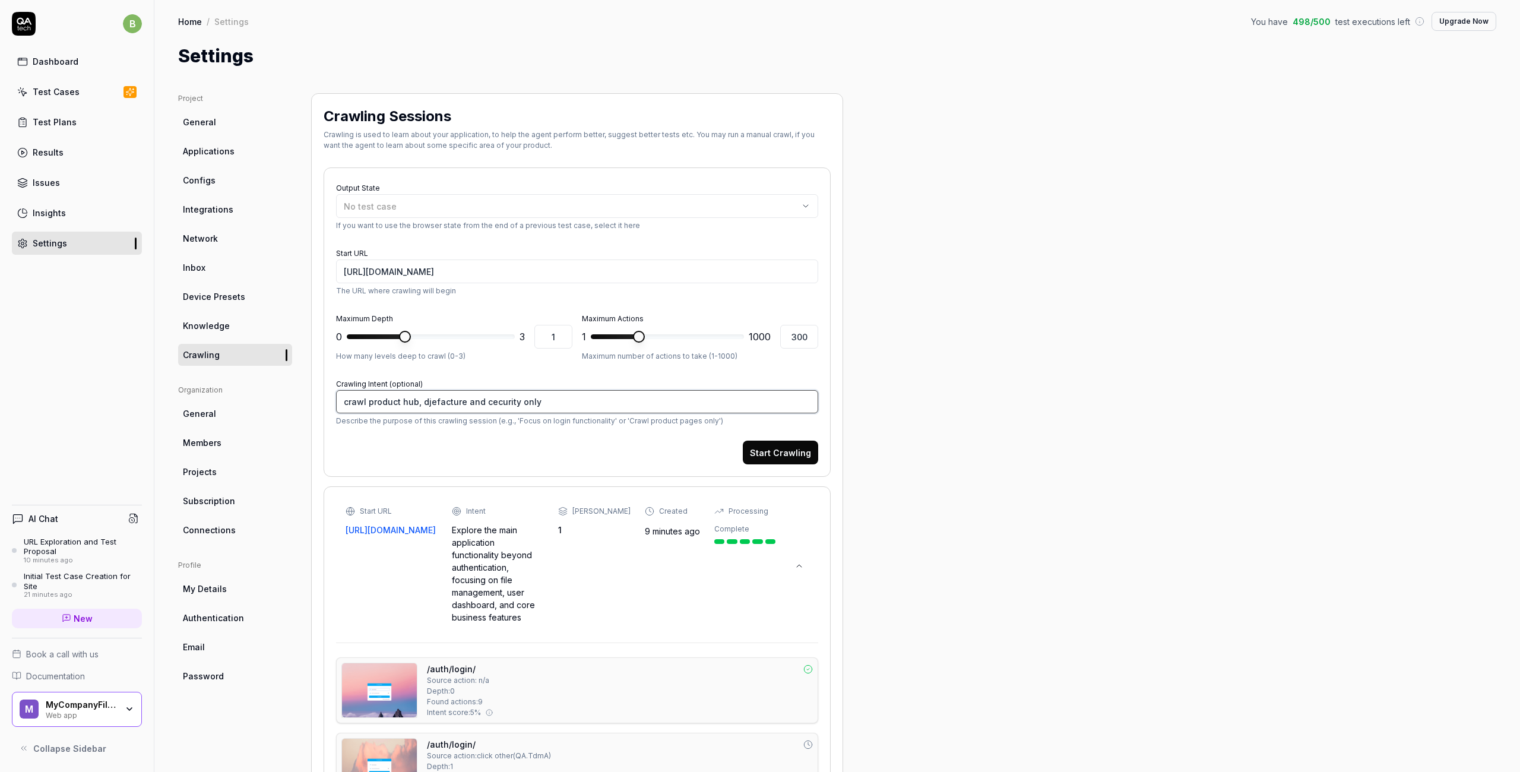
type textarea "crawl product hub, dajefacture and cecurity only"
type textarea "*"
type textarea "crawl product hub, dasjefacture and cecurity only"
type textarea "*"
type textarea "crawl product hub, dashjefacture and cecurity only"
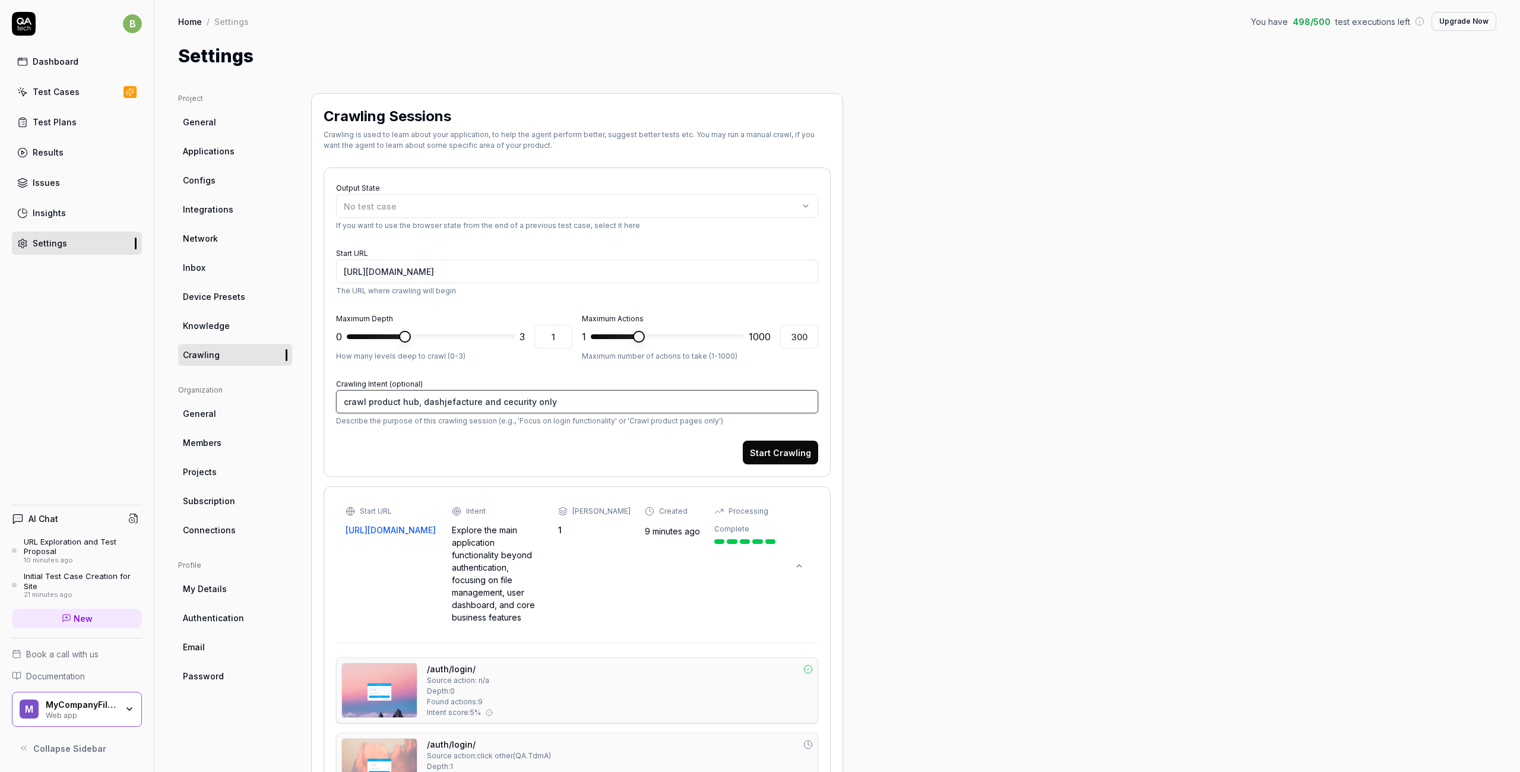
type textarea "*"
type textarea "crawl product hub, dashbjefacture and cecurity only"
type textarea "*"
type textarea "crawl product hub, dashboajefacture and cecurity only"
type textarea "*"
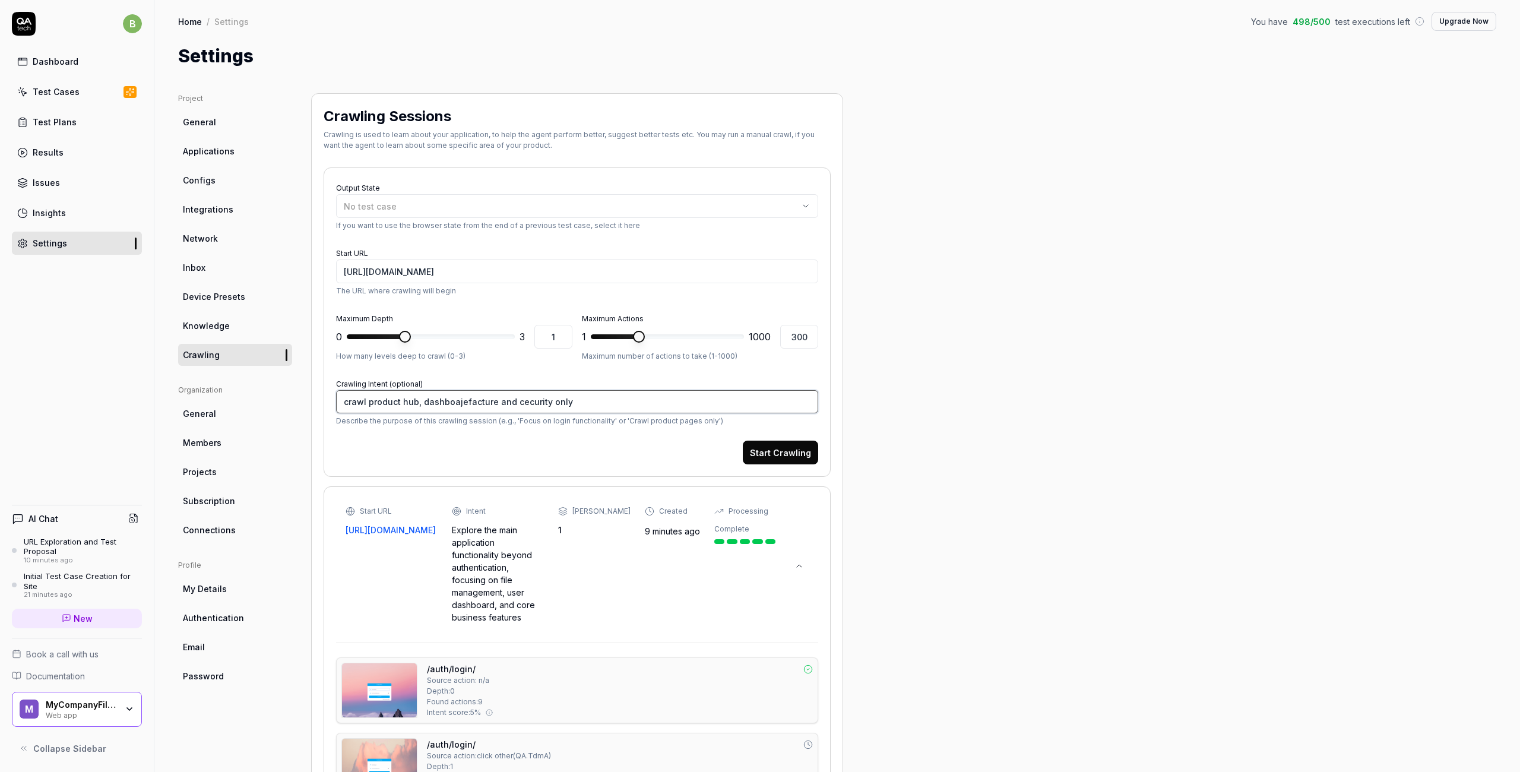
type textarea "crawl product hub, dashbojefacture and cecurity only"
type textarea "*"
type textarea "crawl product hub, dashbjefacture and cecurity only"
type textarea "*"
type textarea "crawl product hub, dashjefacture and cecurity only"
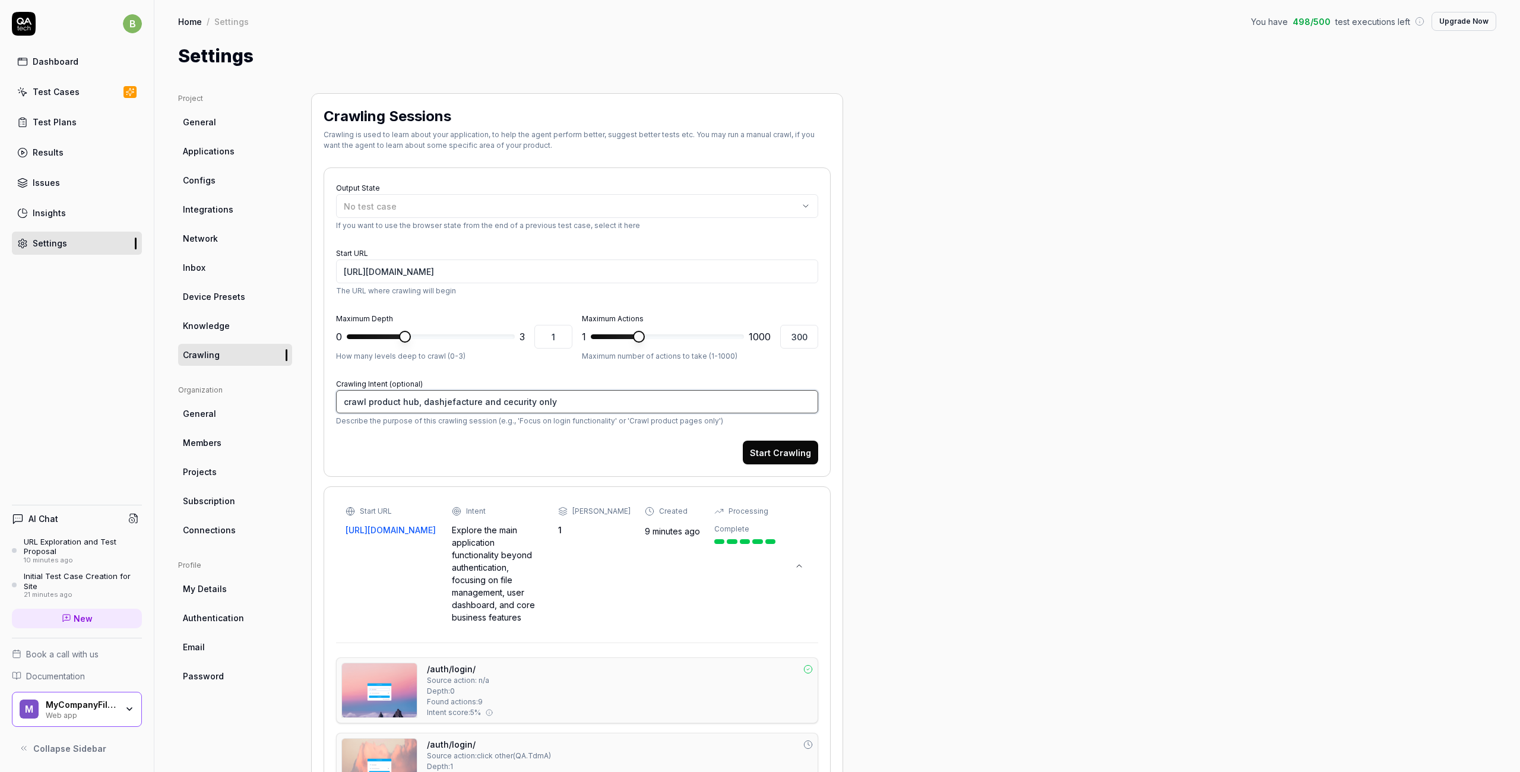
type textarea "*"
type textarea "crawl product hub, dasjefacture and cecurity only"
type textarea "*"
type textarea "crawl product hub, dajefacture and cecurity only"
type textarea "*"
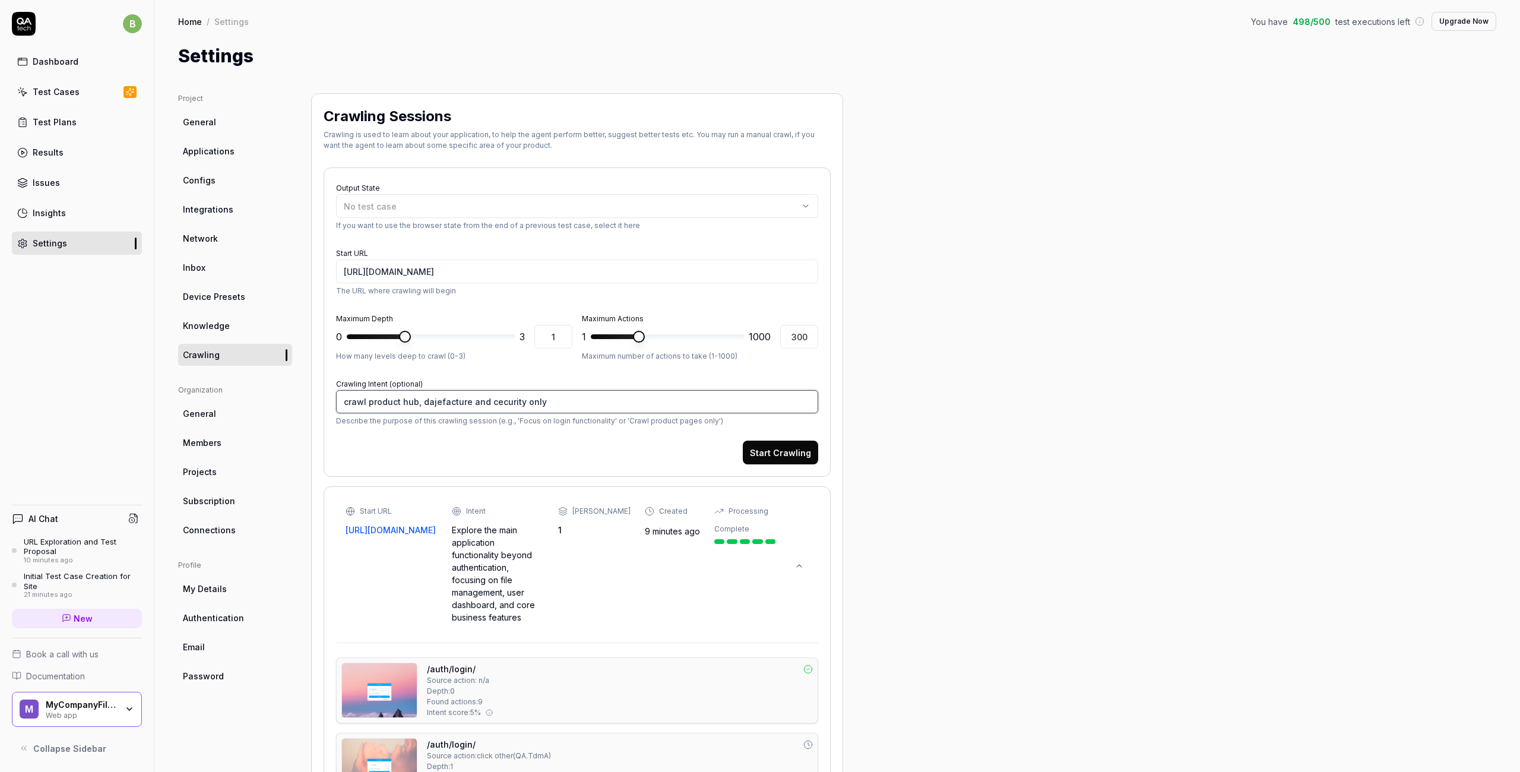
type textarea "crawl product hub, djefacture and cecurity only"
type textarea "*"
type textarea "crawl product hub, jefacture and cecurity only"
type textarea "*"
type textarea "crawl product hub, hjefacture and cecurity only"
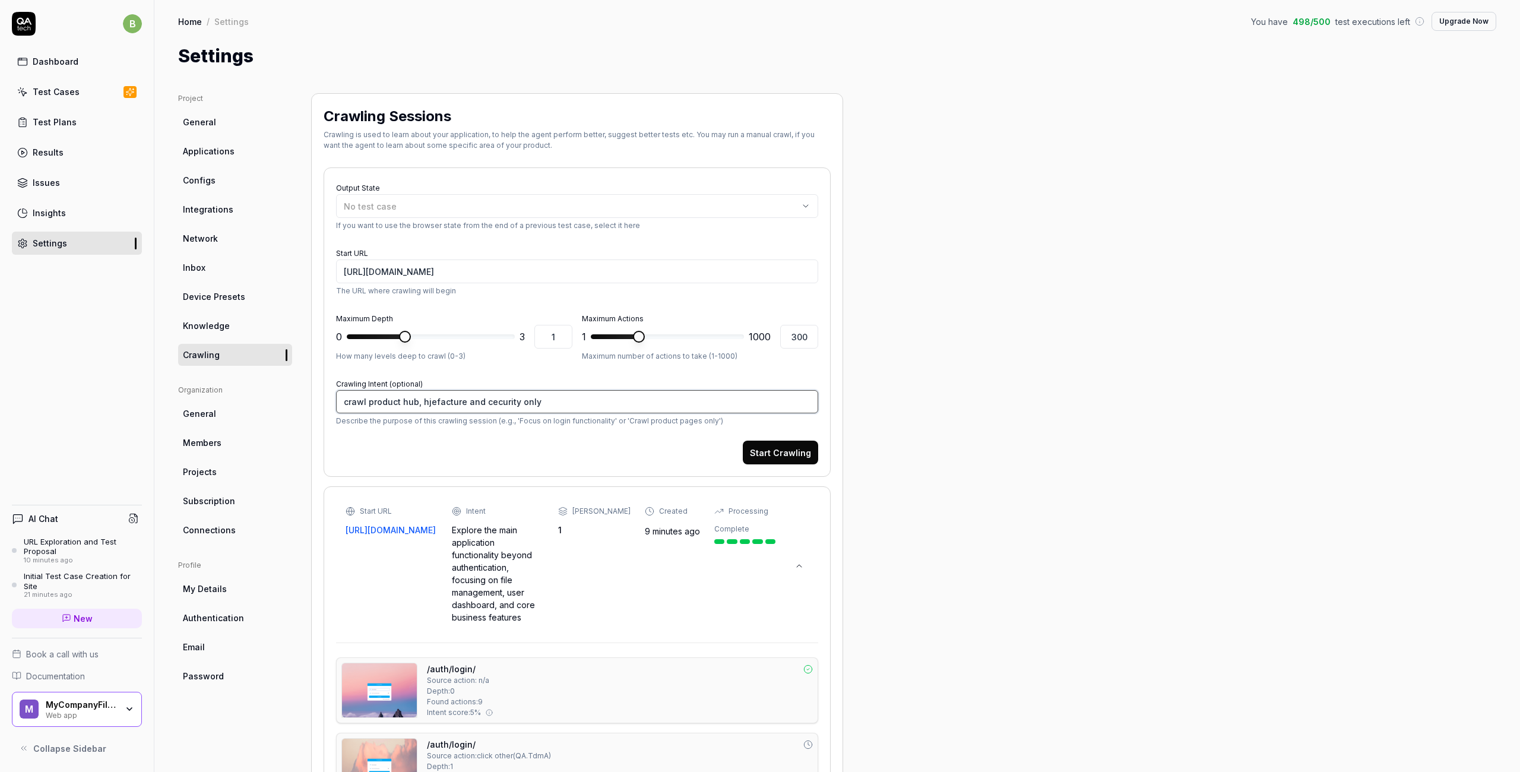
type textarea "*"
type textarea "crawl product hub, hujefacture and cecurity only"
type textarea "*"
type textarea "crawl product hub, hubjefacture and cecurity only"
type textarea "*"
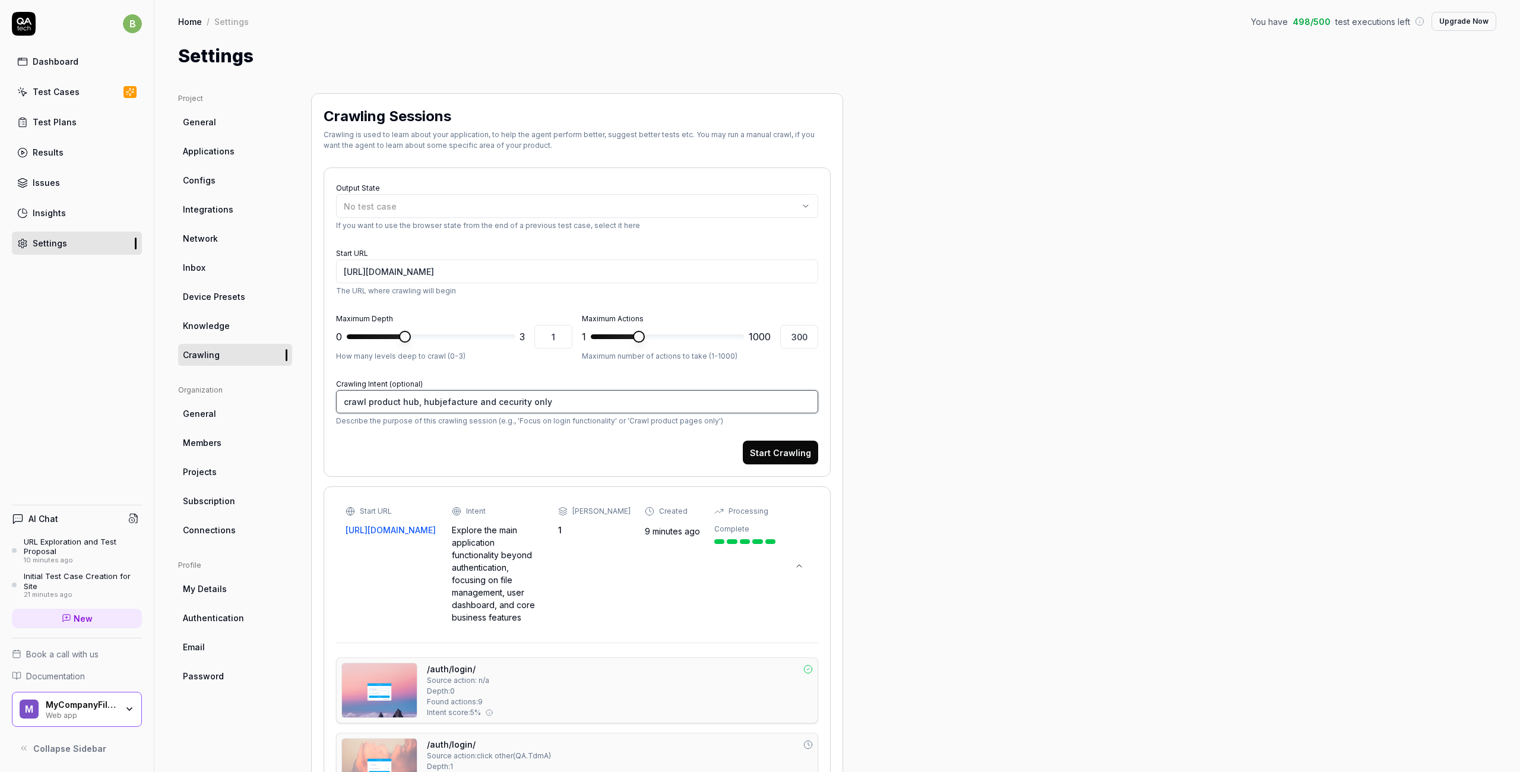
type textarea "crawl product hub, hub jefacture and cecurity only"
type textarea "*"
type textarea "crawl product hub, hub djefacture and cecurity only"
type textarea "*"
type textarea "crawl product hub, hub dajefacture and cecurity only"
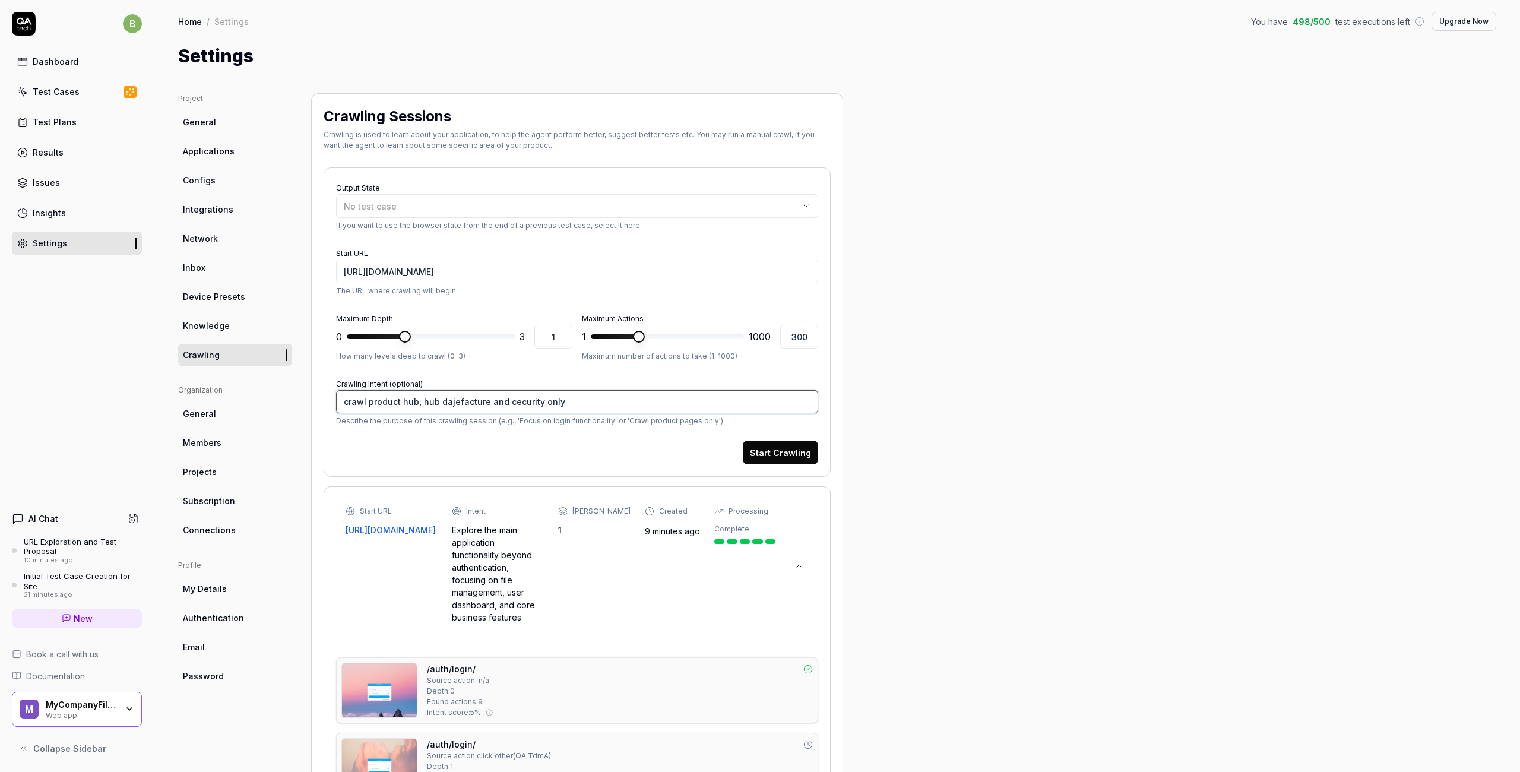
type textarea "*"
type textarea "crawl product hub, hub dasjefacture and cecurity only"
type textarea "*"
type textarea "crawl product hub, hub dasjjefacture and cecurity only"
type textarea "*"
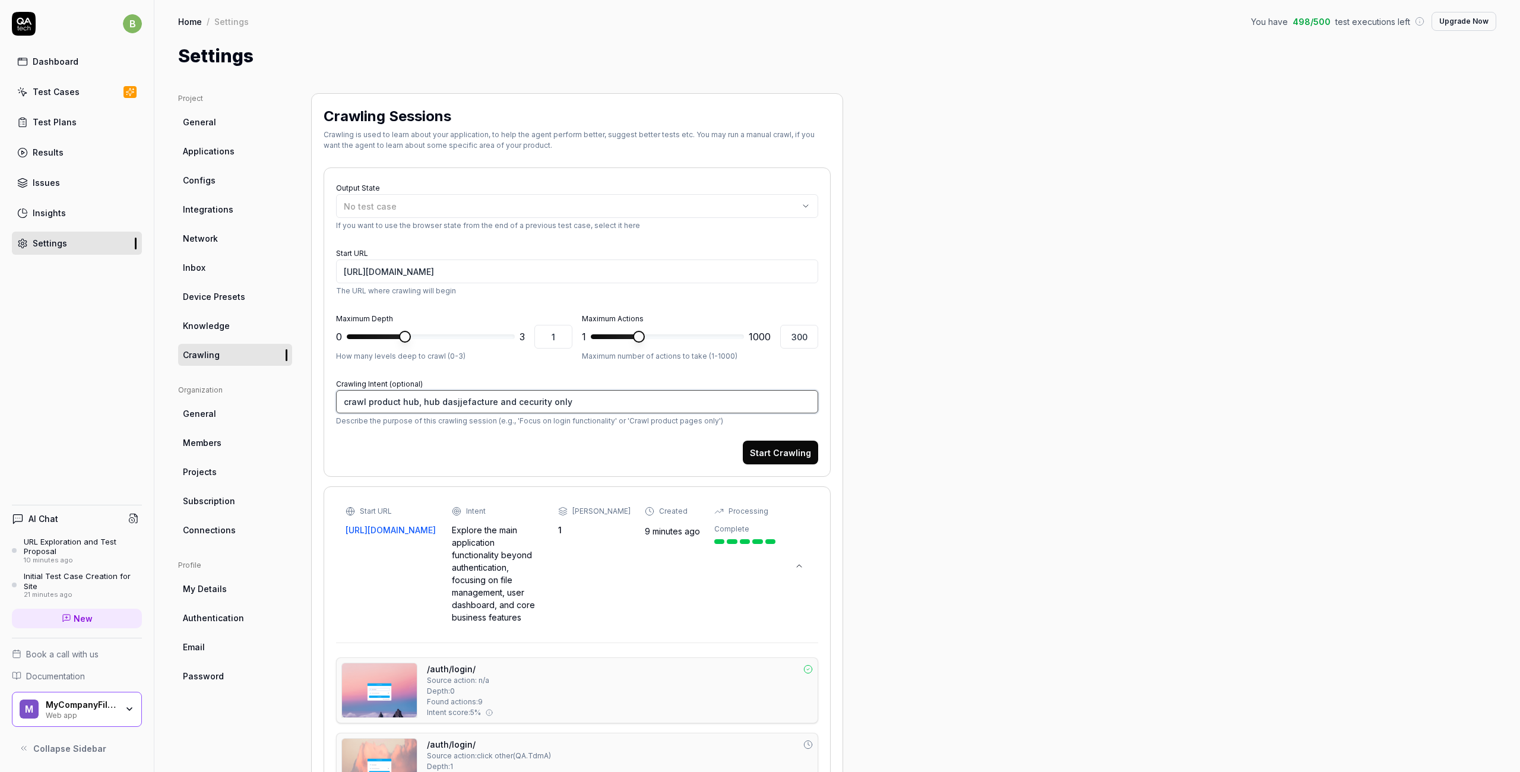
type textarea "crawl product hub, hub dasjefacture and cecurity only"
type textarea "*"
type textarea "crawl product hub, hub dashjefacture and cecurity only"
type textarea "*"
type textarea "crawl product hub, hub dashbjefacture and cecurity only"
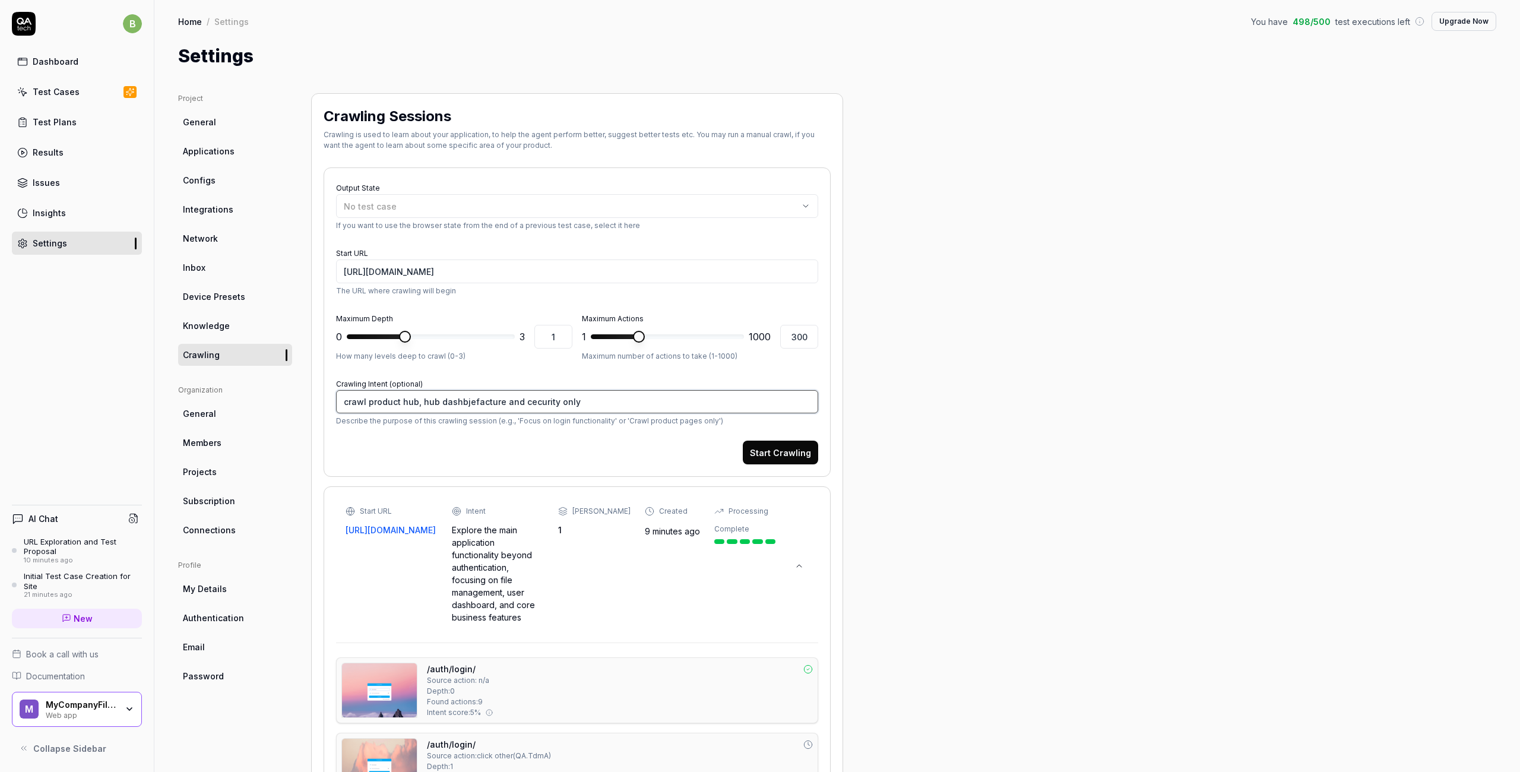
type textarea "*"
type textarea "crawl product hub, hub dashbojefacture and cecurity only"
type textarea "*"
type textarea "crawl product hub, hub dashboajefacture and cecurity only"
type textarea "*"
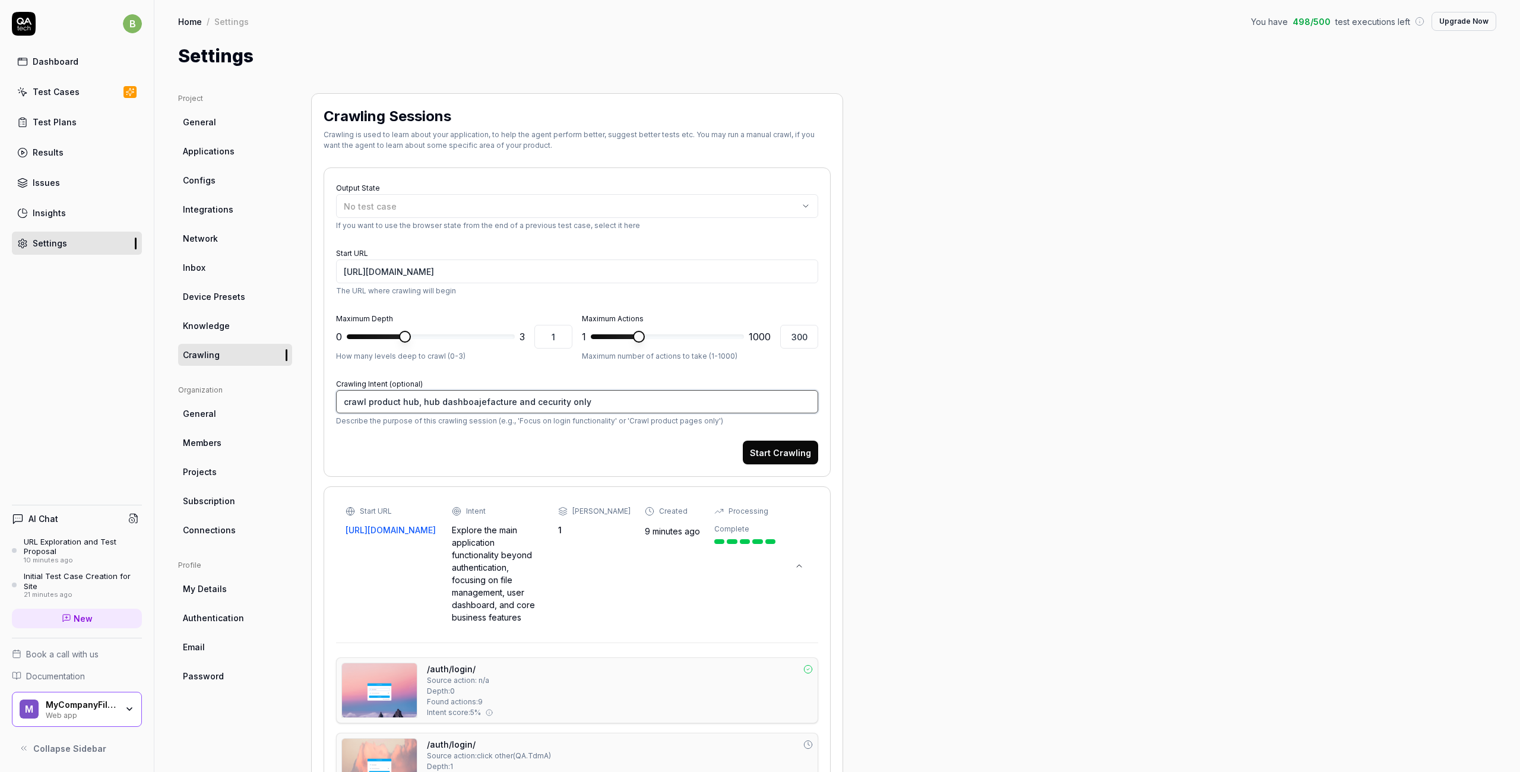
type textarea "crawl product hub, hub dashboarjefacture and cecurity only"
type textarea "*"
type textarea "crawl product hub, hub dashboardjefacture and cecurity only"
type textarea "*"
type textarea "crawl product hub, hub dashboard jefacture and cecurity only"
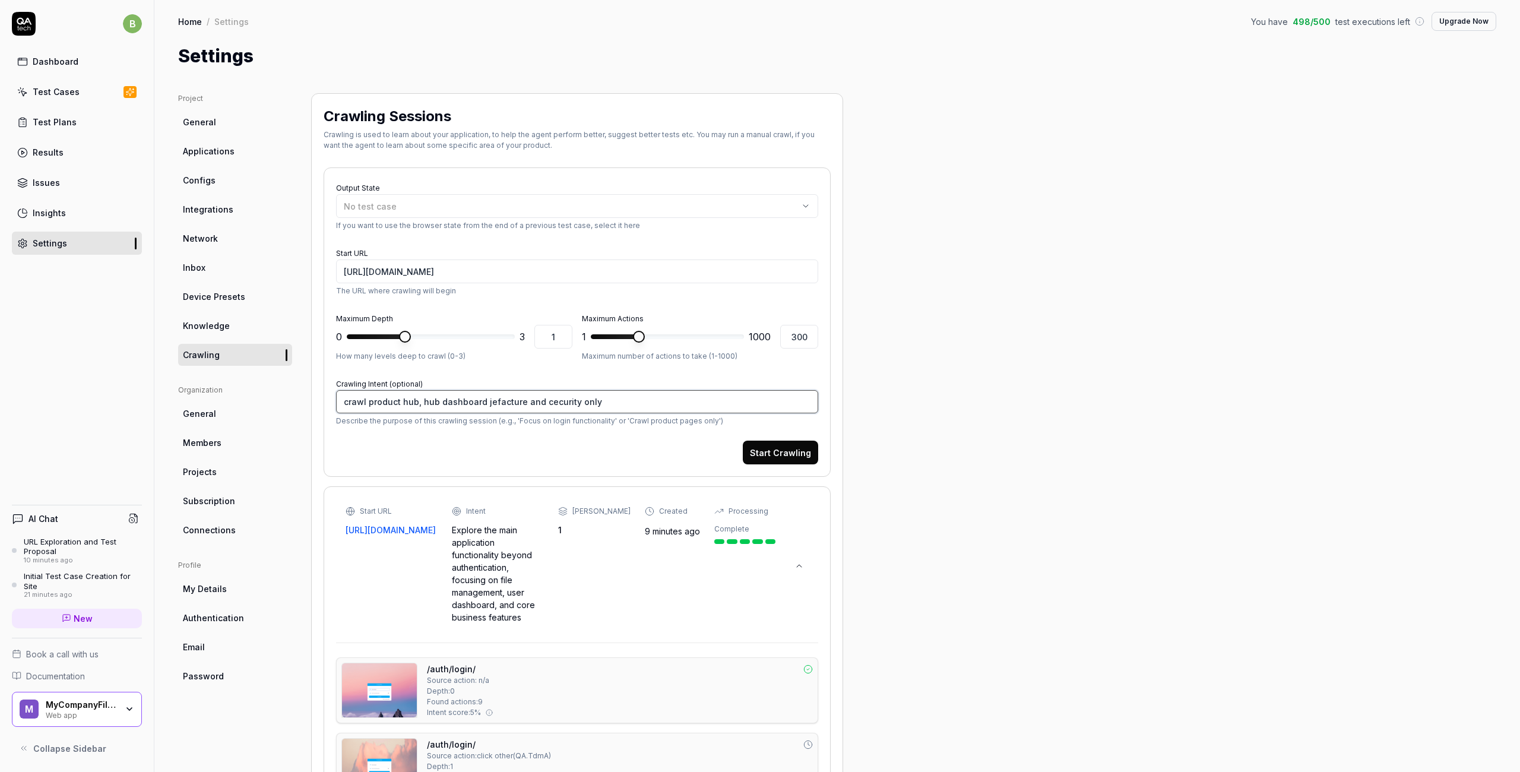
type textarea "*"
type textarea "crawl product hub, hub dashboardjefacture and cecurity only"
type textarea "*"
type textarea "crawl product hub, hub dashboard,jefacture and cecurity only"
type textarea "*"
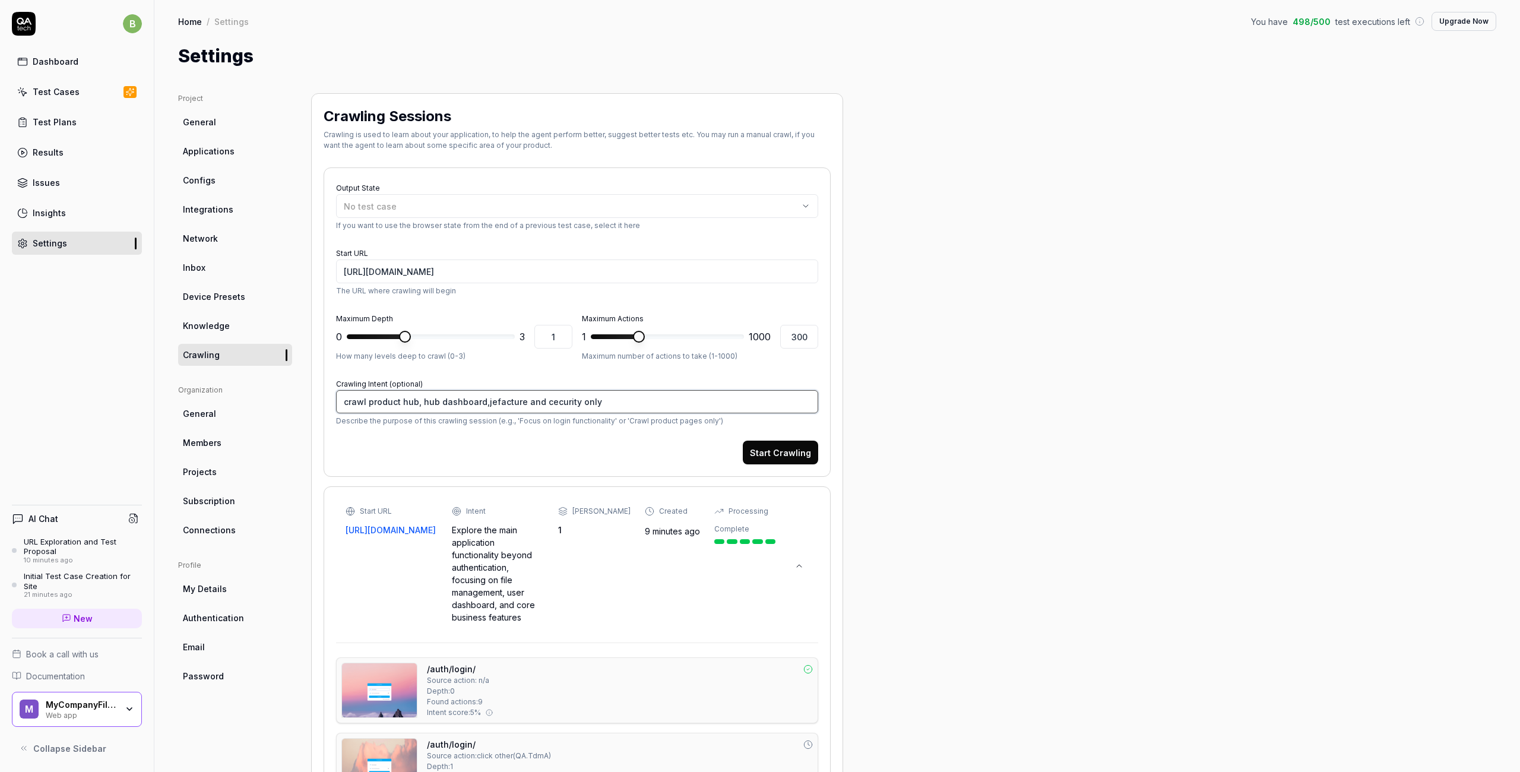
type textarea "crawl product hub, hub dashboard, jefacture and cecurity only"
type textarea "*"
type textarea "crawl product hub, hub dashboard, ajefacture and cecurity only"
type textarea "*"
type textarea "crawl product hub, hub dashboard, adjefacture and cecurity only"
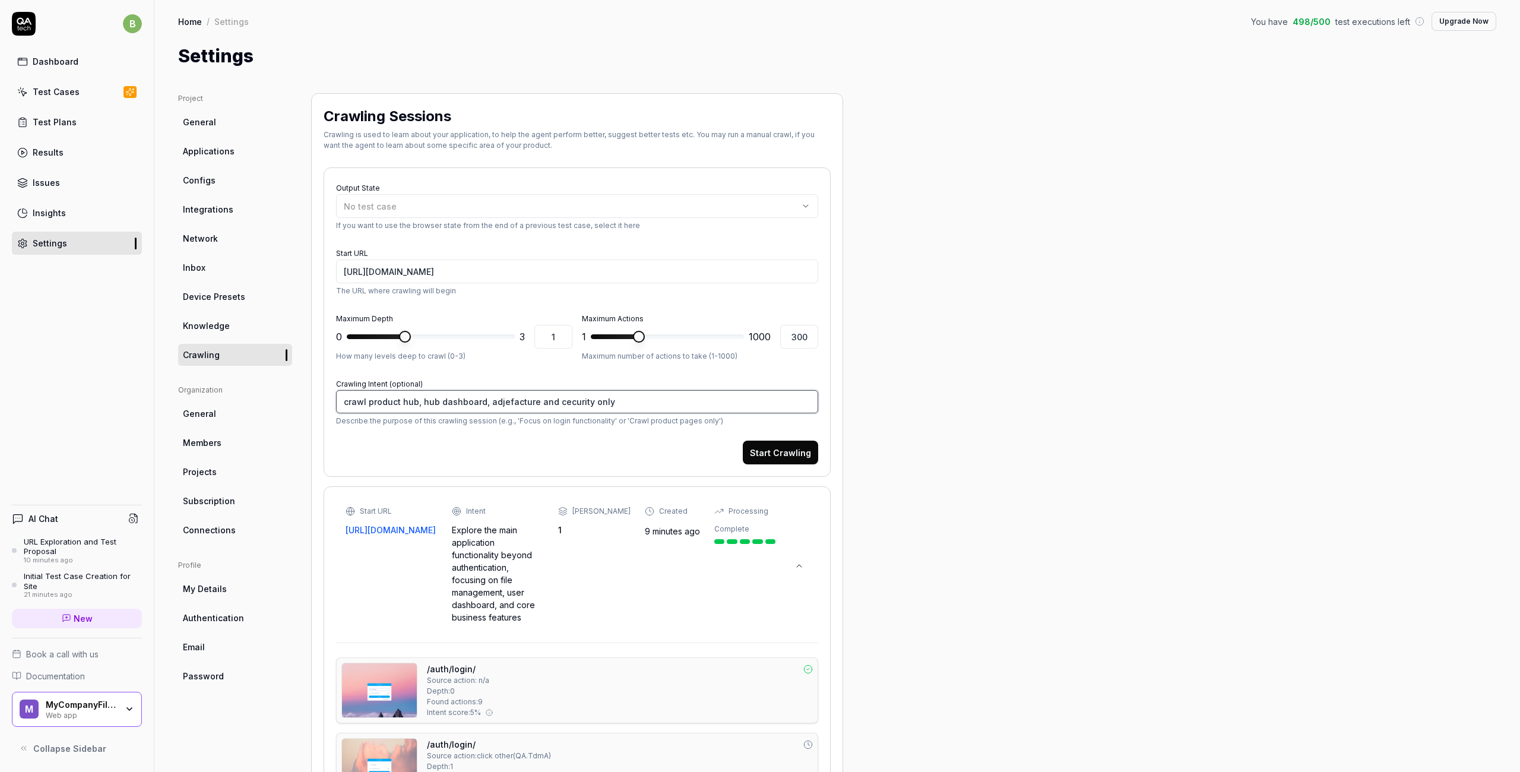
type textarea "*"
type textarea "crawl product hub, hub dashboard, admjefacture and cecurity only"
type textarea "*"
type textarea "crawl product hub, hub dashboard, admijefacture and cecurity only"
type textarea "*"
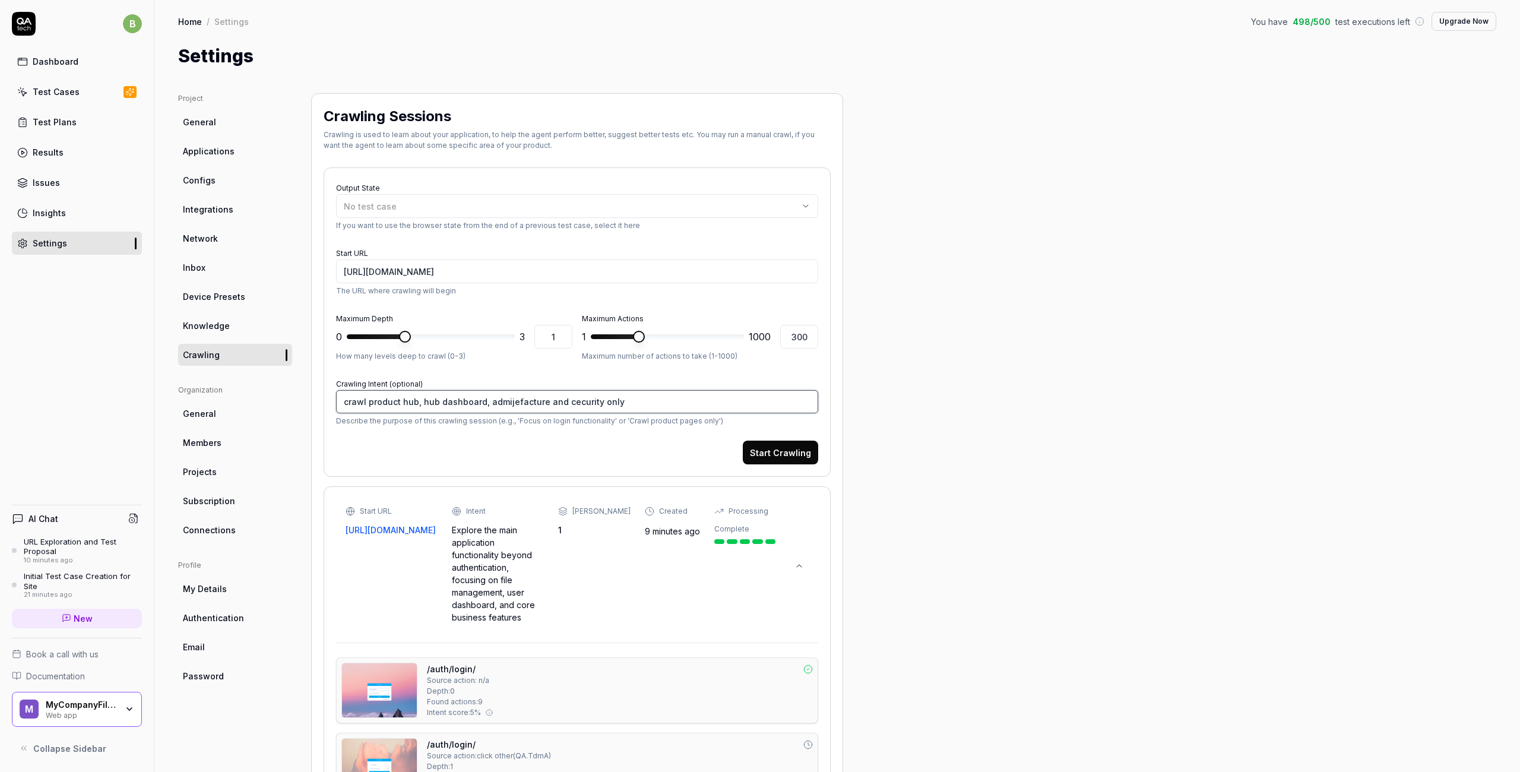
type textarea "crawl product hub, hub dashboard, adminjefacture and cecurity only"
type textarea "*"
type textarea "crawl product hub, hub dashboard, admin jefacture and cecurity only"
type textarea "*"
type textarea "crawl product hub, hub dashboard, admin ijefacture and cecurity only"
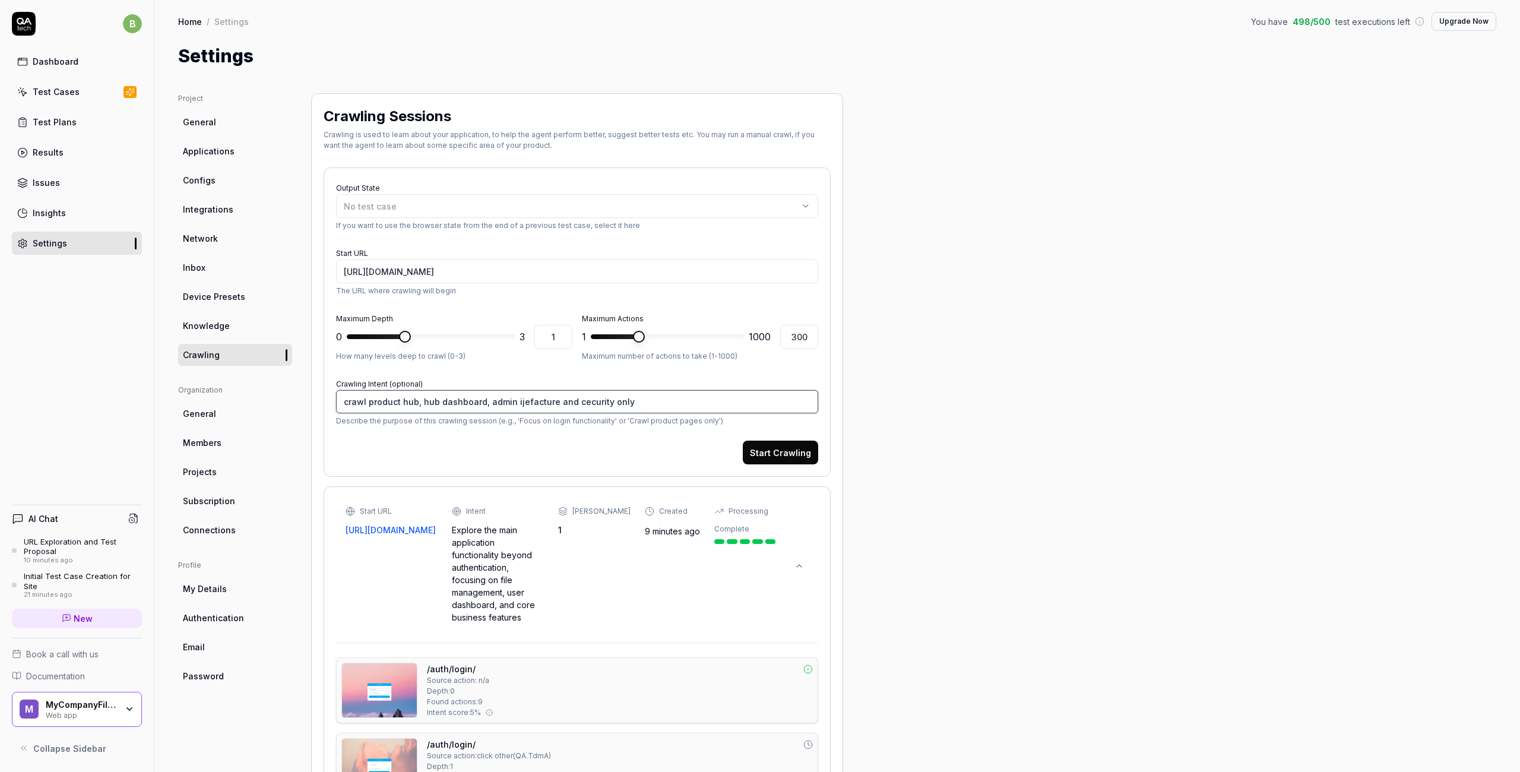
type textarea "*"
type textarea "crawl product hub, hub dashboard, admin injefacture and cecurity only"
type textarea "*"
type textarea "crawl product hub, hub dashboard, admin invjefacture and cecurity only"
type textarea "*"
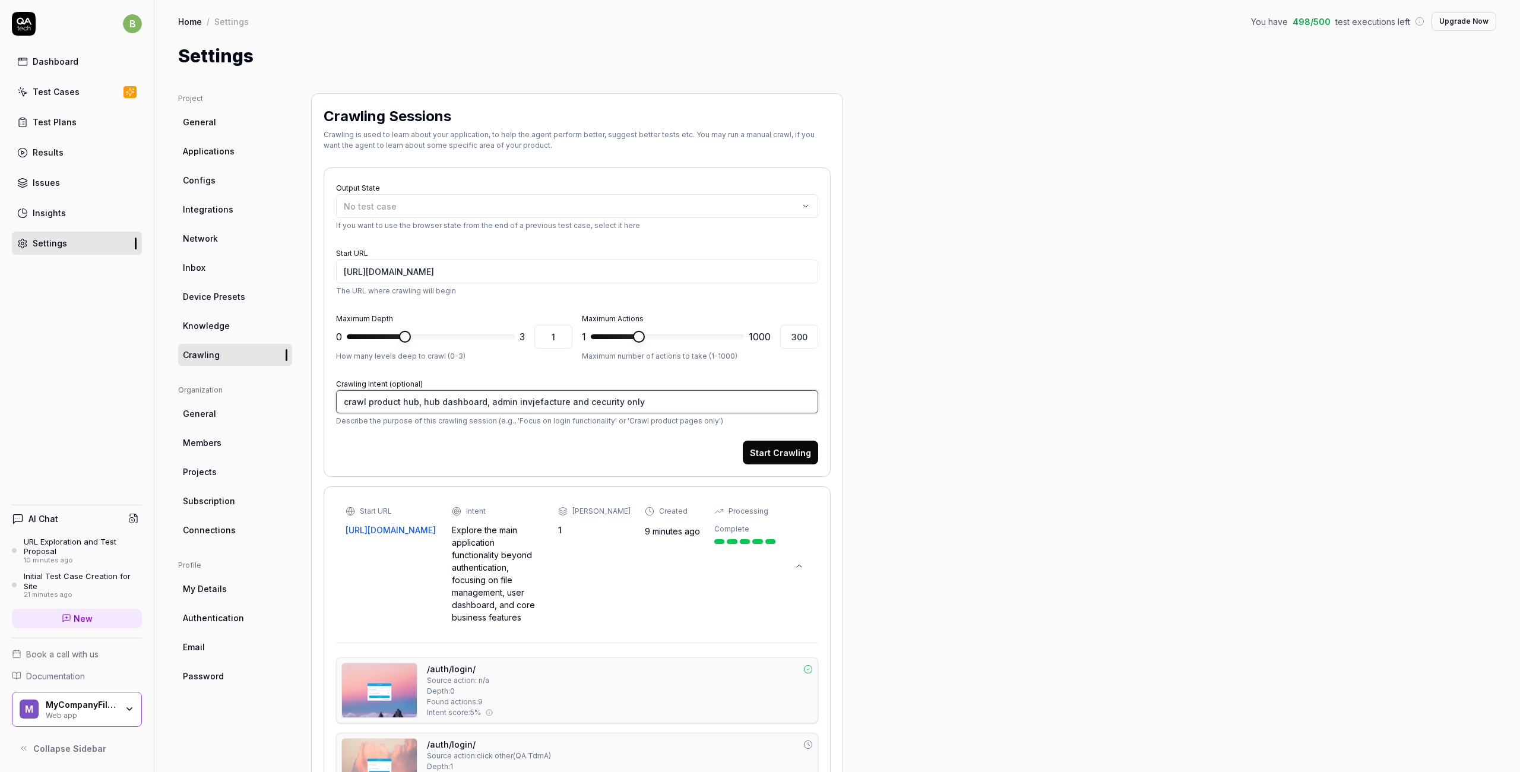
type textarea "crawl product hub, hub dashboard, admin invojefacture and cecurity only"
type textarea "*"
type textarea "crawl product hub, hub dashboard, admin invoijefacture and cecurity only"
click at [789, 454] on button "Start Crawling" at bounding box center [780, 453] width 75 height 24
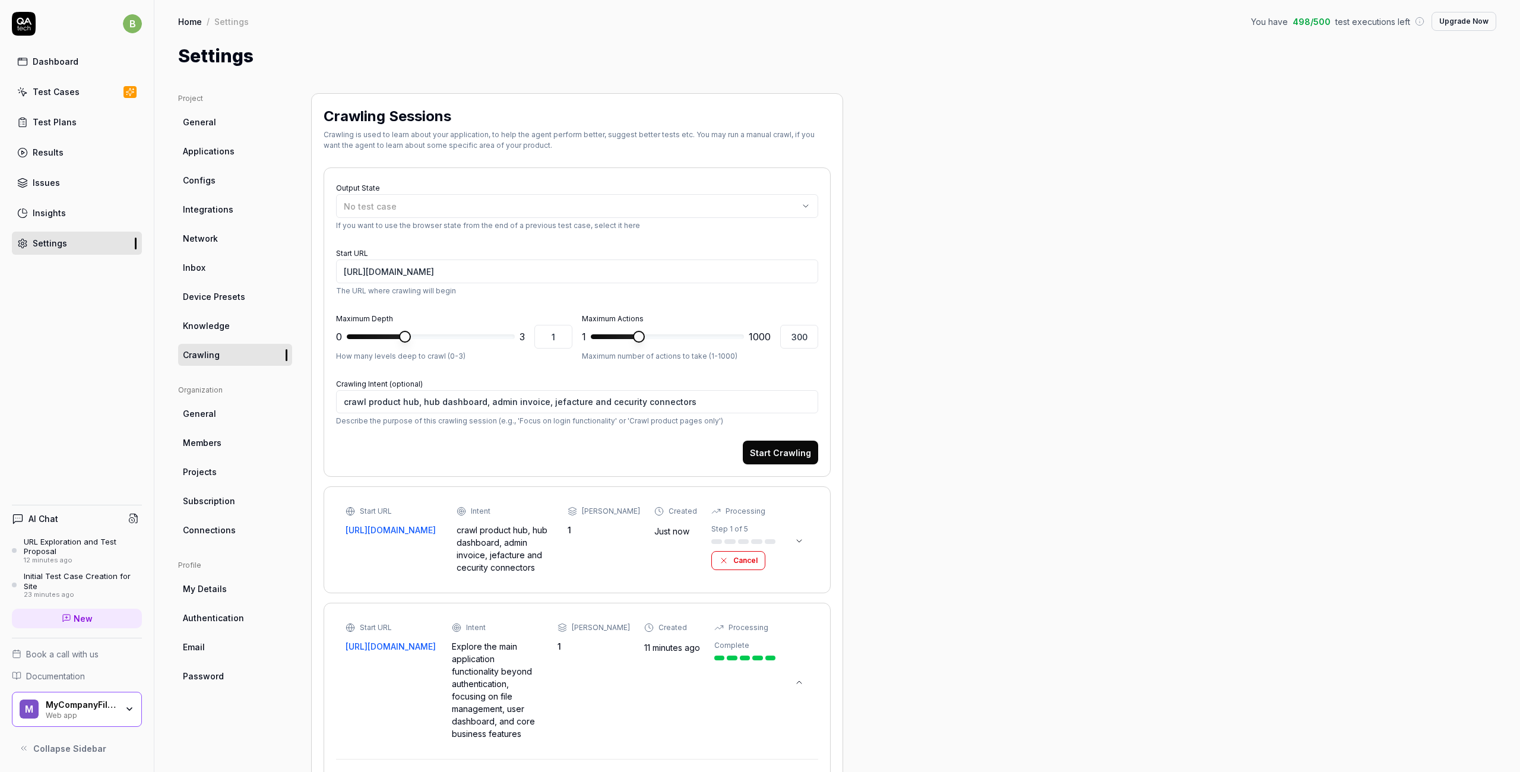
click at [53, 94] on div "Test Cases" at bounding box center [56, 92] width 47 height 12
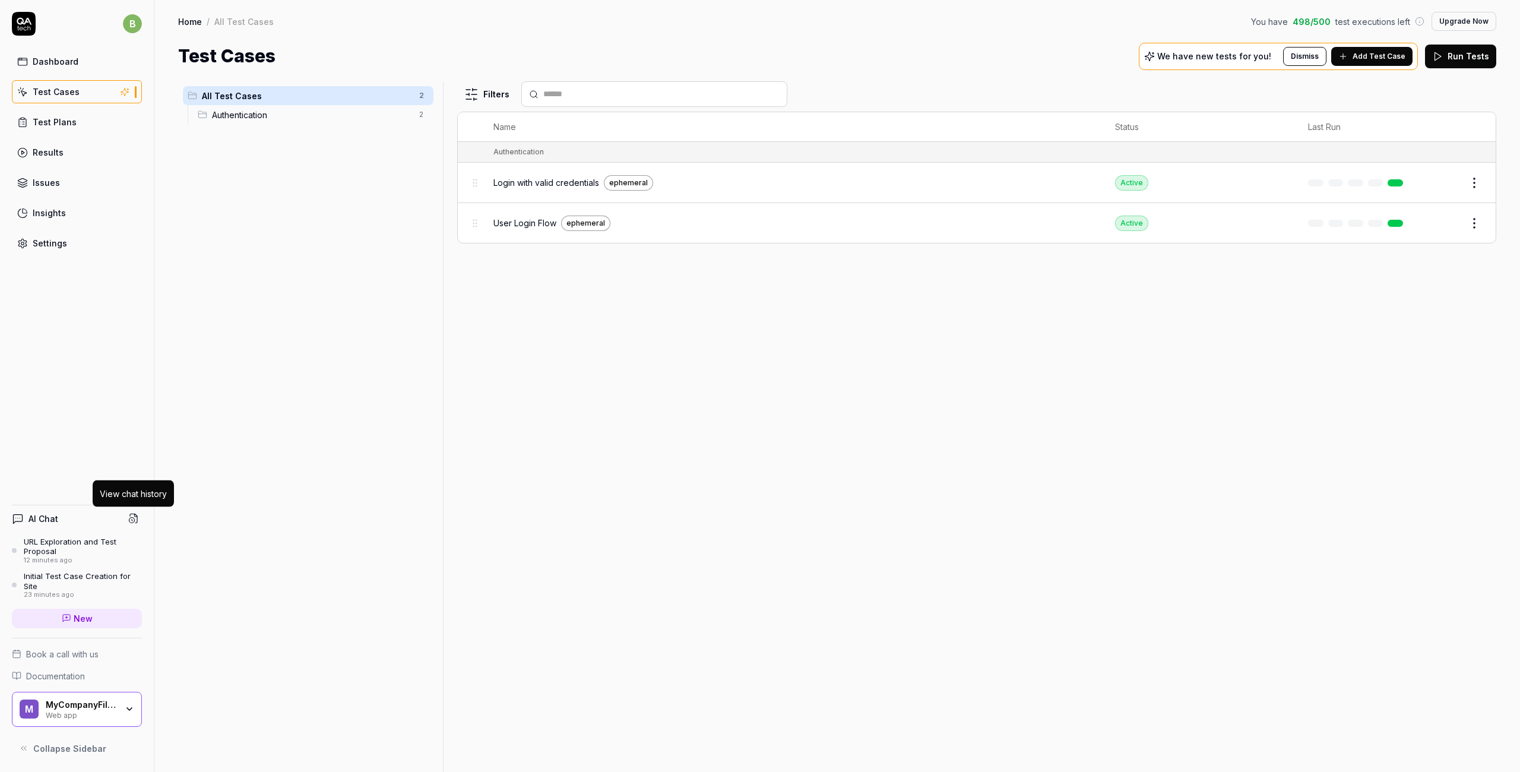
click at [133, 521] on circle at bounding box center [131, 520] width 5 height 5
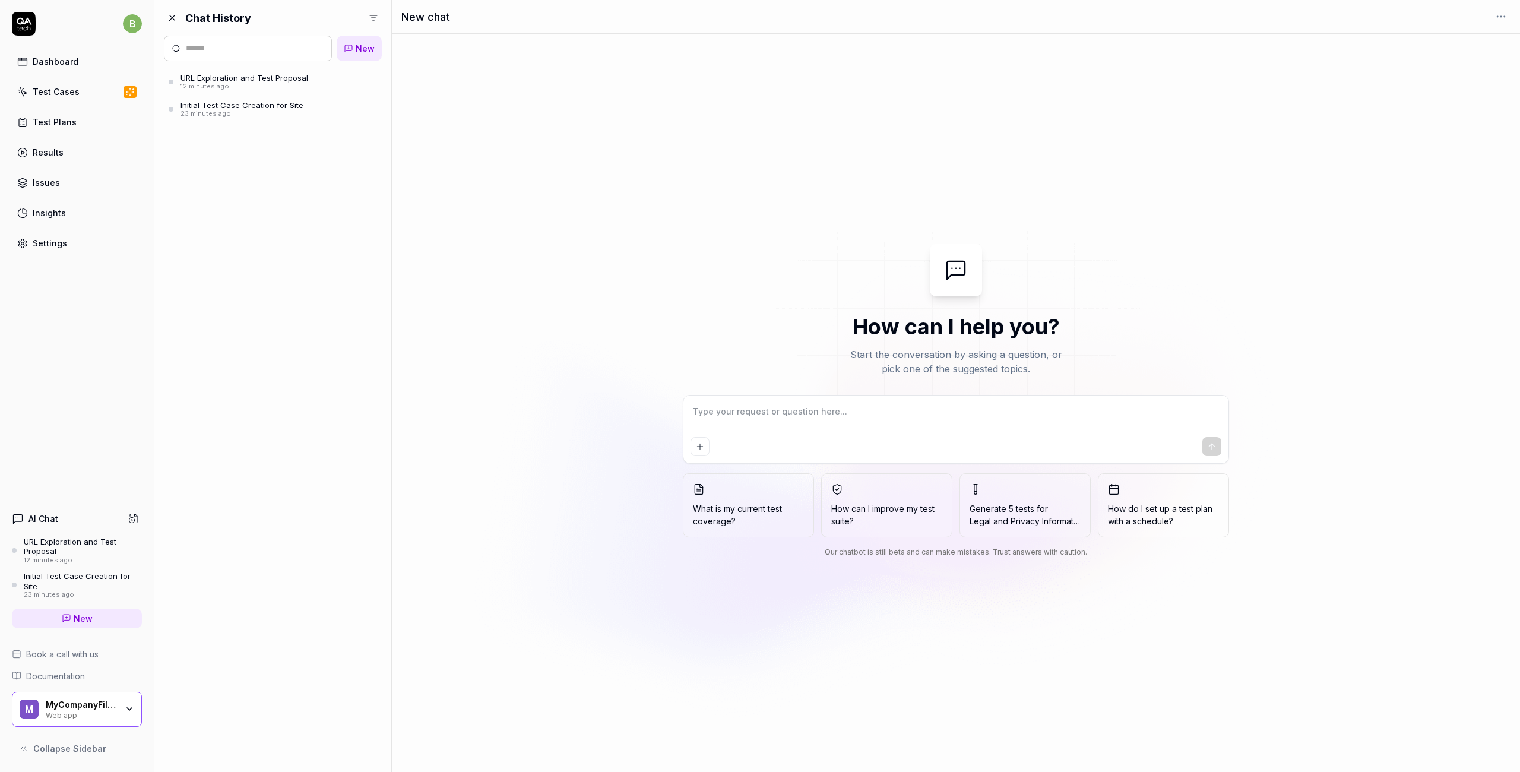
click at [220, 80] on div "URL Exploration and Test Proposal" at bounding box center [245, 78] width 128 height 10
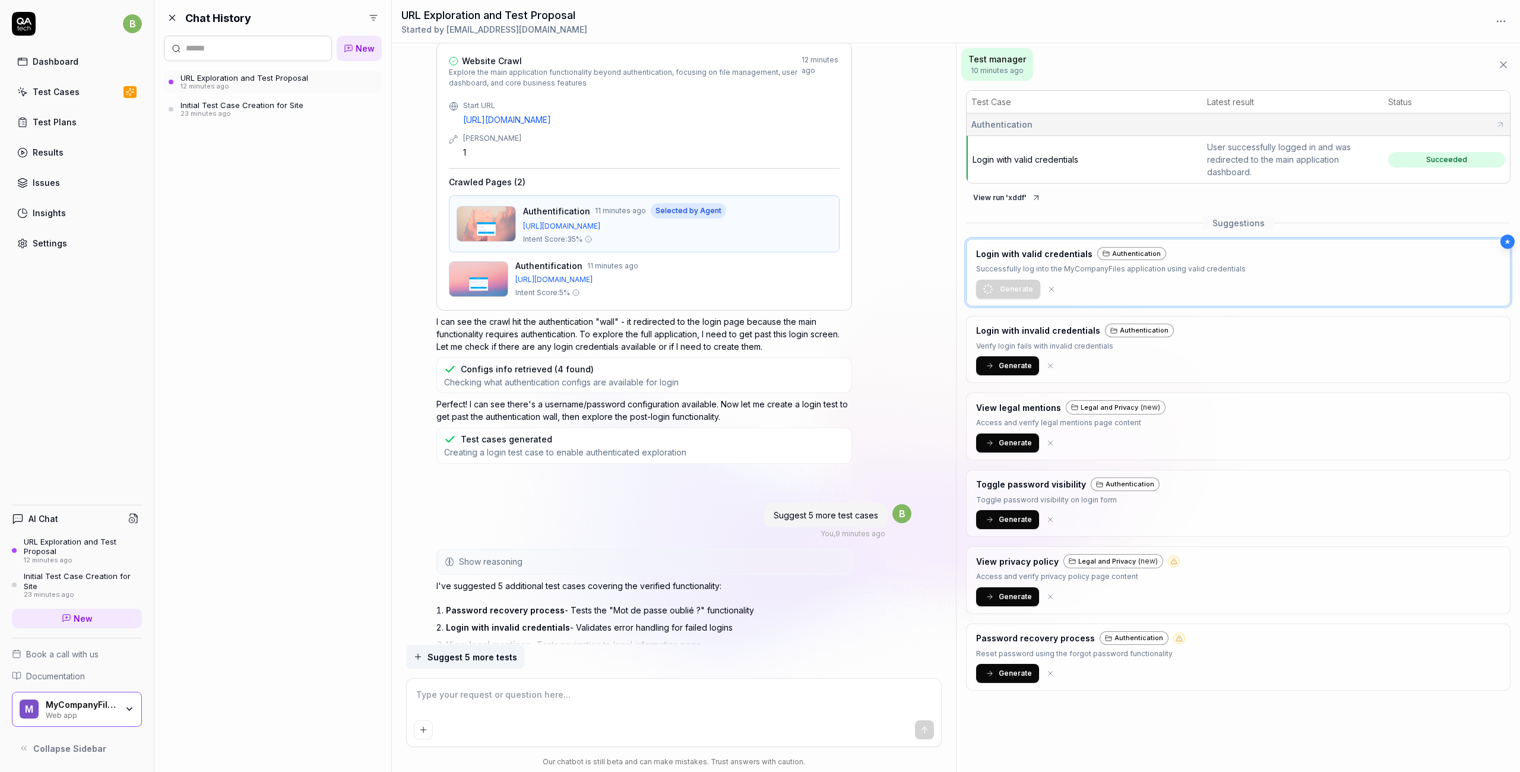
scroll to position [398, 0]
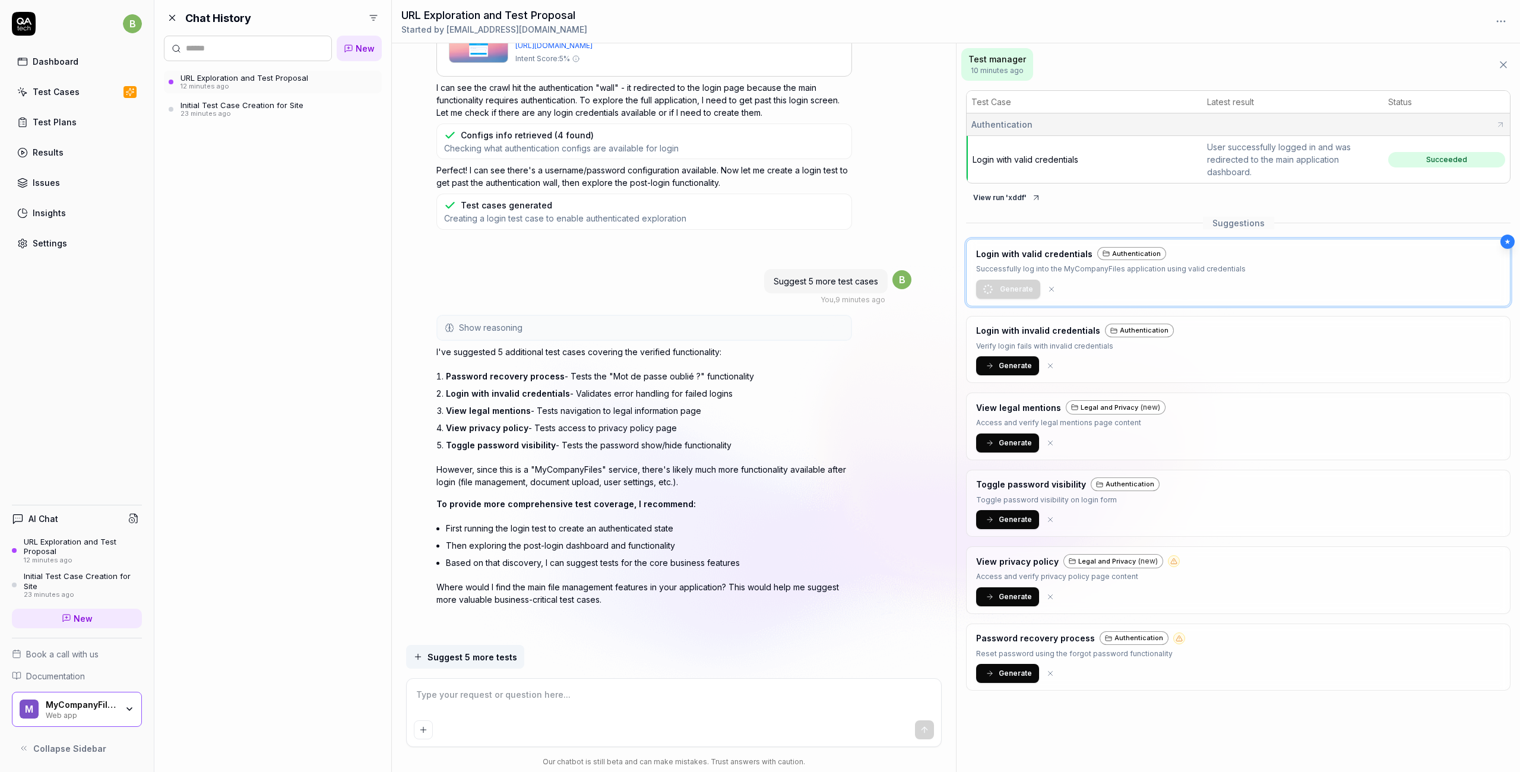
click at [518, 688] on textarea at bounding box center [674, 701] width 521 height 30
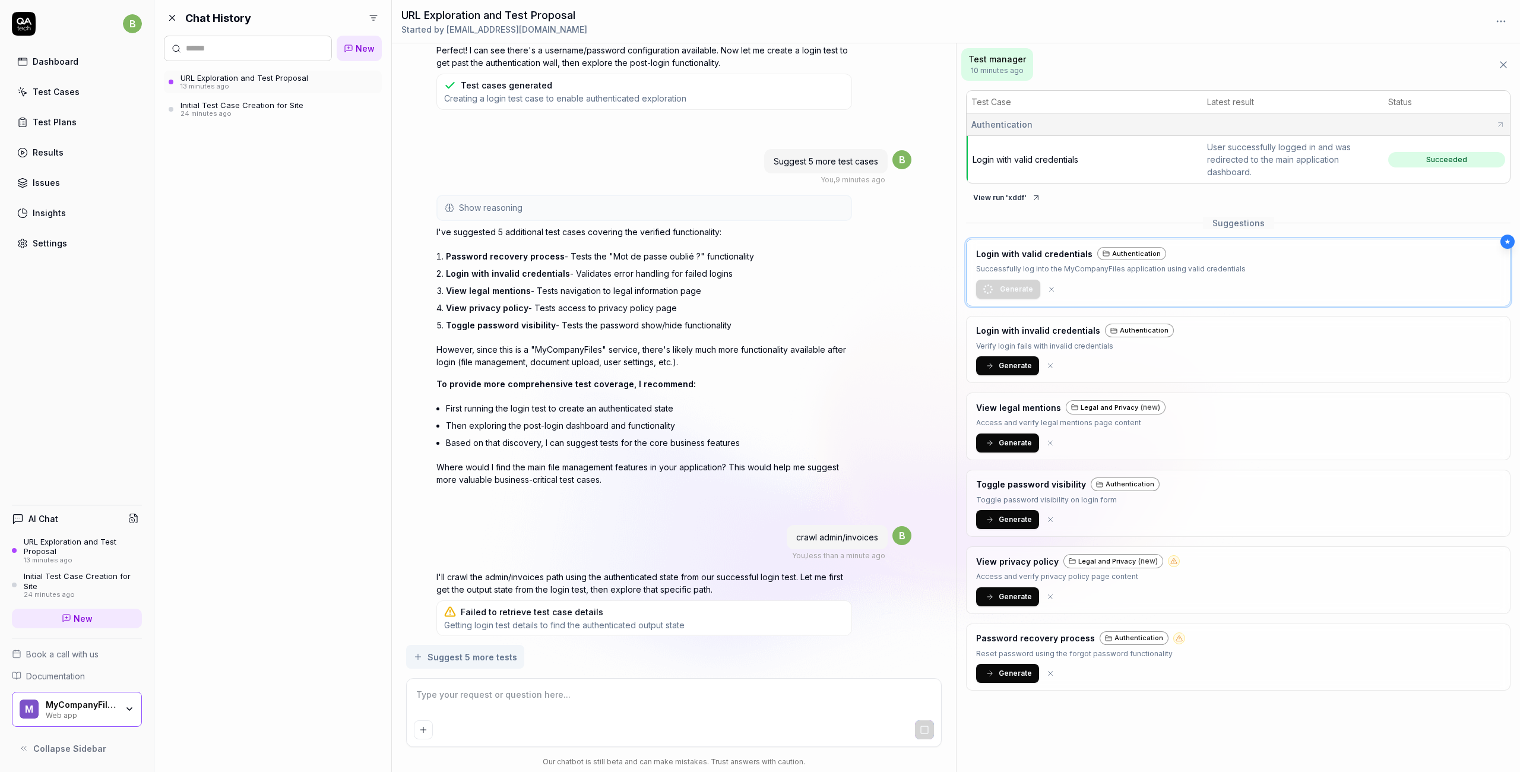
scroll to position [520, 0]
click at [1050, 287] on icon at bounding box center [1052, 289] width 4 height 4
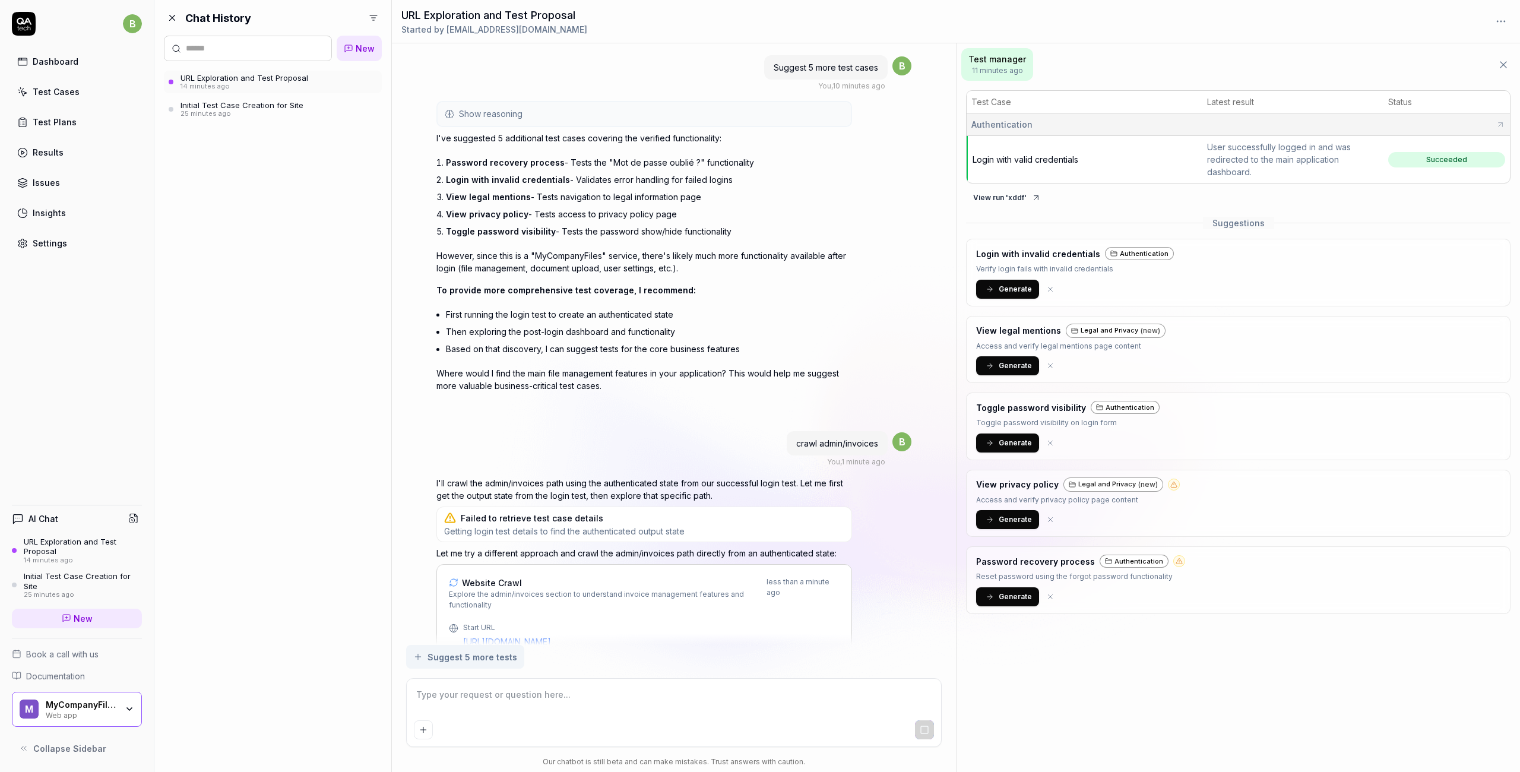
scroll to position [685, 0]
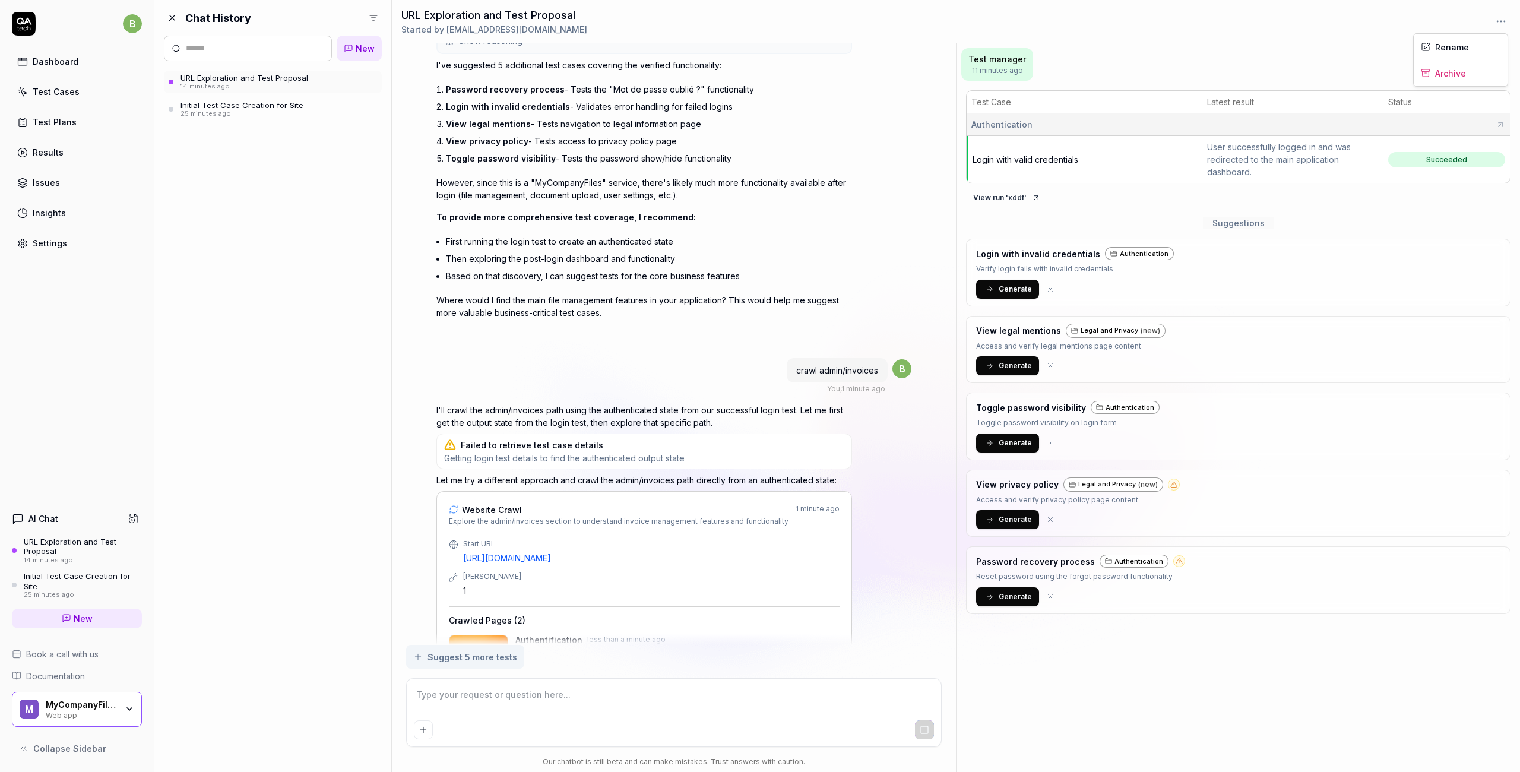
click at [1499, 22] on html "b Dashboard Test Cases Test Plans Results Issues Insights Settings AI Chat URL …" at bounding box center [760, 386] width 1520 height 772
click at [1381, 31] on html "b Dashboard Test Cases Test Plans Results Issues Insights Settings AI Chat URL …" at bounding box center [760, 386] width 1520 height 772
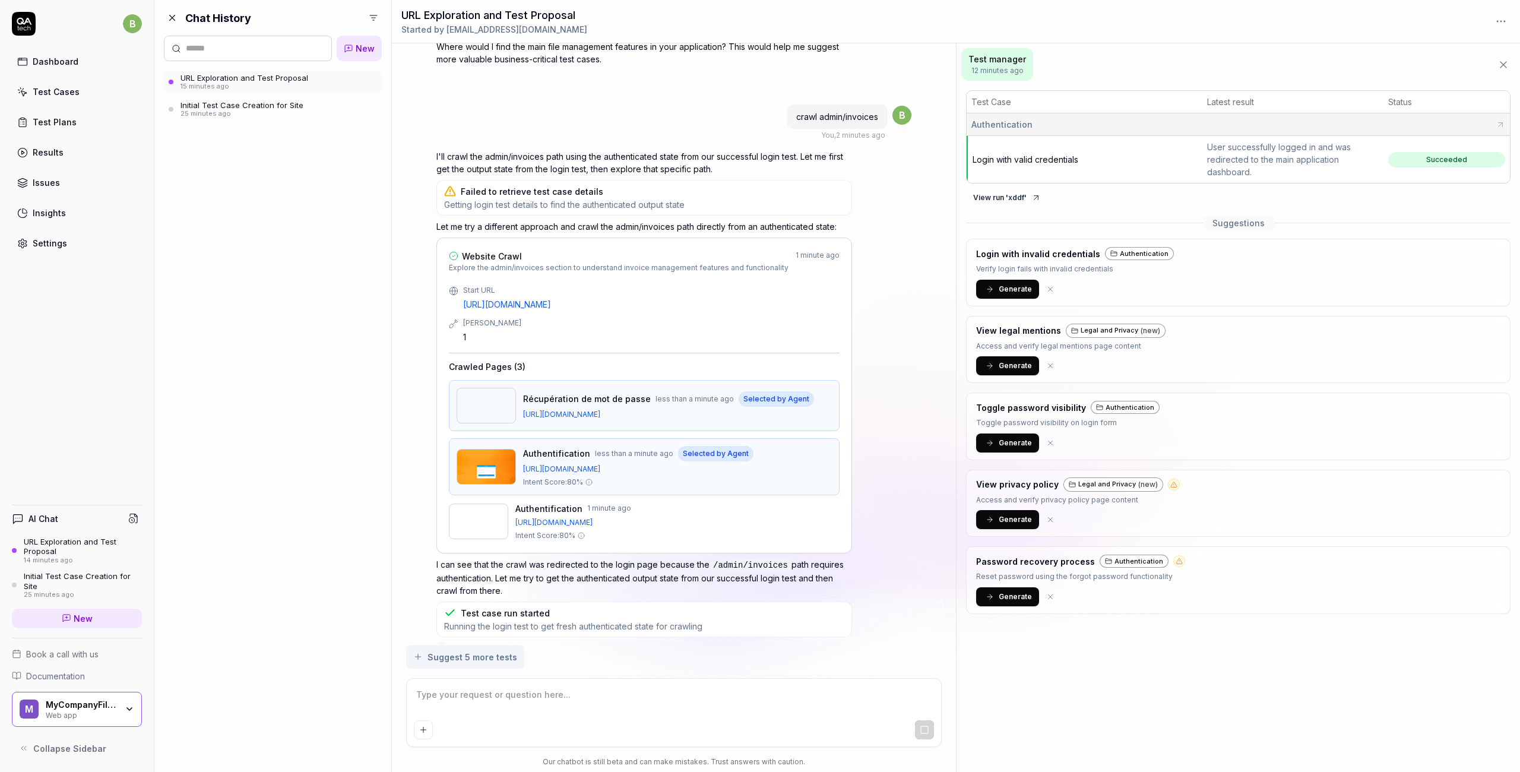
scroll to position [954, 0]
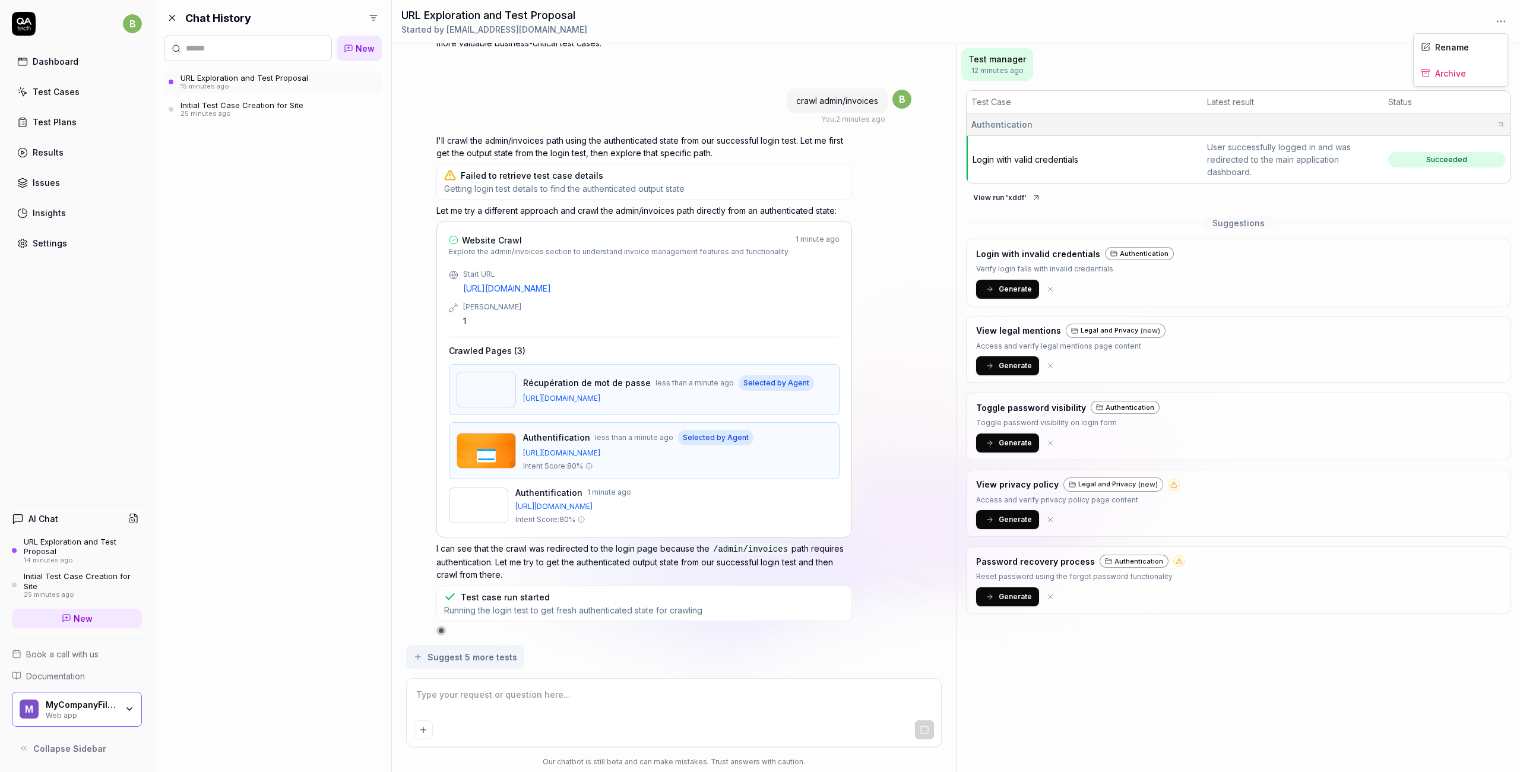
click at [1499, 20] on html "b Dashboard Test Cases Test Plans Results Issues Insights Settings AI Chat URL …" at bounding box center [760, 386] width 1520 height 772
click at [1344, 28] on html "b Dashboard Test Cases Test Plans Results Issues Insights Settings AI Chat URL …" at bounding box center [760, 386] width 1520 height 772
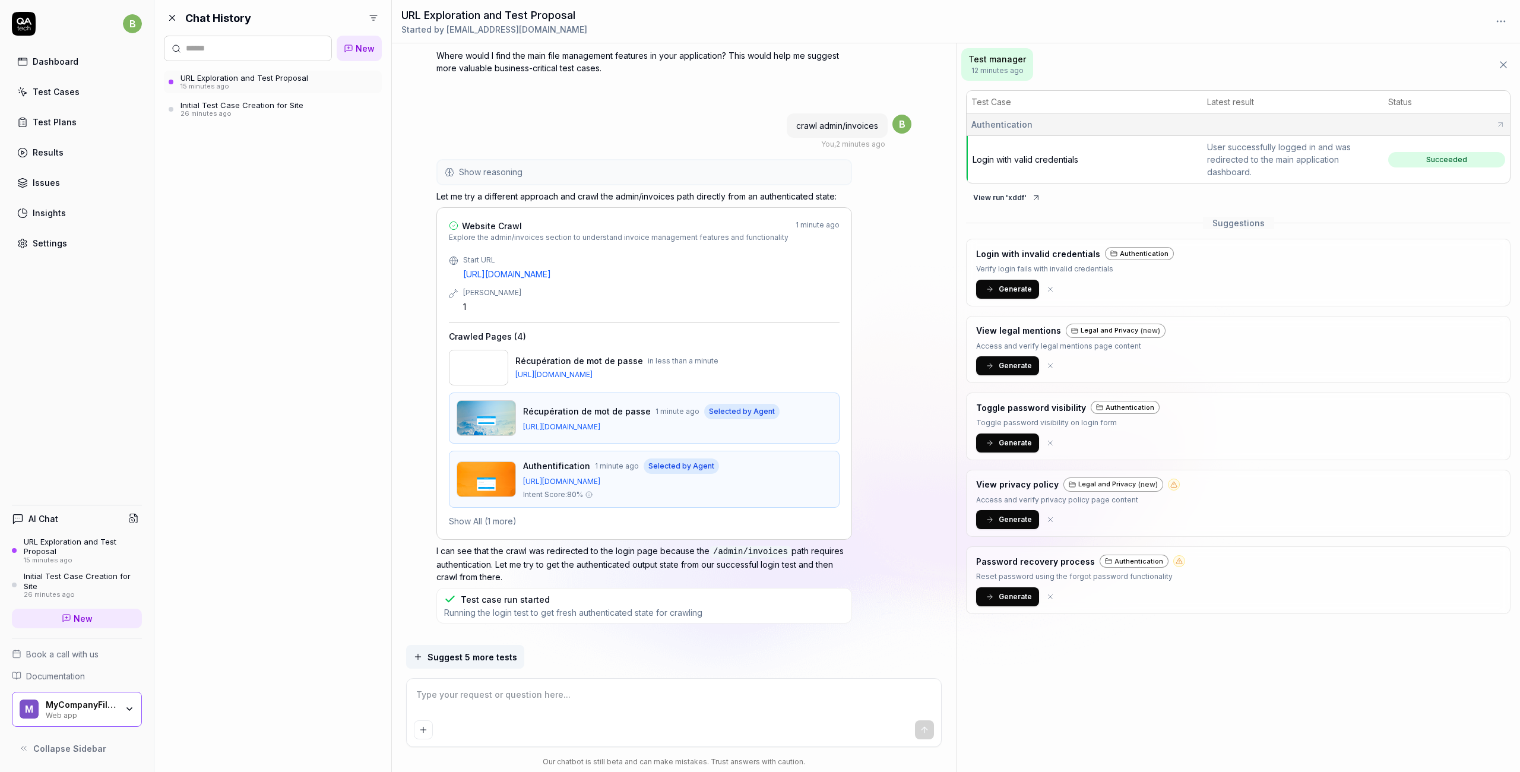
scroll to position [946, 0]
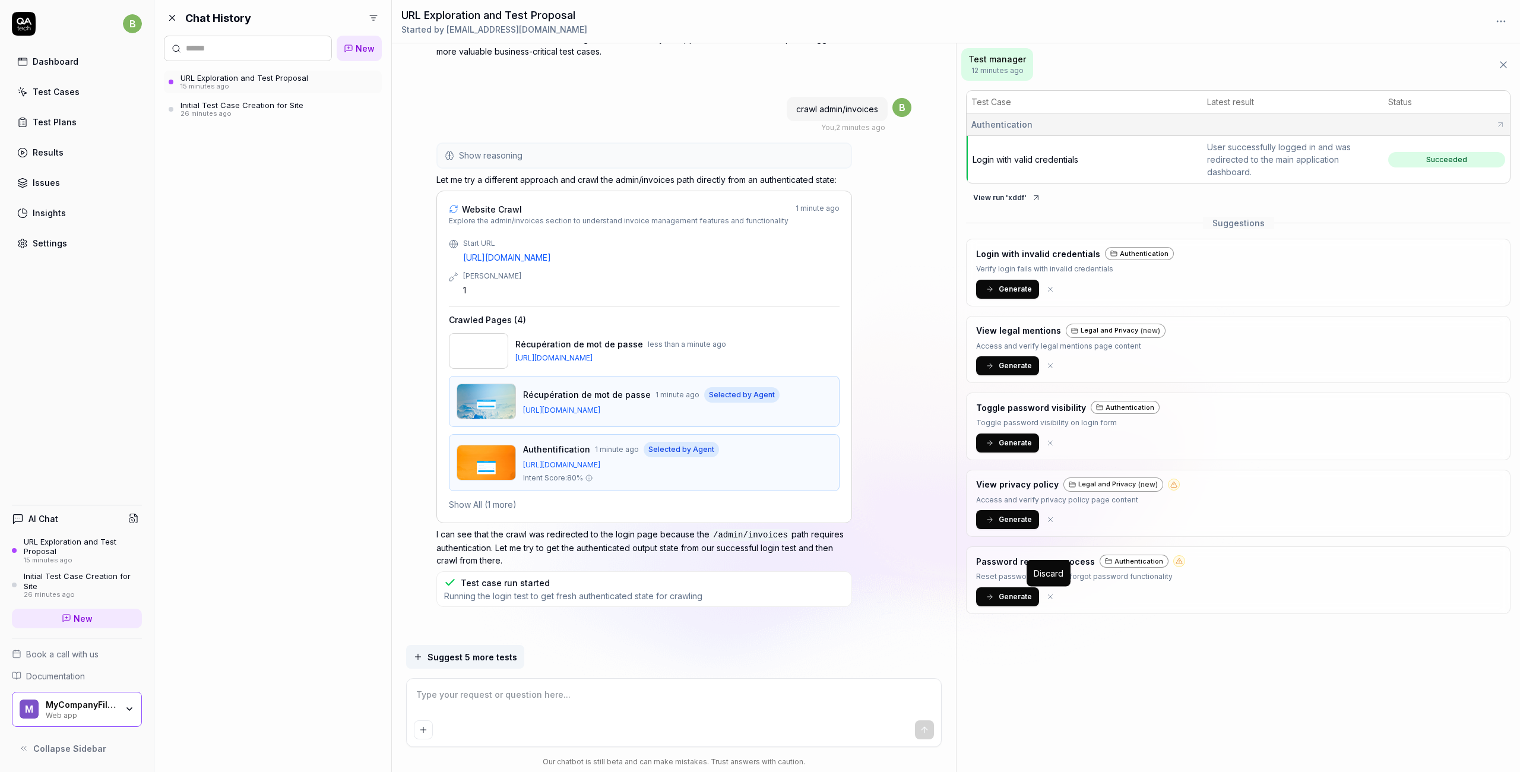
click at [1049, 597] on icon at bounding box center [1051, 596] width 4 height 4
click at [1048, 518] on icon at bounding box center [1050, 519] width 8 height 8
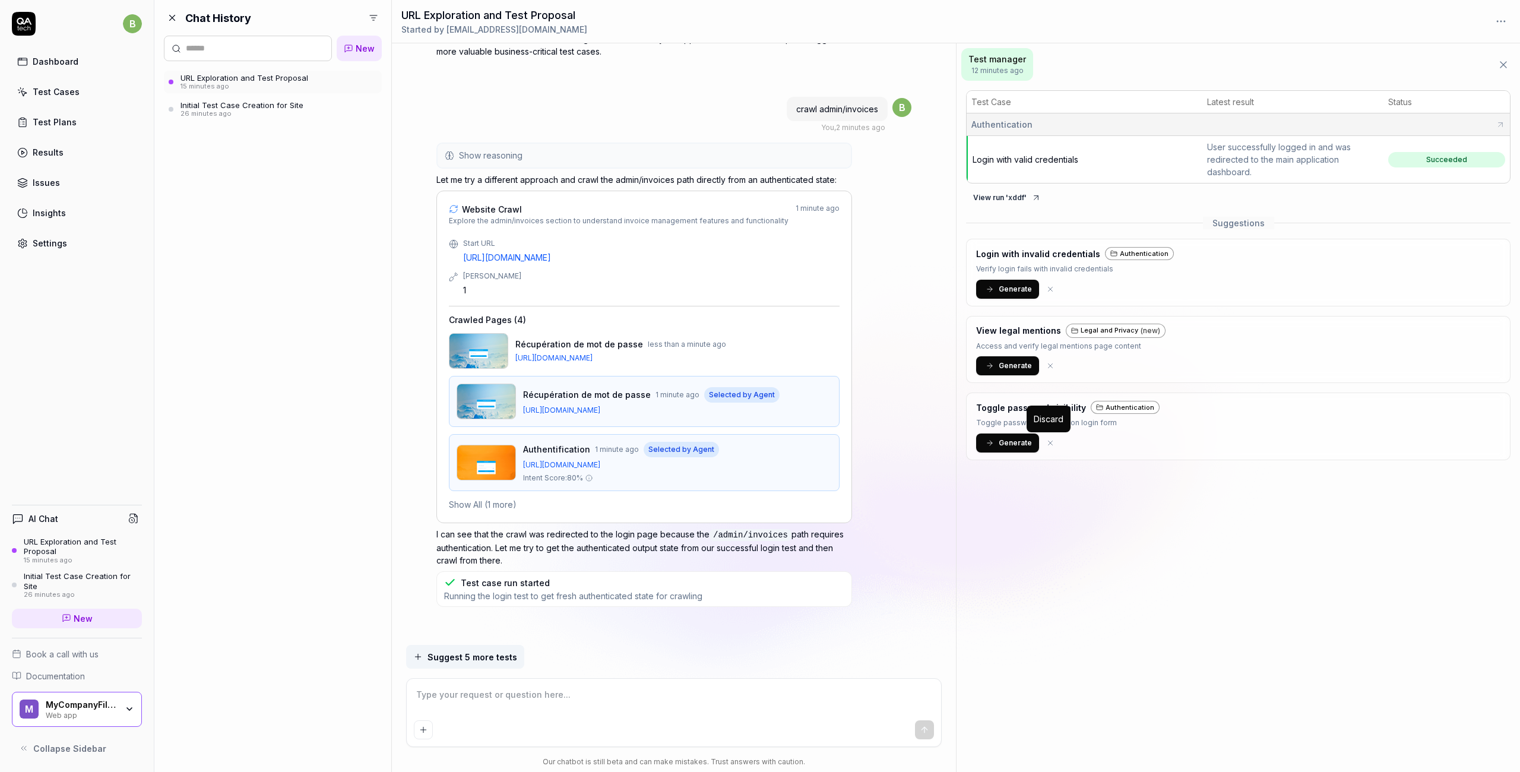
click at [1049, 439] on icon at bounding box center [1050, 443] width 8 height 8
click at [1049, 367] on icon at bounding box center [1050, 366] width 8 height 8
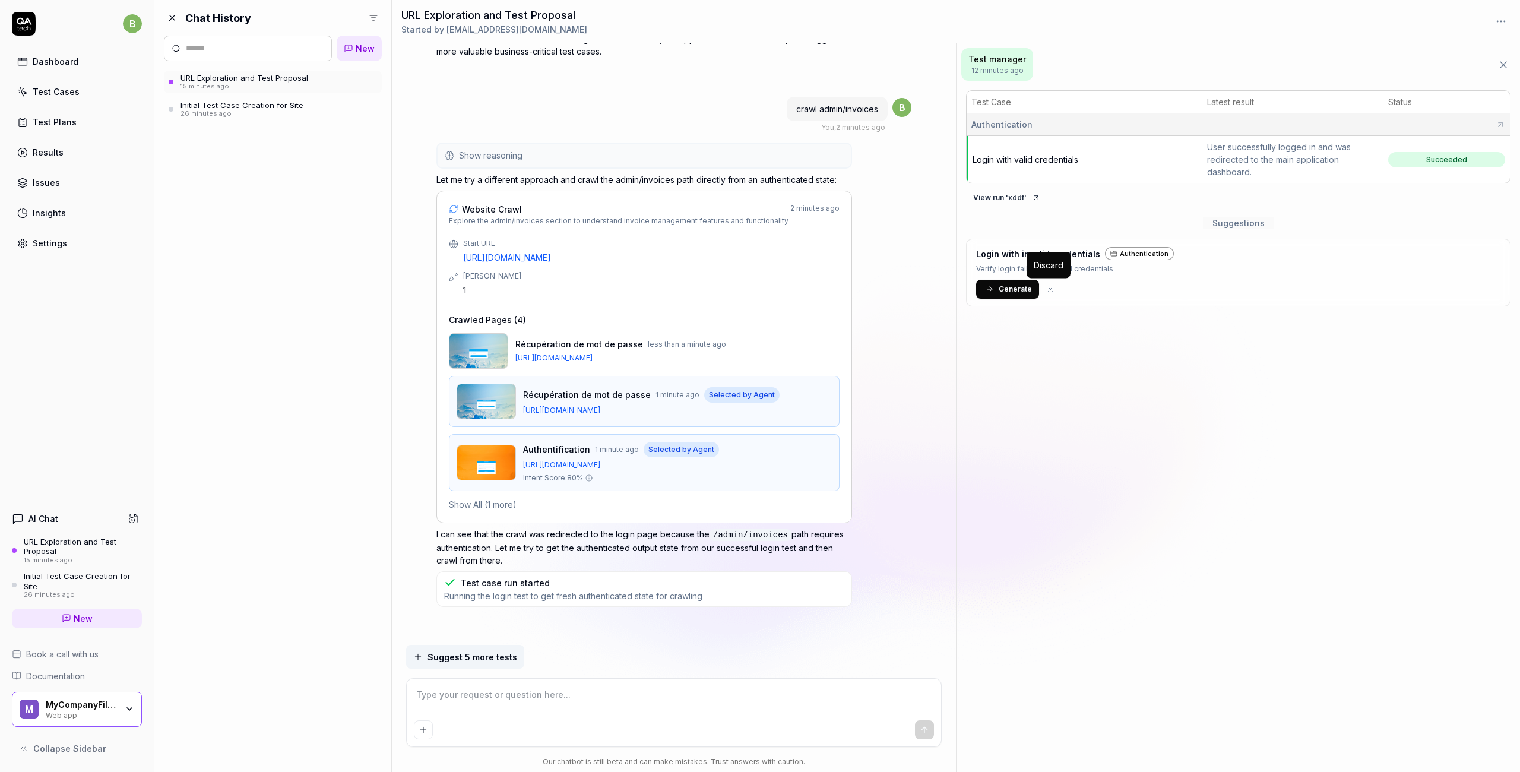
click at [1047, 285] on icon at bounding box center [1050, 289] width 8 height 8
click at [790, 533] on code "/admin/invoices" at bounding box center [751, 535] width 82 height 12
drag, startPoint x: 793, startPoint y: 534, endPoint x: 712, endPoint y: 531, distance: 80.8
click at [712, 531] on p "I can see that the crawl was redirected to the login page because the /admin/in…" at bounding box center [644, 547] width 416 height 39
copy code "/admin/invoices"
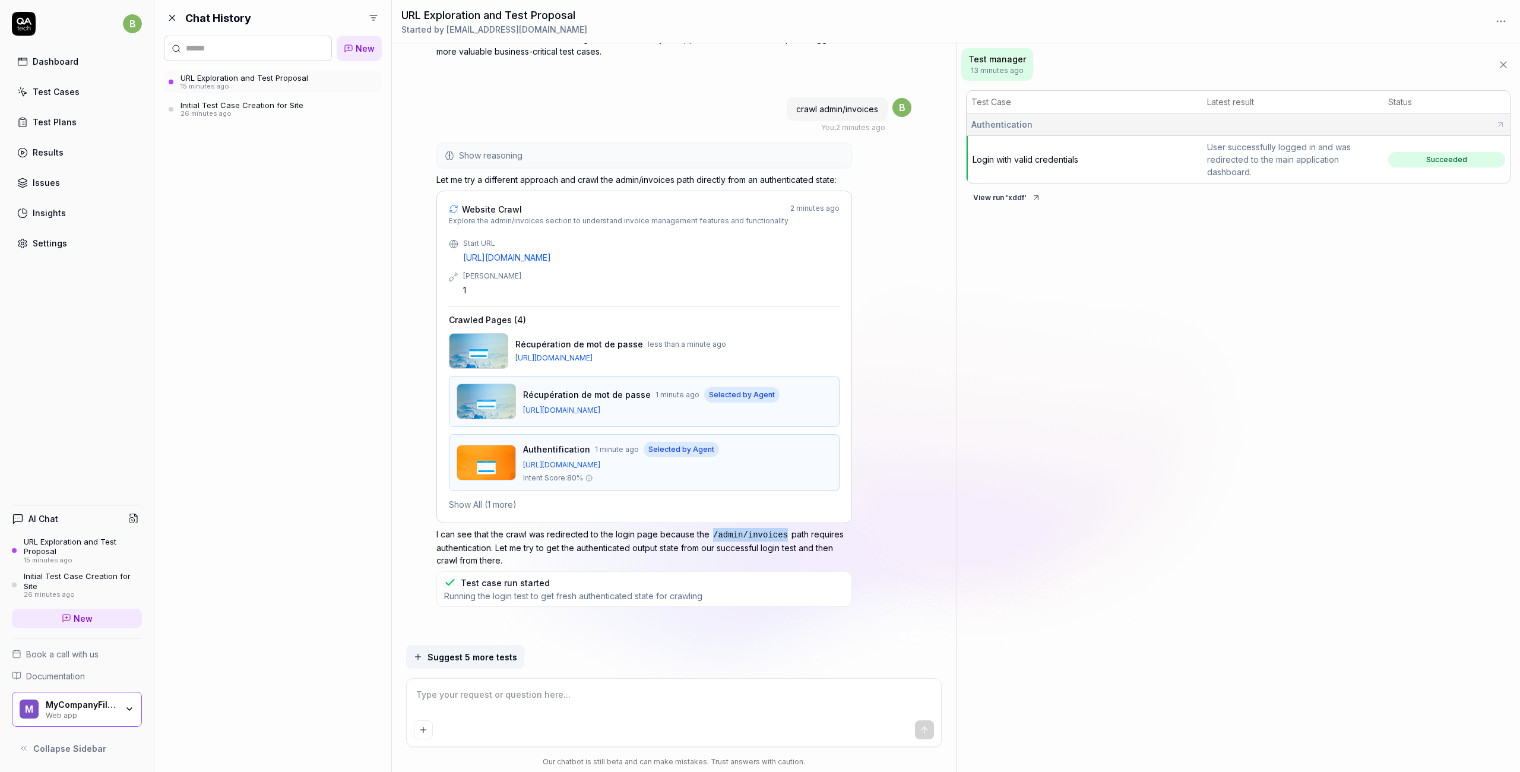
click at [60, 94] on div "Test Cases" at bounding box center [56, 92] width 47 height 12
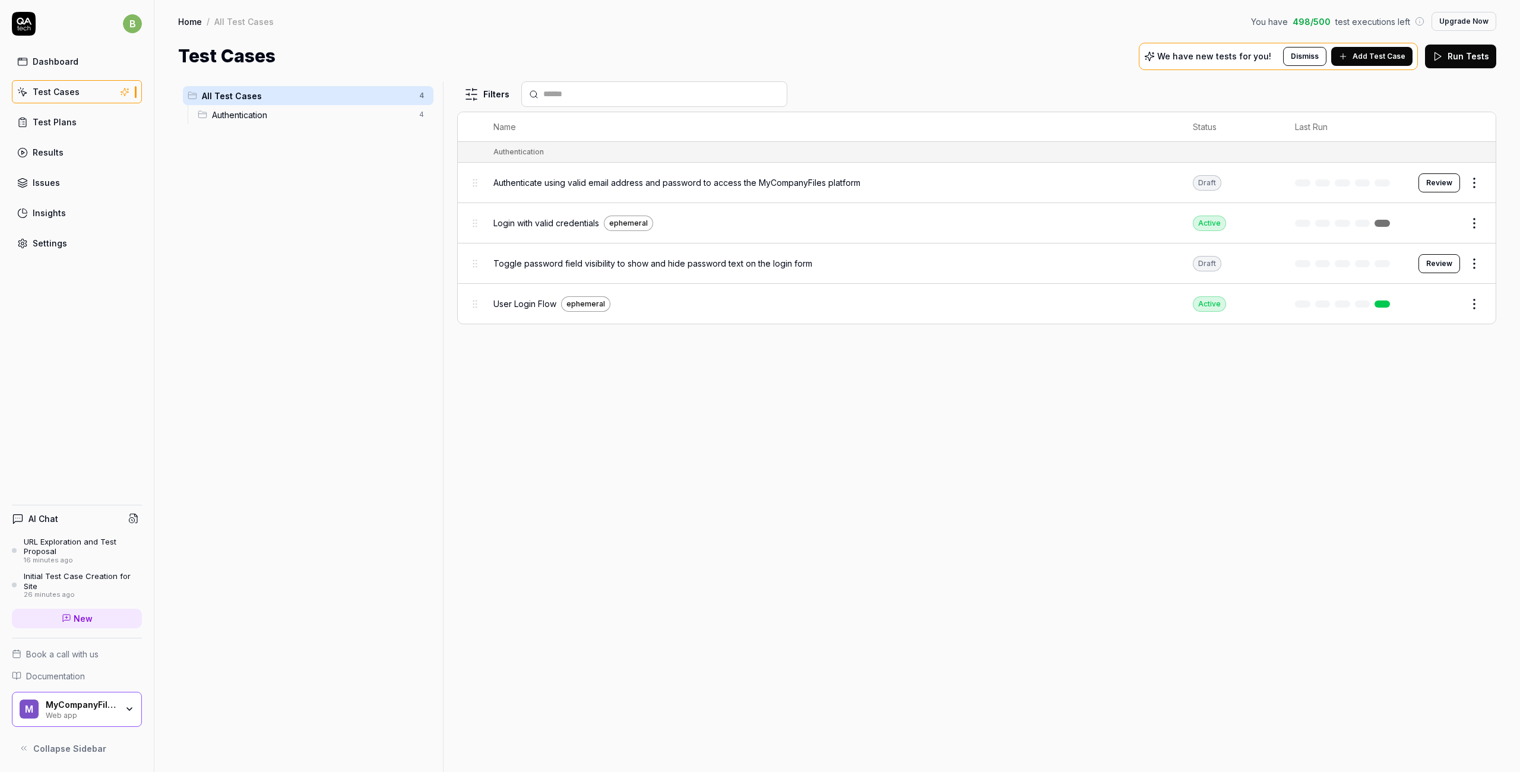
click at [1366, 63] on button "Add Test Case" at bounding box center [1371, 56] width 81 height 19
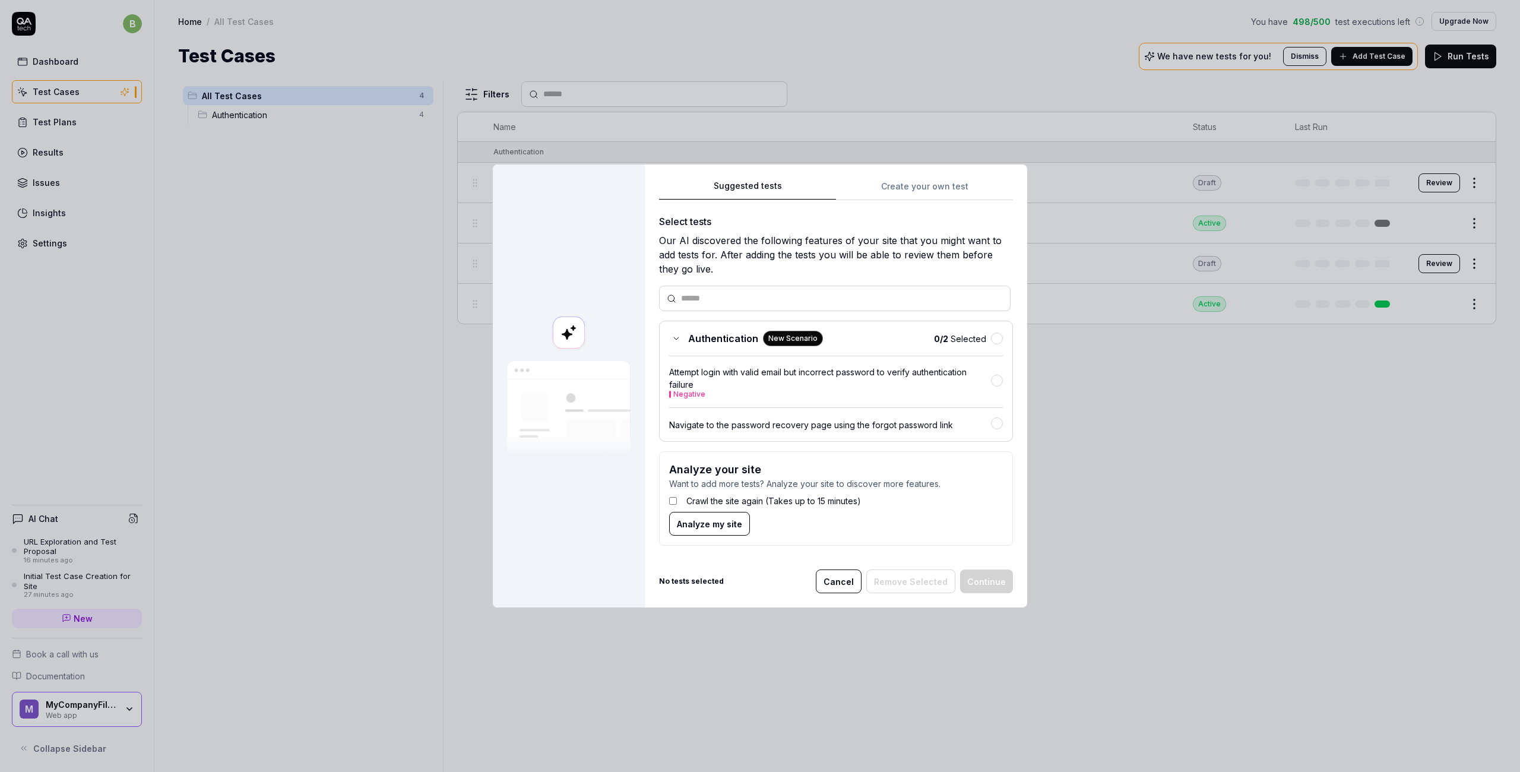
click at [926, 176] on div "Suggested tests Create your own test Select tests Our AI discovered the followi…" at bounding box center [836, 386] width 382 height 444
click at [919, 188] on div "Suggested tests Create your own test Select tests Our AI discovered the followi…" at bounding box center [836, 367] width 354 height 377
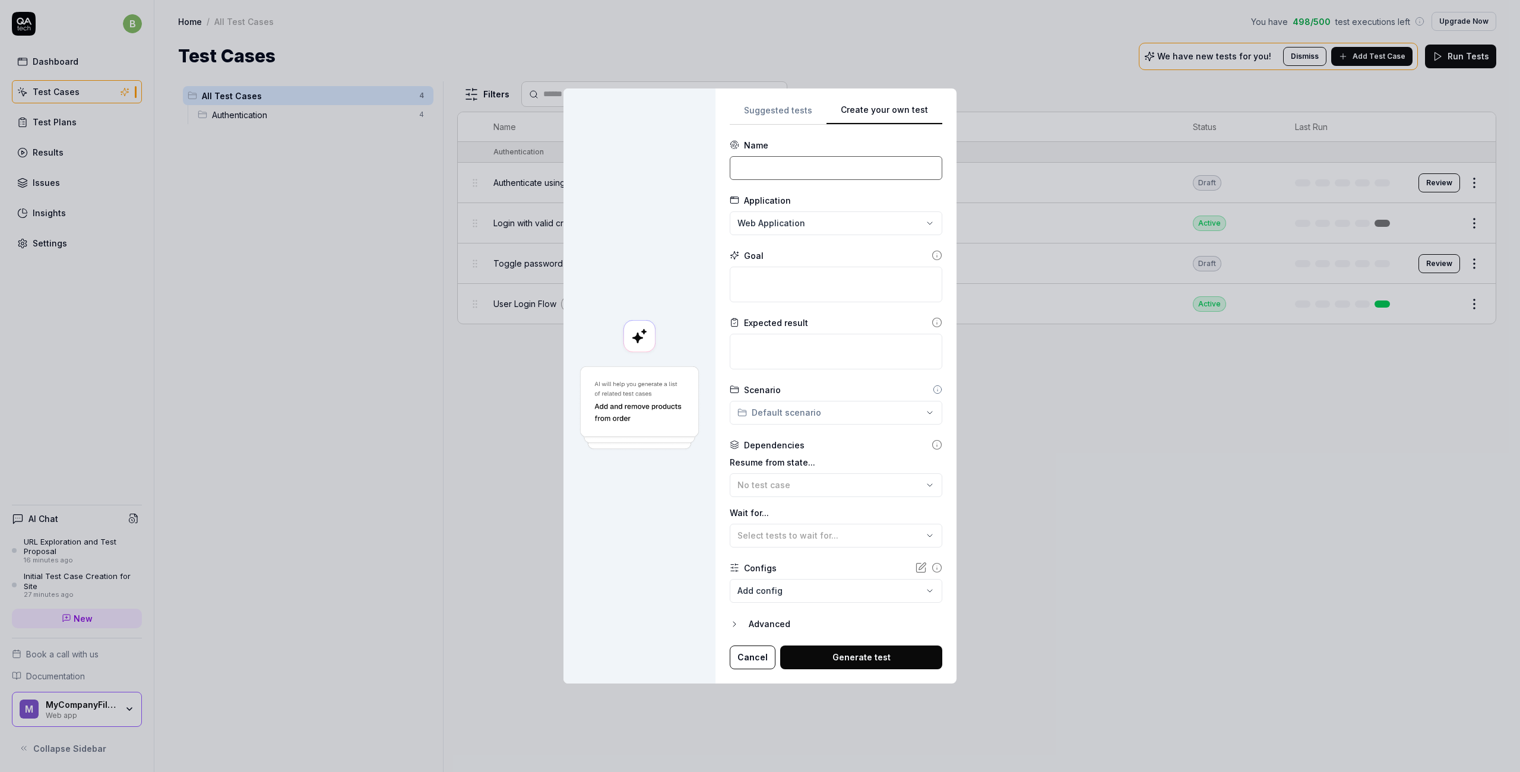
click at [794, 161] on input at bounding box center [836, 168] width 213 height 24
click at [777, 484] on span "No test case" at bounding box center [764, 485] width 53 height 10
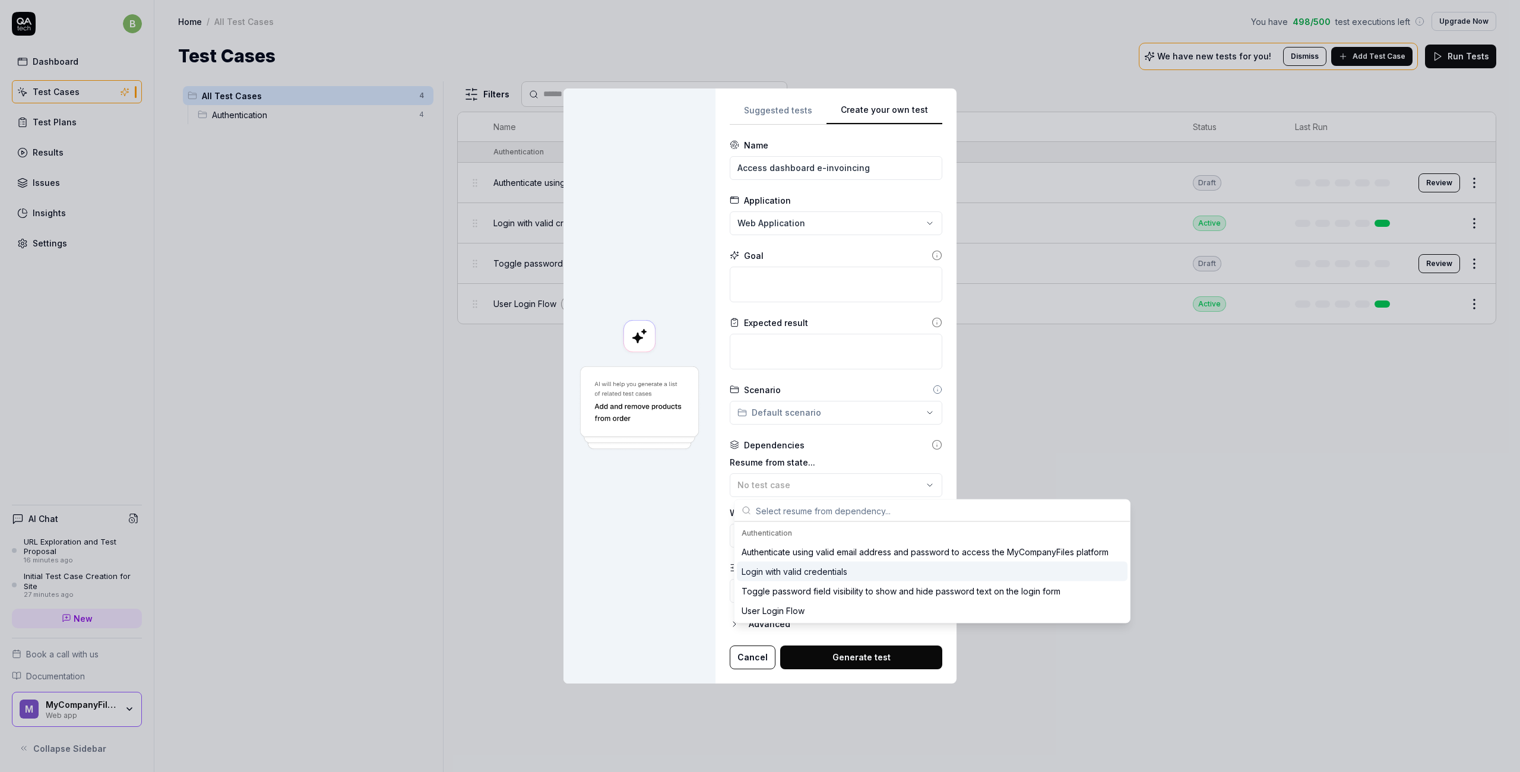
click at [779, 571] on div "Login with valid credentials" at bounding box center [795, 571] width 106 height 12
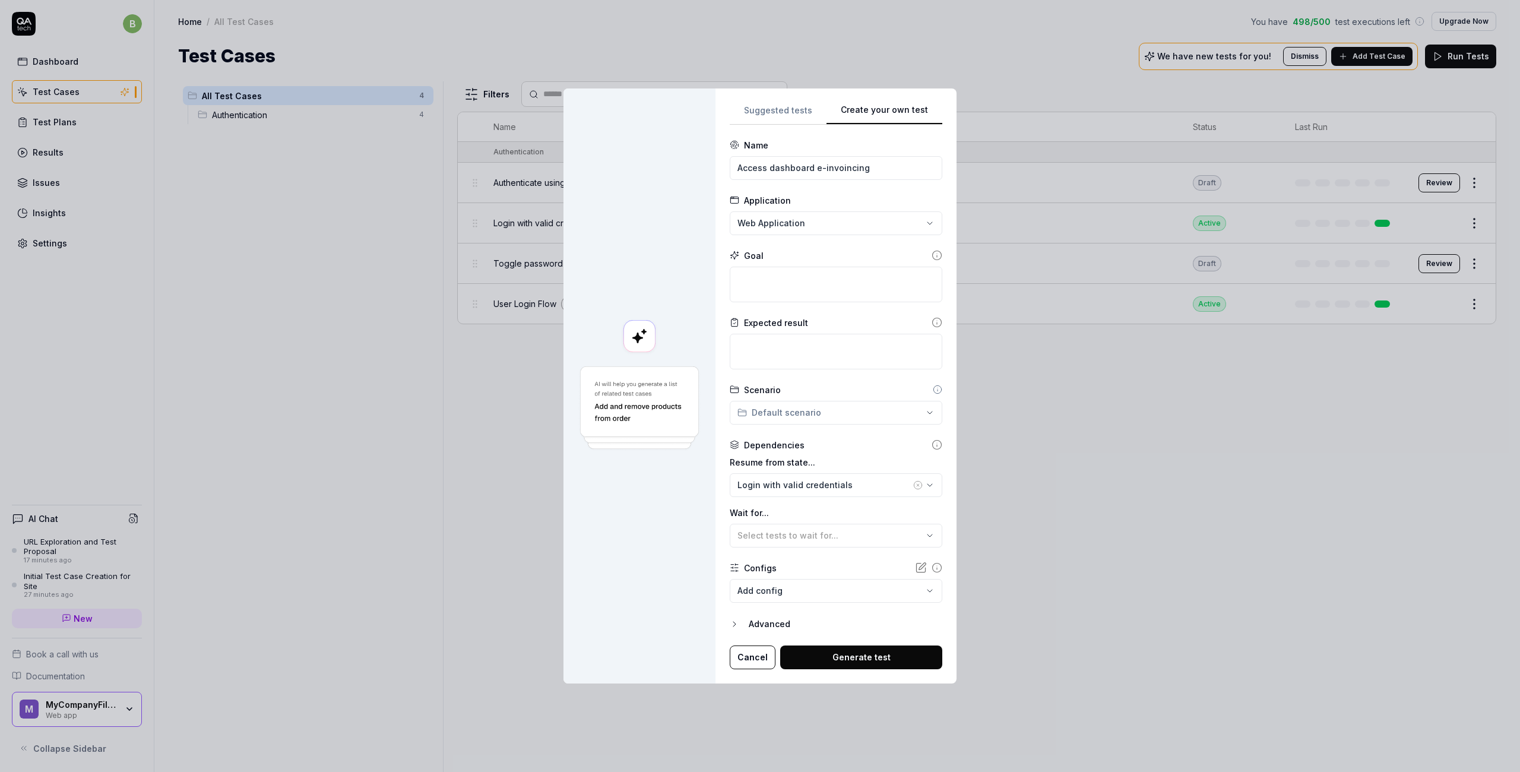
click at [739, 623] on icon "button" at bounding box center [735, 624] width 10 height 10
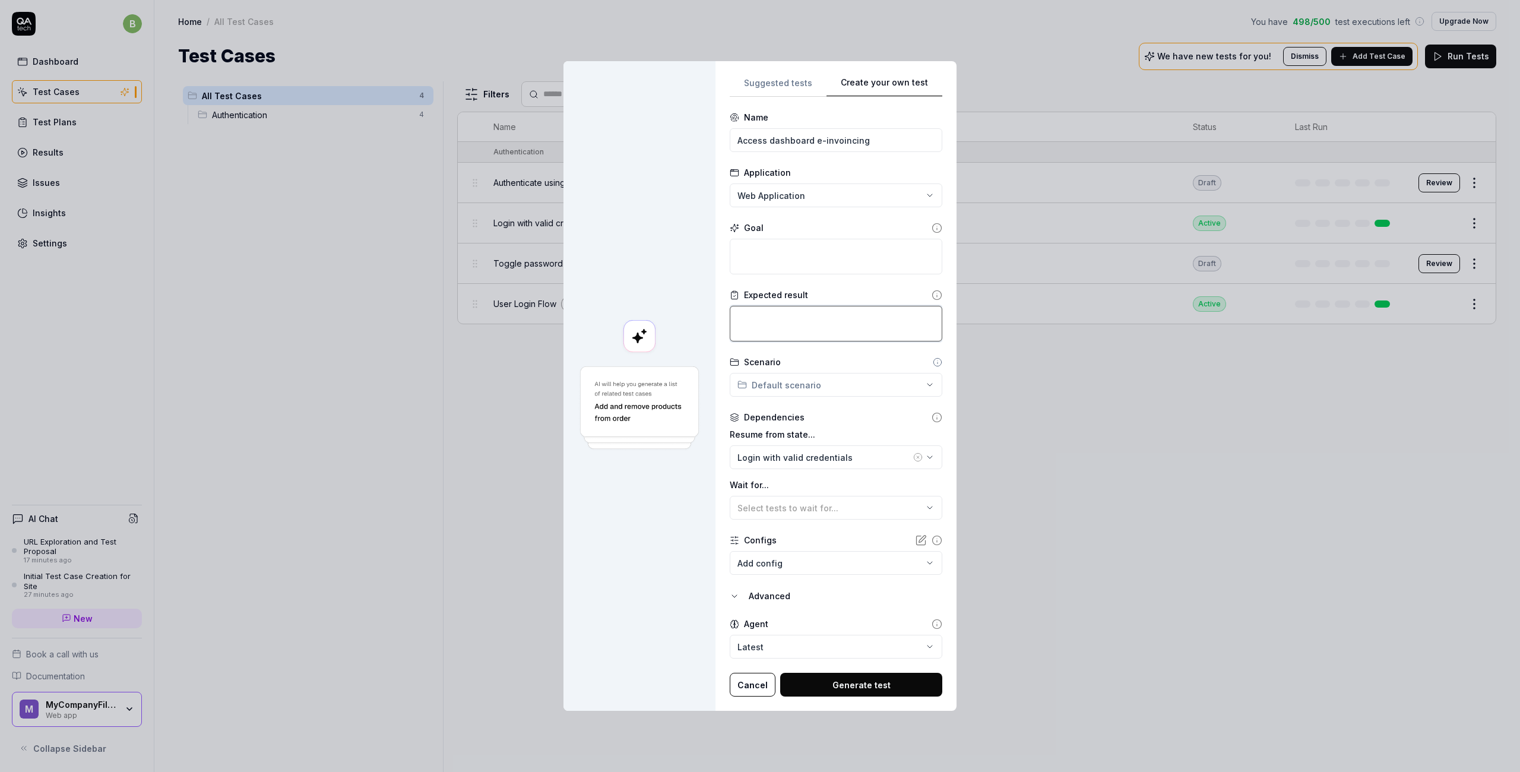
click at [803, 317] on textarea at bounding box center [836, 324] width 213 height 36
click at [835, 252] on textarea at bounding box center [836, 257] width 213 height 36
click at [874, 513] on div "Select tests to wait for..." at bounding box center [830, 508] width 185 height 12
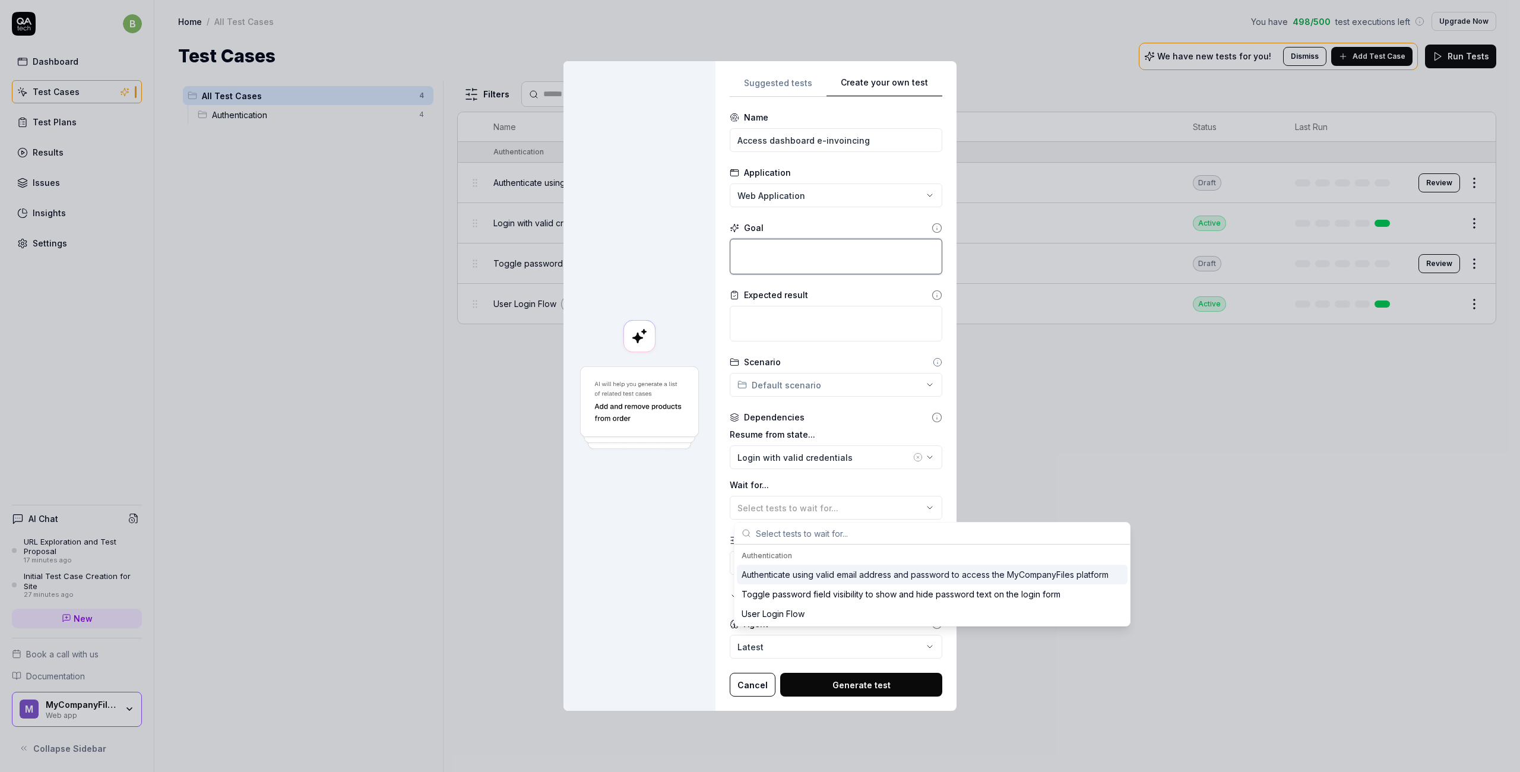
click at [792, 252] on textarea at bounding box center [836, 257] width 213 height 36
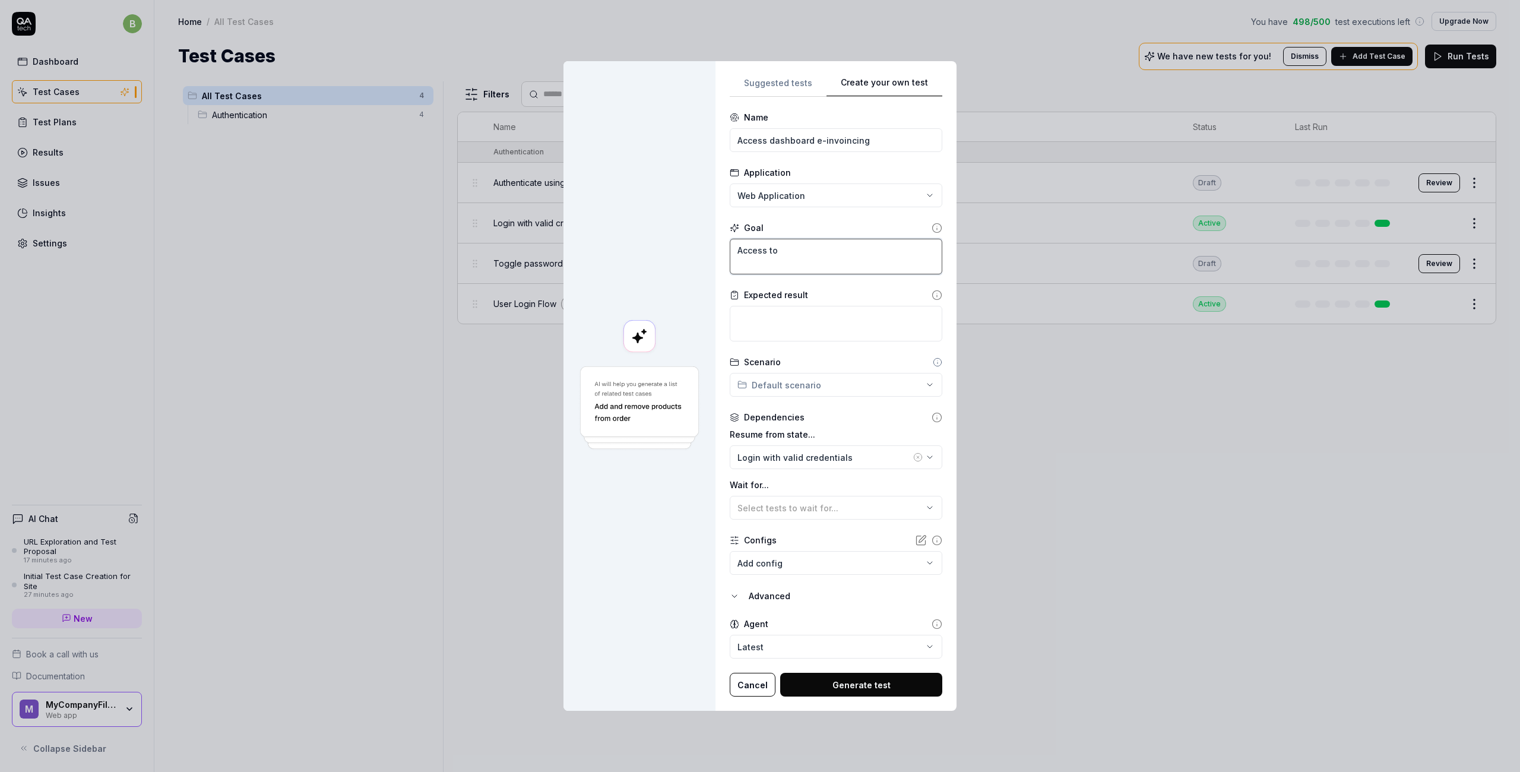
paste textarea "[URL][DOMAIN_NAME]"
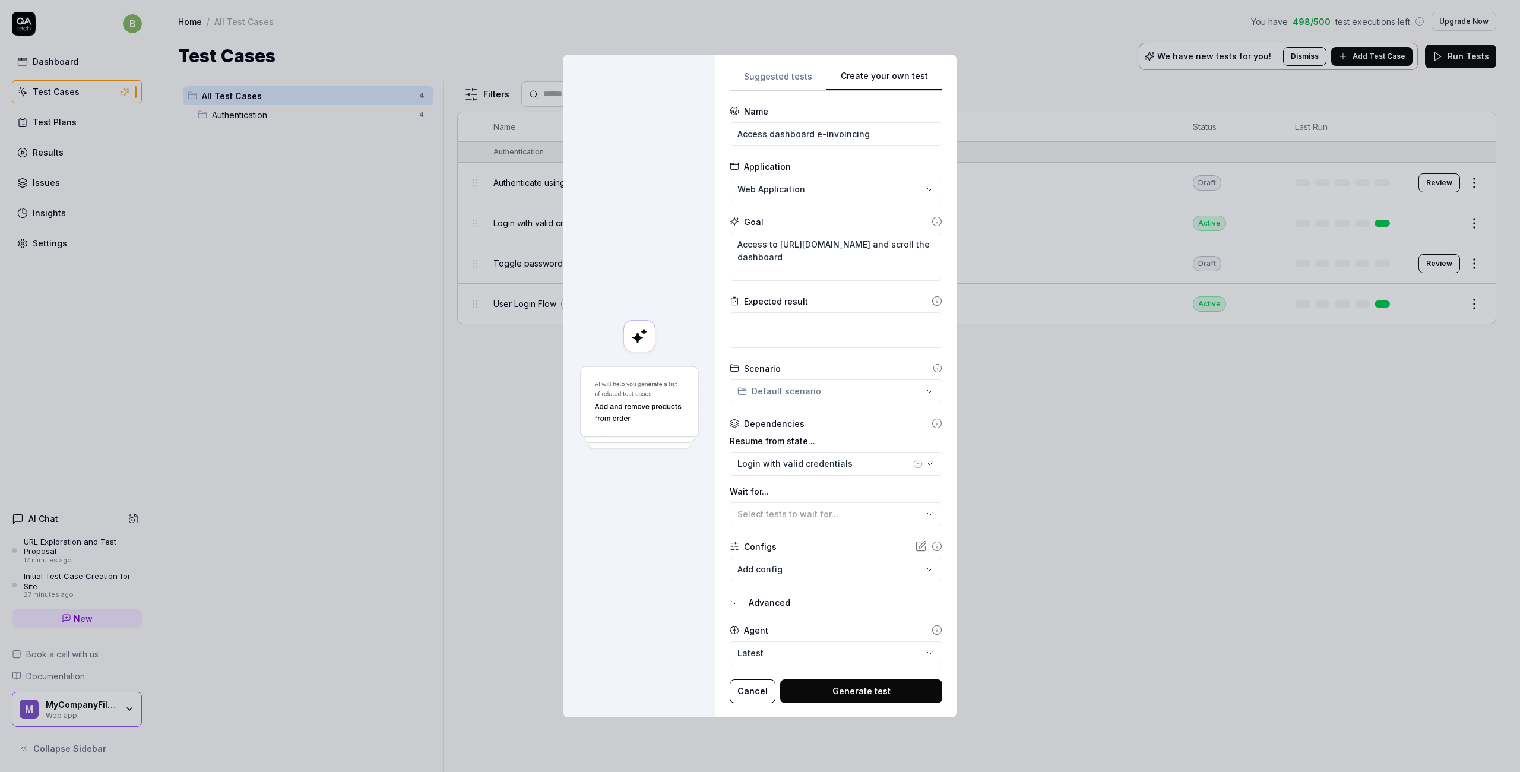
click at [862, 696] on button "Generate test" at bounding box center [861, 691] width 162 height 24
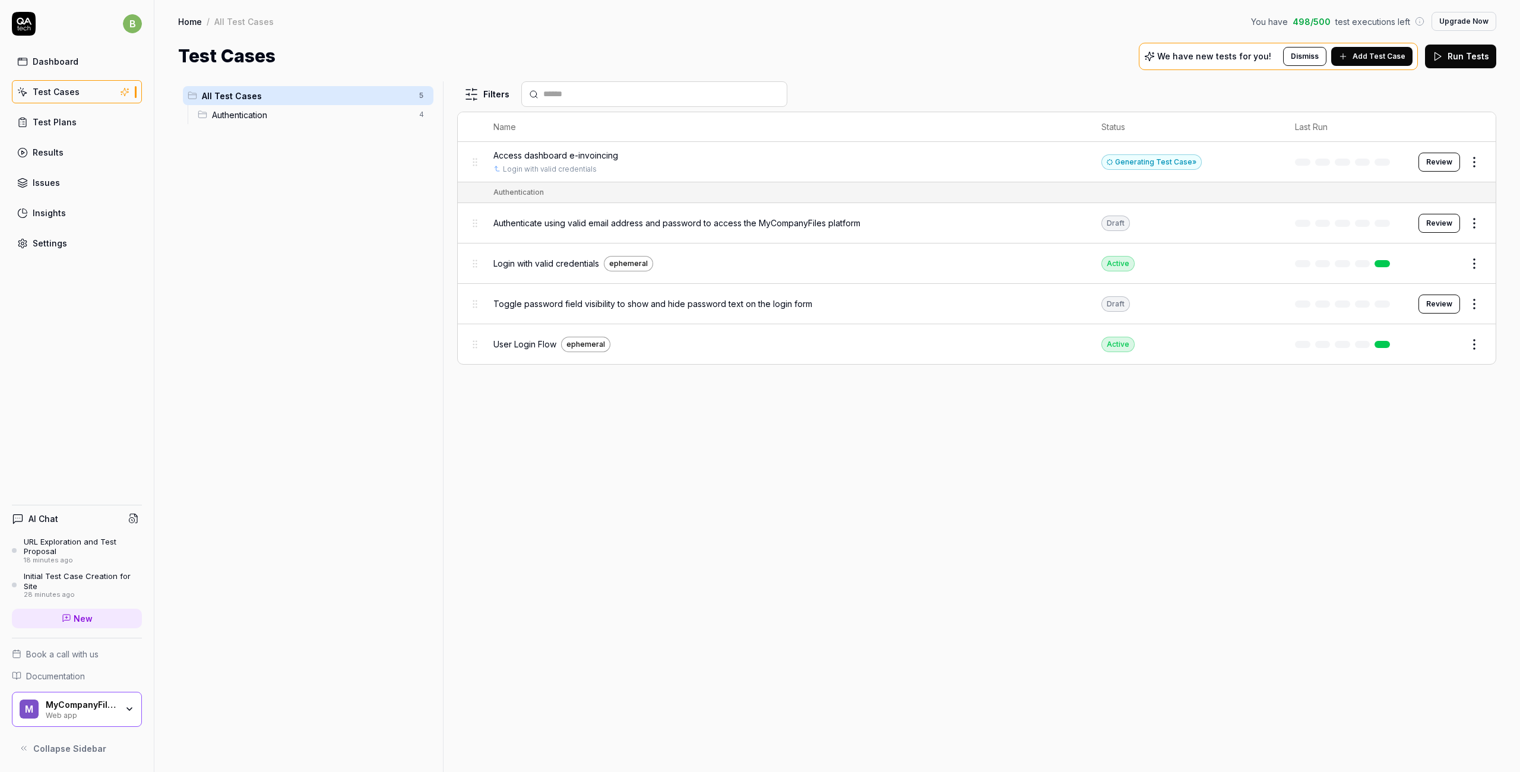
click at [1477, 159] on html "b Dashboard Test Cases Test Plans Results Issues Insights Settings AI Chat URL …" at bounding box center [760, 386] width 1520 height 772
click at [1443, 163] on html "b Dashboard Test Cases Test Plans Results Issues Insights Settings AI Chat URL …" at bounding box center [760, 386] width 1520 height 772
click at [1438, 158] on button "Review" at bounding box center [1440, 162] width 42 height 19
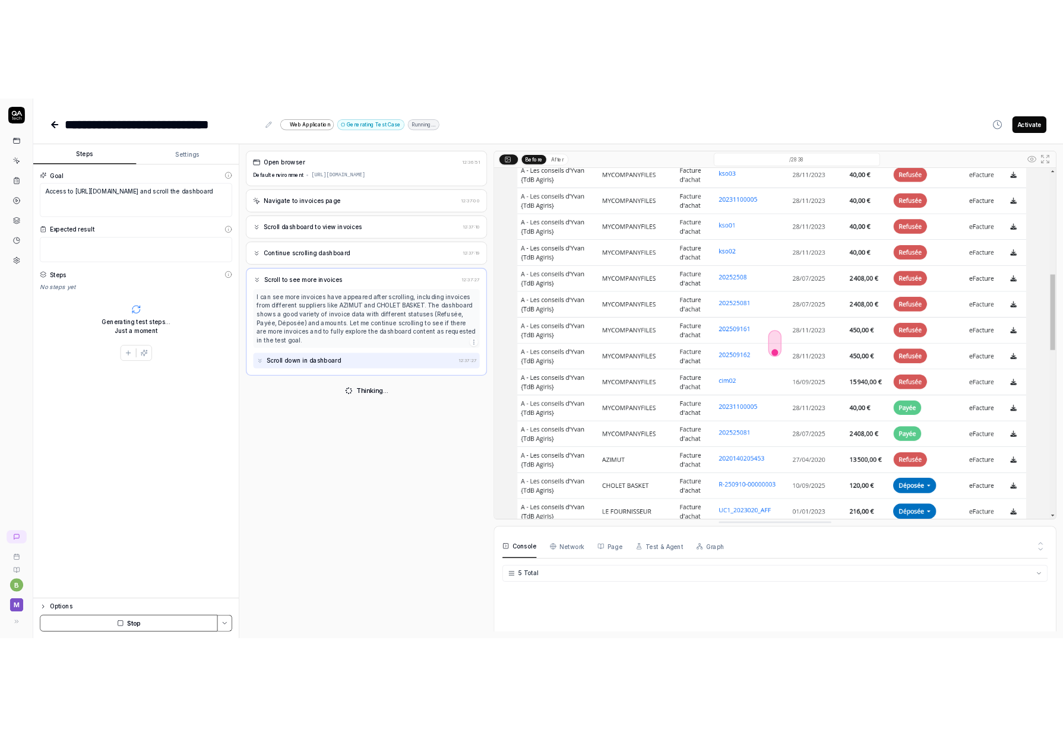
scroll to position [43, 0]
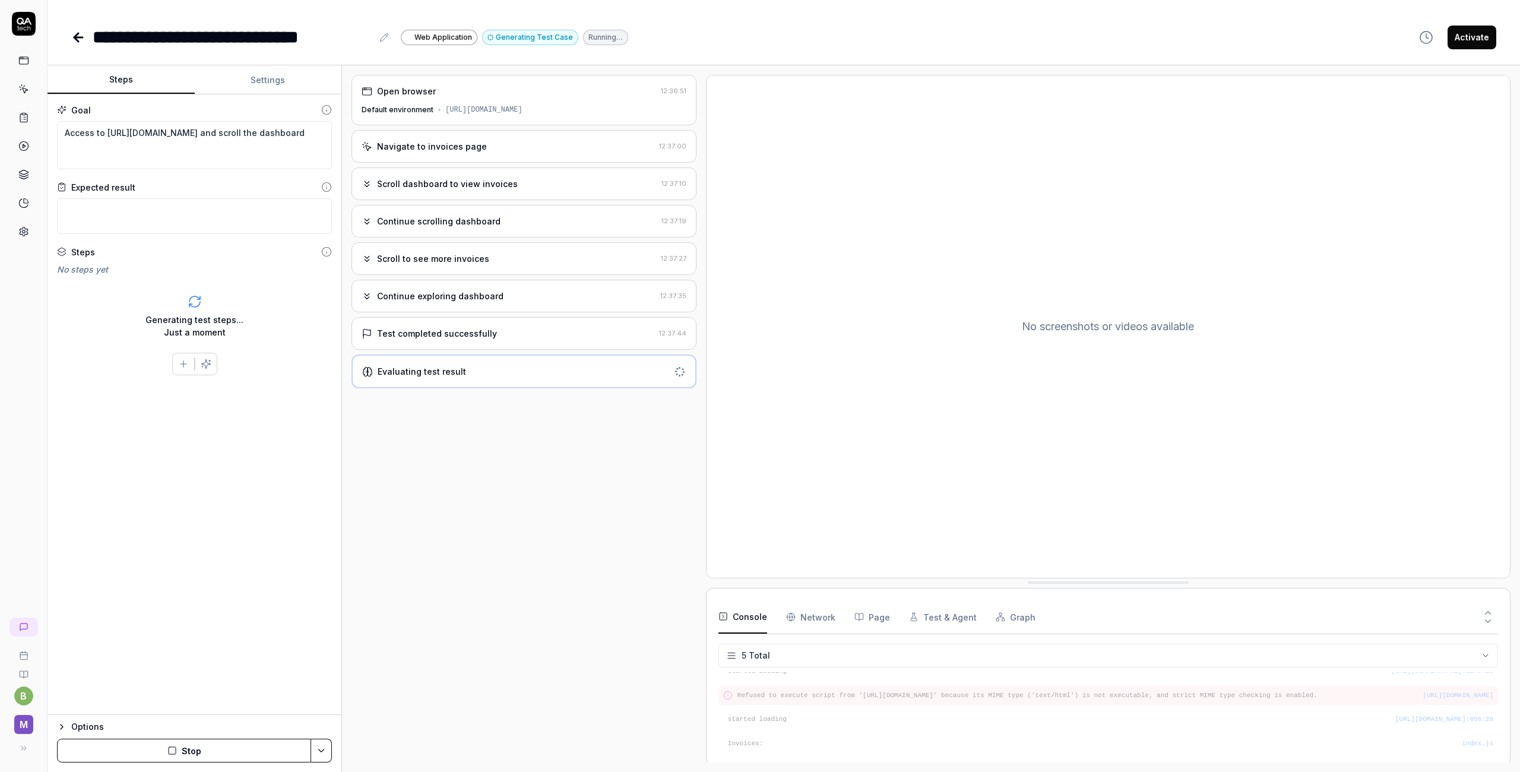
click at [369, 296] on icon at bounding box center [367, 297] width 5 height 2
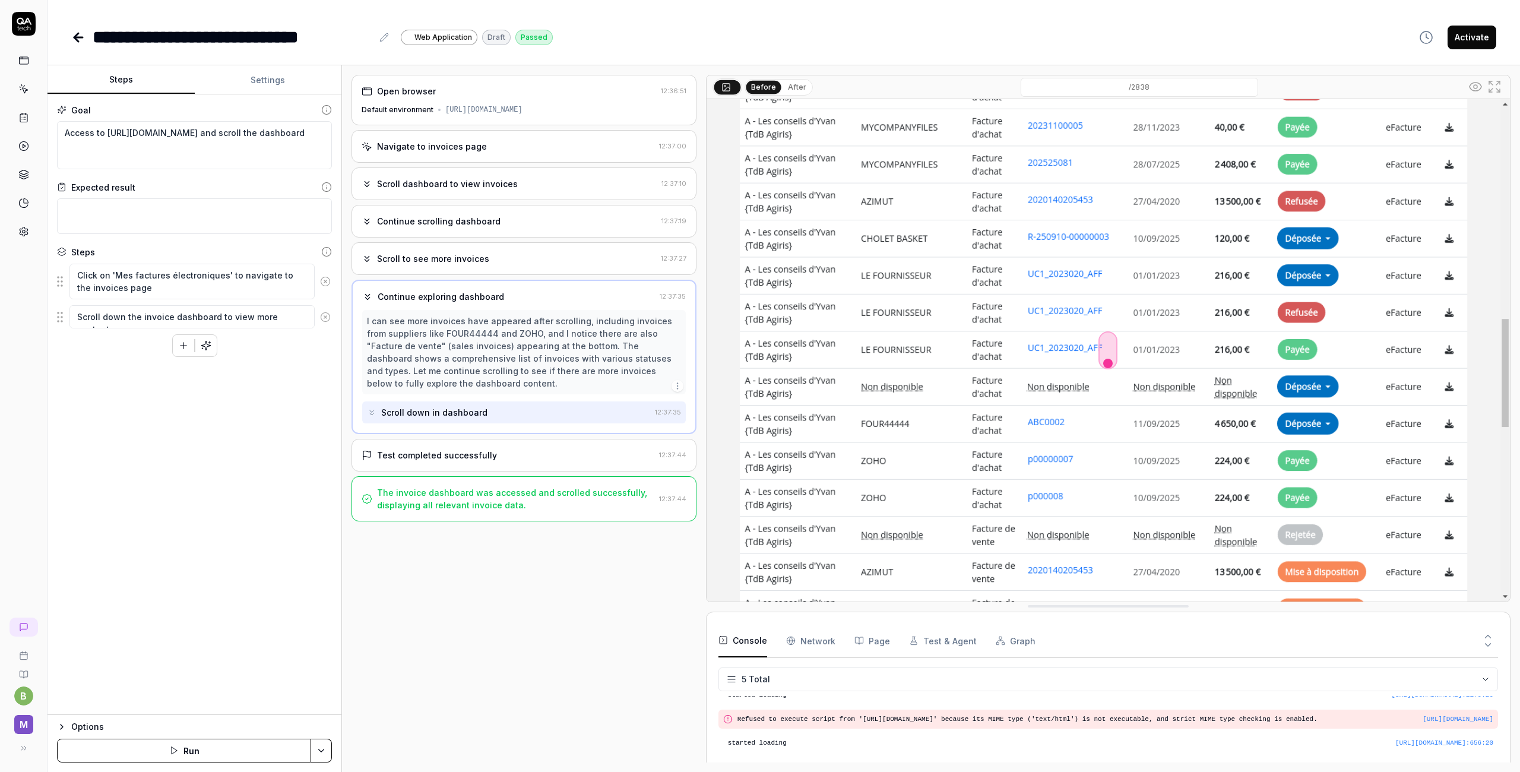
click at [796, 89] on button "After" at bounding box center [797, 87] width 28 height 13
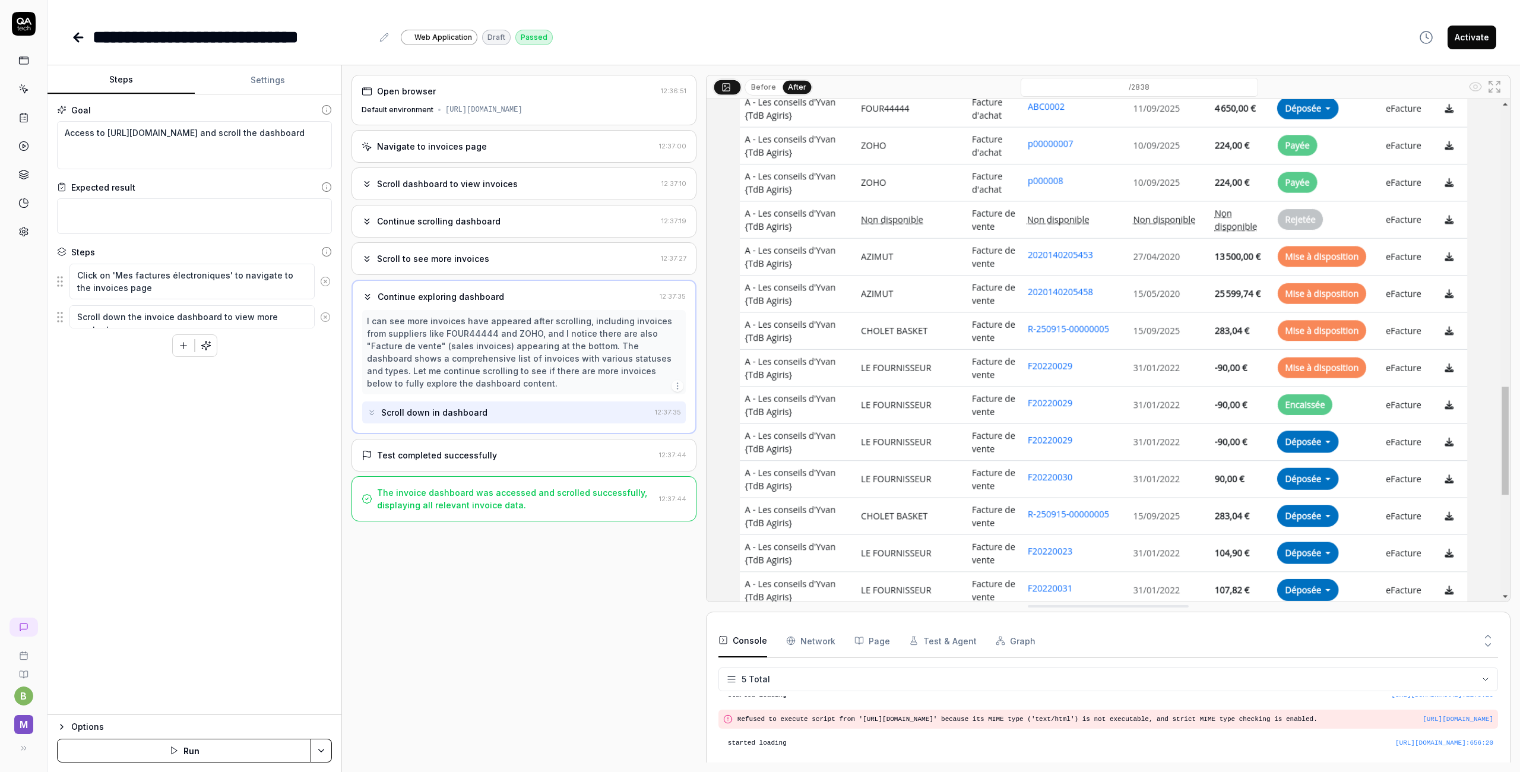
click at [767, 85] on button "Before" at bounding box center [763, 87] width 34 height 13
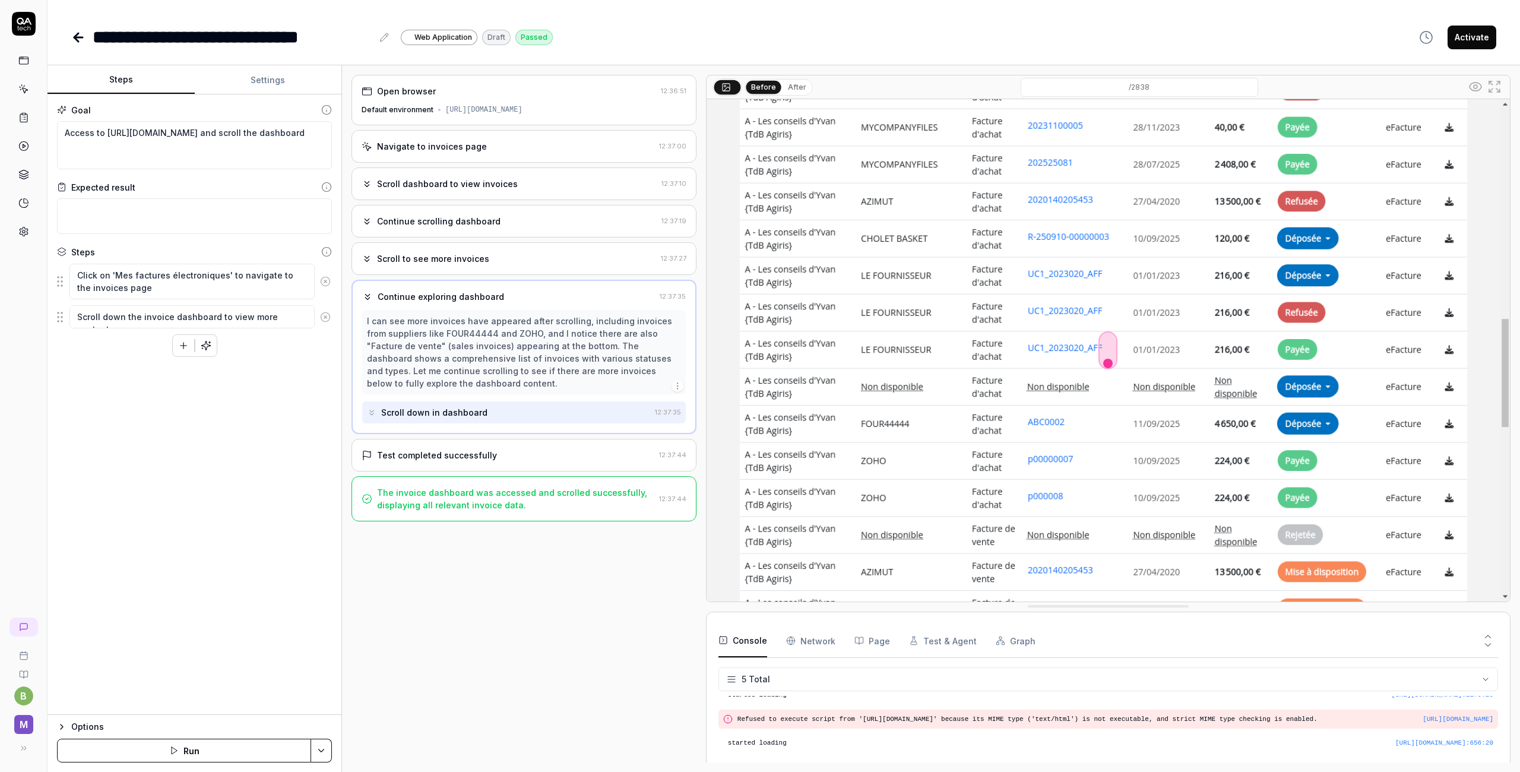
click at [802, 88] on button "After" at bounding box center [797, 87] width 28 height 13
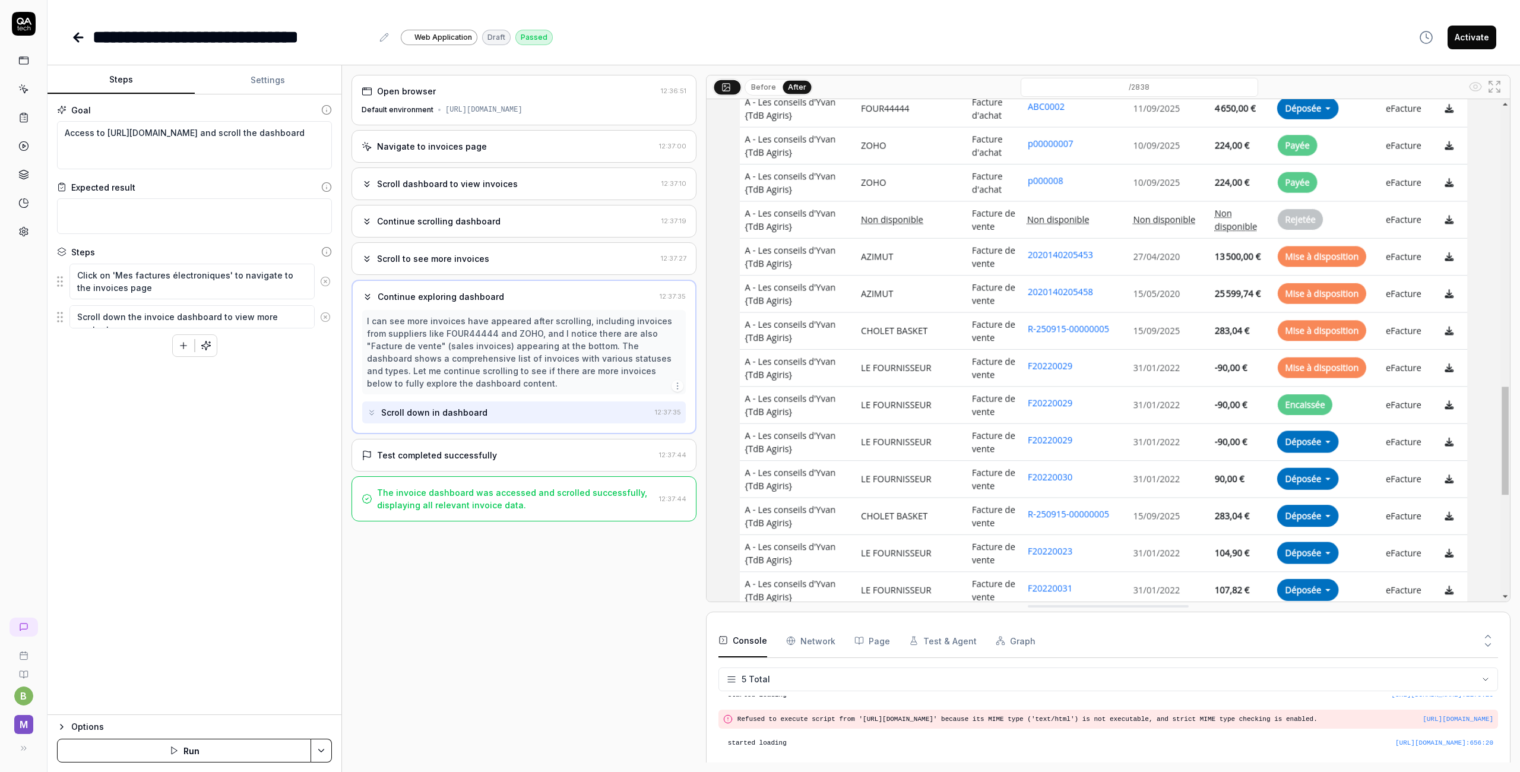
click at [765, 86] on button "Before" at bounding box center [763, 87] width 34 height 13
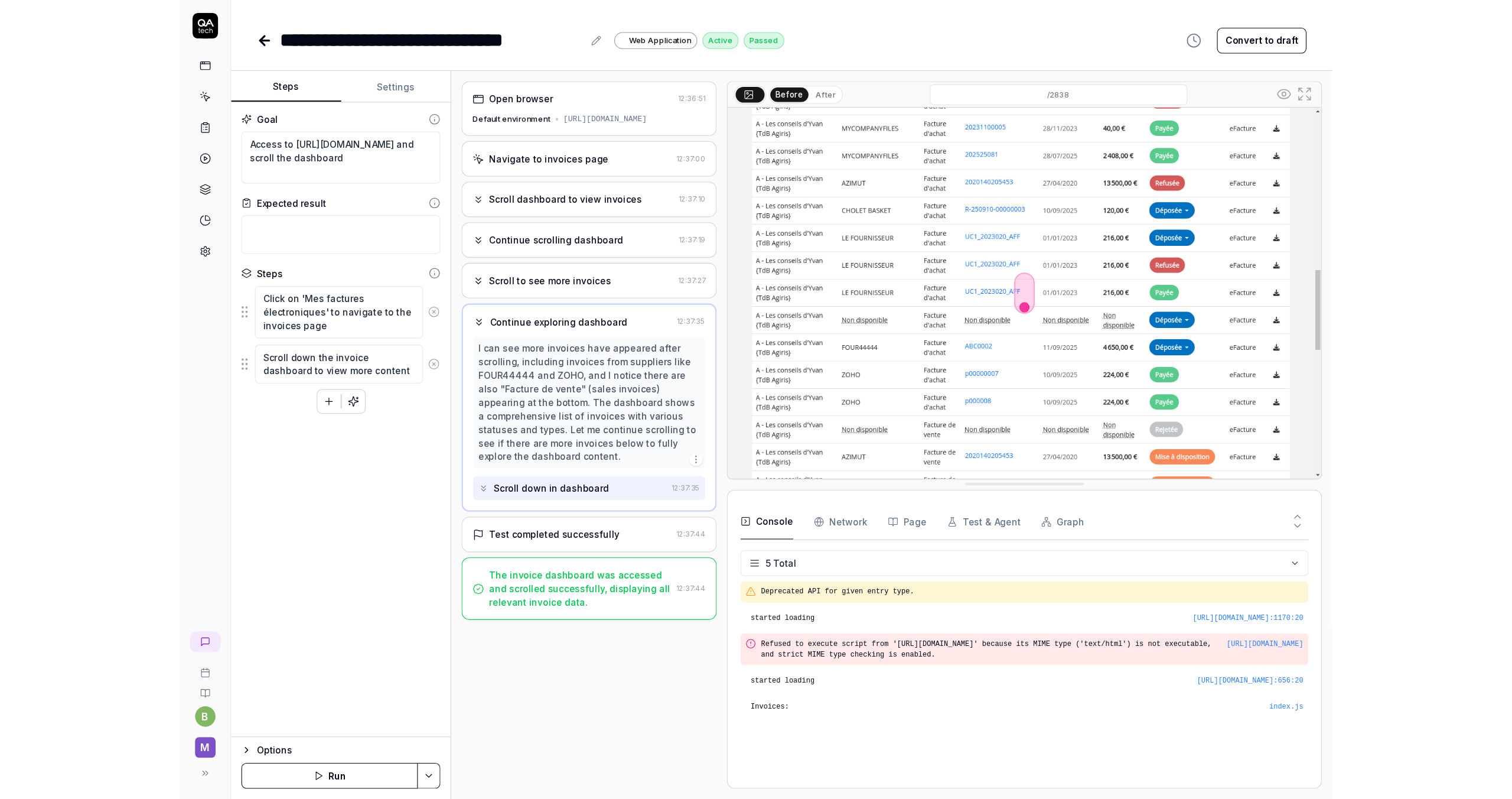
scroll to position [0, 0]
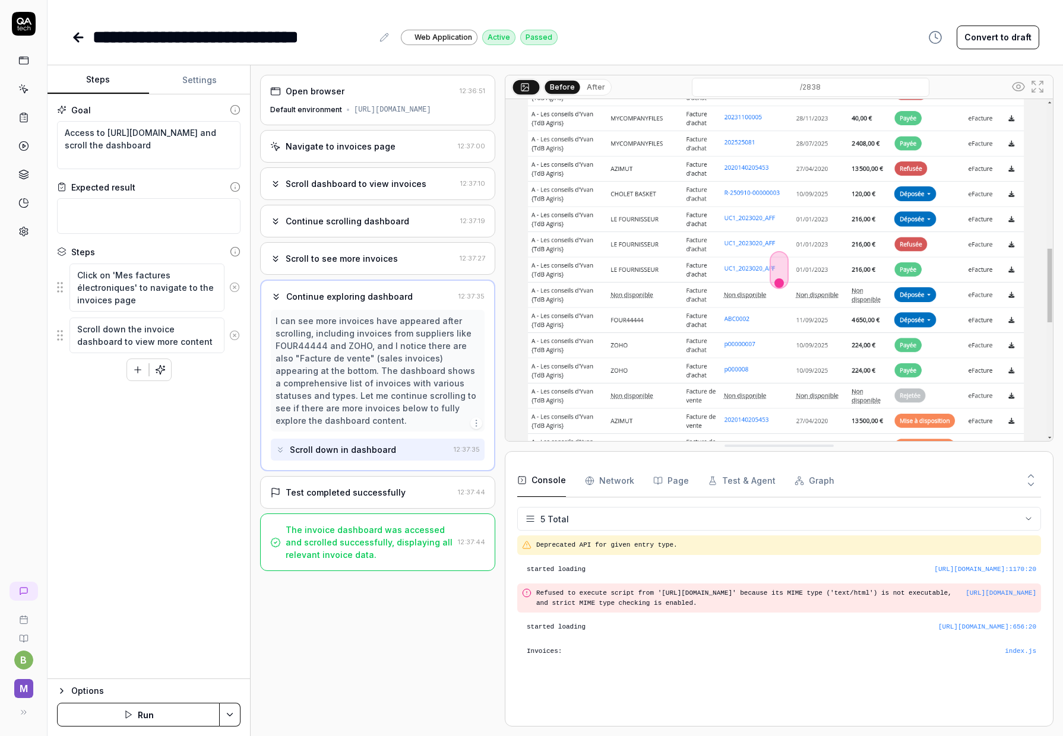
click at [80, 37] on icon at bounding box center [78, 37] width 8 height 0
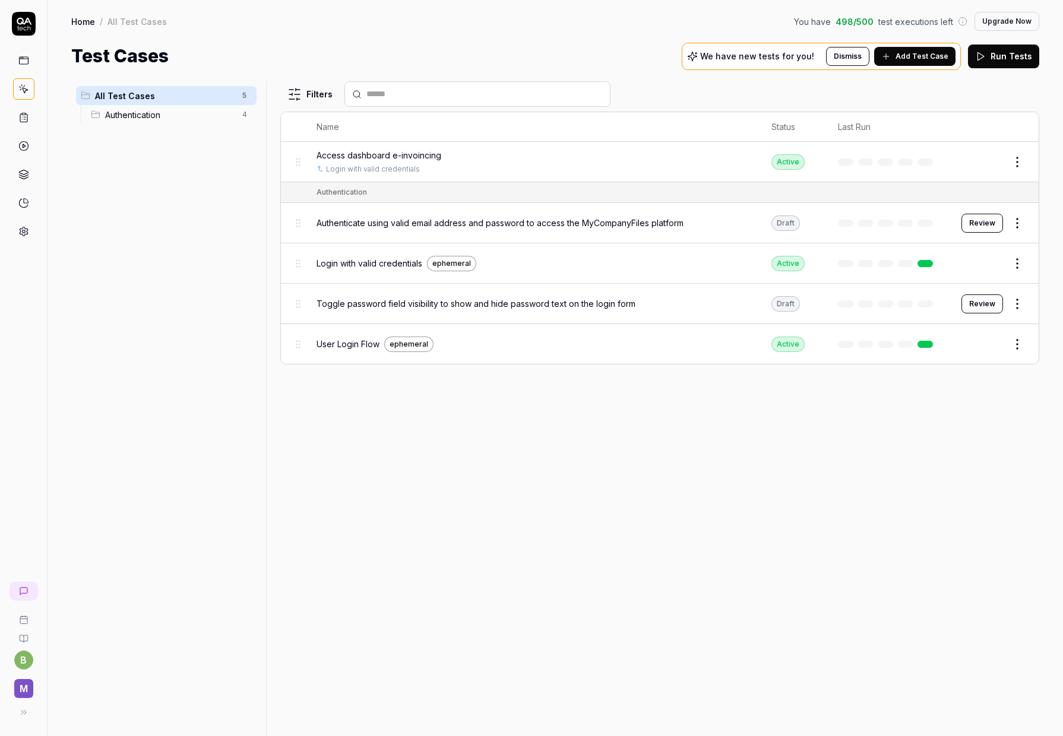
click at [367, 264] on span "Login with valid credentials" at bounding box center [370, 263] width 106 height 12
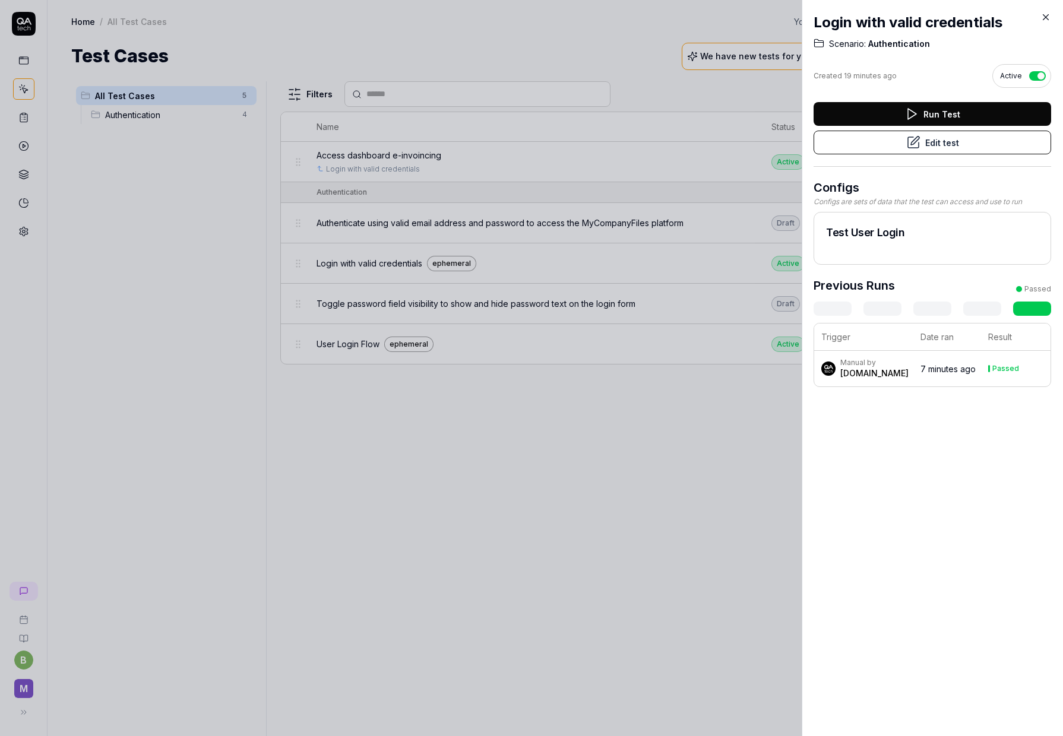
click at [1047, 18] on icon at bounding box center [1045, 17] width 11 height 11
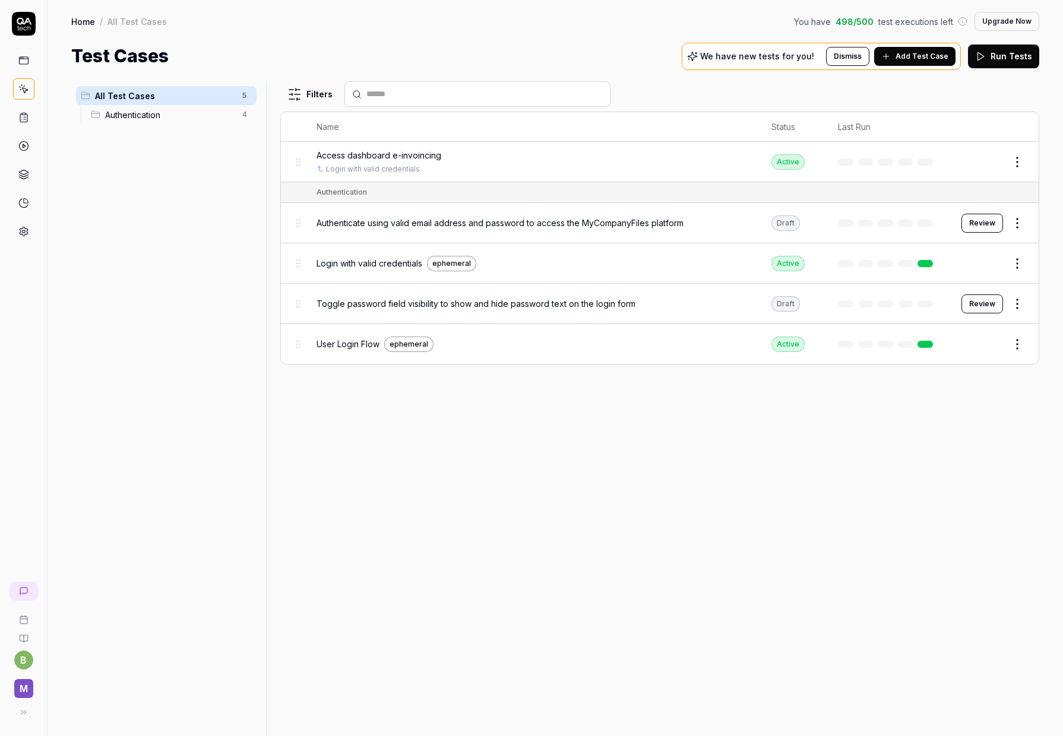
click at [350, 192] on div "Authentication" at bounding box center [342, 192] width 50 height 11
click at [131, 112] on span "Authentication" at bounding box center [170, 115] width 130 height 12
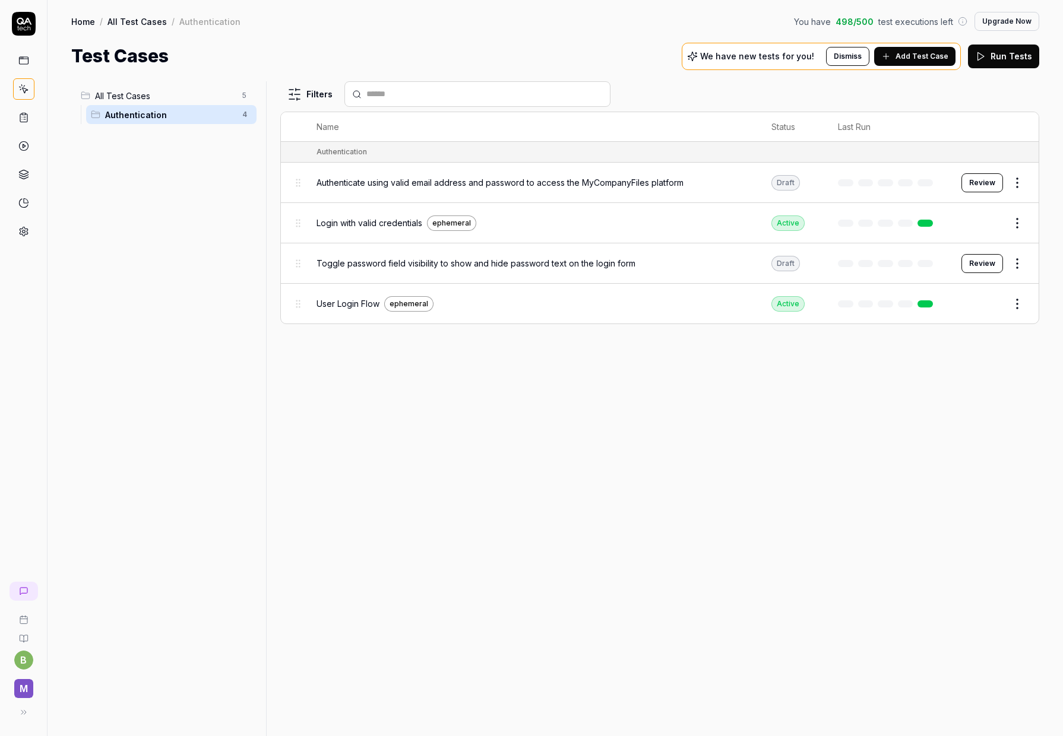
click at [353, 222] on span "Login with valid credentials" at bounding box center [370, 223] width 106 height 12
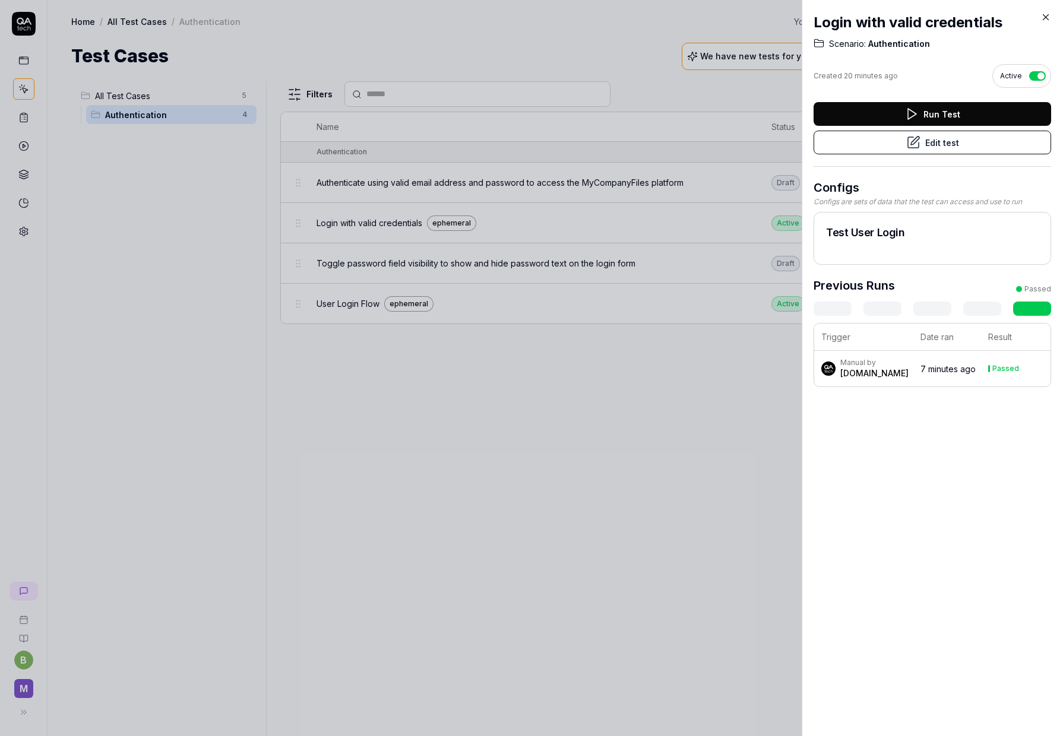
click at [1038, 305] on link at bounding box center [1032, 309] width 38 height 14
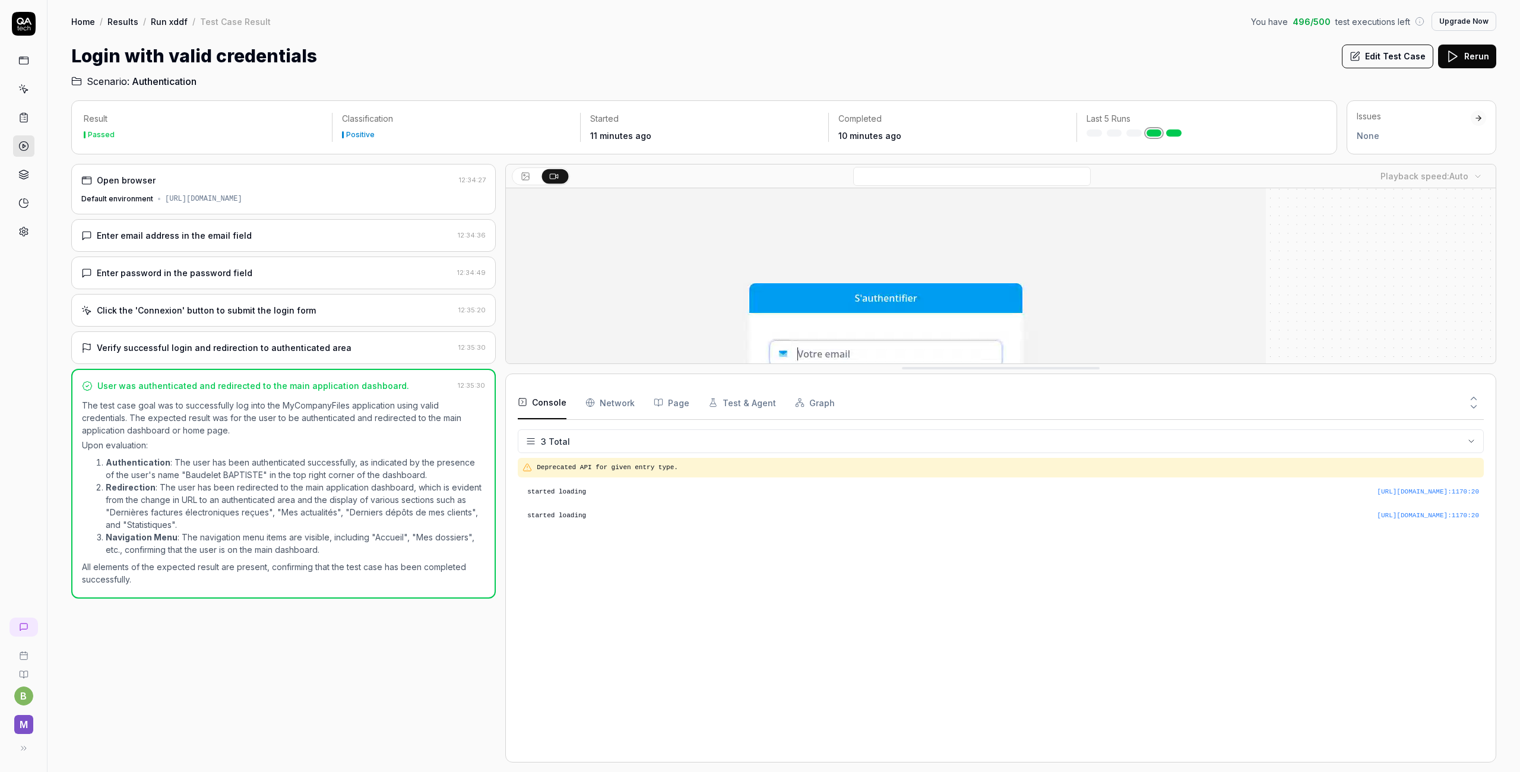
drag, startPoint x: 1022, startPoint y: 666, endPoint x: 1027, endPoint y: 347, distance: 318.9
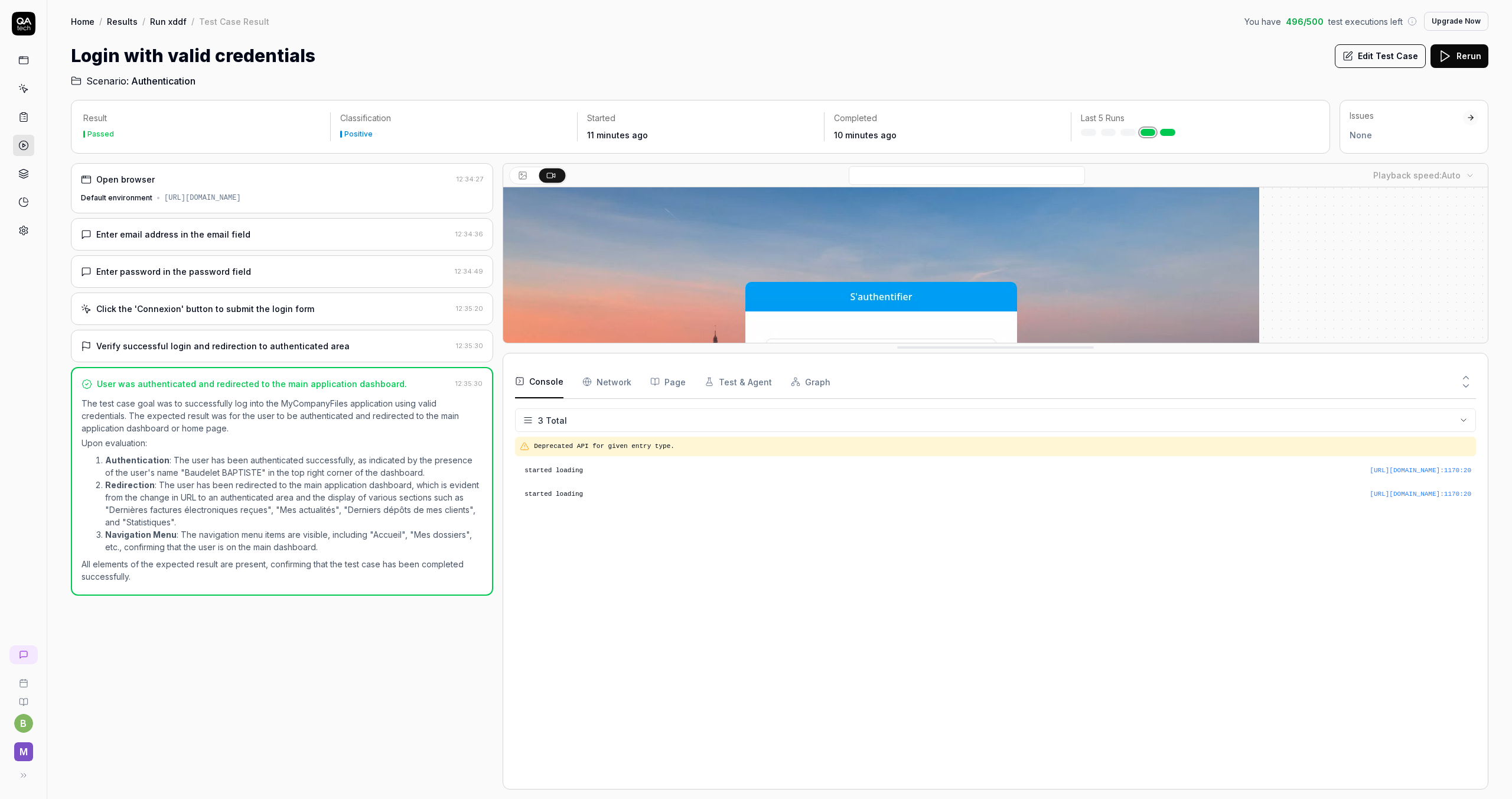
click at [546, 385] on button "Console" at bounding box center [539, 381] width 49 height 33
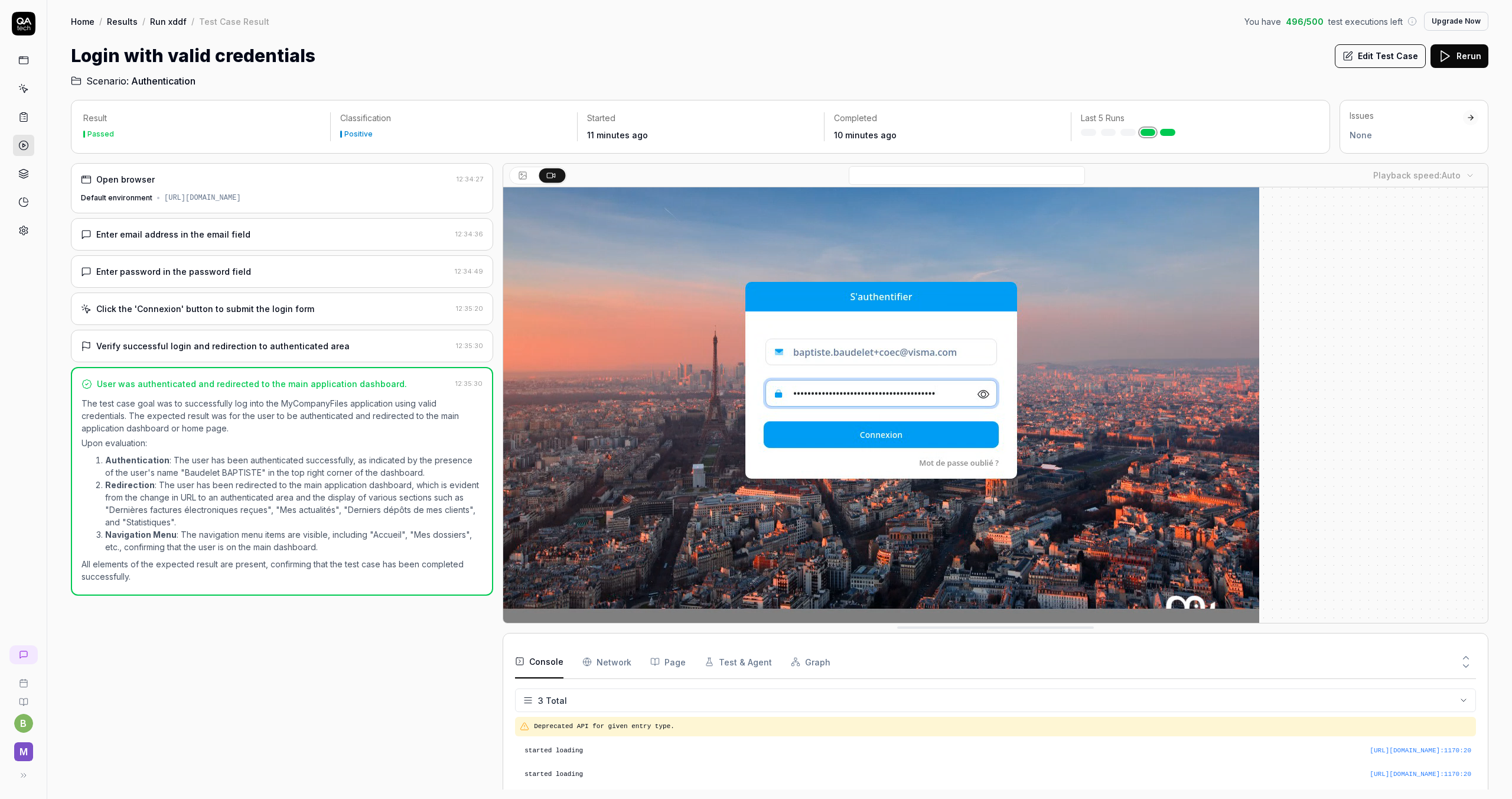
drag, startPoint x: 941, startPoint y: 347, endPoint x: 899, endPoint y: 628, distance: 284.1
click at [23, 63] on icon at bounding box center [23, 60] width 11 height 11
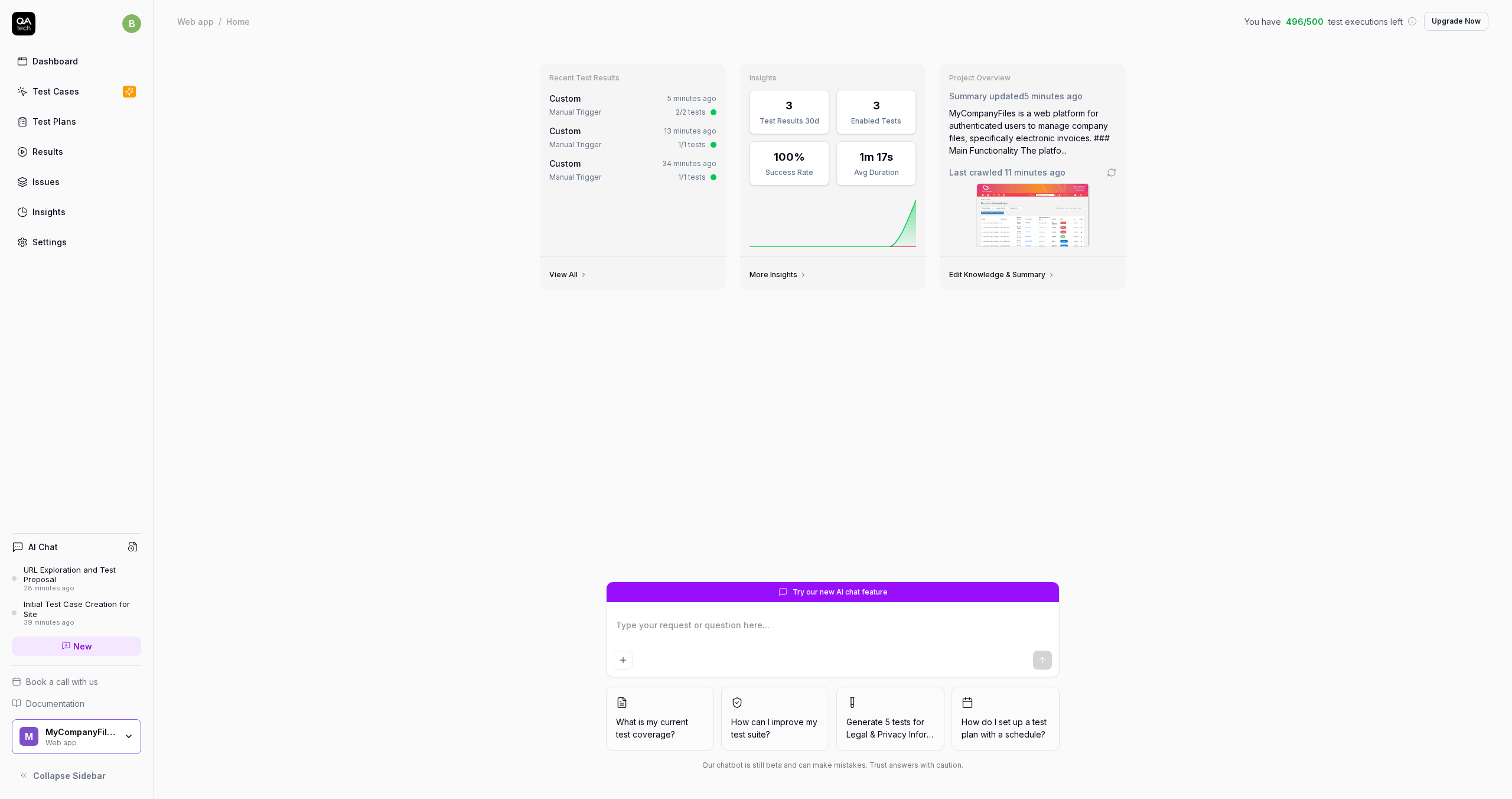
click at [52, 117] on div "Test Plans" at bounding box center [55, 121] width 44 height 12
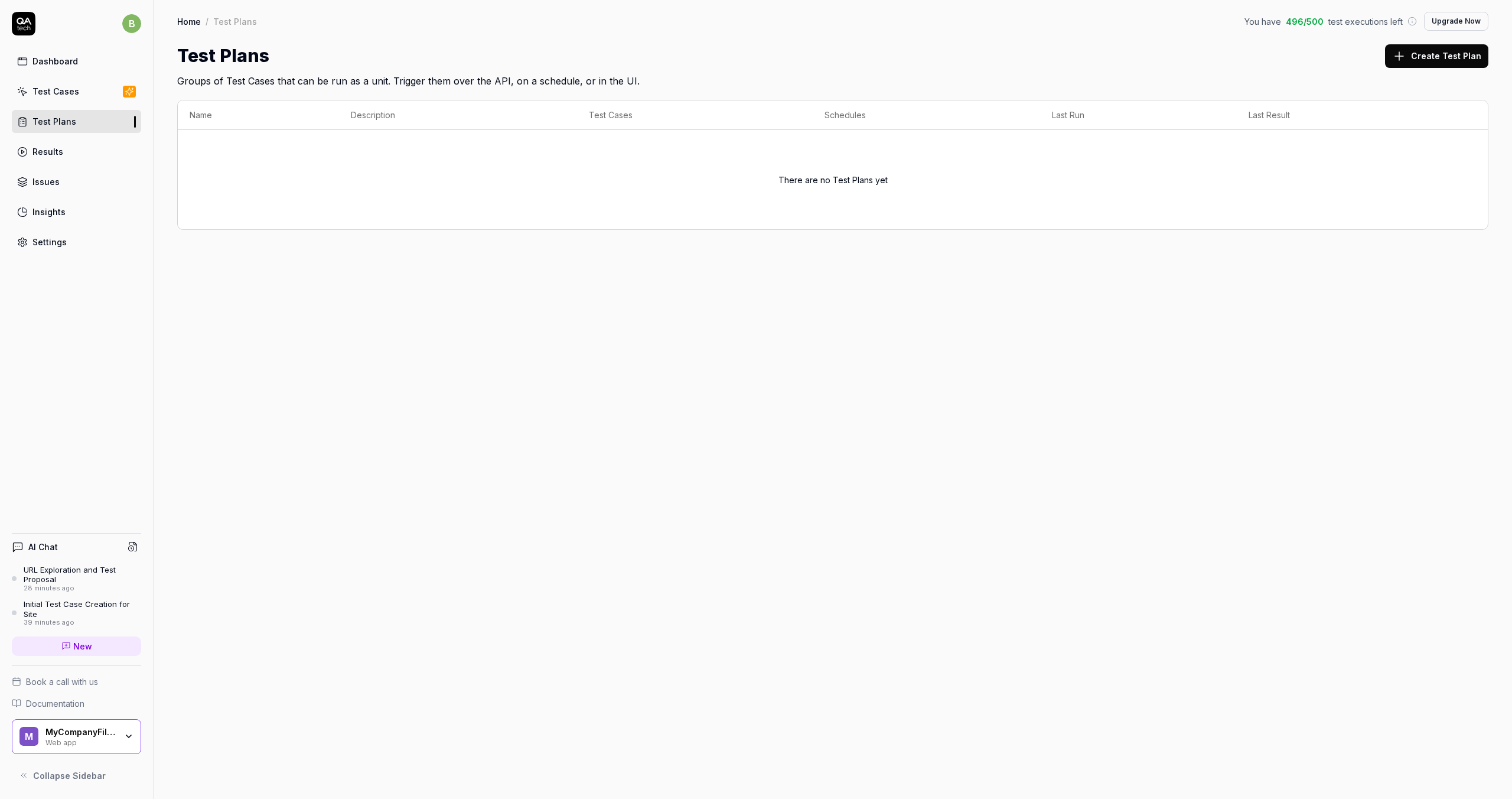
click at [59, 93] on div "Test Cases" at bounding box center [56, 92] width 47 height 12
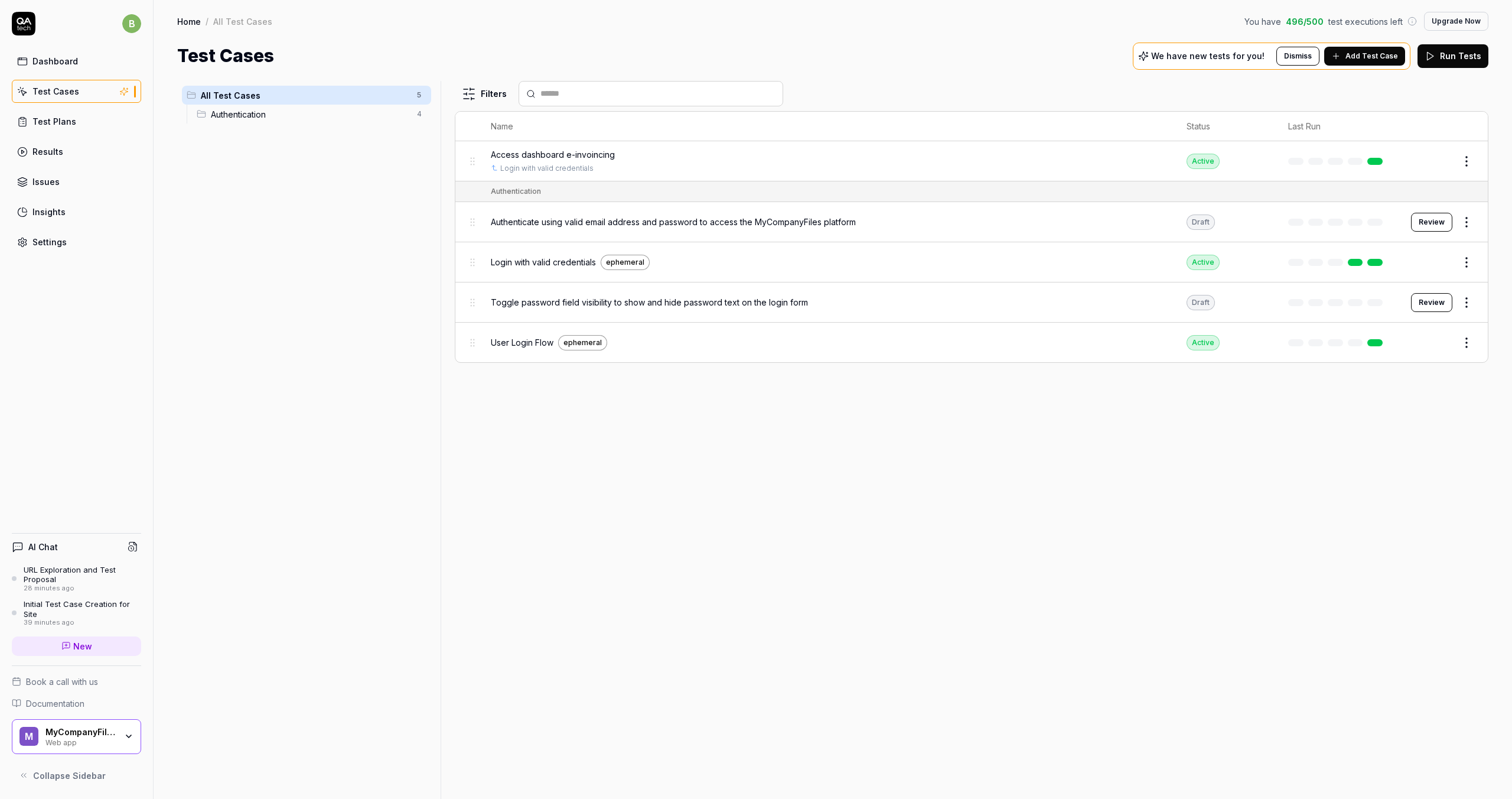
click at [546, 152] on span "Access dashboard e-invoincing" at bounding box center [552, 154] width 124 height 12
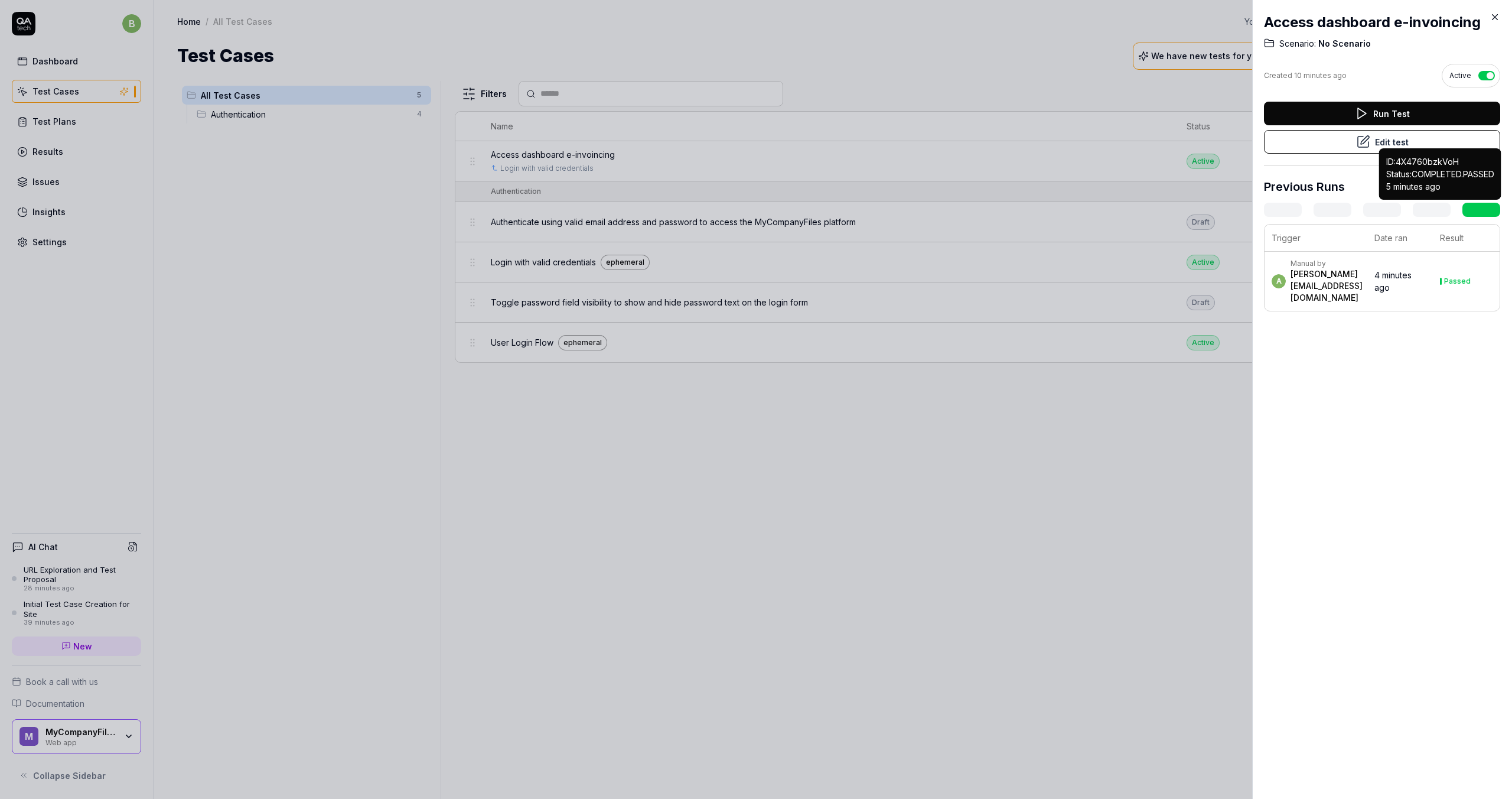
click at [1484, 208] on link at bounding box center [1481, 210] width 38 height 14
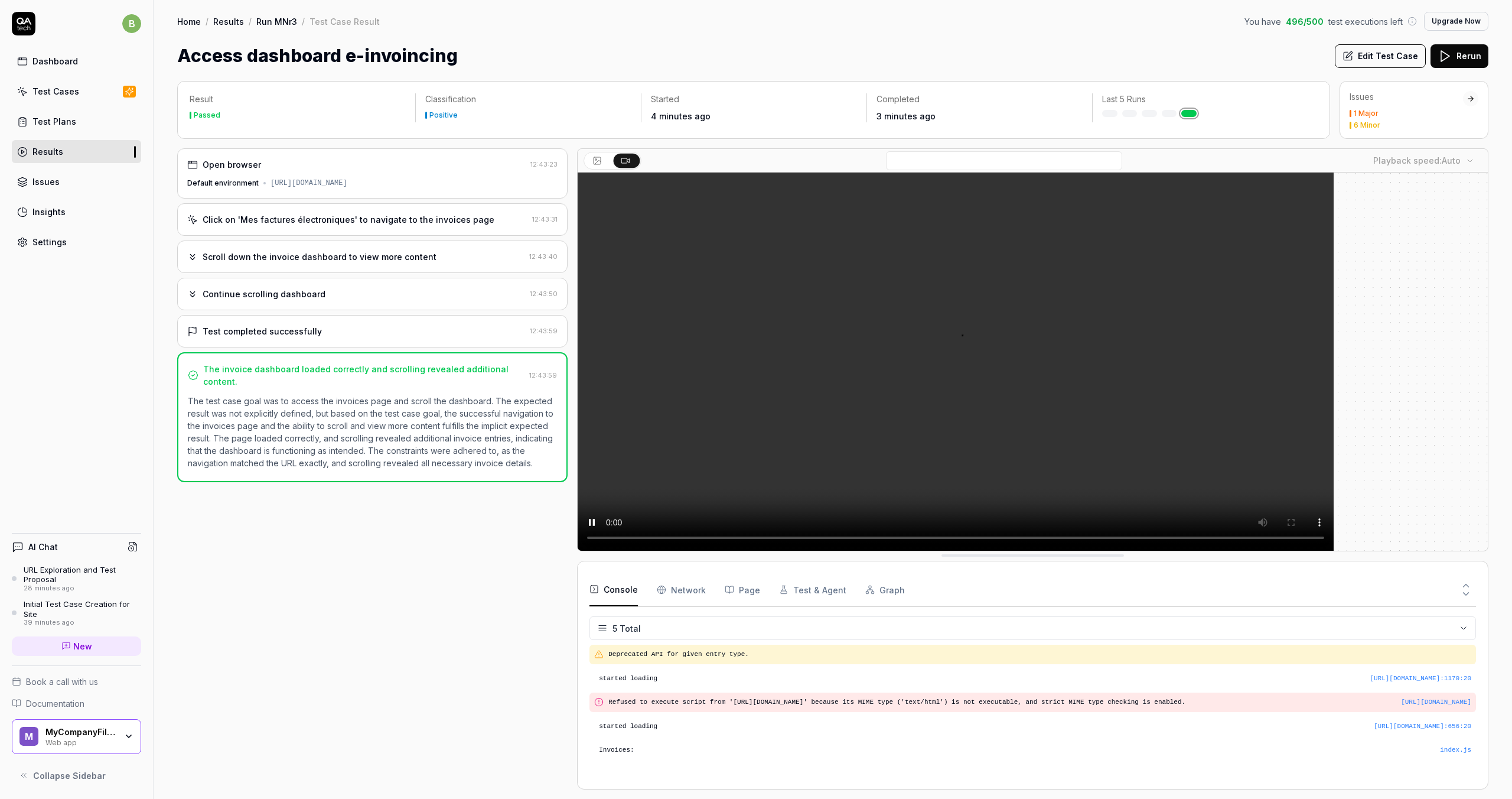
scroll to position [43, 0]
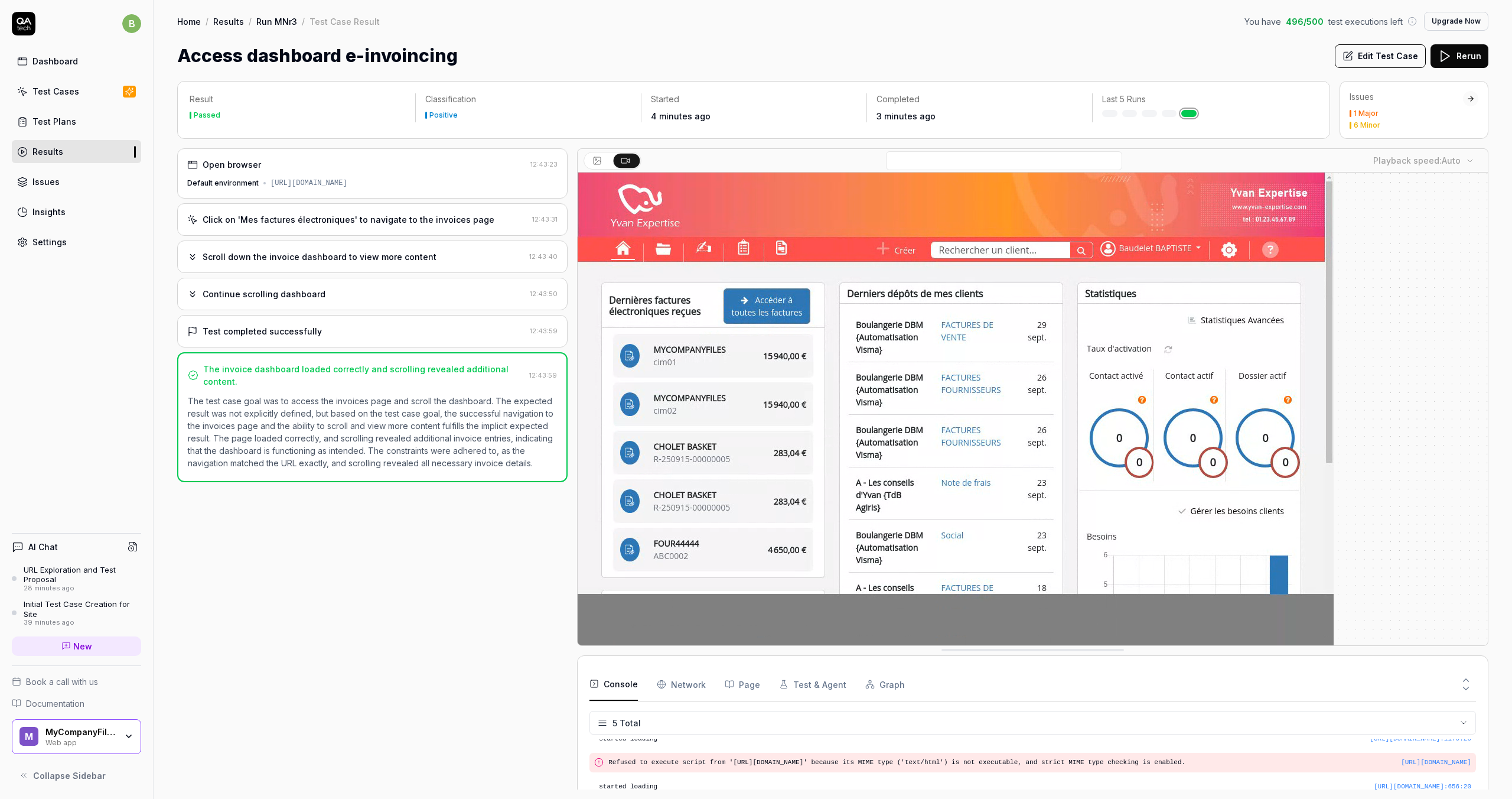
click at [595, 160] on icon at bounding box center [598, 161] width 10 height 10
